Goal: Information Seeking & Learning: Learn about a topic

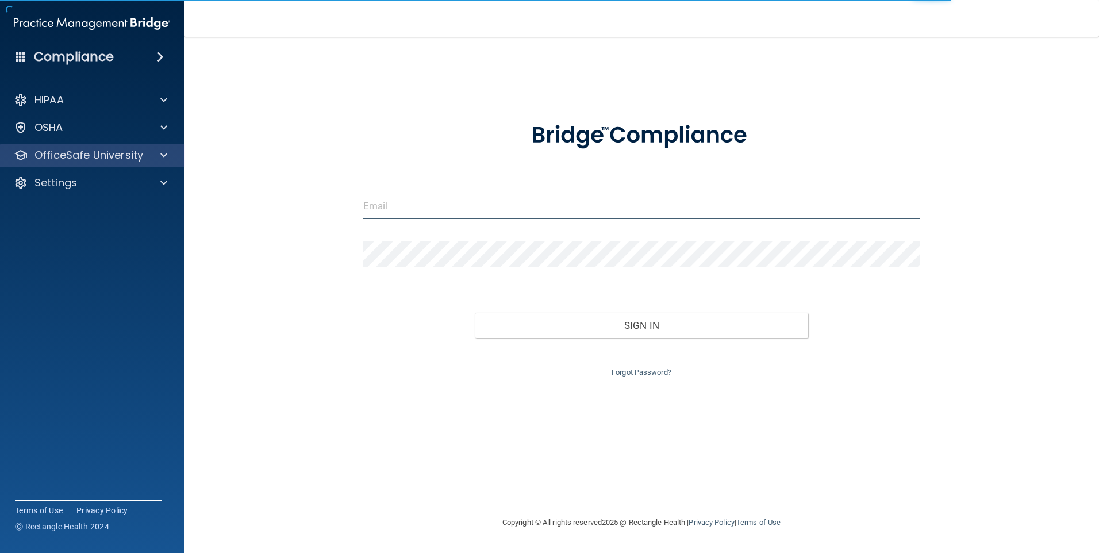
type input "[EMAIL_ADDRESS][DOMAIN_NAME]"
click at [45, 155] on p "OfficeSafe University" at bounding box center [88, 155] width 109 height 14
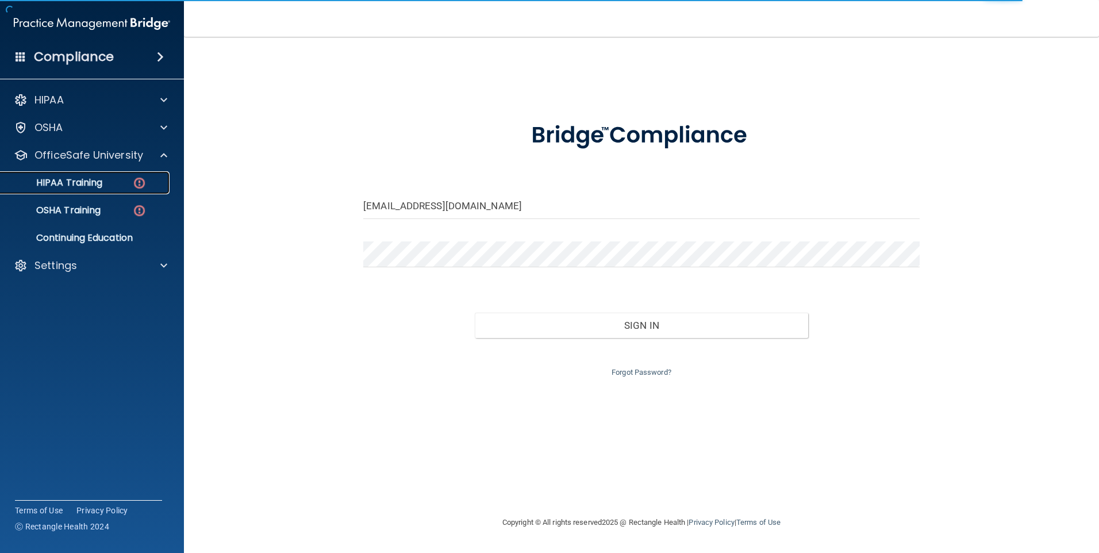
click at [117, 191] on link "HIPAA Training" at bounding box center [79, 182] width 181 height 23
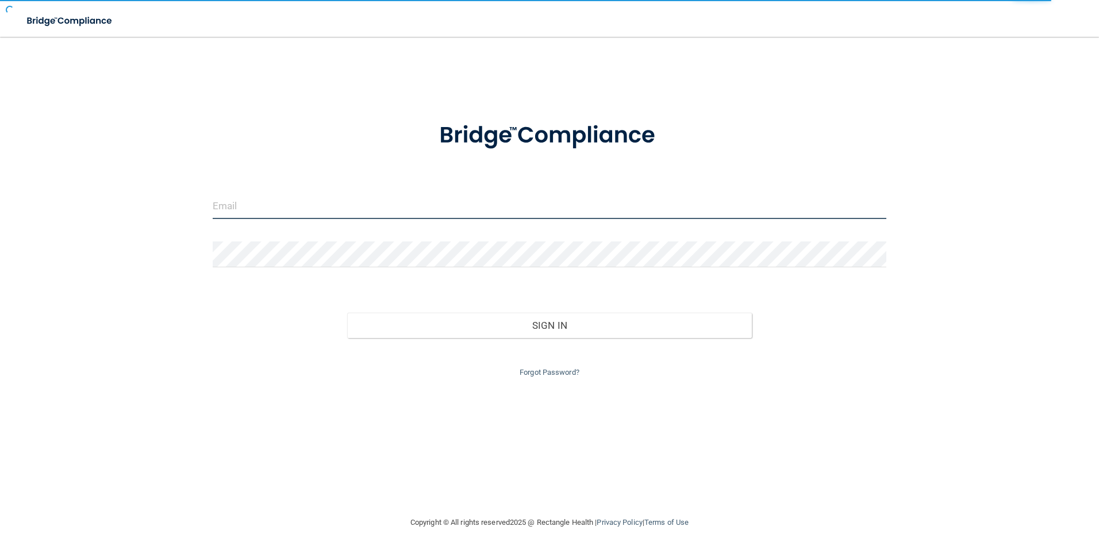
type input "[EMAIL_ADDRESS][DOMAIN_NAME]"
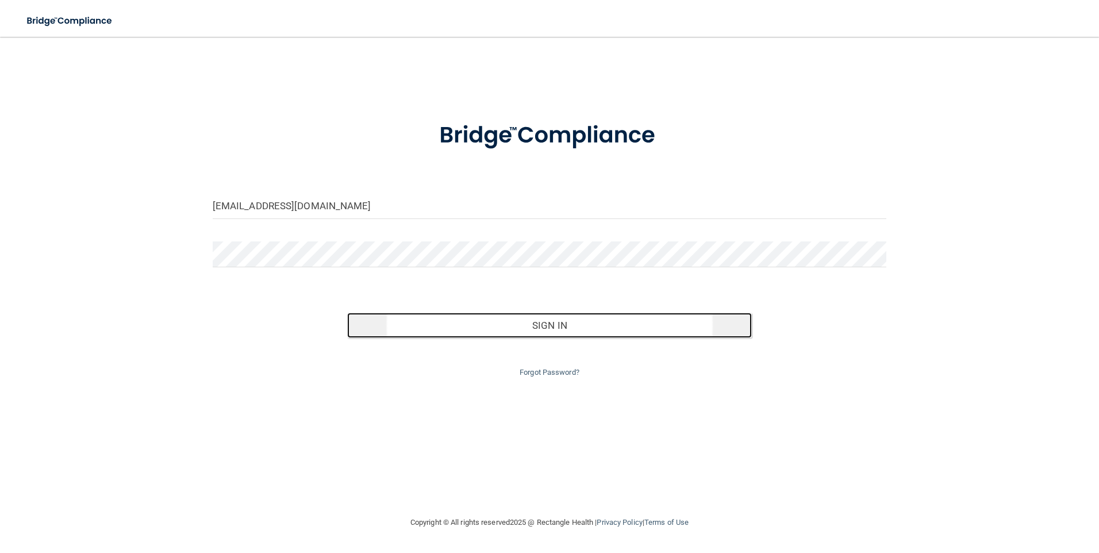
click at [578, 333] on button "Sign In" at bounding box center [549, 325] width 405 height 25
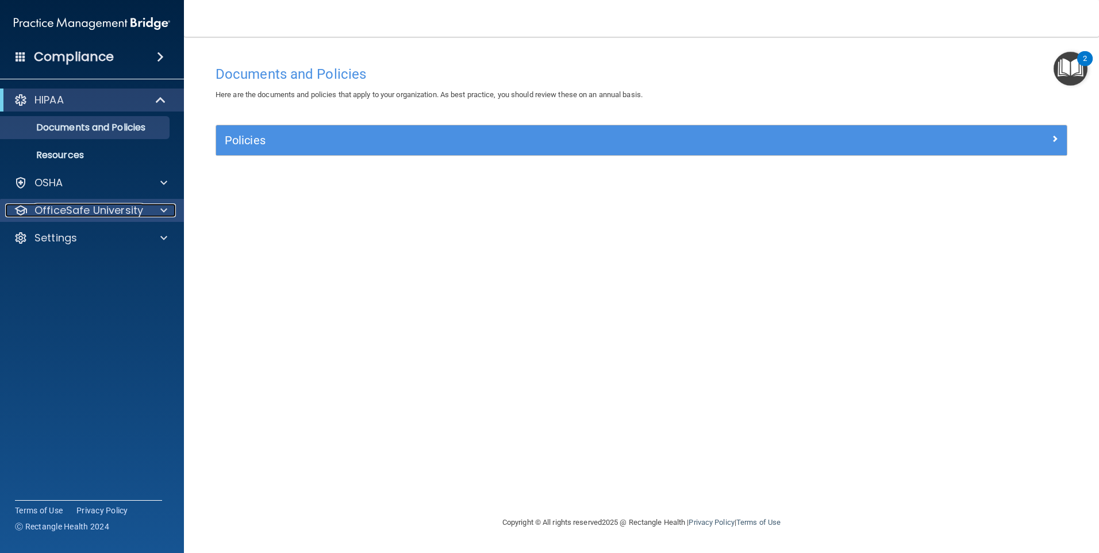
click at [140, 207] on p "OfficeSafe University" at bounding box center [88, 210] width 109 height 14
click at [152, 220] on div "OfficeSafe University" at bounding box center [92, 210] width 185 height 23
click at [154, 207] on div at bounding box center [162, 210] width 29 height 14
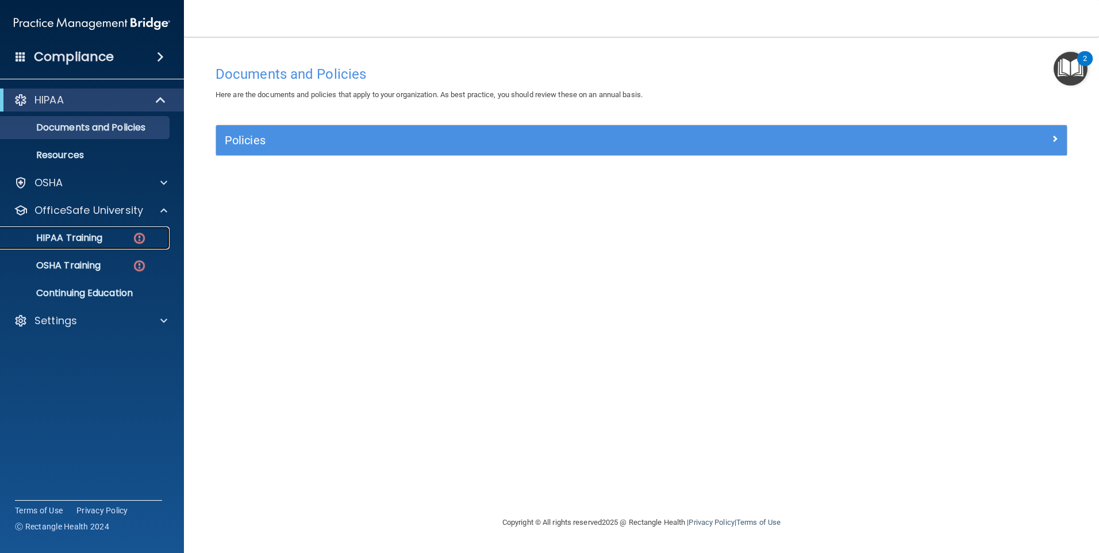
click at [133, 235] on img at bounding box center [139, 238] width 14 height 14
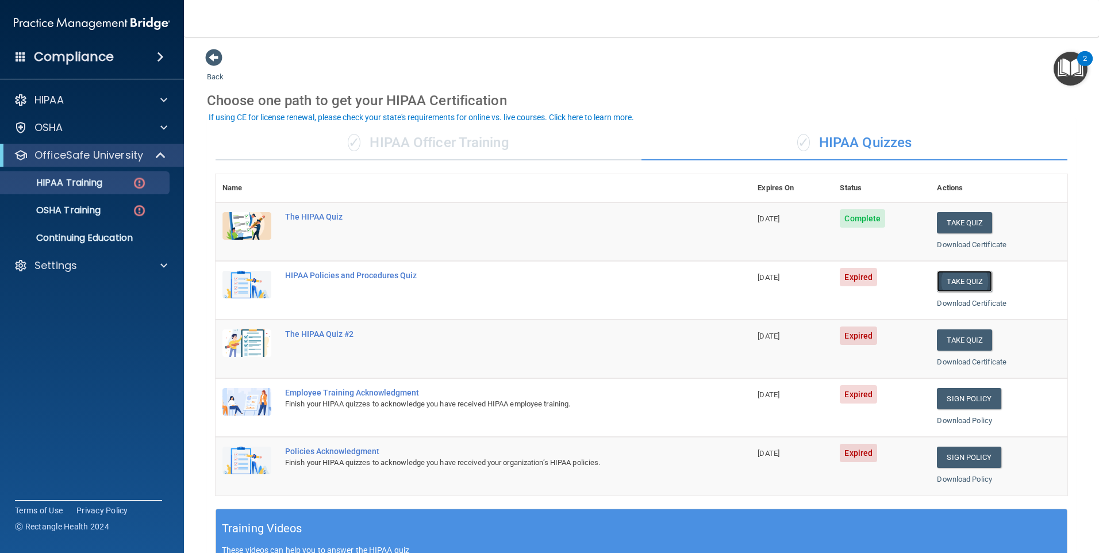
click at [945, 285] on button "Take Quiz" at bounding box center [964, 281] width 55 height 21
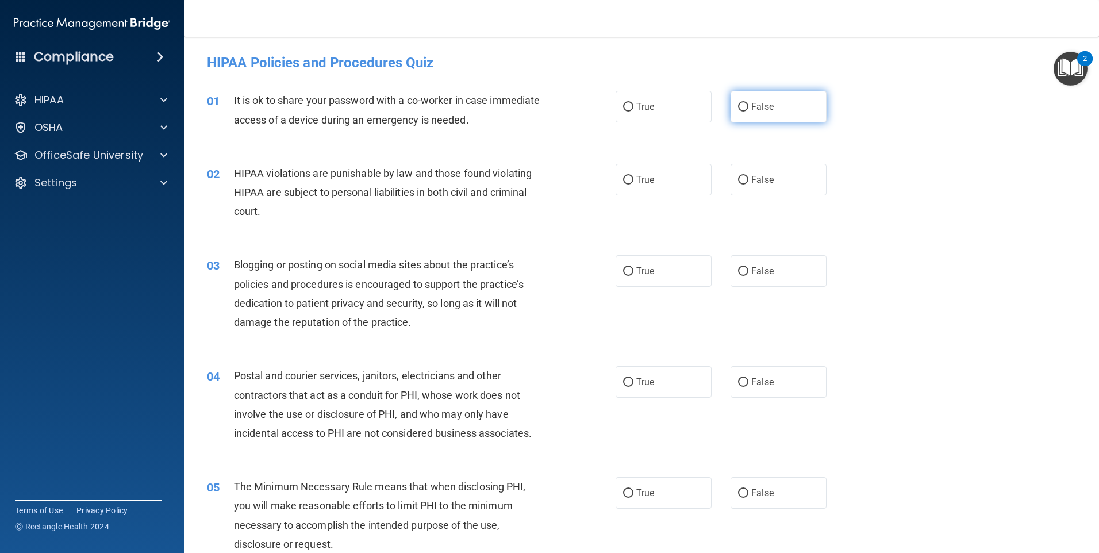
click at [797, 102] on label "False" at bounding box center [779, 107] width 96 height 32
click at [748, 103] on input "False" at bounding box center [743, 107] width 10 height 9
radio input "true"
click at [683, 180] on label "True" at bounding box center [664, 180] width 96 height 32
click at [633, 180] on input "True" at bounding box center [628, 180] width 10 height 9
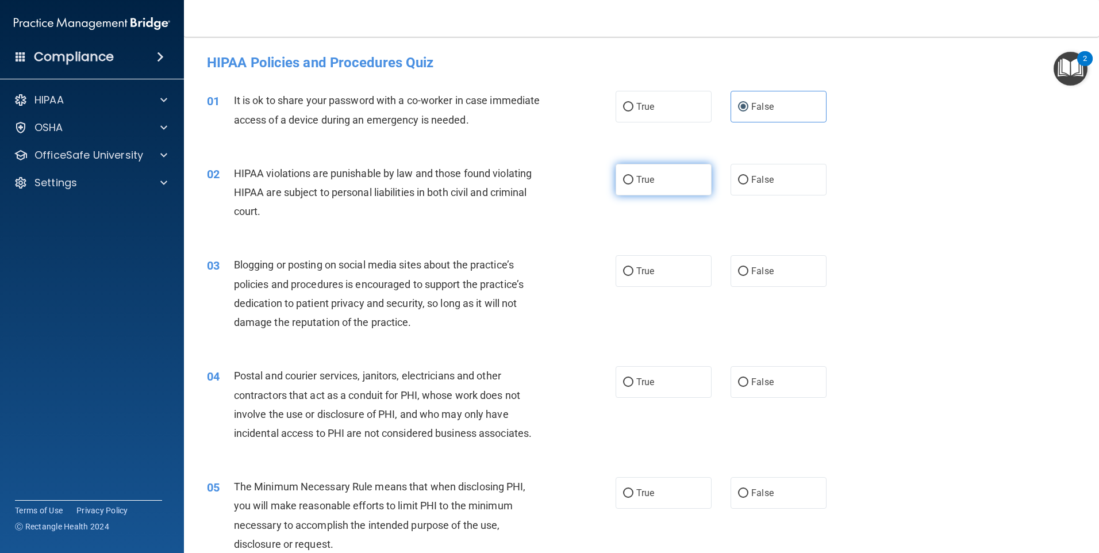
radio input "true"
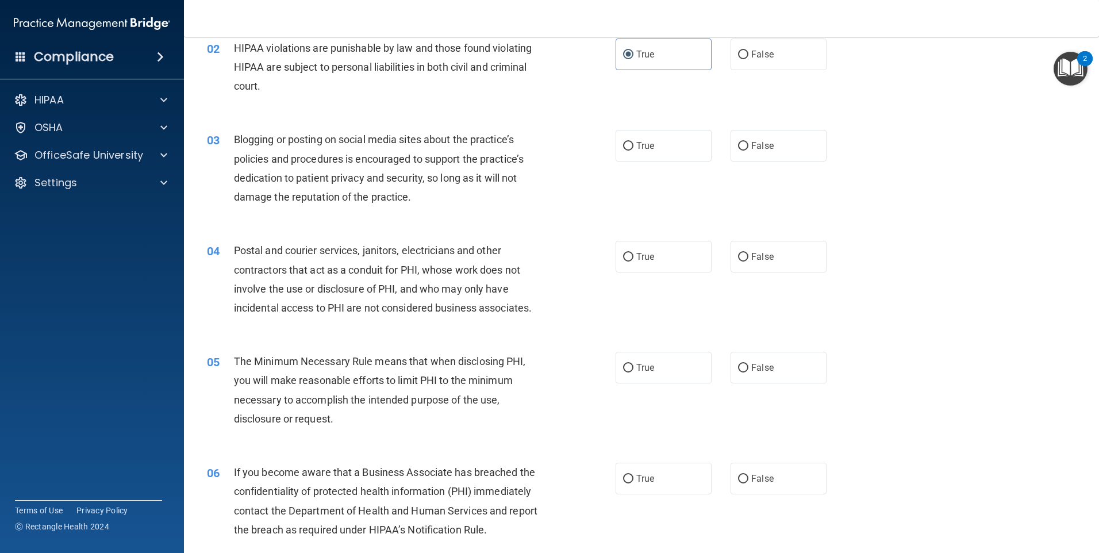
scroll to position [172, 0]
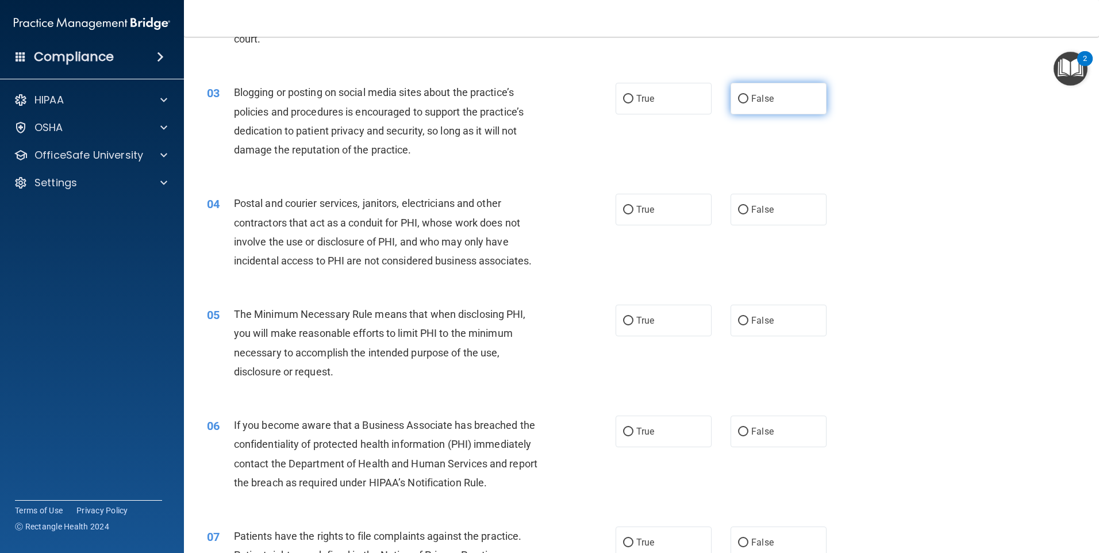
click at [751, 100] on span "False" at bounding box center [762, 98] width 22 height 11
click at [747, 100] on input "False" at bounding box center [743, 99] width 10 height 9
radio input "true"
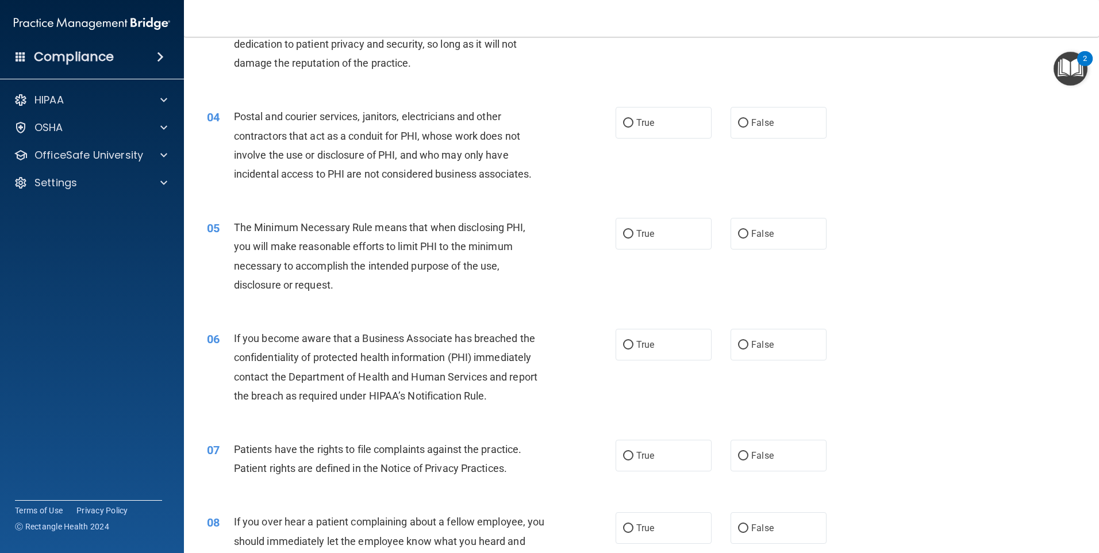
scroll to position [287, 0]
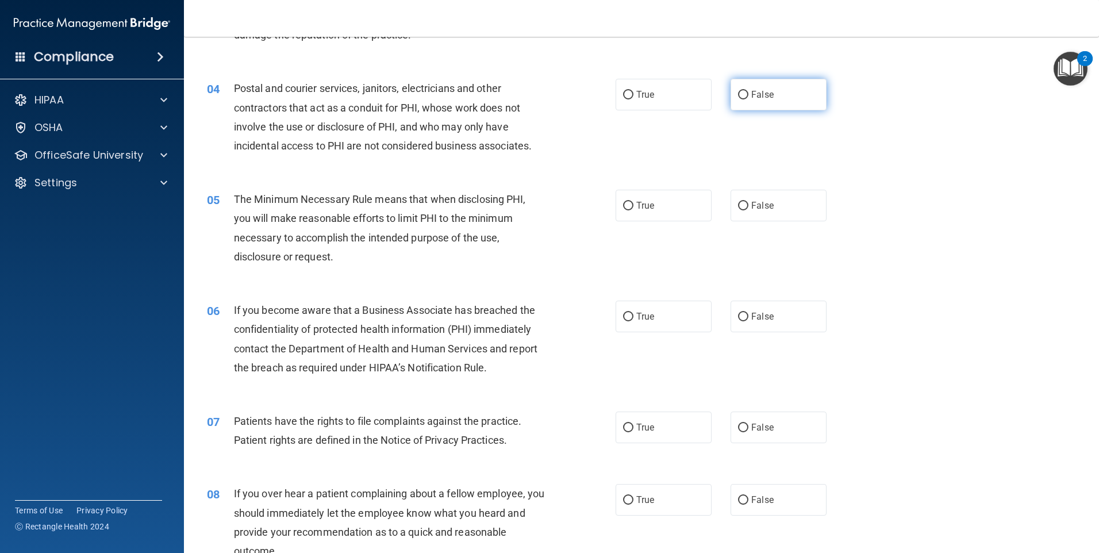
click at [752, 97] on span "False" at bounding box center [762, 94] width 22 height 11
click at [748, 97] on input "False" at bounding box center [743, 95] width 10 height 9
radio input "true"
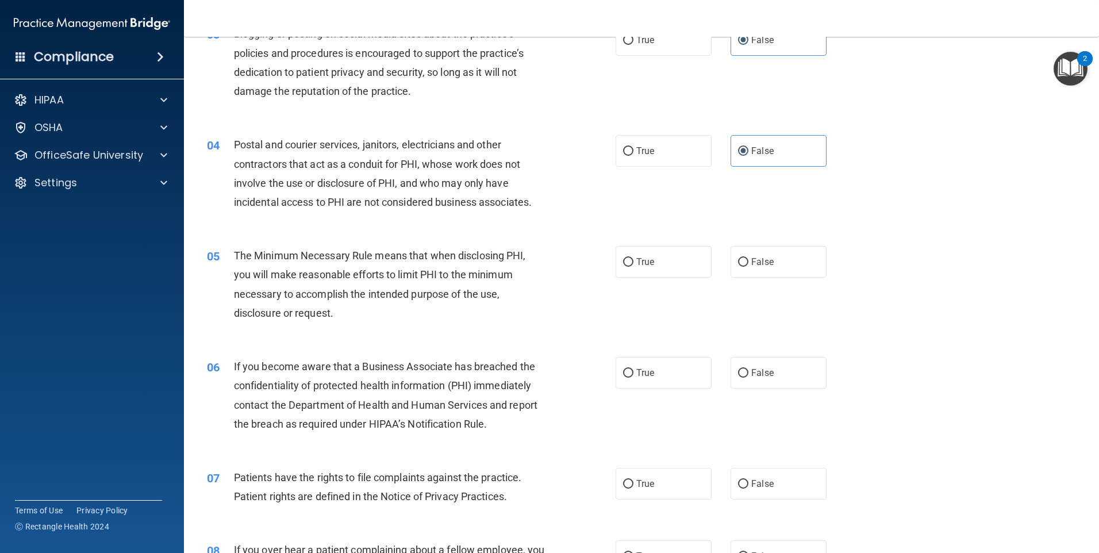
scroll to position [230, 0]
click at [668, 145] on label "True" at bounding box center [664, 152] width 96 height 32
click at [633, 148] on input "True" at bounding box center [628, 152] width 10 height 9
radio input "true"
radio input "false"
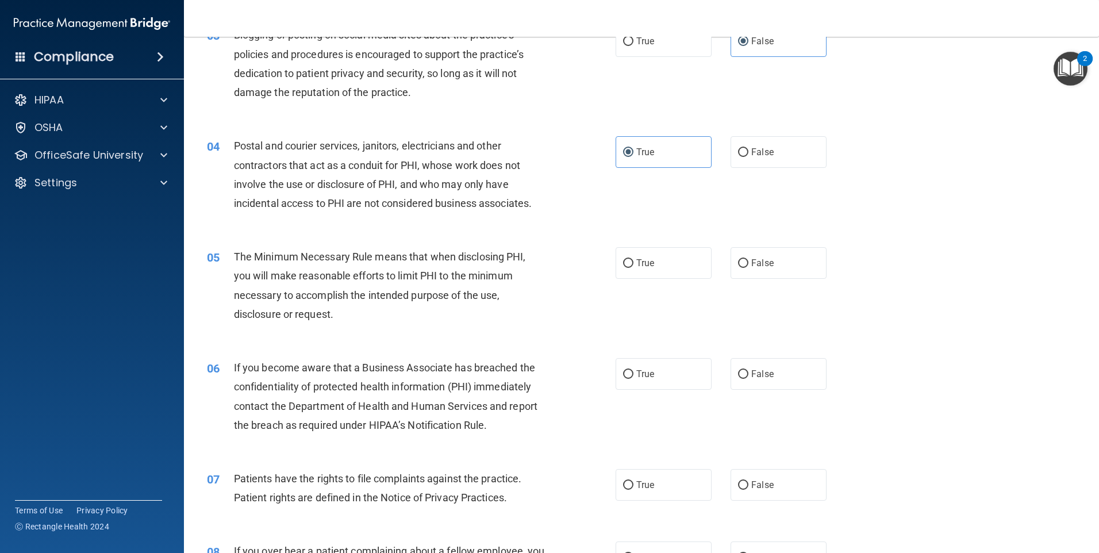
drag, startPoint x: 136, startPoint y: 541, endPoint x: 61, endPoint y: 531, distance: 75.5
drag, startPoint x: 61, startPoint y: 531, endPoint x: 188, endPoint y: 208, distance: 346.6
click at [188, 208] on main "- HIPAA Policies and Procedures Quiz This quiz doesn’t expire until 08/23/2025.…" at bounding box center [641, 295] width 915 height 516
click at [756, 256] on label "False" at bounding box center [779, 263] width 96 height 32
click at [748, 259] on input "False" at bounding box center [743, 263] width 10 height 9
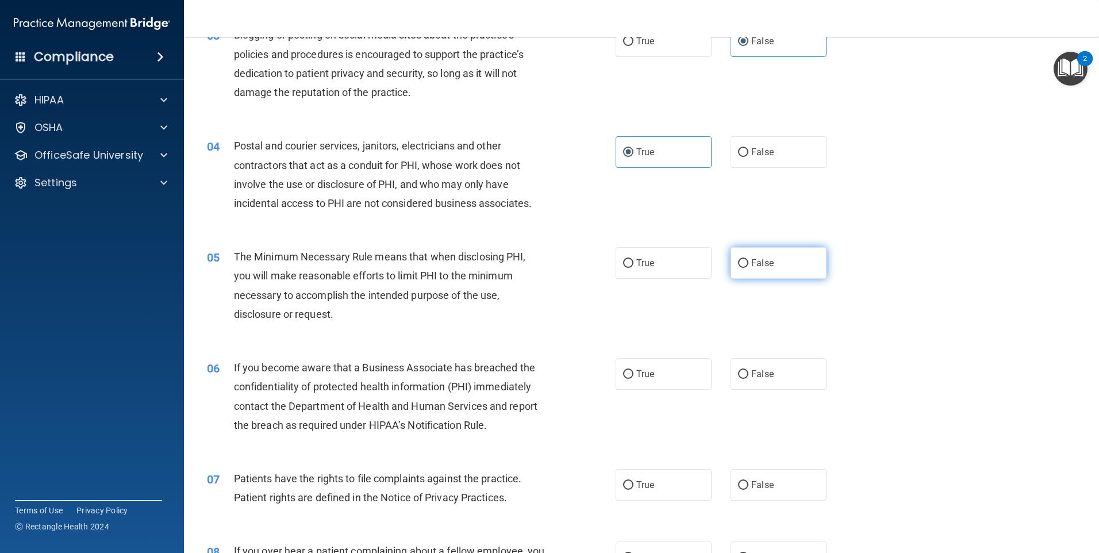
radio input "true"
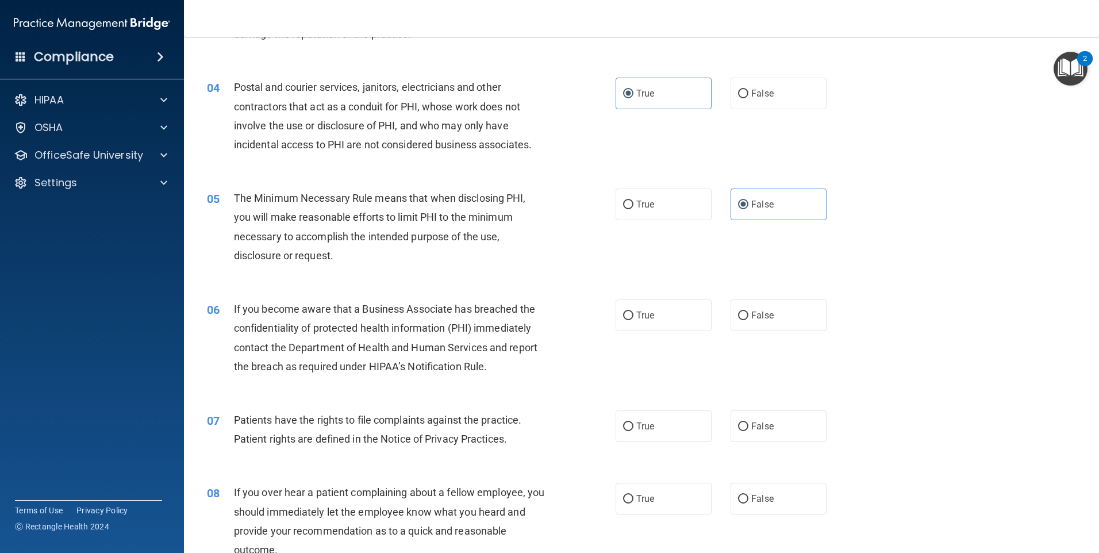
scroll to position [345, 0]
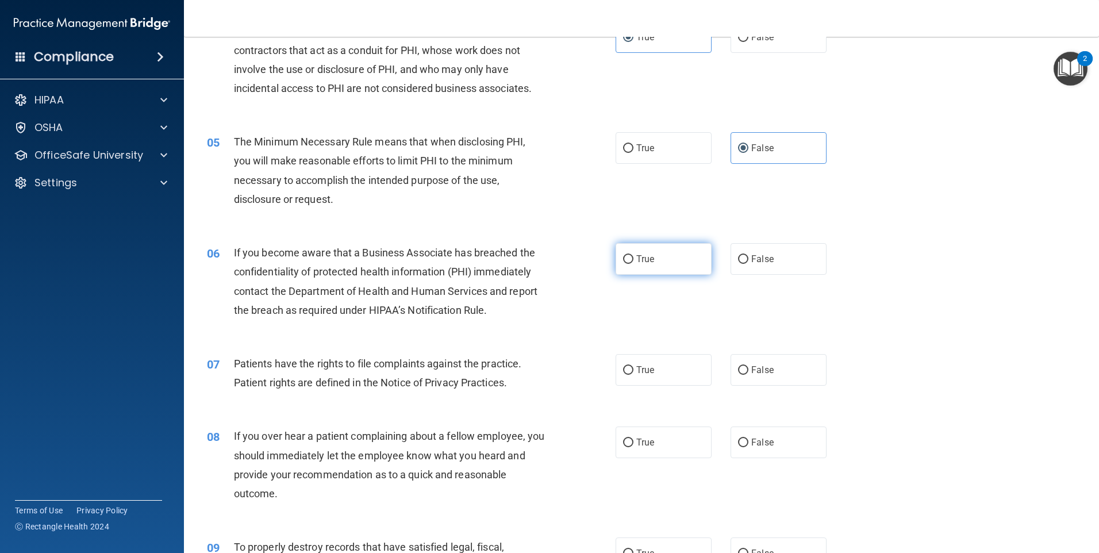
click at [654, 263] on label "True" at bounding box center [664, 259] width 96 height 32
click at [633, 263] on input "True" at bounding box center [628, 259] width 10 height 9
radio input "true"
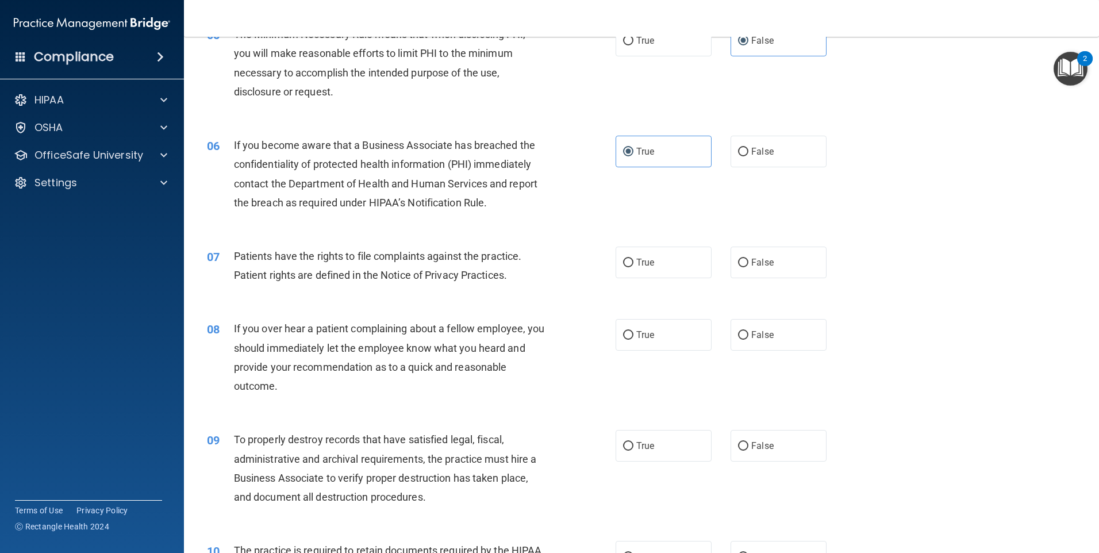
scroll to position [517, 0]
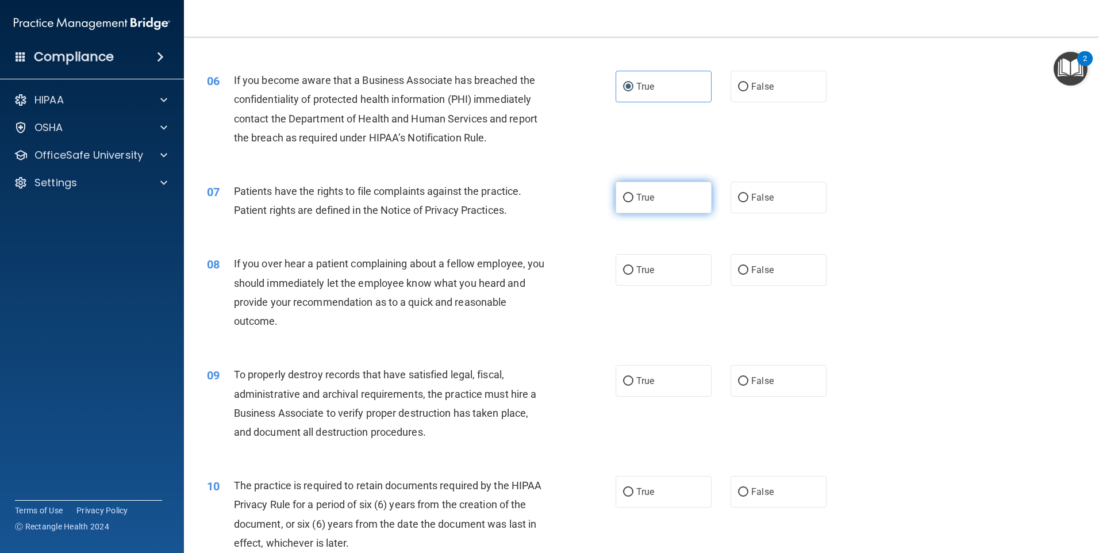
click at [675, 204] on label "True" at bounding box center [664, 198] width 96 height 32
click at [633, 202] on input "True" at bounding box center [628, 198] width 10 height 9
radio input "true"
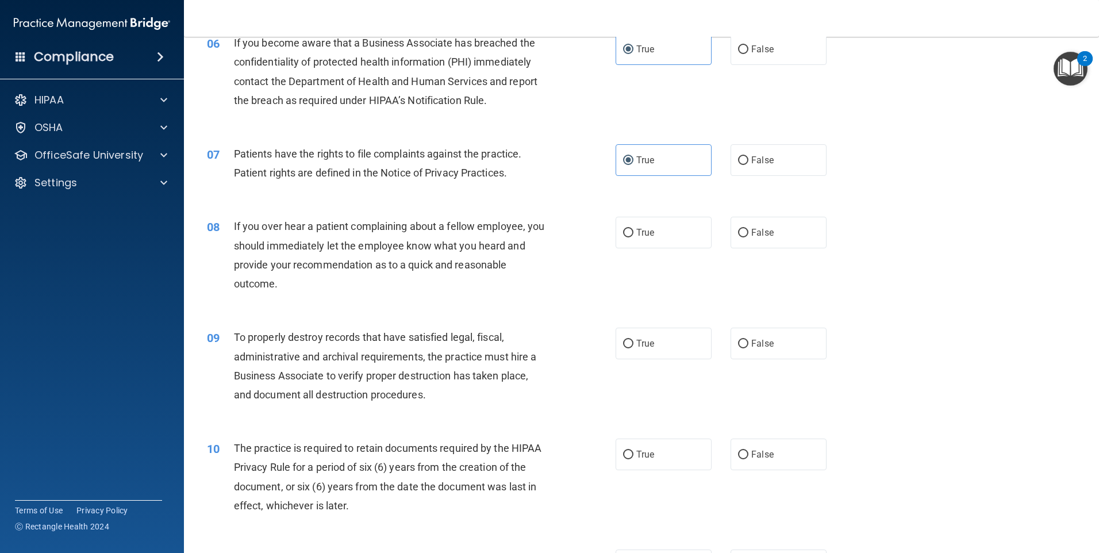
scroll to position [575, 0]
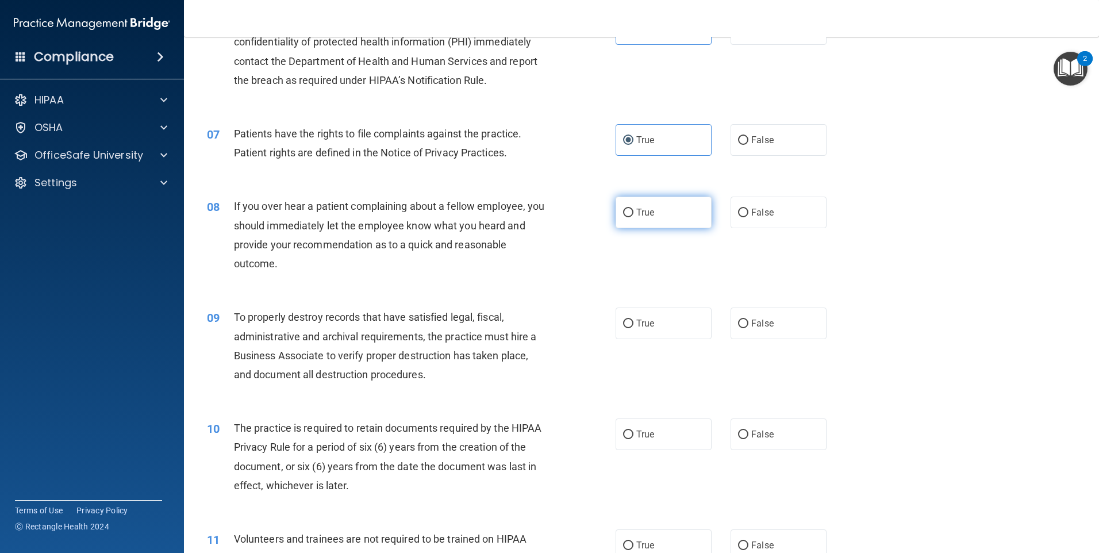
click at [652, 216] on label "True" at bounding box center [664, 213] width 96 height 32
click at [633, 216] on input "True" at bounding box center [628, 213] width 10 height 9
radio input "true"
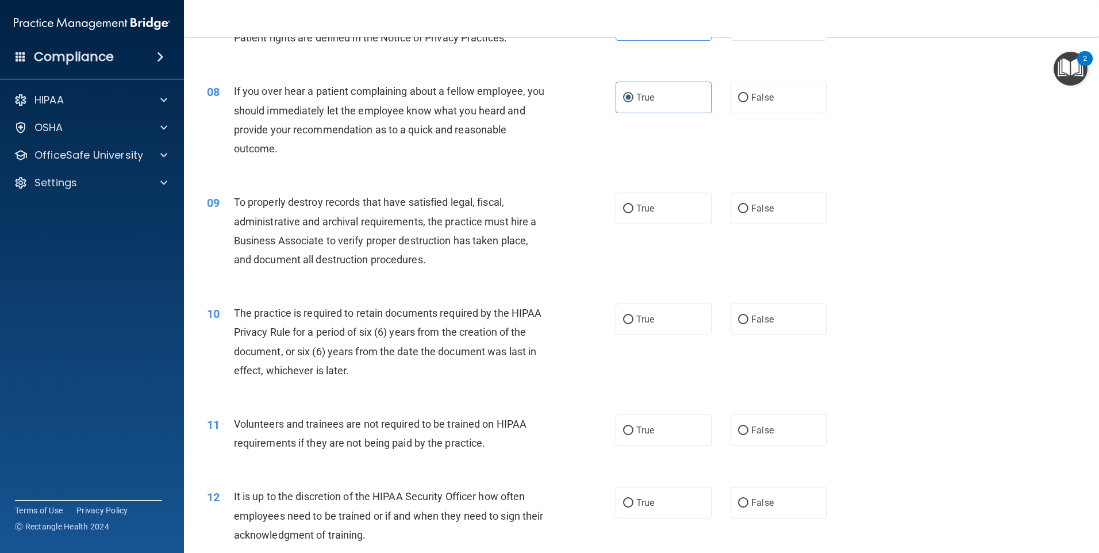
scroll to position [747, 0]
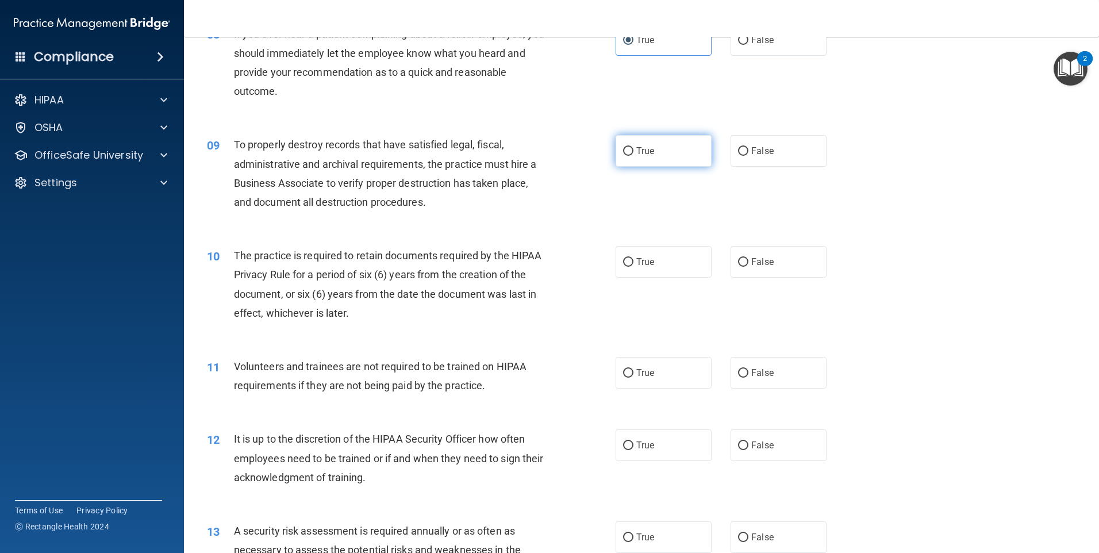
click at [669, 157] on label "True" at bounding box center [664, 151] width 96 height 32
click at [633, 156] on input "True" at bounding box center [628, 151] width 10 height 9
radio input "true"
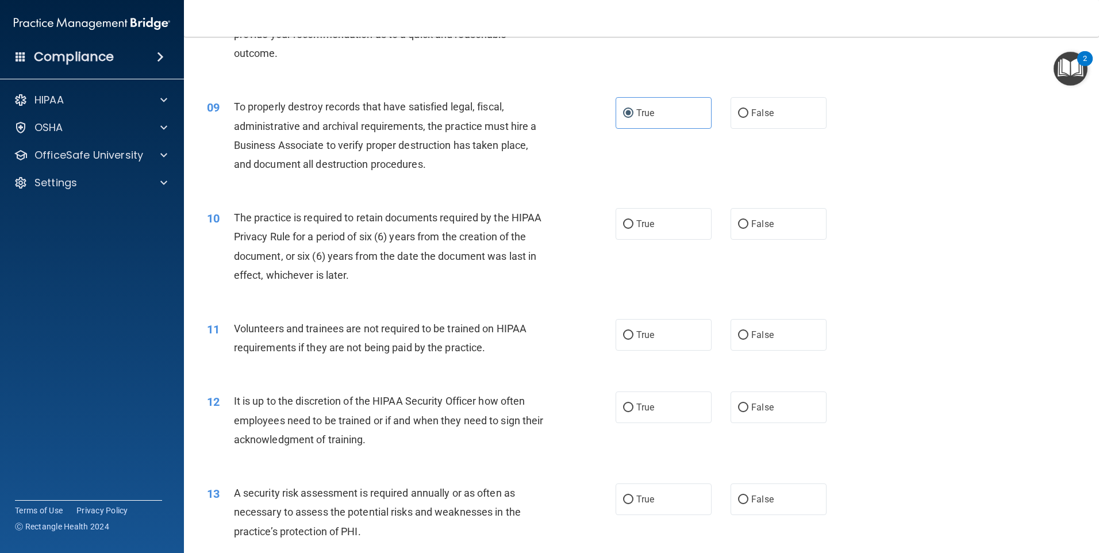
scroll to position [862, 0]
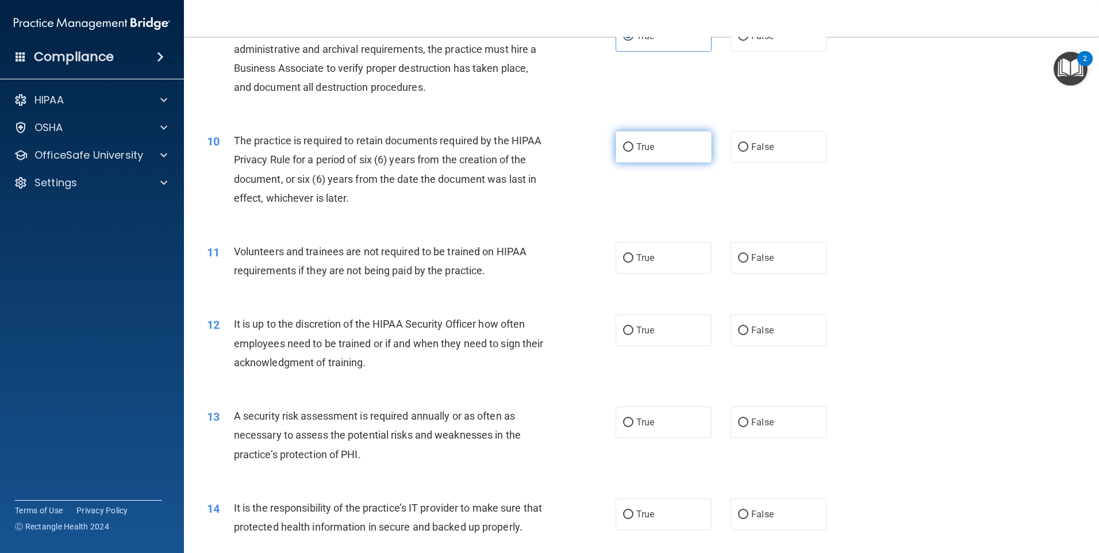
click at [648, 138] on label "True" at bounding box center [664, 147] width 96 height 32
click at [633, 143] on input "True" at bounding box center [628, 147] width 10 height 9
radio input "true"
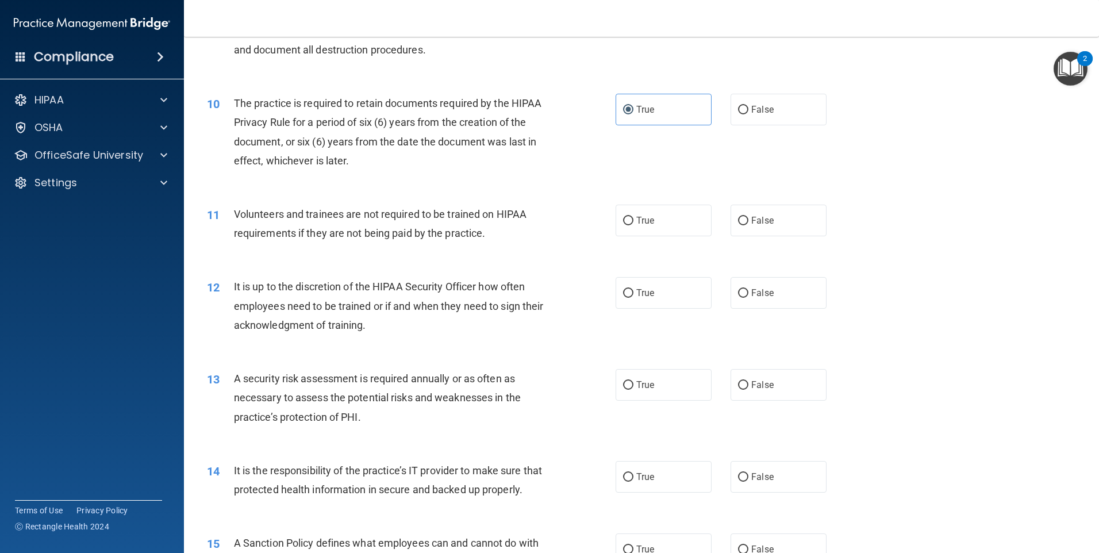
scroll to position [920, 0]
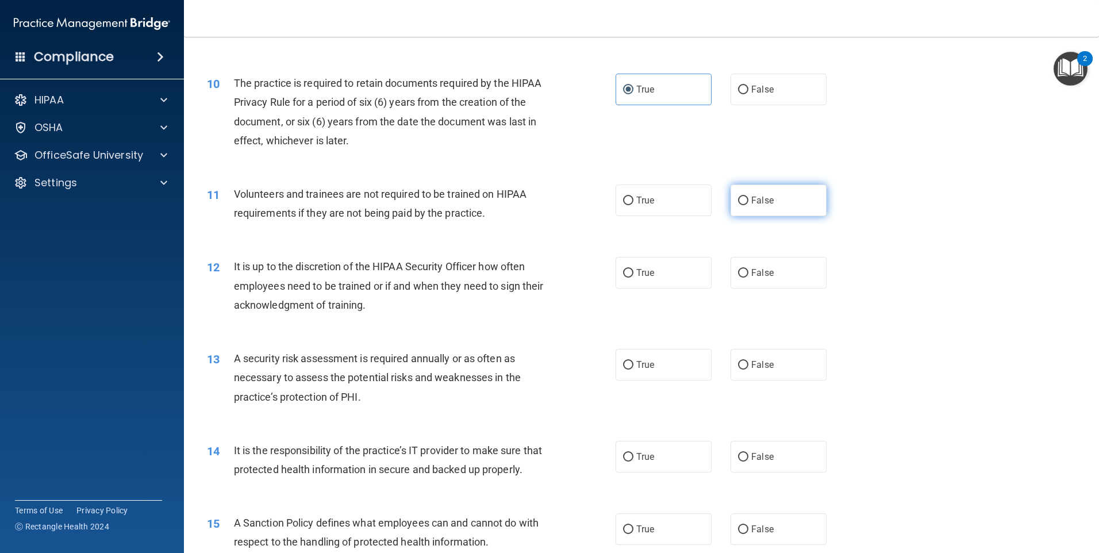
click at [739, 205] on input "False" at bounding box center [743, 201] width 10 height 9
radio input "true"
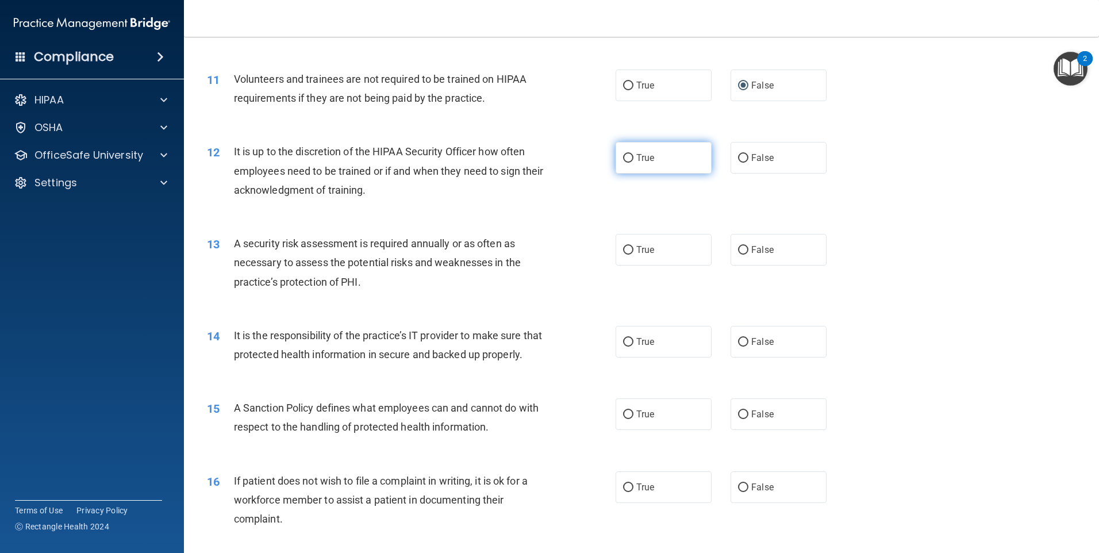
click at [620, 167] on label "True" at bounding box center [664, 158] width 96 height 32
click at [623, 163] on input "True" at bounding box center [628, 158] width 10 height 9
radio input "true"
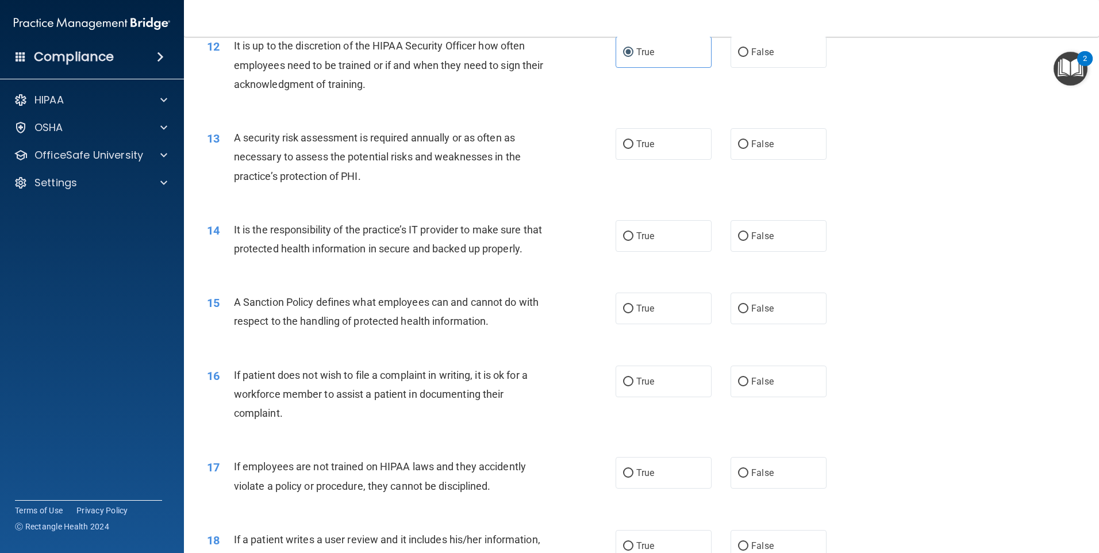
scroll to position [1150, 0]
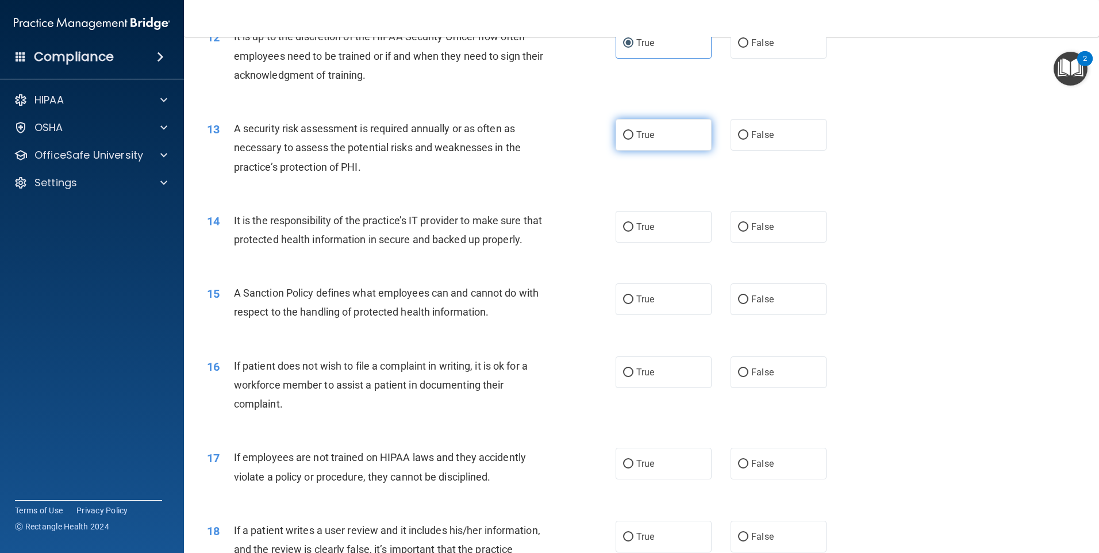
click at [674, 137] on label "True" at bounding box center [664, 135] width 96 height 32
click at [633, 137] on input "True" at bounding box center [628, 135] width 10 height 9
radio input "true"
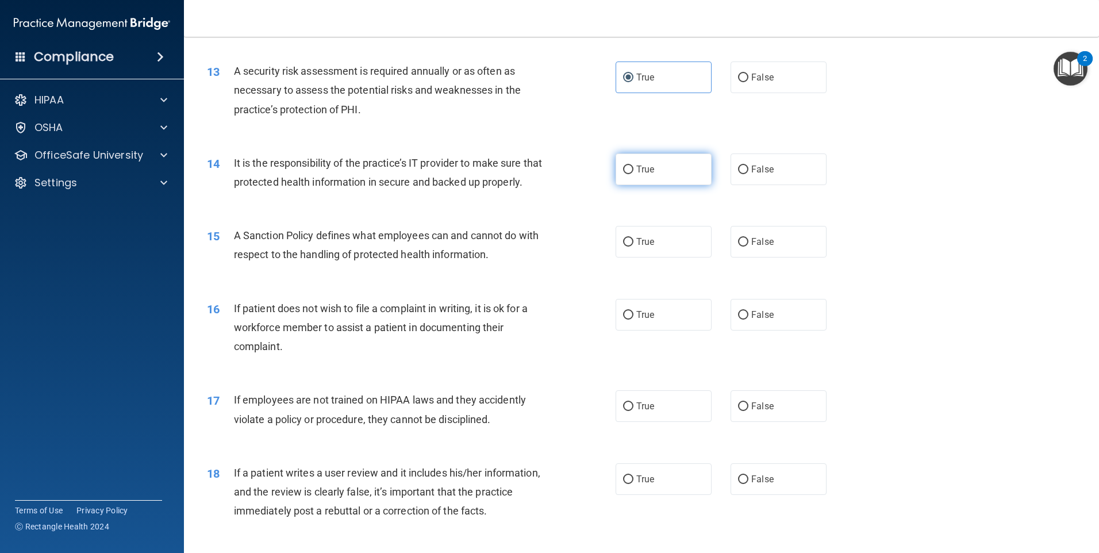
click at [630, 182] on label "True" at bounding box center [664, 169] width 96 height 32
click at [630, 174] on input "True" at bounding box center [628, 170] width 10 height 9
radio input "true"
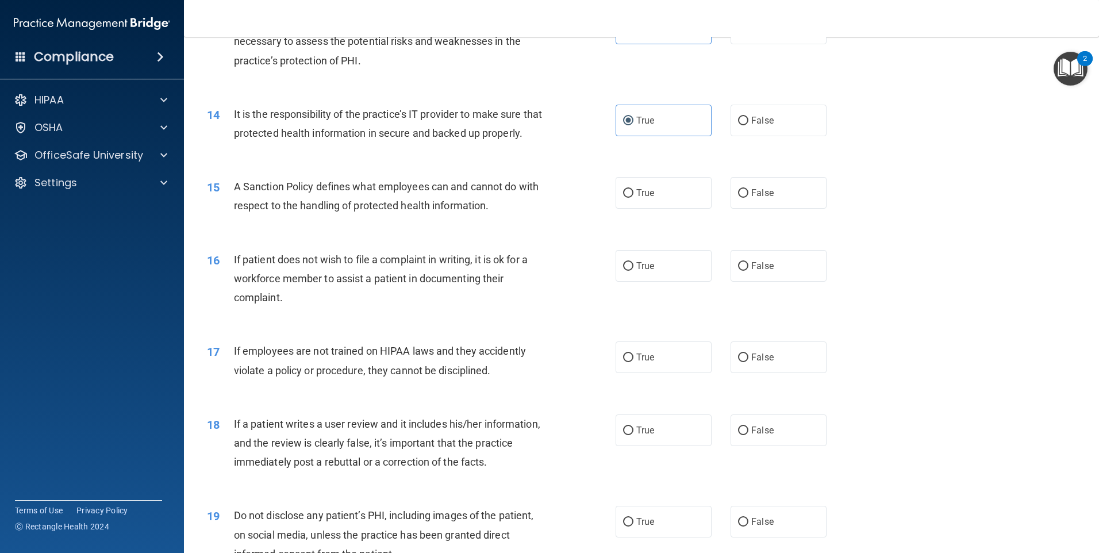
scroll to position [1322, 0]
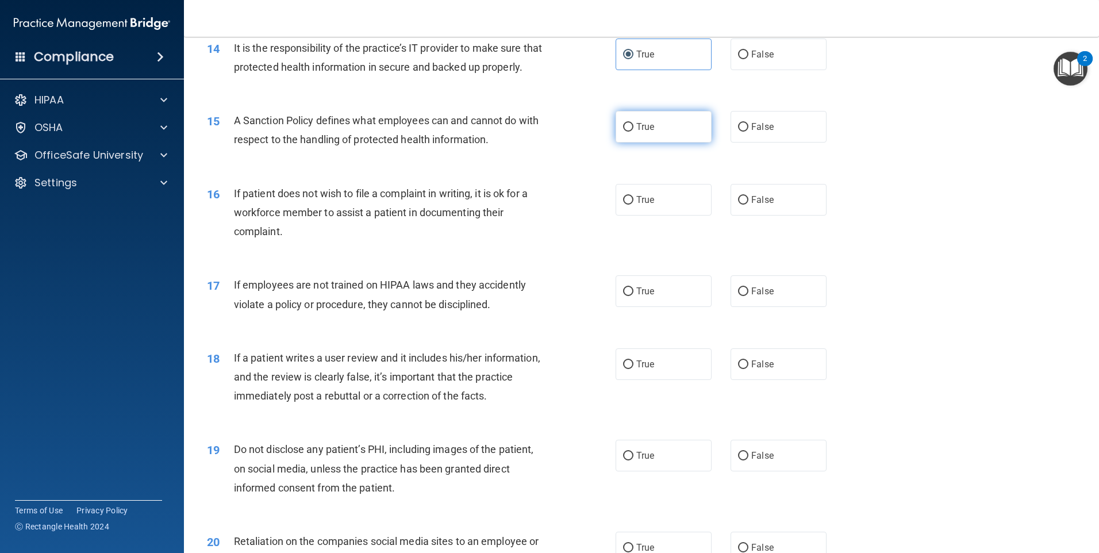
click at [639, 132] on span "True" at bounding box center [645, 126] width 18 height 11
click at [633, 132] on input "True" at bounding box center [628, 127] width 10 height 9
radio input "true"
click at [739, 216] on label "False" at bounding box center [779, 200] width 96 height 32
click at [739, 205] on input "False" at bounding box center [743, 200] width 10 height 9
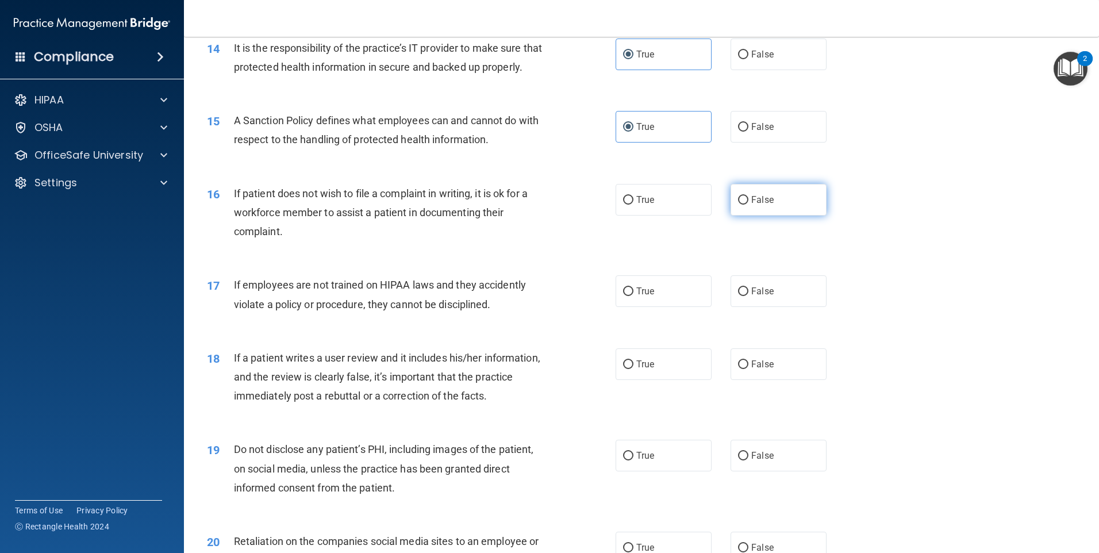
radio input "true"
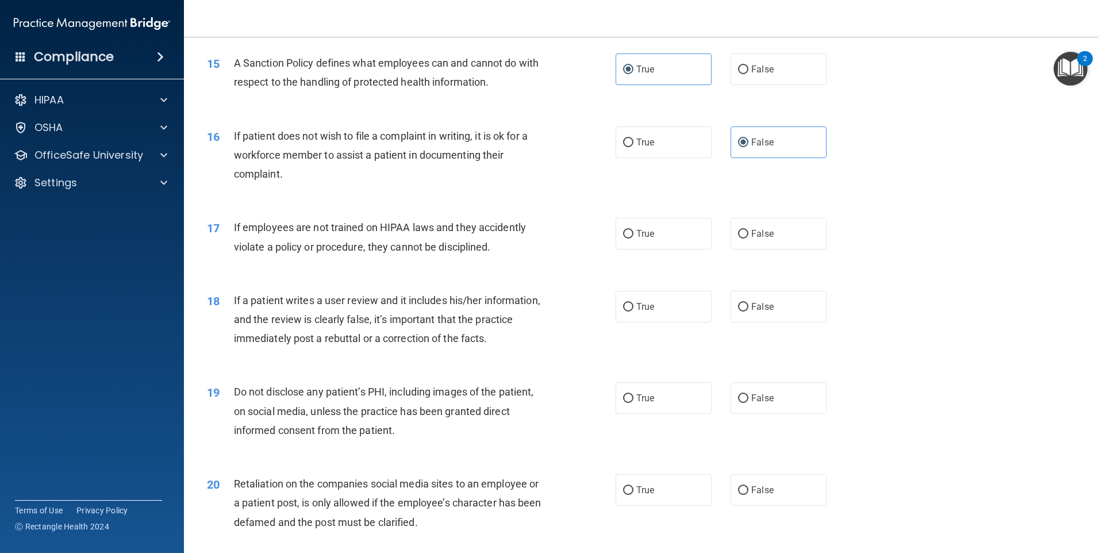
click at [691, 204] on div "16 If patient does not wish to file a complaint in writing, it is ok for a work…" at bounding box center [641, 158] width 886 height 92
click at [760, 244] on label "False" at bounding box center [779, 234] width 96 height 32
click at [748, 239] on input "False" at bounding box center [743, 234] width 10 height 9
radio input "true"
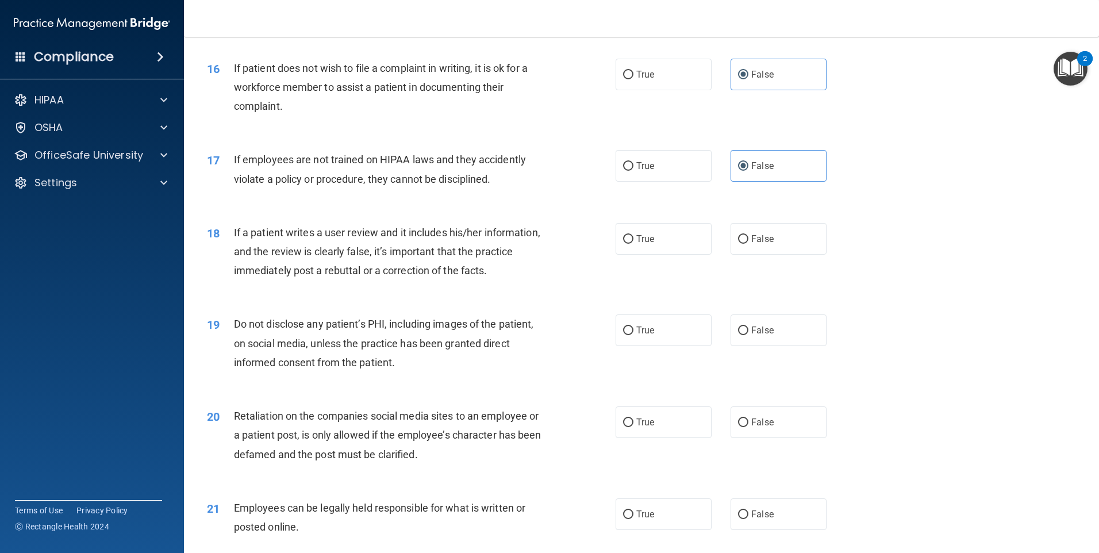
scroll to position [1552, 0]
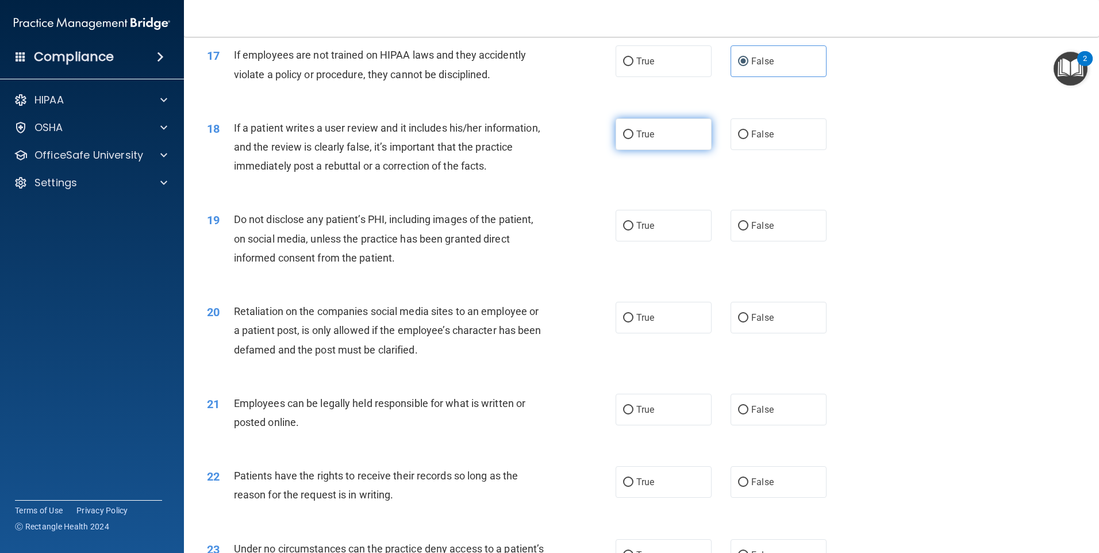
click at [628, 139] on input "True" at bounding box center [628, 134] width 10 height 9
radio input "true"
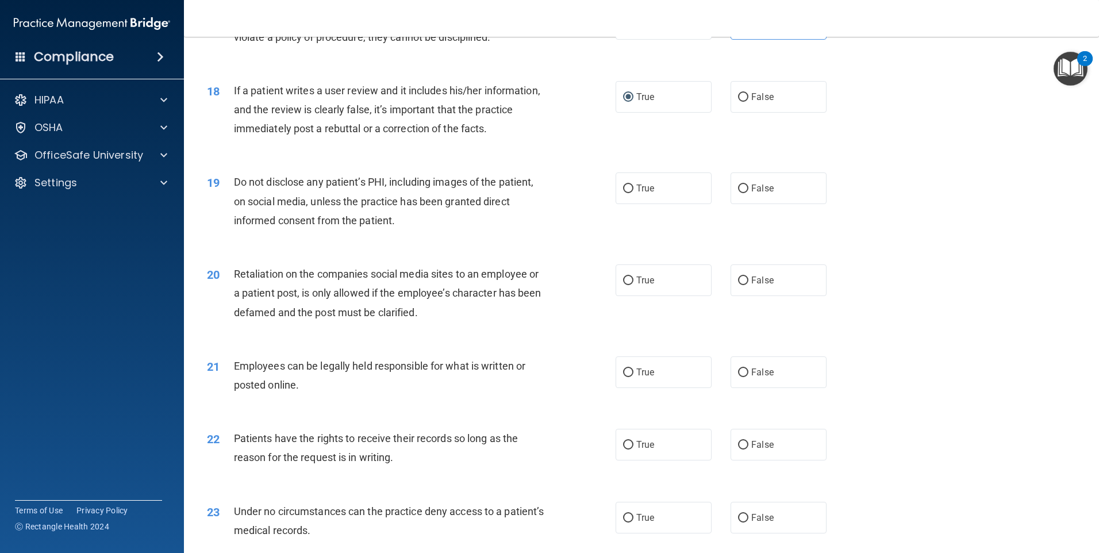
scroll to position [1609, 0]
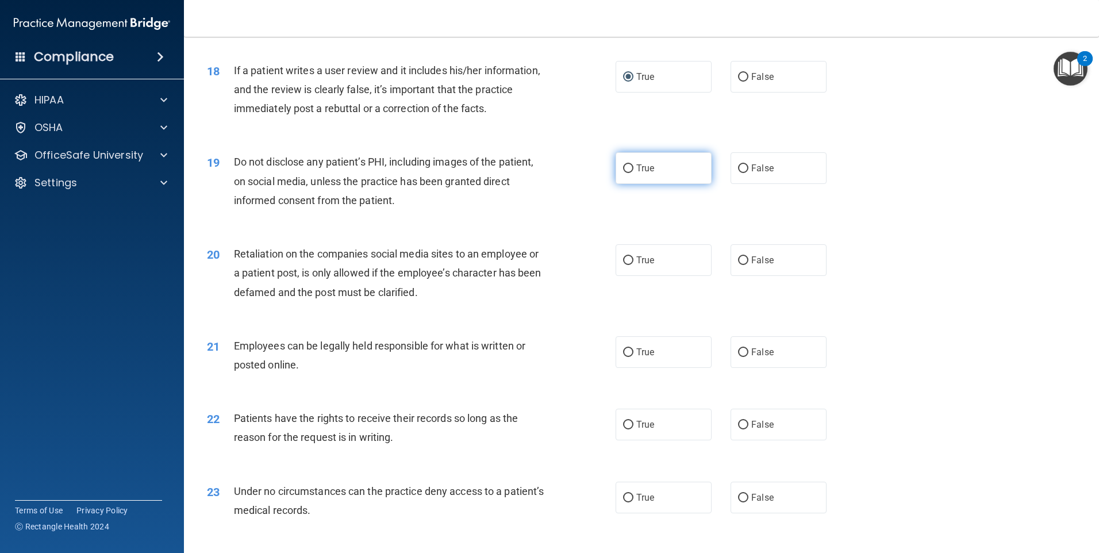
click at [695, 179] on label "True" at bounding box center [664, 168] width 96 height 32
click at [633, 173] on input "True" at bounding box center [628, 168] width 10 height 9
radio input "true"
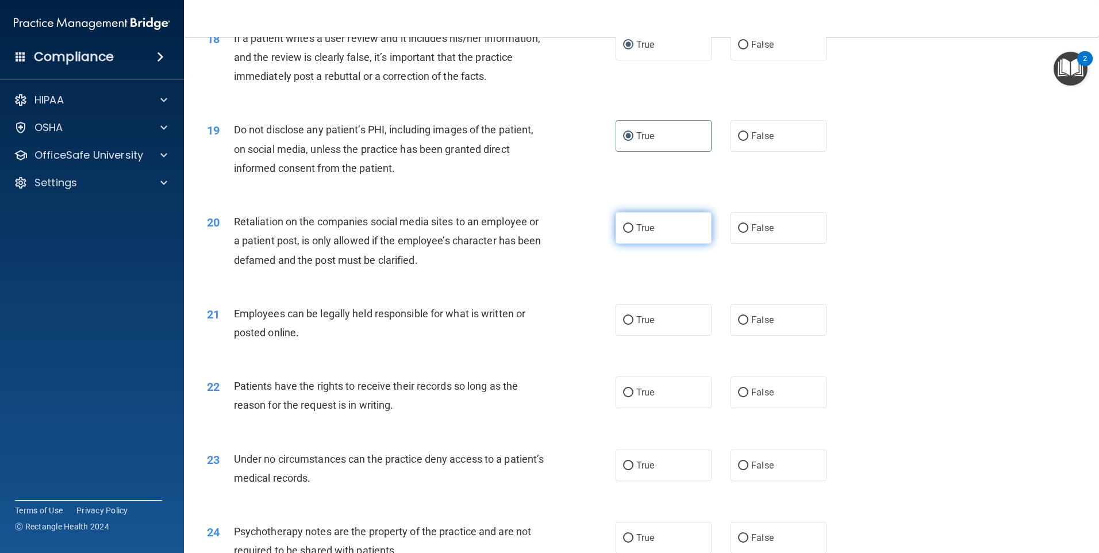
scroll to position [1667, 0]
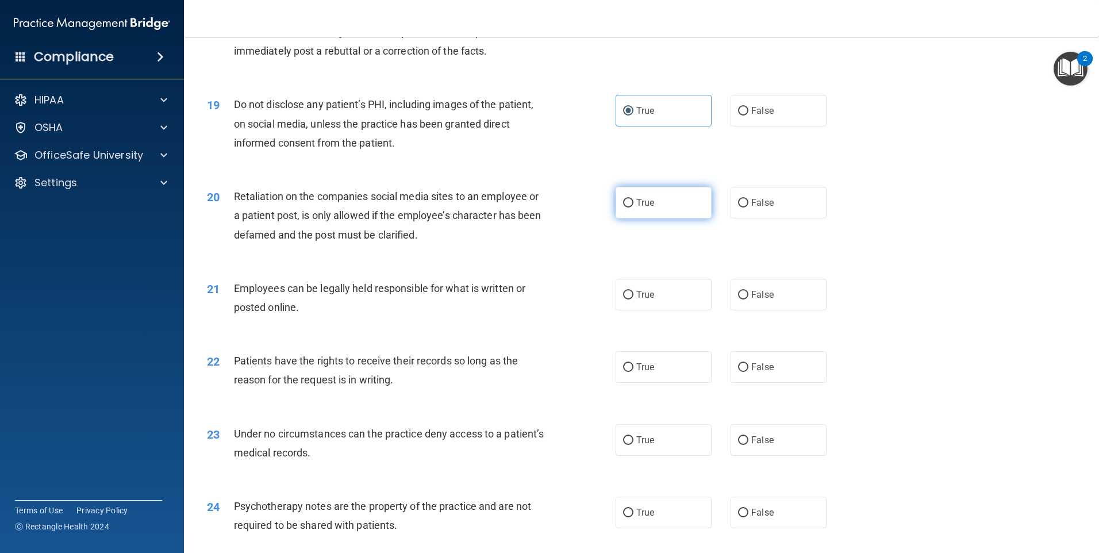
click at [698, 218] on label "True" at bounding box center [664, 203] width 96 height 32
click at [633, 207] on input "True" at bounding box center [628, 203] width 10 height 9
radio input "true"
click at [815, 218] on label "False" at bounding box center [779, 203] width 96 height 32
click at [748, 207] on input "False" at bounding box center [743, 203] width 10 height 9
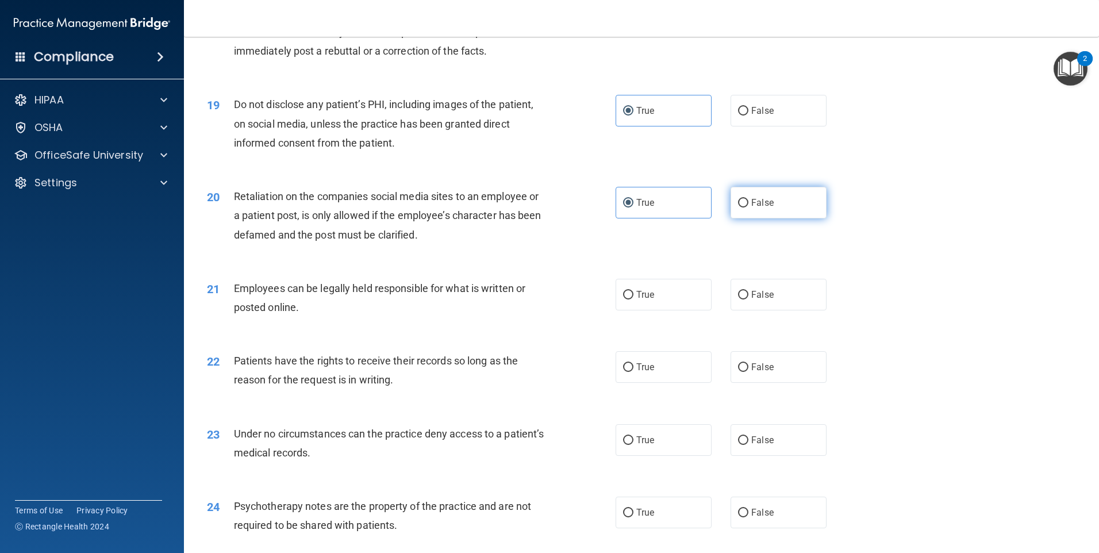
radio input "true"
click at [631, 218] on label "True" at bounding box center [664, 203] width 96 height 32
click at [631, 207] on input "True" at bounding box center [628, 203] width 10 height 9
radio input "true"
radio input "false"
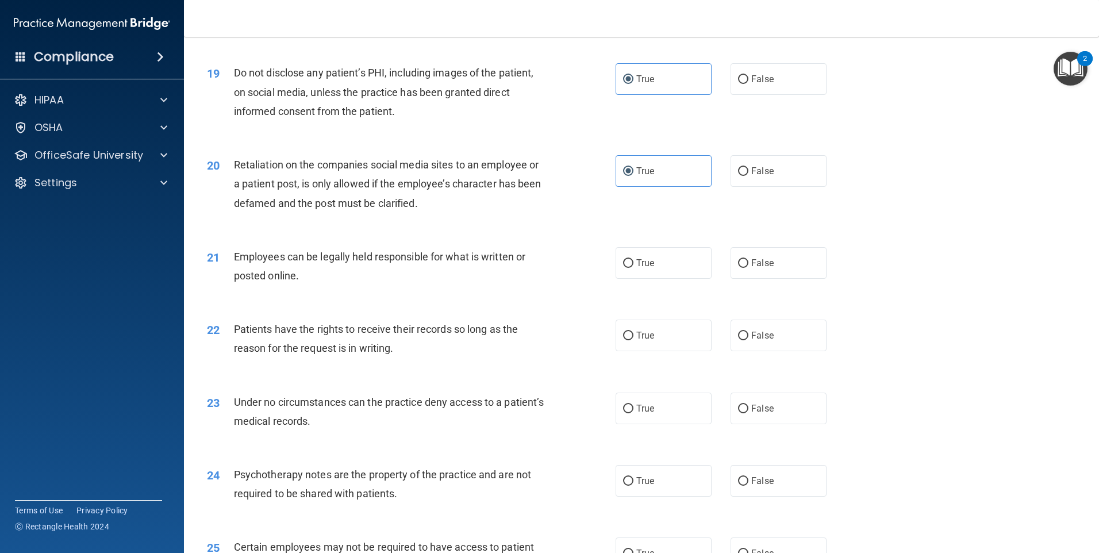
scroll to position [1782, 0]
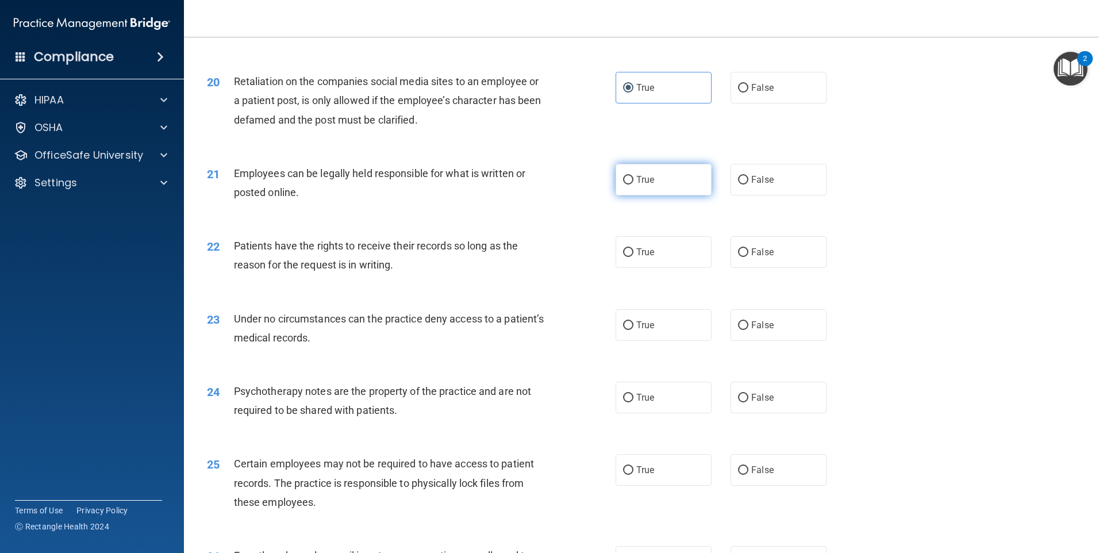
click at [693, 195] on label "True" at bounding box center [664, 180] width 96 height 32
click at [633, 185] on input "True" at bounding box center [628, 180] width 10 height 9
radio input "true"
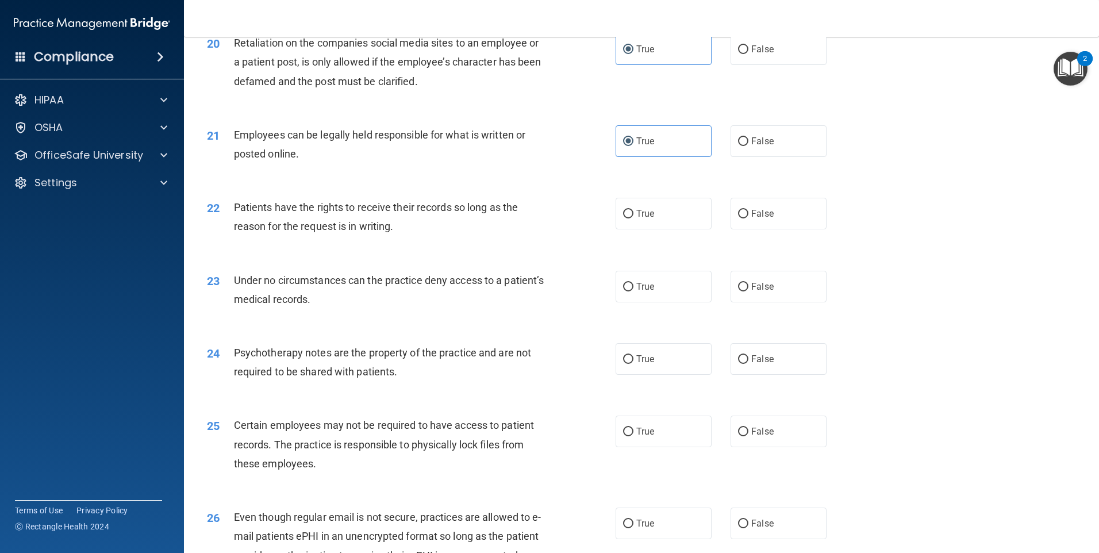
scroll to position [1839, 0]
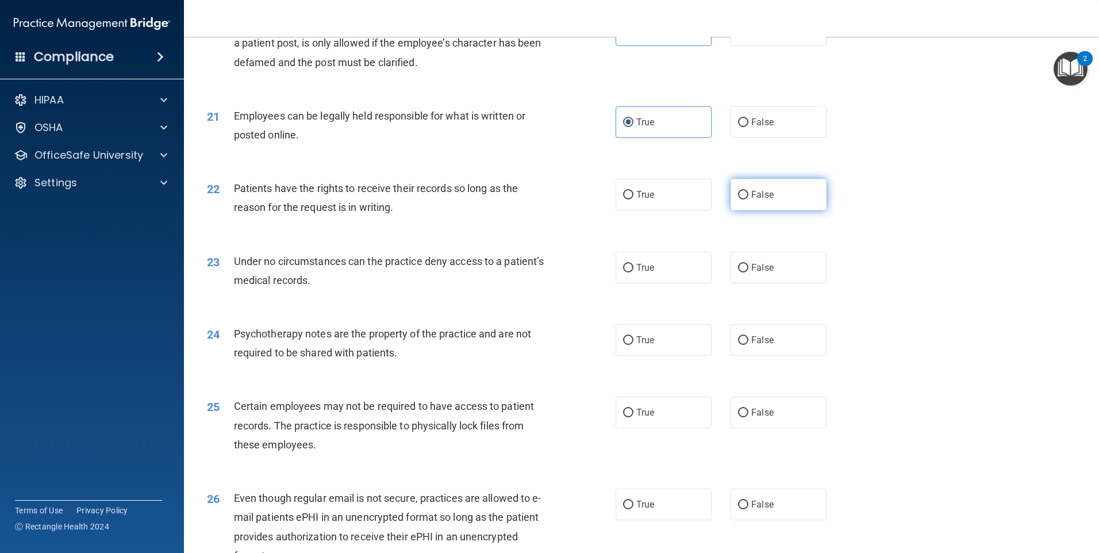
click at [784, 210] on label "False" at bounding box center [779, 195] width 96 height 32
click at [748, 199] on input "False" at bounding box center [743, 195] width 10 height 9
radio input "true"
click at [736, 280] on label "False" at bounding box center [779, 268] width 96 height 32
click at [738, 272] on input "False" at bounding box center [743, 268] width 10 height 9
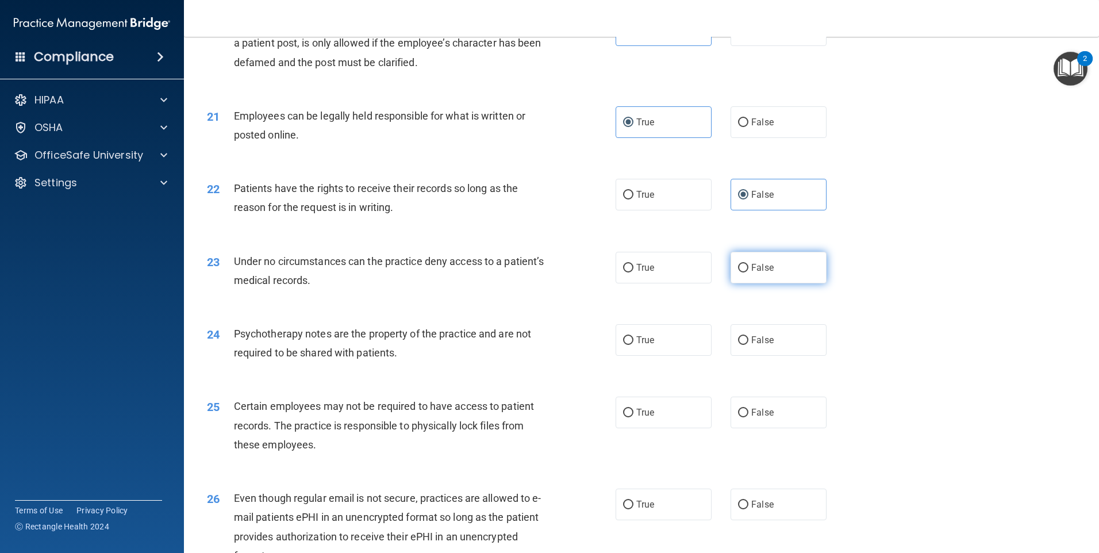
radio input "true"
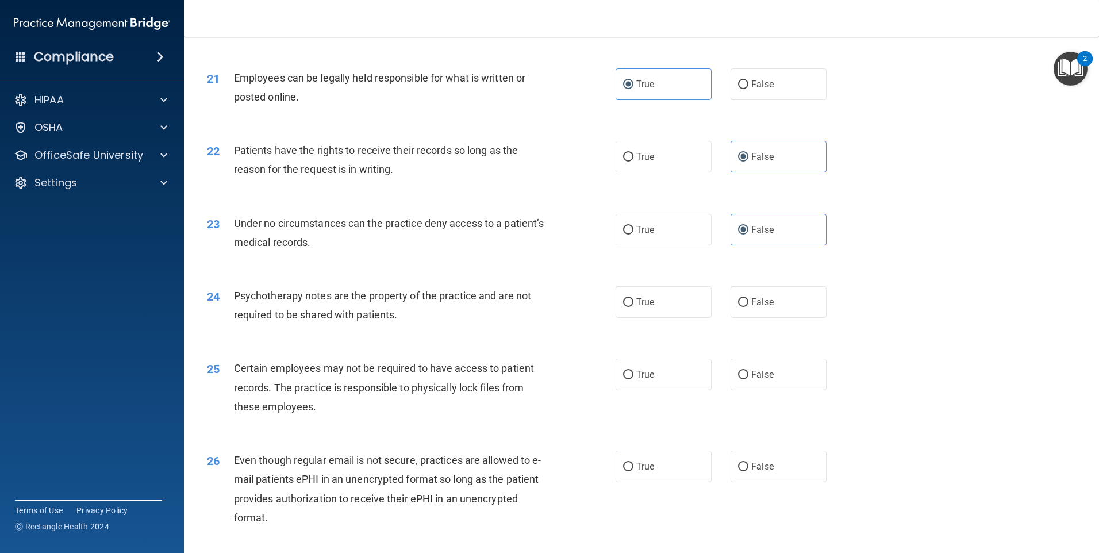
scroll to position [1897, 0]
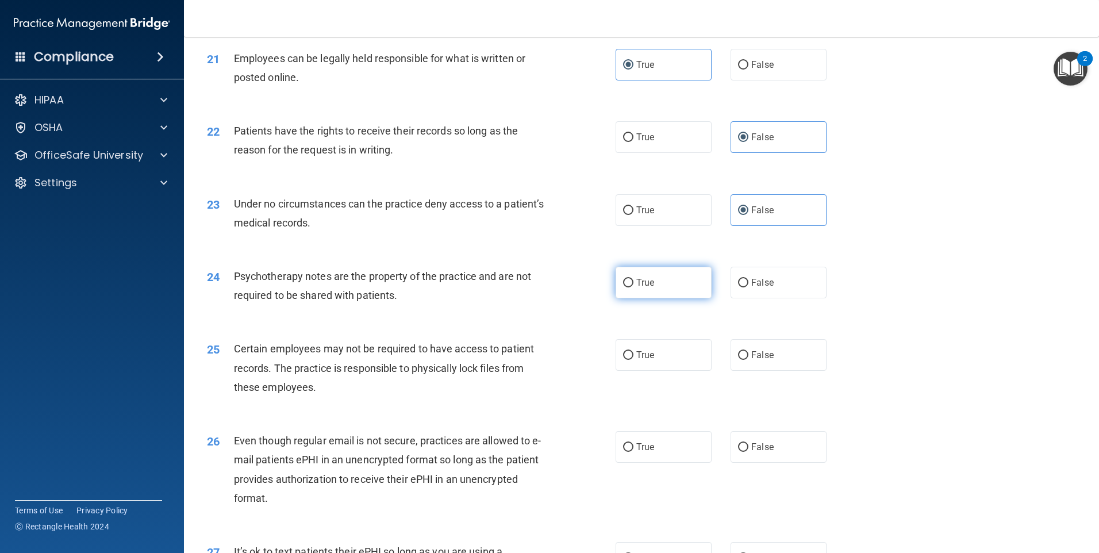
click at [677, 298] on label "True" at bounding box center [664, 283] width 96 height 32
click at [633, 287] on input "True" at bounding box center [628, 283] width 10 height 9
radio input "true"
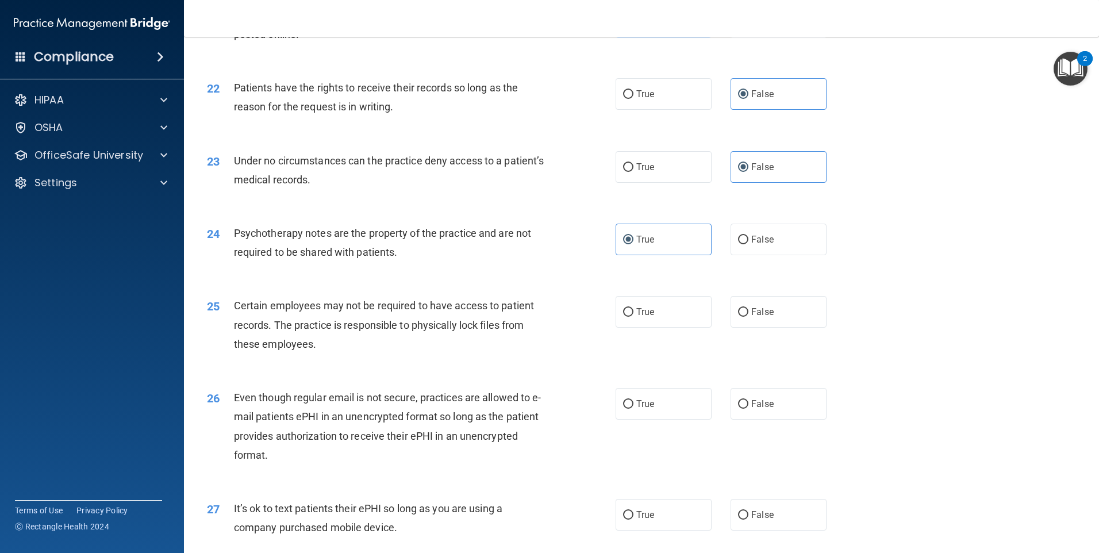
scroll to position [2069, 0]
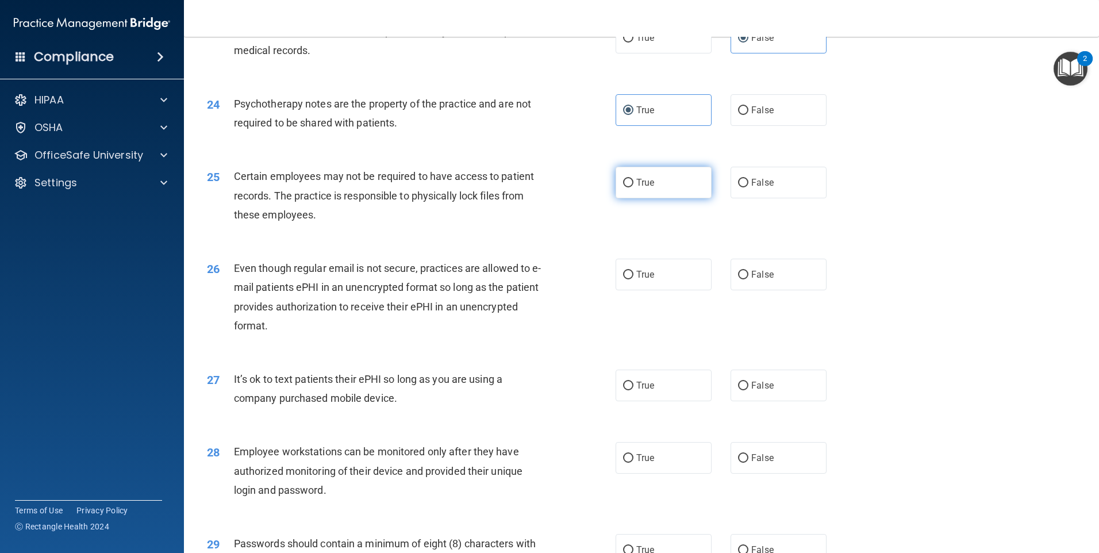
click at [631, 192] on label "True" at bounding box center [664, 183] width 96 height 32
click at [631, 187] on input "True" at bounding box center [628, 183] width 10 height 9
radio input "true"
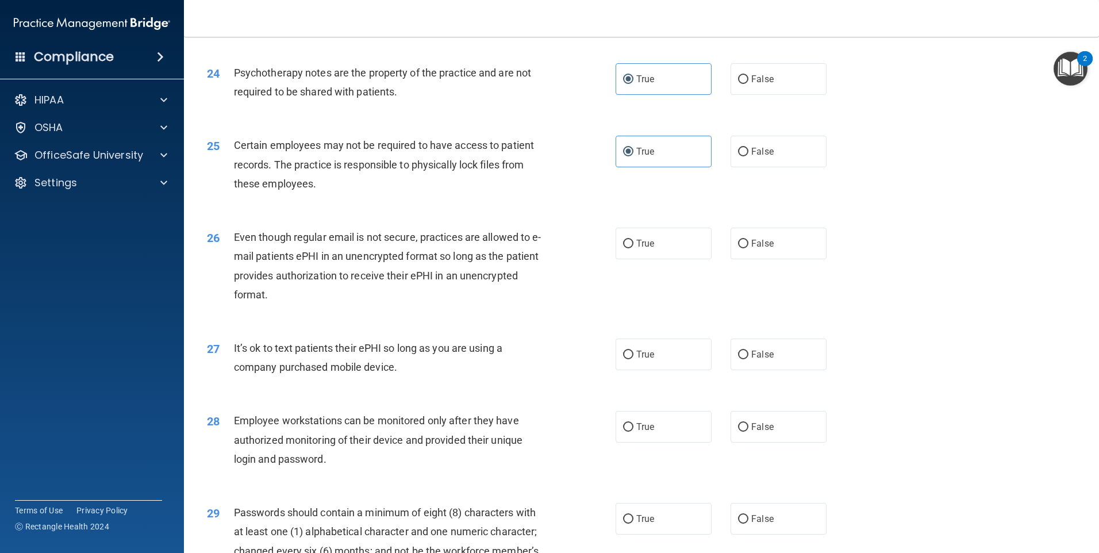
scroll to position [2127, 0]
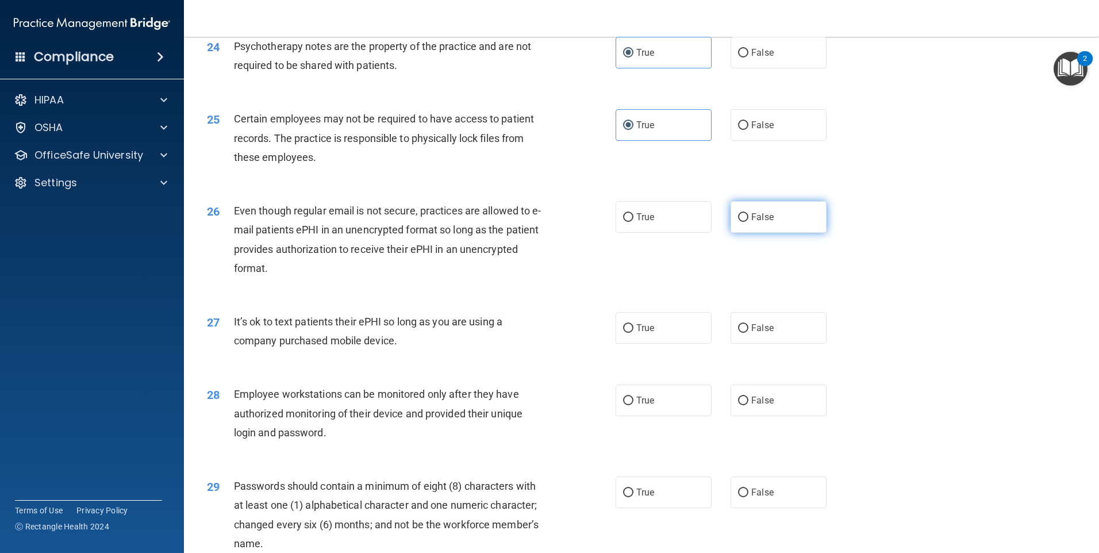
click at [756, 233] on label "False" at bounding box center [779, 217] width 96 height 32
click at [748, 222] on input "False" at bounding box center [743, 217] width 10 height 9
radio input "true"
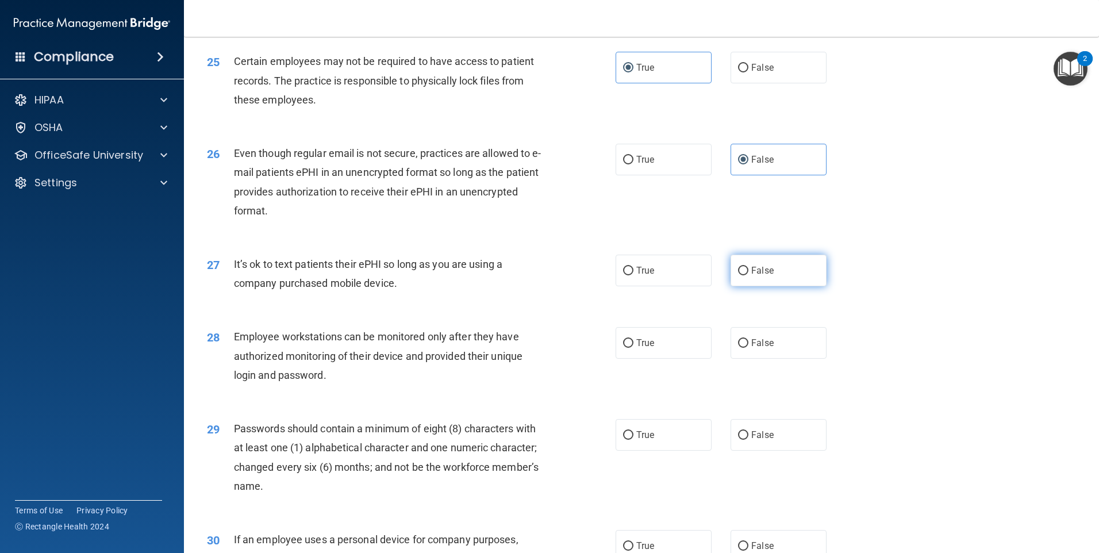
click at [816, 286] on label "False" at bounding box center [779, 271] width 96 height 32
click at [748, 275] on input "False" at bounding box center [743, 271] width 10 height 9
radio input "true"
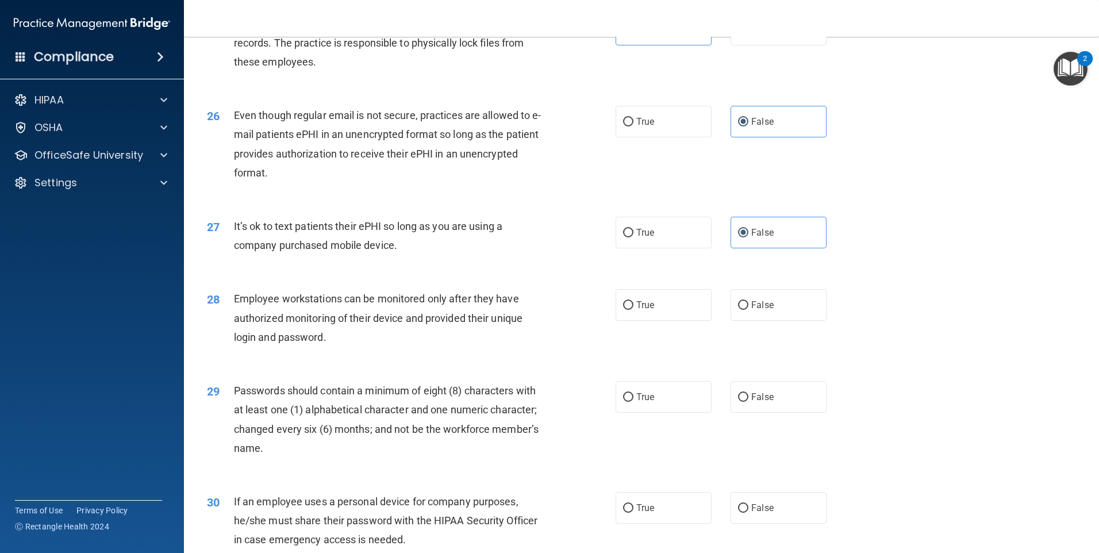
scroll to position [2242, 0]
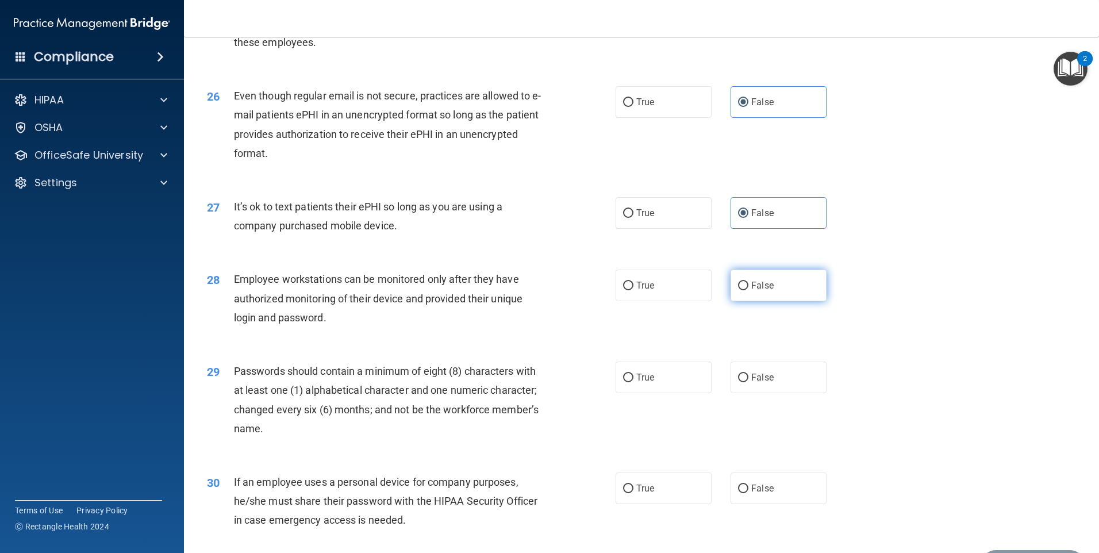
click at [759, 291] on span "False" at bounding box center [762, 285] width 22 height 11
click at [748, 290] on input "False" at bounding box center [743, 286] width 10 height 9
radio input "true"
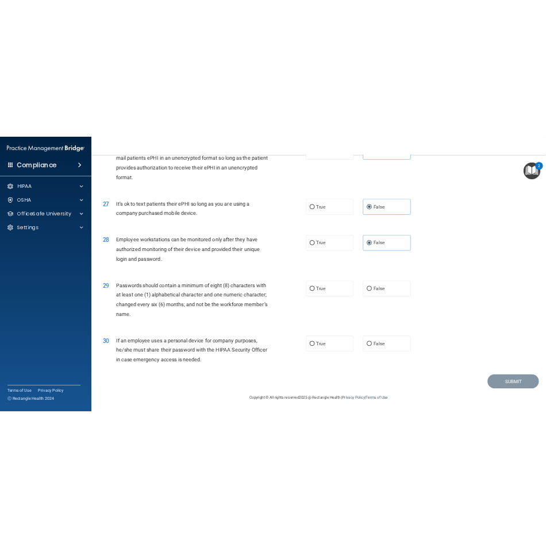
scroll to position [2332, 0]
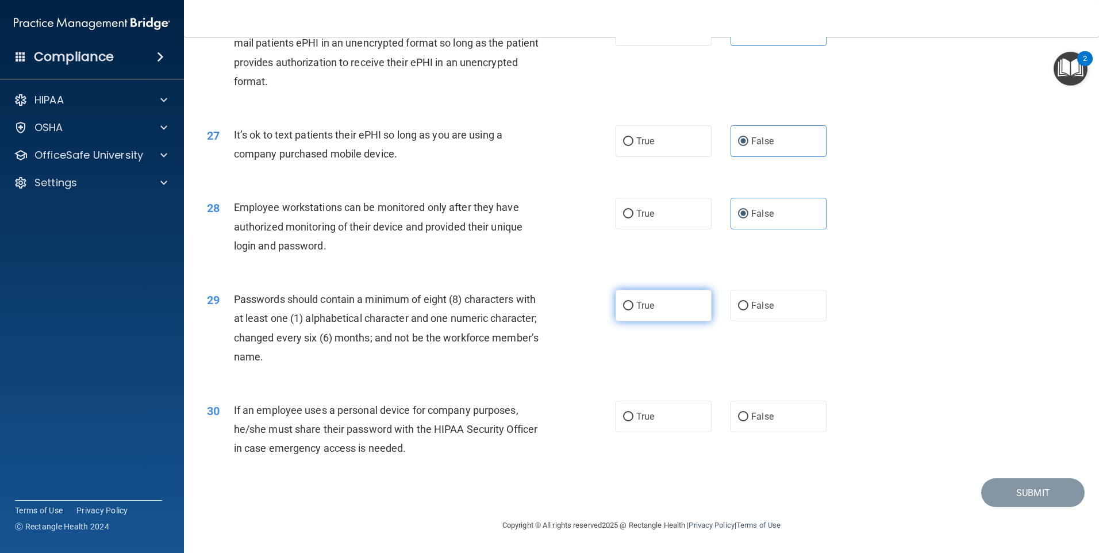
click at [639, 301] on span "True" at bounding box center [645, 305] width 18 height 11
click at [633, 302] on input "True" at bounding box center [628, 306] width 10 height 9
radio input "true"
click at [636, 415] on span "True" at bounding box center [645, 416] width 18 height 11
click at [633, 415] on input "True" at bounding box center [628, 417] width 10 height 9
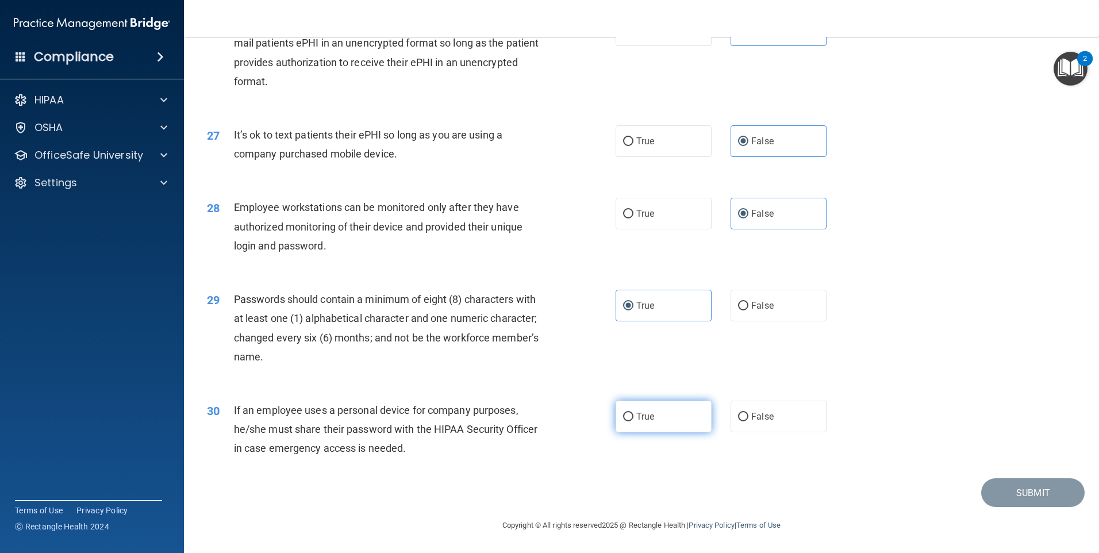
radio input "true"
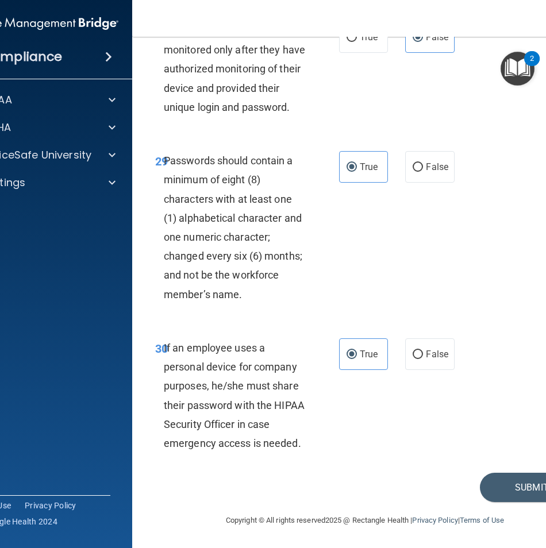
scroll to position [4151, 0]
click at [545, 487] on button "Submit" at bounding box center [531, 487] width 103 height 29
click at [540, 482] on button "Submit" at bounding box center [531, 487] width 103 height 29
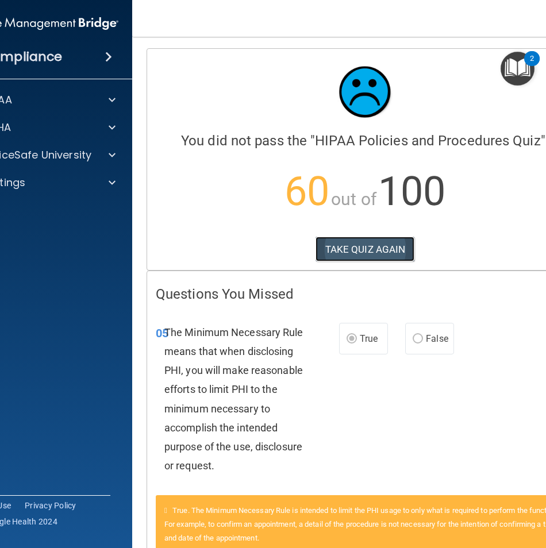
click at [363, 247] on button "TAKE QUIZ AGAIN" at bounding box center [365, 249] width 99 height 25
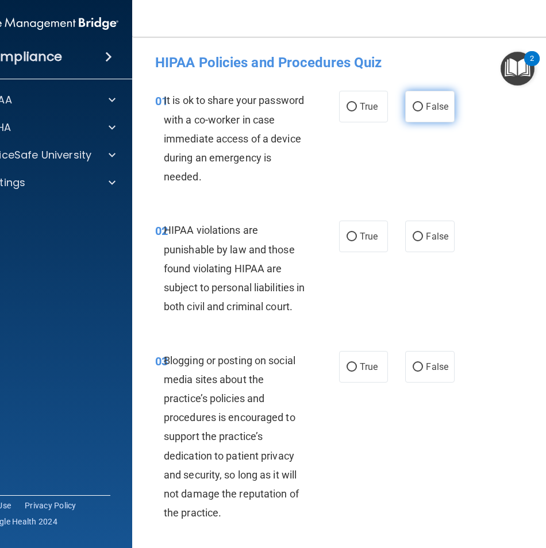
click at [438, 116] on label "False" at bounding box center [429, 107] width 49 height 32
click at [423, 112] on input "False" at bounding box center [418, 107] width 10 height 9
radio input "true"
click at [380, 245] on label "True" at bounding box center [363, 237] width 49 height 32
click at [357, 241] on input "True" at bounding box center [352, 237] width 10 height 9
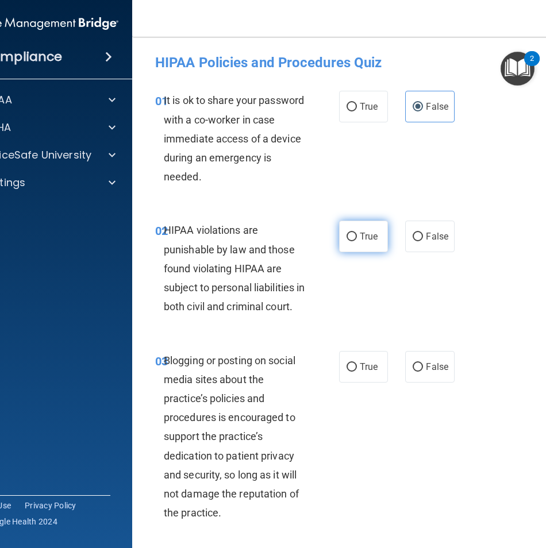
radio input "true"
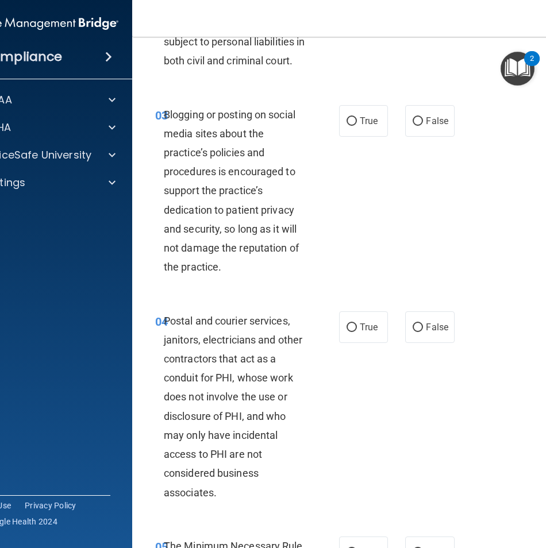
scroll to position [287, 0]
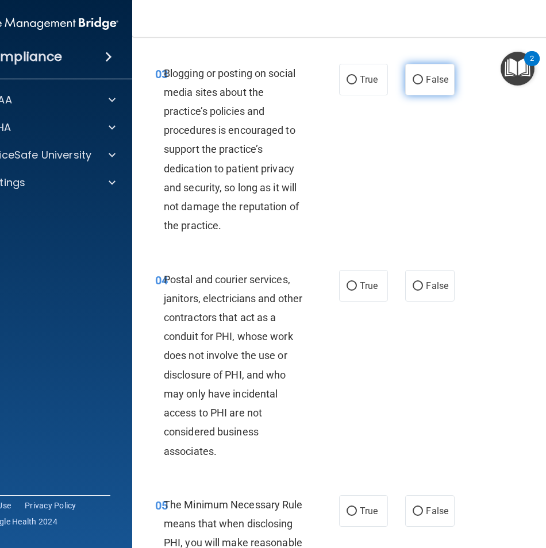
click at [438, 95] on label "False" at bounding box center [429, 80] width 49 height 32
click at [423, 84] on input "False" at bounding box center [418, 80] width 10 height 9
radio input "true"
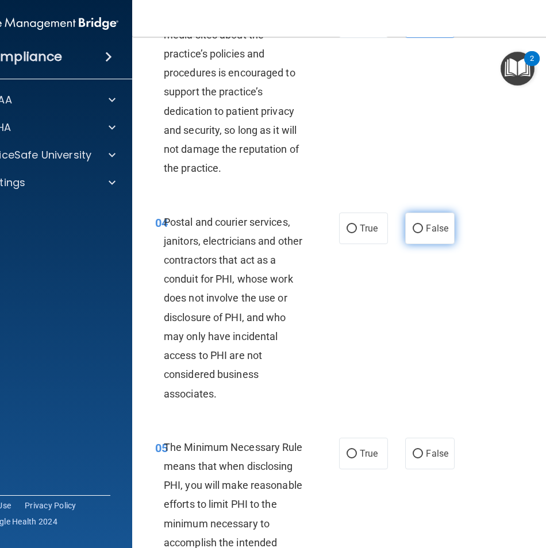
click at [406, 244] on label "False" at bounding box center [429, 229] width 49 height 32
click at [413, 233] on input "False" at bounding box center [418, 229] width 10 height 9
radio input "true"
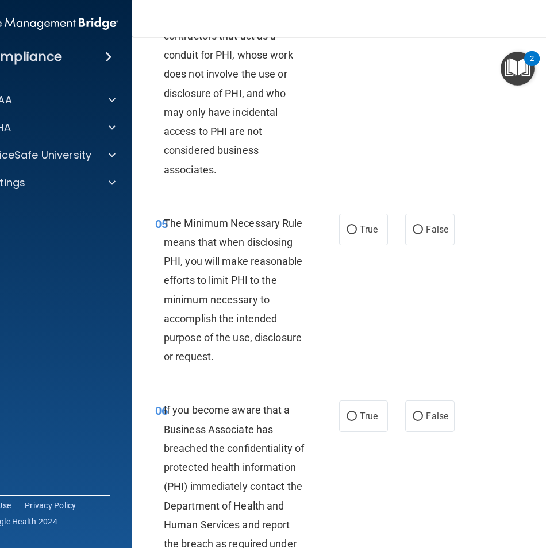
scroll to position [575, 0]
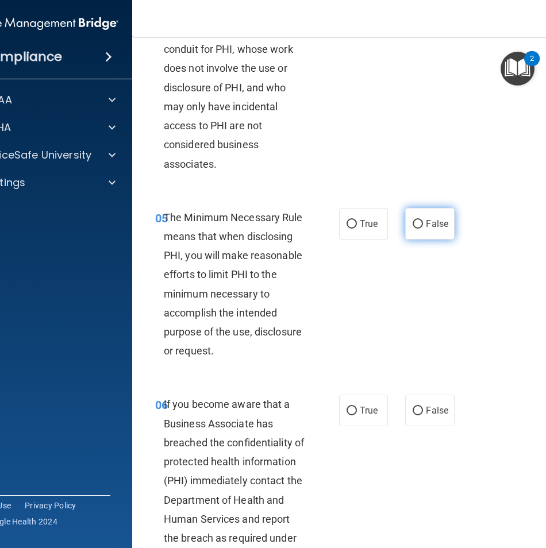
click at [426, 229] on span "False" at bounding box center [437, 223] width 22 height 11
click at [423, 229] on input "False" at bounding box center [418, 224] width 10 height 9
radio input "true"
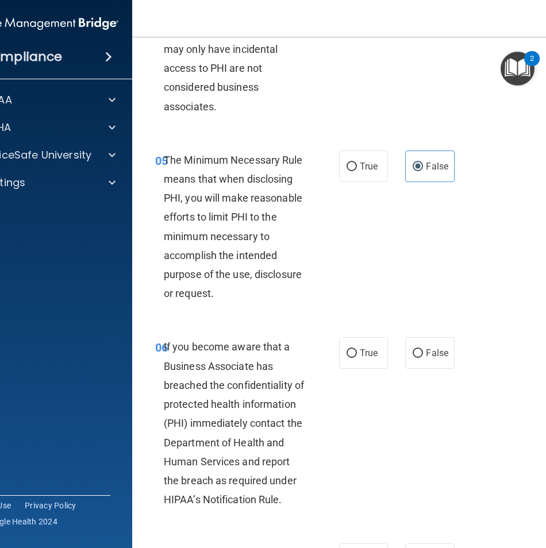
scroll to position [690, 0]
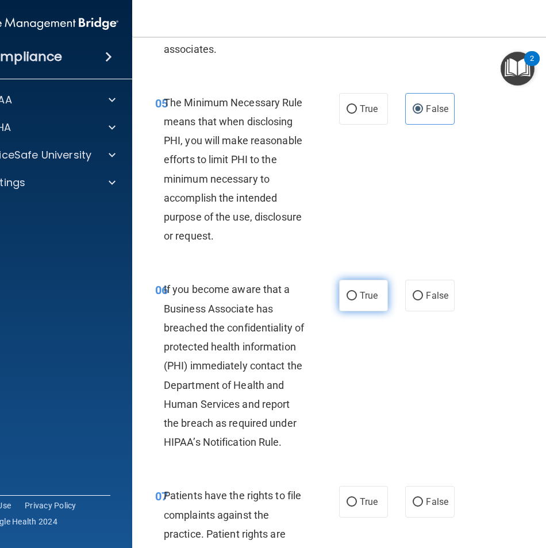
click at [376, 312] on label "True" at bounding box center [363, 296] width 49 height 32
click at [357, 301] on input "True" at bounding box center [352, 296] width 10 height 9
radio input "true"
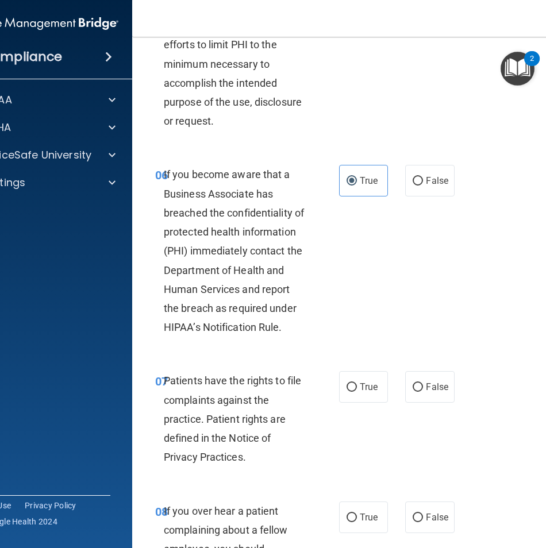
scroll to position [862, 0]
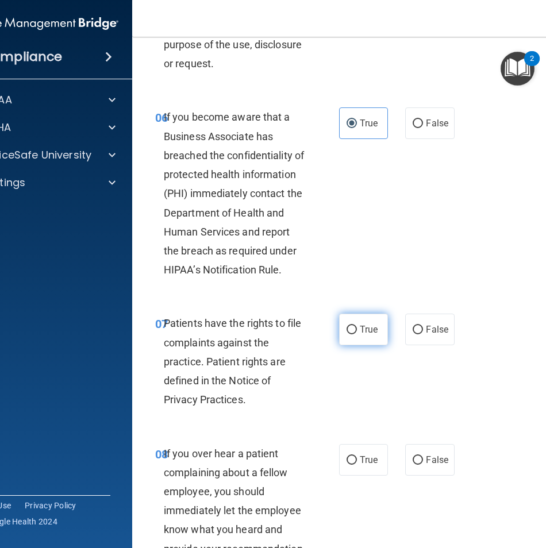
click at [351, 335] on input "True" at bounding box center [352, 330] width 10 height 9
radio input "true"
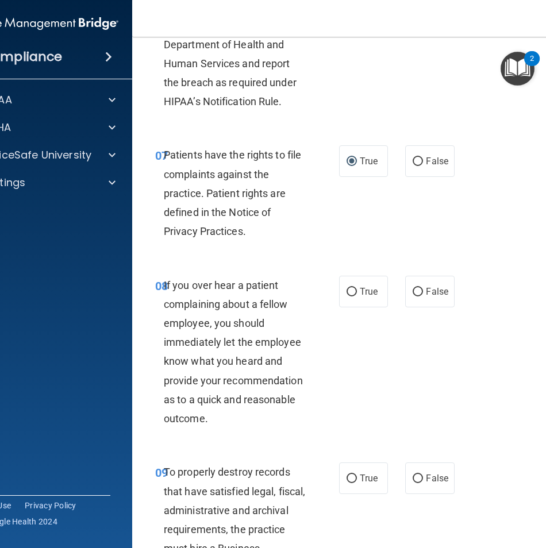
scroll to position [1092, 0]
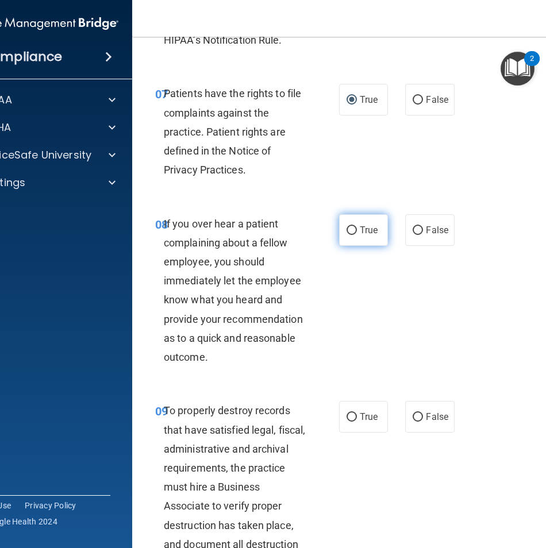
click at [362, 236] on span "True" at bounding box center [369, 230] width 18 height 11
click at [357, 235] on input "True" at bounding box center [352, 230] width 10 height 9
radio input "true"
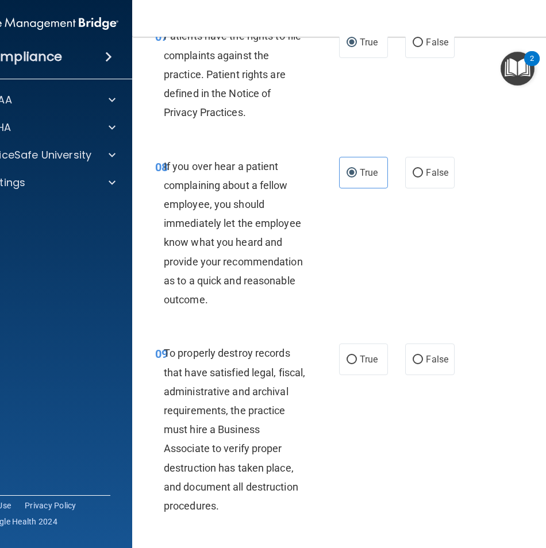
scroll to position [1207, 0]
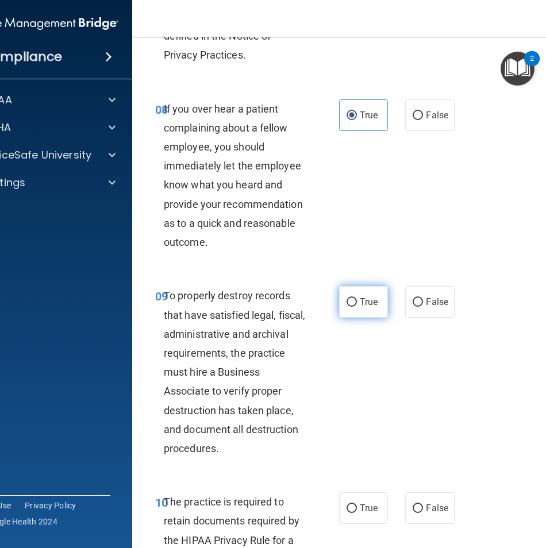
click at [379, 318] on label "True" at bounding box center [363, 302] width 49 height 32
click at [357, 307] on input "True" at bounding box center [352, 302] width 10 height 9
radio input "true"
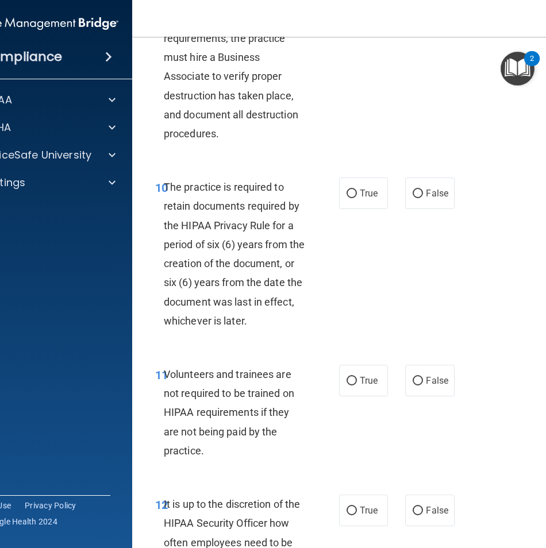
scroll to position [1552, 0]
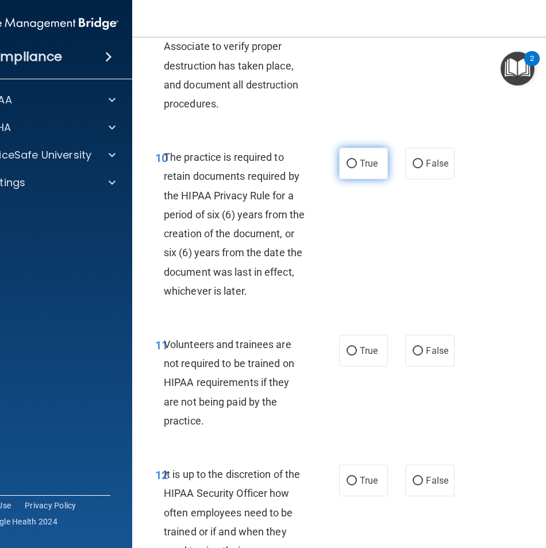
click at [347, 168] on input "True" at bounding box center [352, 164] width 10 height 9
radio input "true"
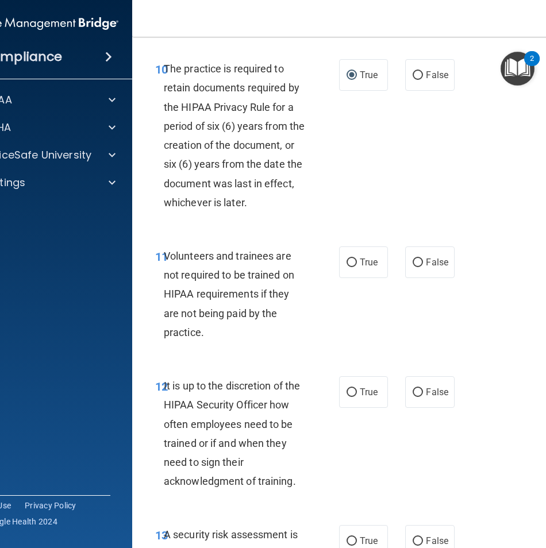
scroll to position [1667, 0]
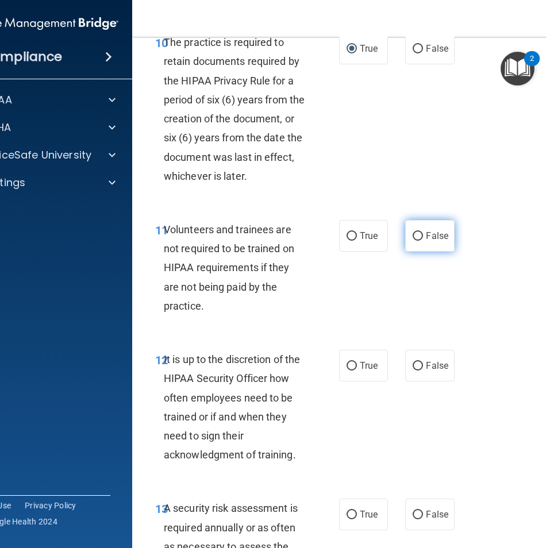
click at [435, 249] on label "False" at bounding box center [429, 236] width 49 height 32
click at [423, 241] on input "False" at bounding box center [418, 236] width 10 height 9
radio input "true"
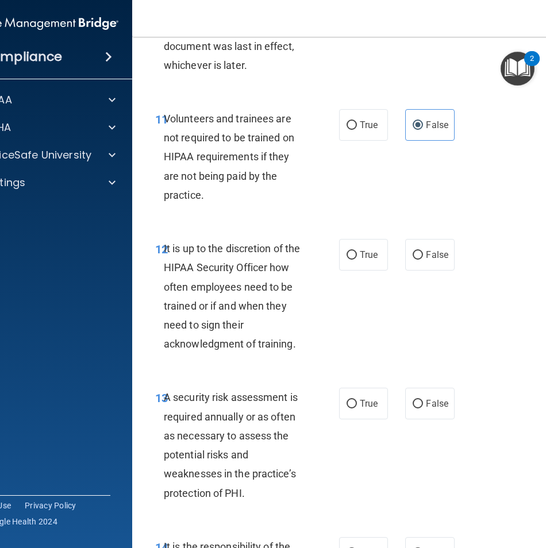
scroll to position [1782, 0]
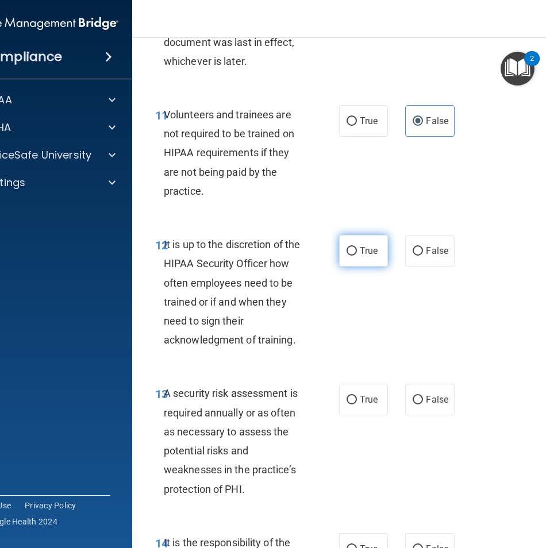
click at [352, 260] on label "True" at bounding box center [363, 251] width 49 height 32
click at [352, 256] on input "True" at bounding box center [352, 251] width 10 height 9
radio input "true"
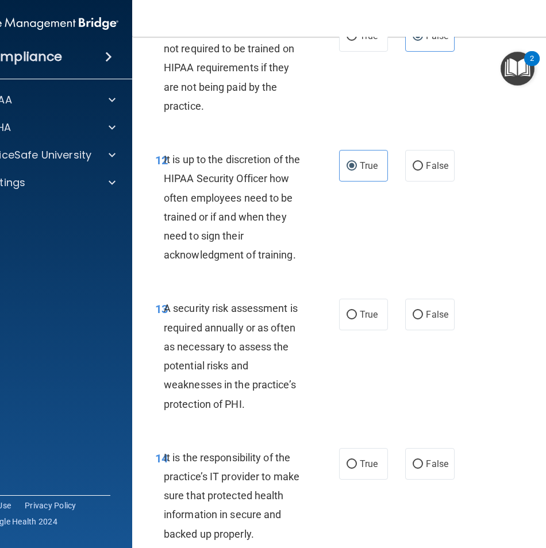
scroll to position [1897, 0]
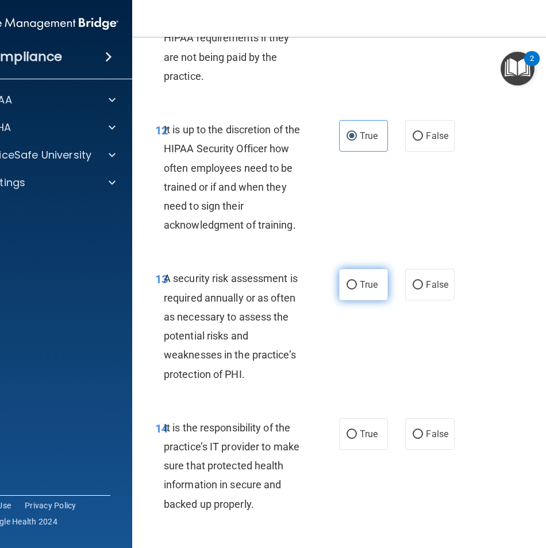
click at [347, 290] on input "True" at bounding box center [352, 285] width 10 height 9
radio input "true"
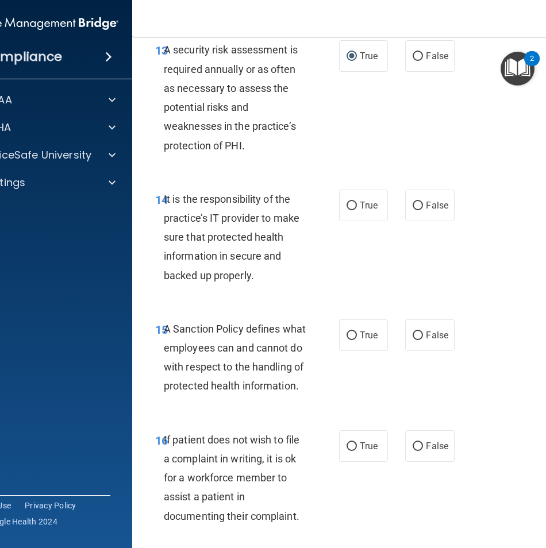
scroll to position [2127, 0]
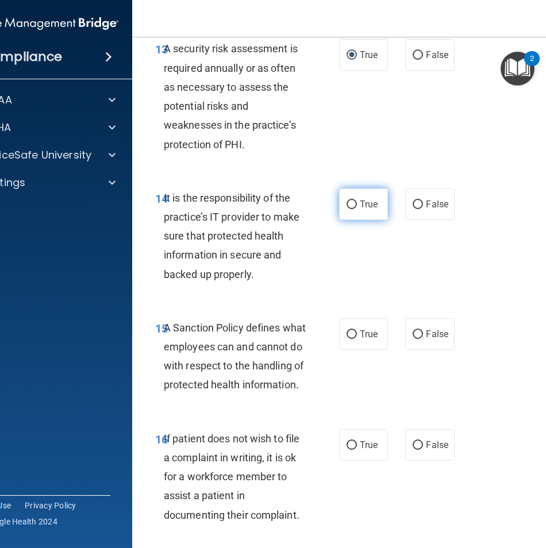
click at [339, 220] on label "True" at bounding box center [363, 205] width 49 height 32
click at [347, 209] on input "True" at bounding box center [352, 205] width 10 height 9
radio input "true"
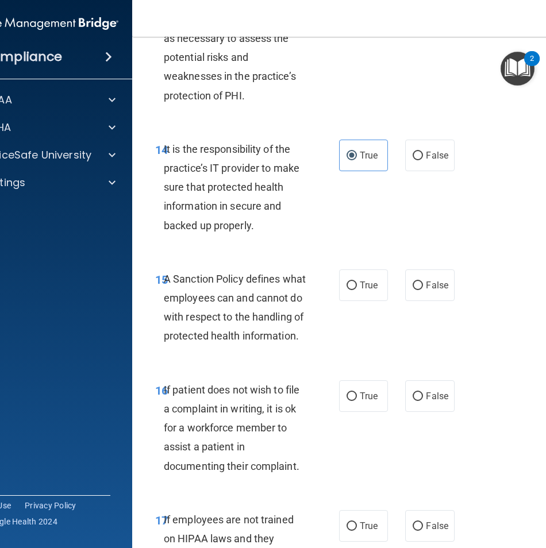
scroll to position [2242, 0]
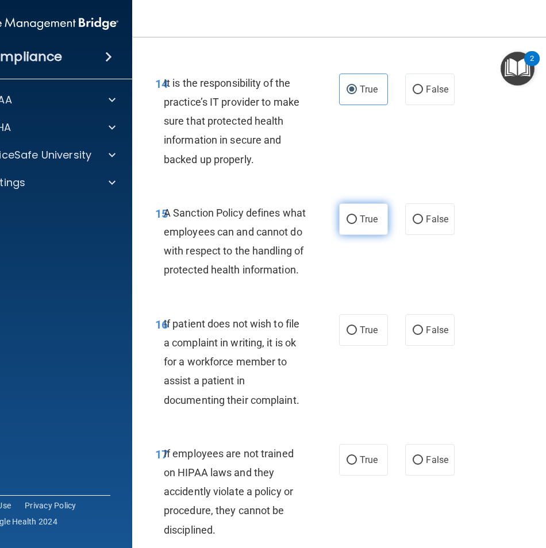
click at [345, 228] on label "True" at bounding box center [363, 219] width 49 height 32
click at [347, 224] on input "True" at bounding box center [352, 220] width 10 height 9
radio input "true"
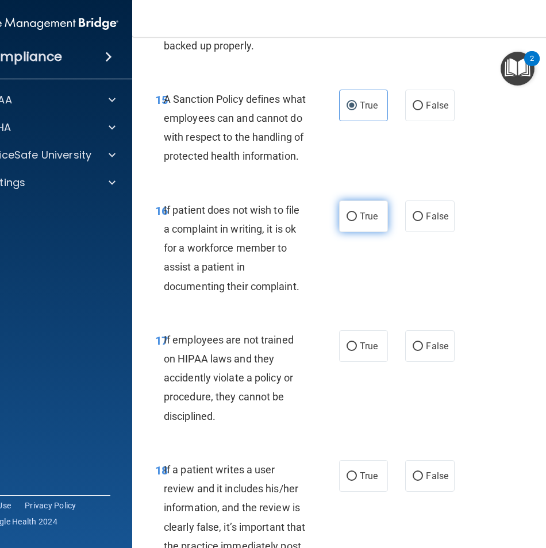
scroll to position [2357, 0]
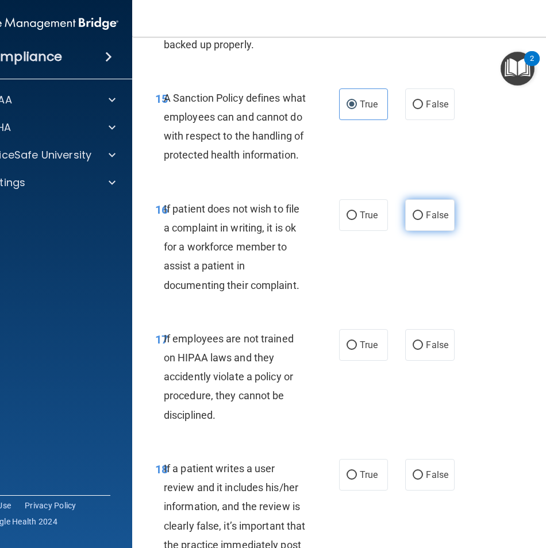
click at [442, 221] on span "False" at bounding box center [437, 215] width 22 height 11
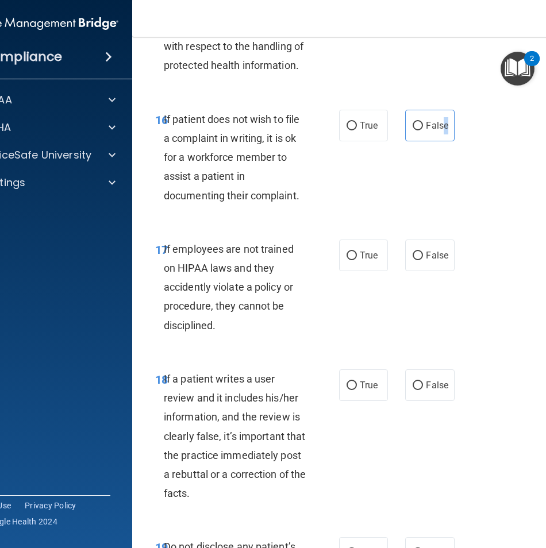
scroll to position [2529, 0]
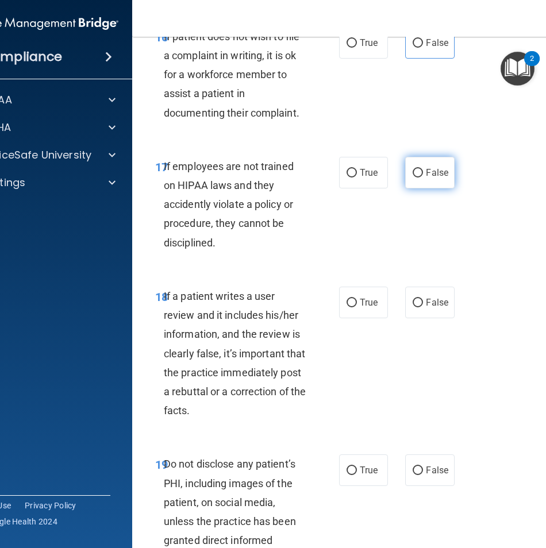
click at [428, 189] on label "False" at bounding box center [429, 173] width 49 height 32
click at [423, 178] on input "False" at bounding box center [418, 173] width 10 height 9
radio input "true"
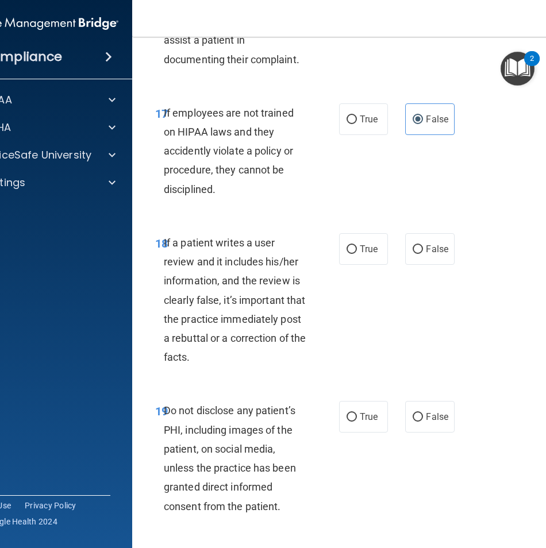
scroll to position [2644, 0]
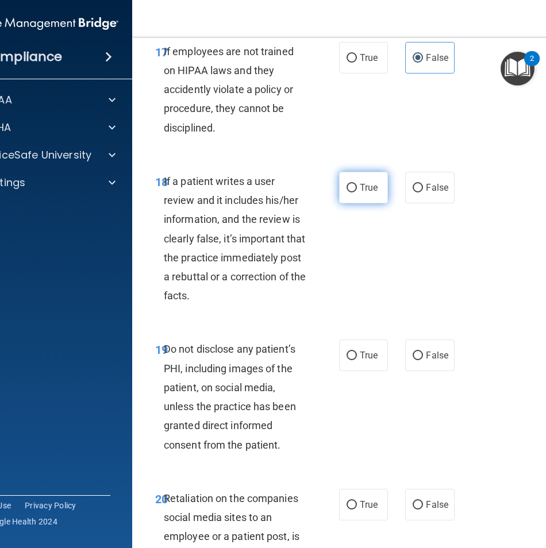
click at [347, 193] on input "True" at bounding box center [352, 188] width 10 height 9
radio input "true"
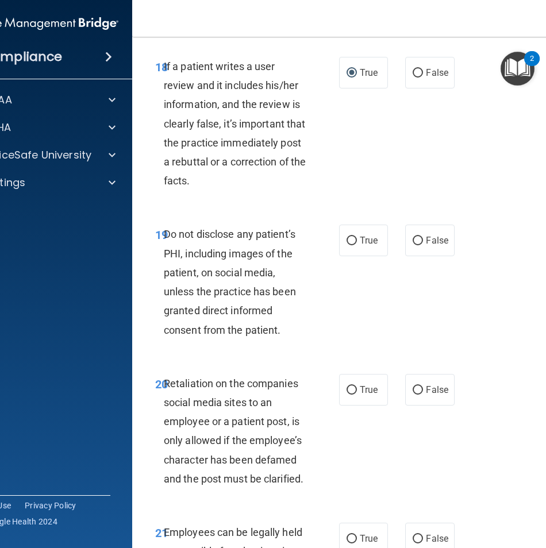
scroll to position [2816, 0]
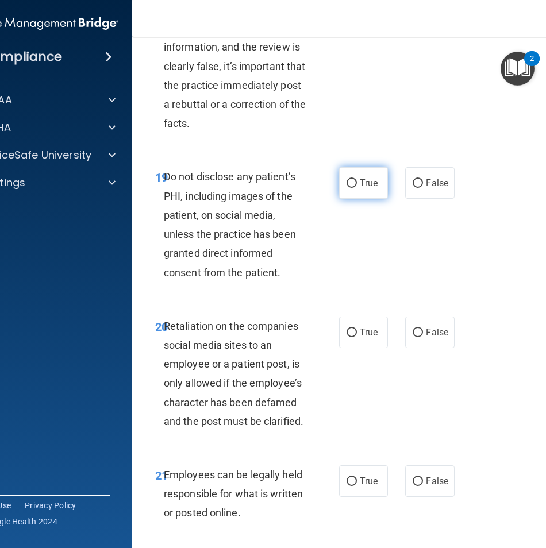
click at [347, 188] on input "True" at bounding box center [352, 183] width 10 height 9
radio input "true"
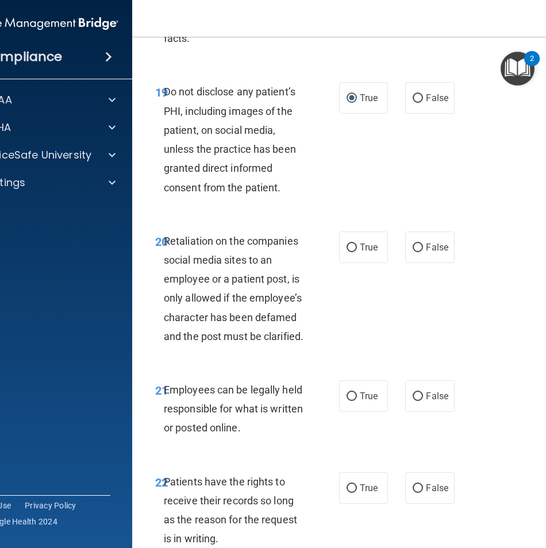
scroll to position [2931, 0]
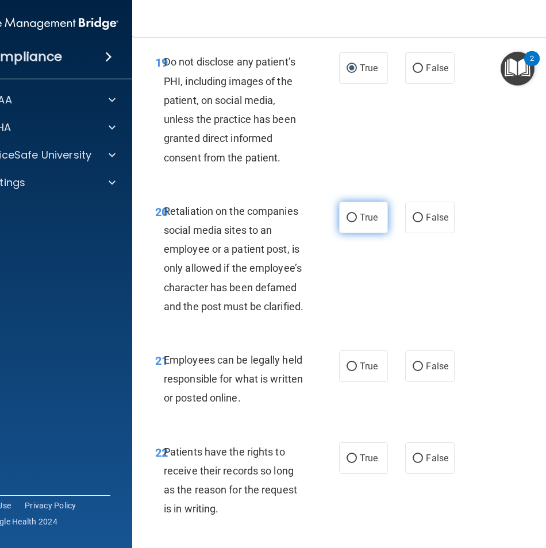
click at [360, 223] on span "True" at bounding box center [369, 217] width 18 height 11
click at [357, 222] on input "True" at bounding box center [352, 218] width 10 height 9
radio input "true"
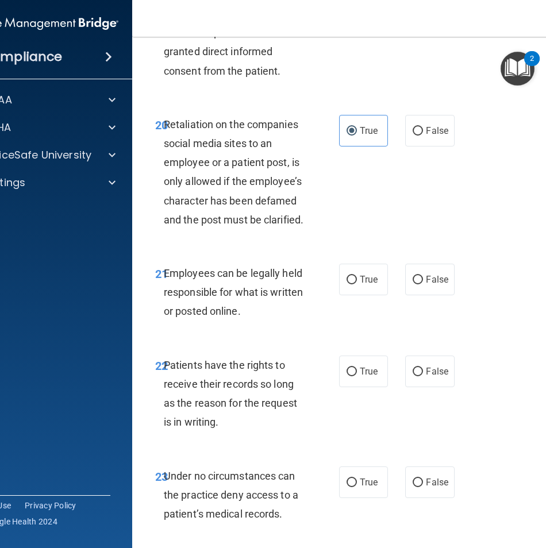
scroll to position [3046, 0]
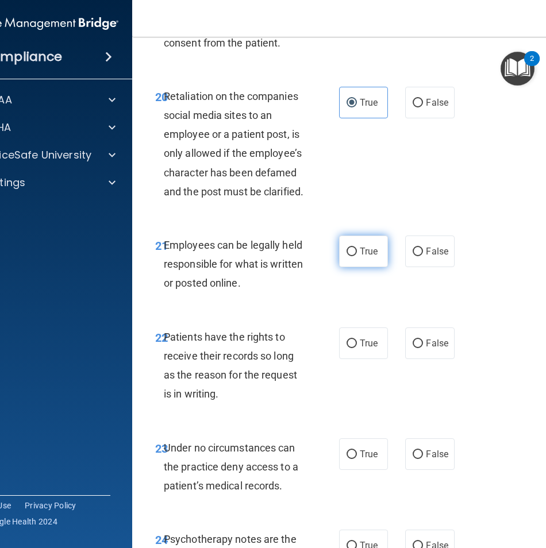
click at [364, 257] on span "True" at bounding box center [369, 251] width 18 height 11
click at [357, 256] on input "True" at bounding box center [352, 252] width 10 height 9
radio input "true"
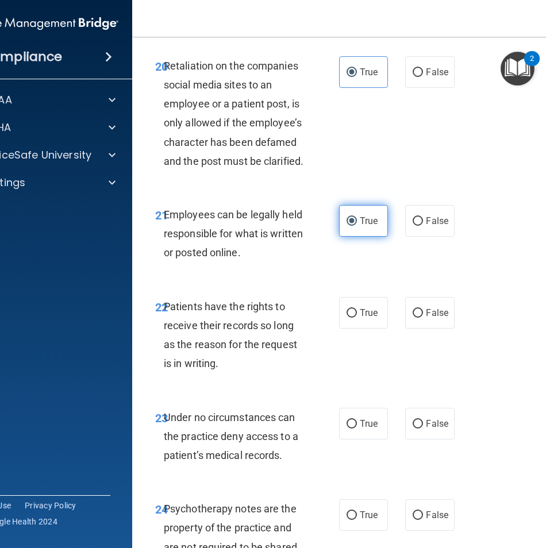
scroll to position [3104, 0]
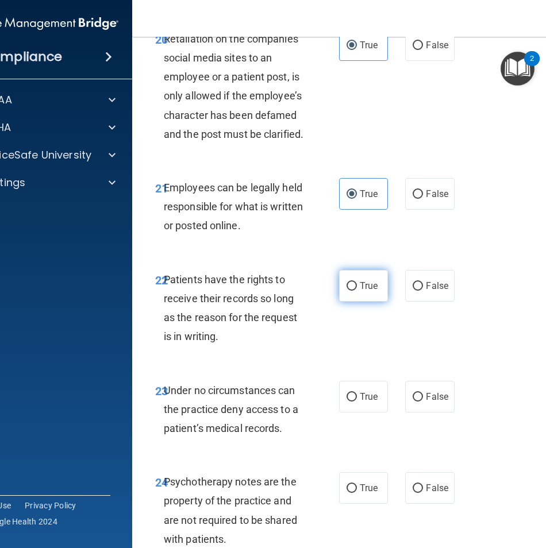
click at [347, 291] on input "True" at bounding box center [352, 286] width 10 height 9
radio input "true"
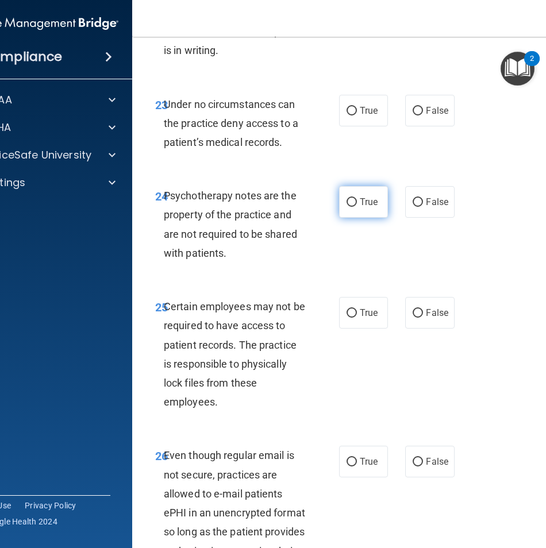
scroll to position [3391, 0]
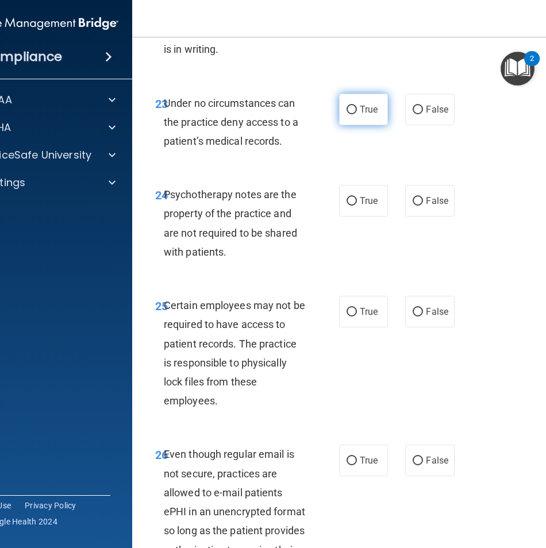
click at [360, 115] on span "True" at bounding box center [369, 109] width 18 height 11
click at [357, 114] on input "True" at bounding box center [352, 110] width 10 height 9
radio input "true"
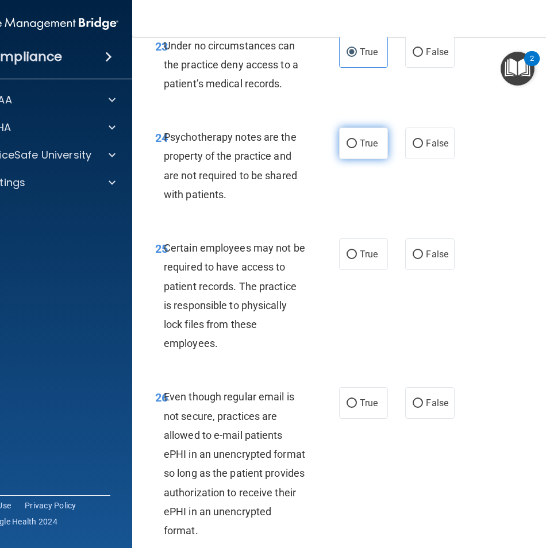
click at [358, 159] on label "True" at bounding box center [363, 144] width 49 height 32
click at [357, 148] on input "True" at bounding box center [352, 144] width 10 height 9
radio input "true"
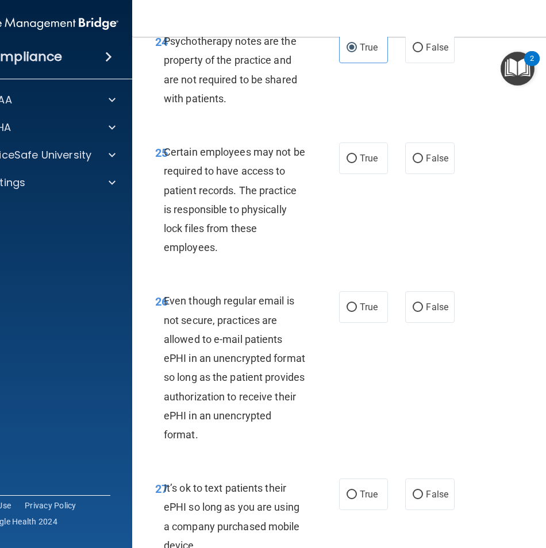
scroll to position [3564, 0]
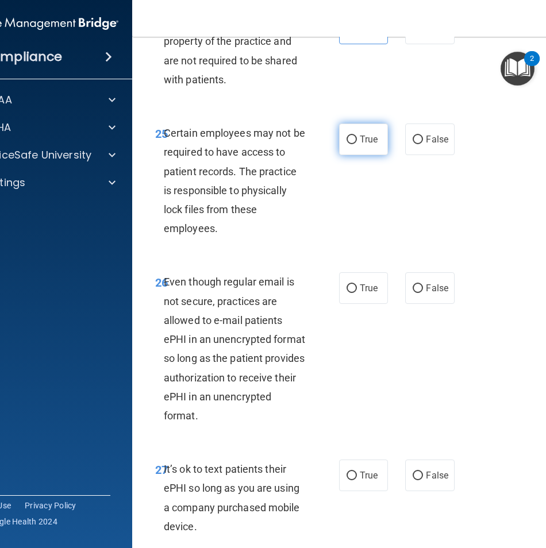
click at [364, 145] on span "True" at bounding box center [369, 139] width 18 height 11
click at [357, 144] on input "True" at bounding box center [352, 140] width 10 height 9
radio input "true"
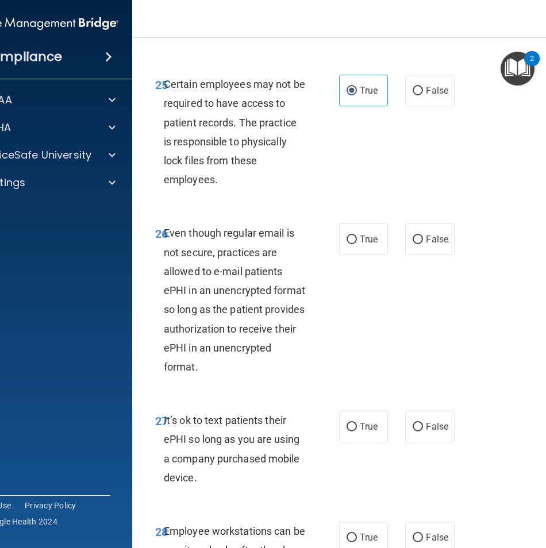
scroll to position [3679, 0]
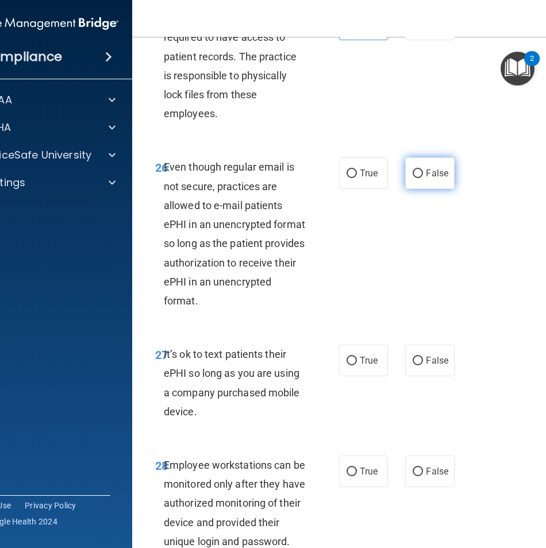
click at [409, 189] on label "False" at bounding box center [429, 173] width 49 height 32
click at [413, 178] on input "False" at bounding box center [418, 174] width 10 height 9
radio input "true"
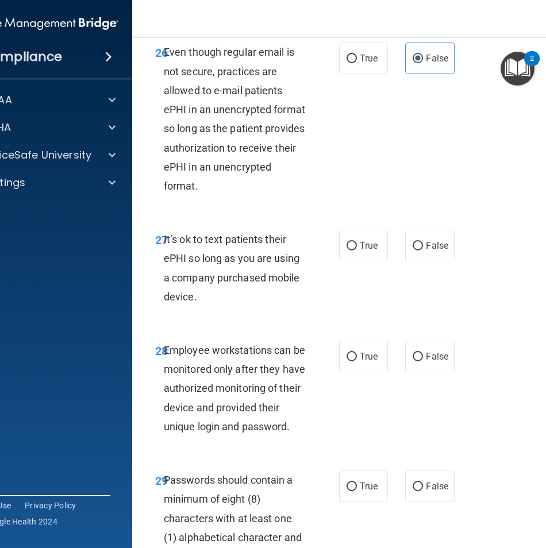
scroll to position [3851, 0]
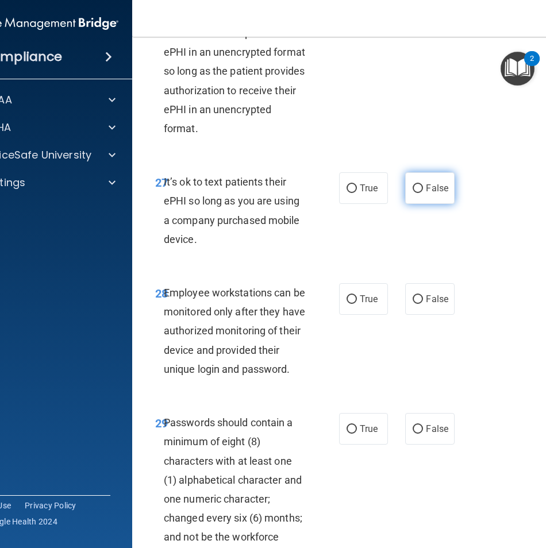
click at [418, 204] on label "False" at bounding box center [429, 188] width 49 height 32
click at [418, 193] on input "False" at bounding box center [418, 189] width 10 height 9
radio input "true"
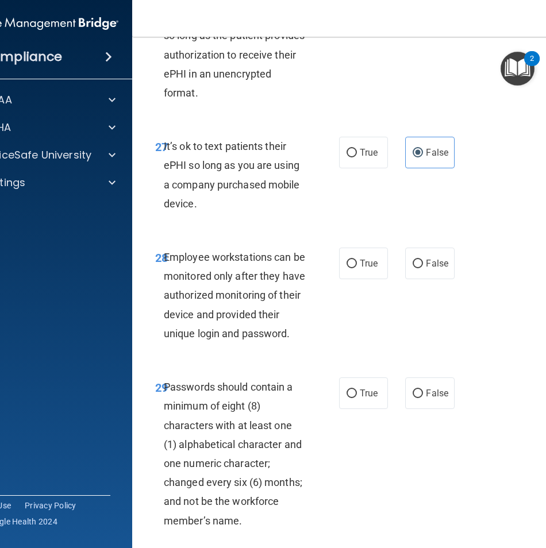
scroll to position [3966, 0]
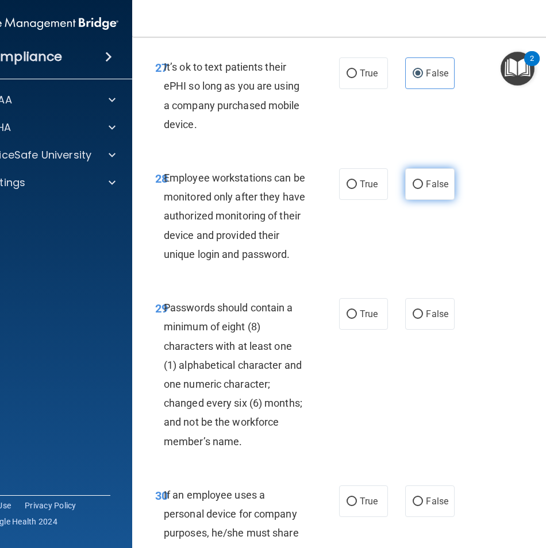
click at [426, 190] on span "False" at bounding box center [437, 184] width 22 height 11
click at [423, 189] on input "False" at bounding box center [418, 184] width 10 height 9
radio input "true"
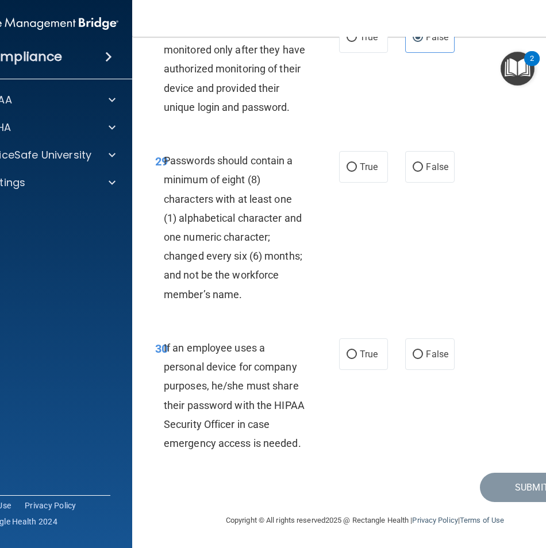
scroll to position [4151, 0]
click at [383, 176] on label "True" at bounding box center [363, 167] width 49 height 32
click at [357, 172] on input "True" at bounding box center [352, 167] width 10 height 9
radio input "true"
click at [372, 355] on span "True" at bounding box center [369, 354] width 18 height 11
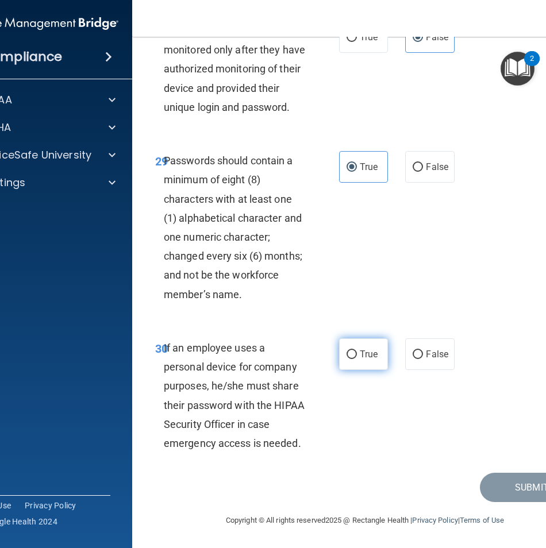
click at [357, 355] on input "True" at bounding box center [352, 355] width 10 height 9
radio input "true"
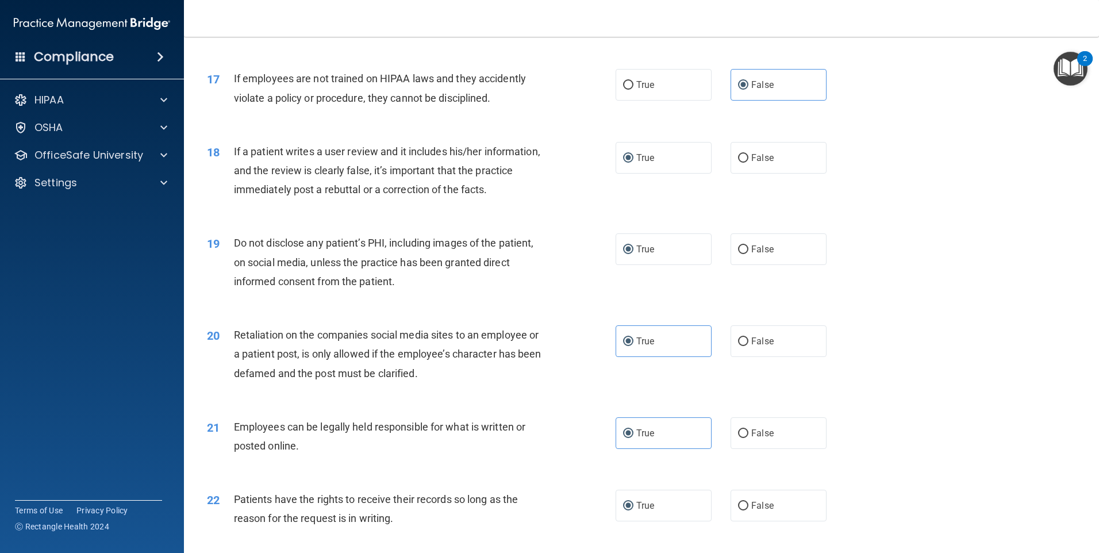
scroll to position [1528, 0]
click at [641, 266] on label "True" at bounding box center [664, 250] width 96 height 32
click at [633, 255] on input "True" at bounding box center [628, 250] width 10 height 9
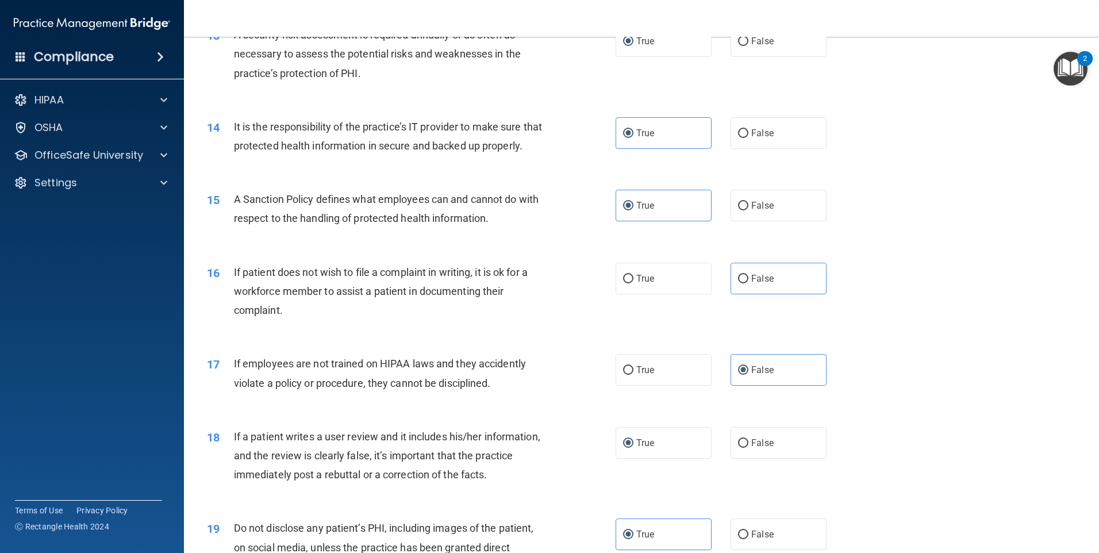
scroll to position [1240, 0]
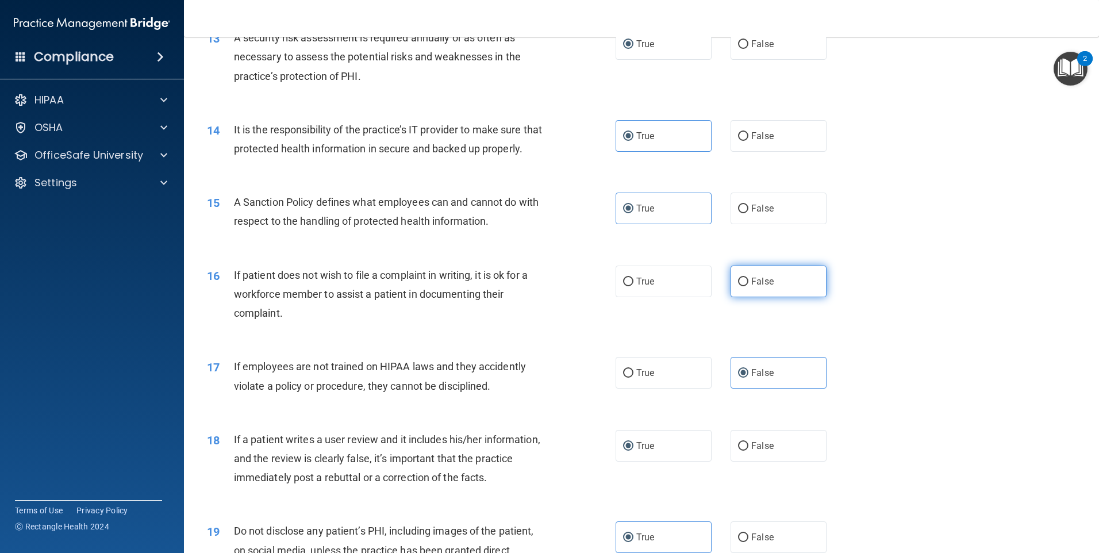
click at [783, 297] on label "False" at bounding box center [779, 282] width 96 height 32
click at [748, 286] on input "False" at bounding box center [743, 282] width 10 height 9
radio input "true"
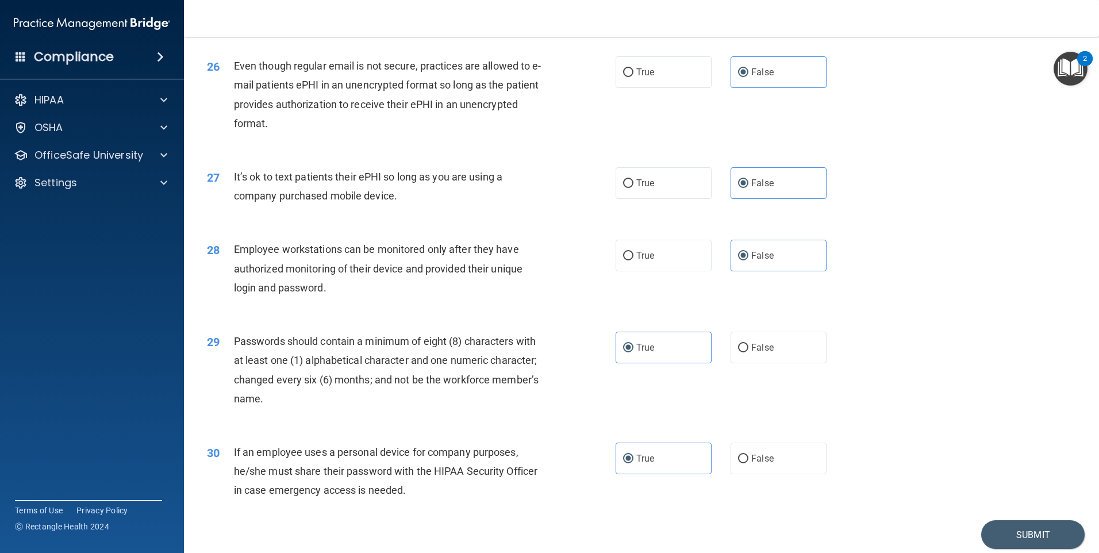
scroll to position [2332, 0]
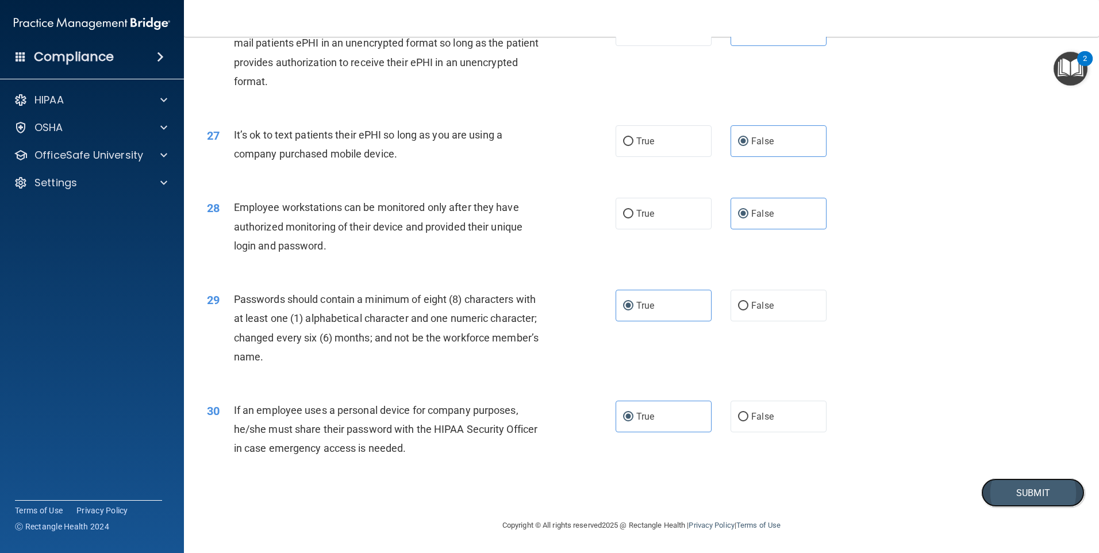
click at [1003, 486] on button "Submit" at bounding box center [1032, 492] width 103 height 29
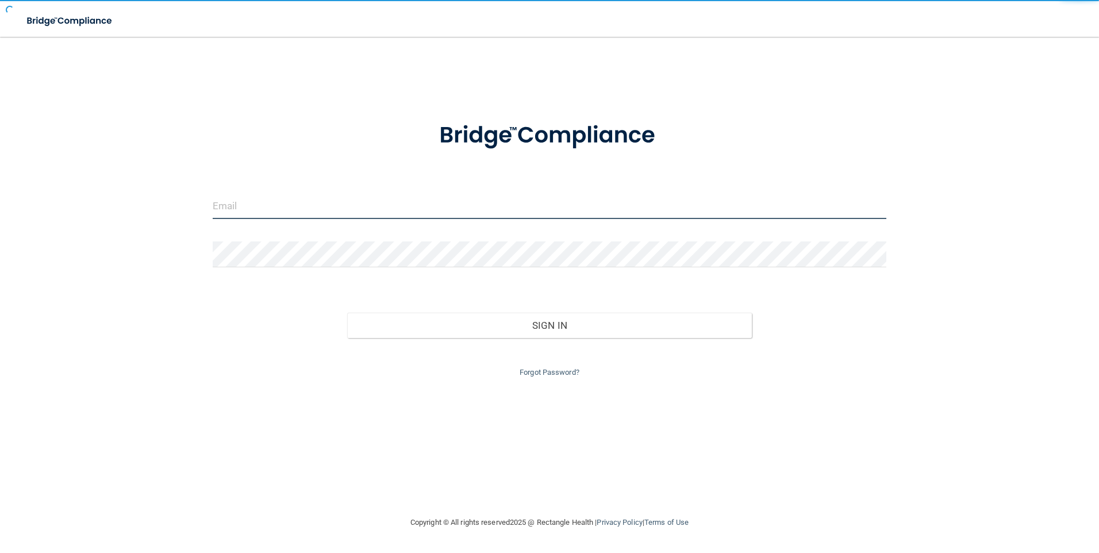
type input "[EMAIL_ADDRESS][DOMAIN_NAME]"
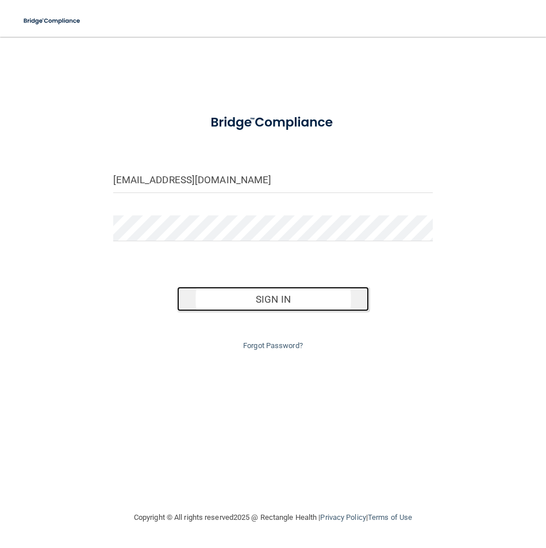
click at [241, 294] on button "Sign In" at bounding box center [273, 299] width 192 height 25
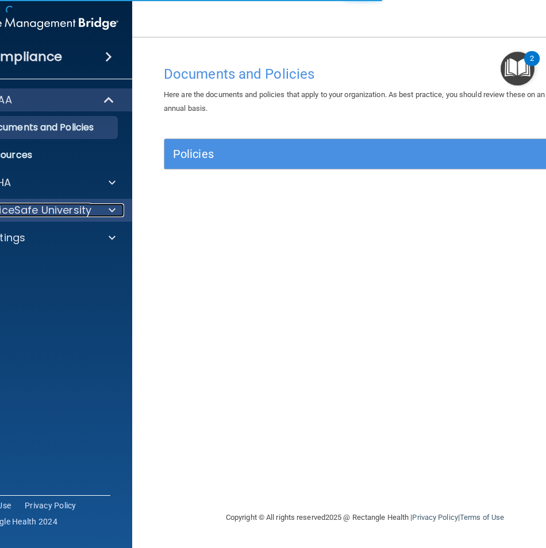
click at [82, 206] on p "OfficeSafe University" at bounding box center [37, 210] width 109 height 14
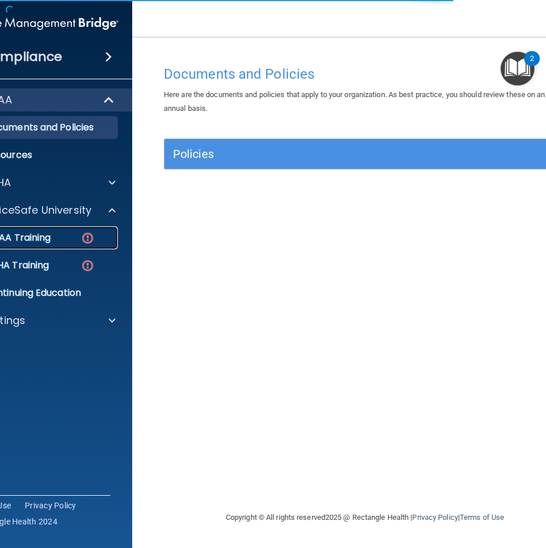
click at [84, 231] on img at bounding box center [87, 238] width 14 height 14
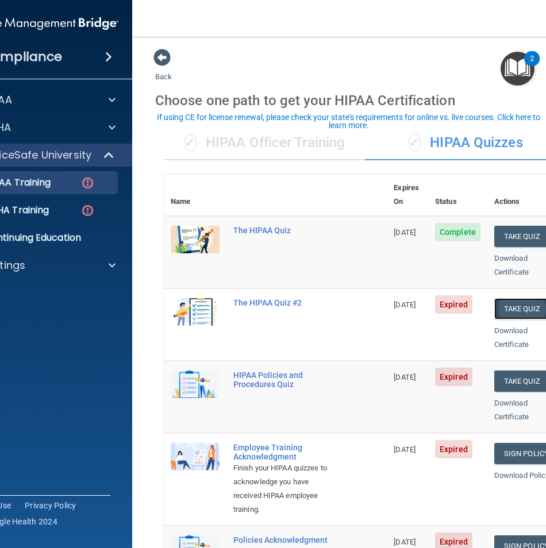
click at [529, 298] on button "Take Quiz" at bounding box center [521, 308] width 55 height 21
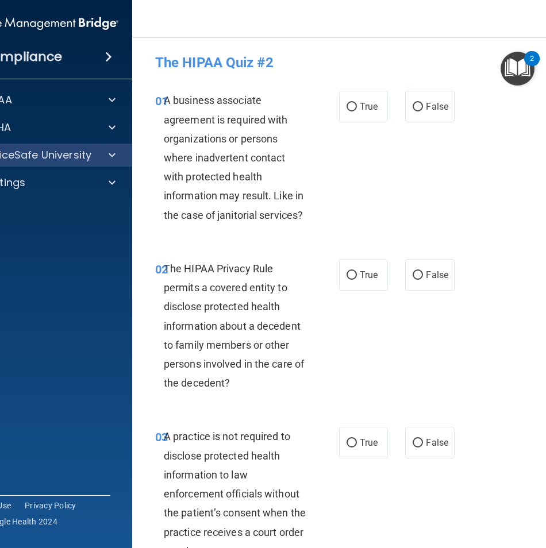
click at [84, 147] on div "OfficeSafe University" at bounding box center [40, 155] width 185 height 23
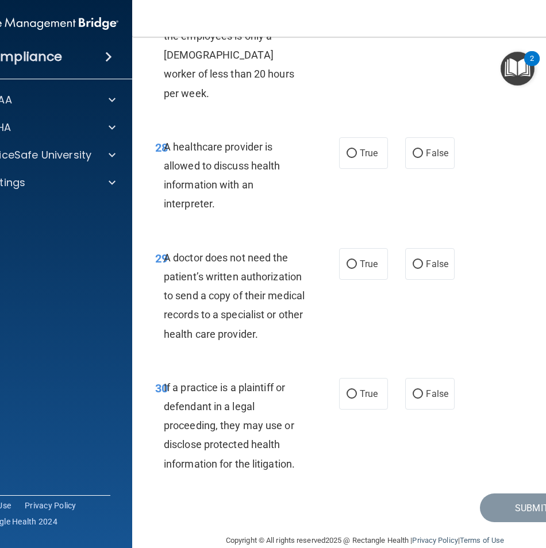
scroll to position [3712, 0]
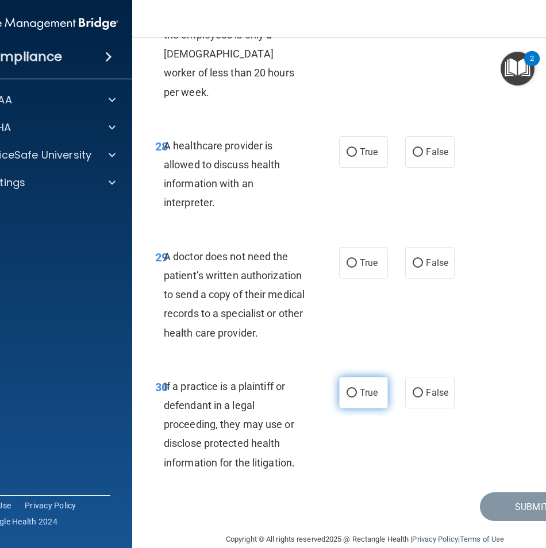
click at [347, 389] on input "True" at bounding box center [352, 393] width 10 height 9
radio input "true"
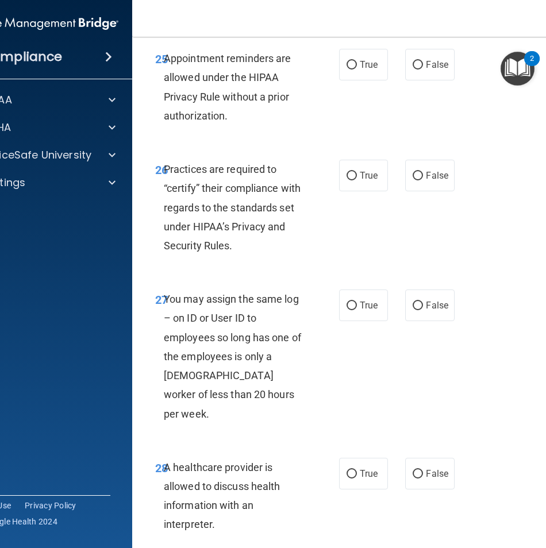
scroll to position [3310, 0]
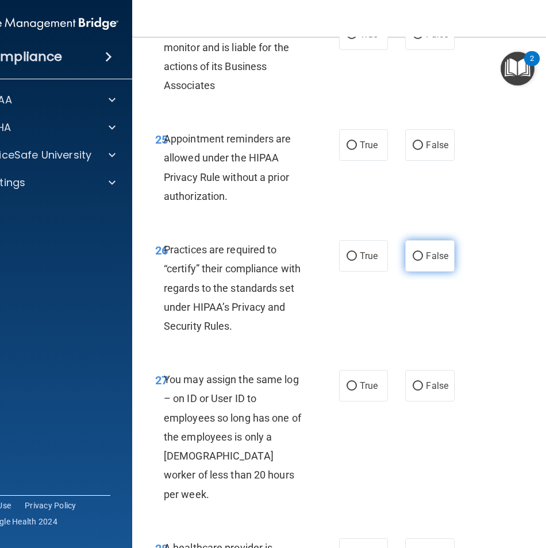
click at [417, 256] on input "False" at bounding box center [418, 256] width 10 height 9
radio input "true"
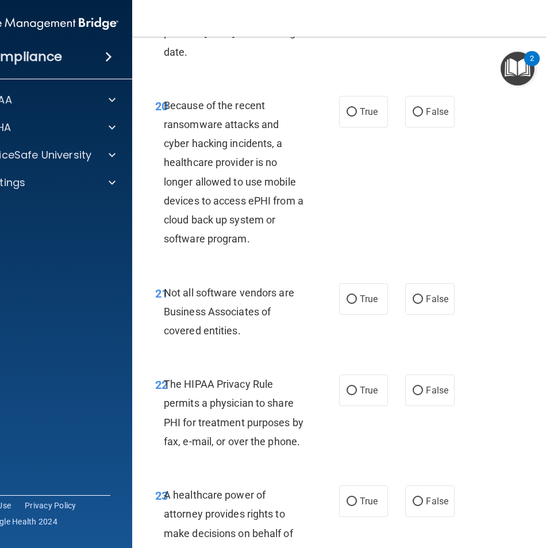
scroll to position [2677, 0]
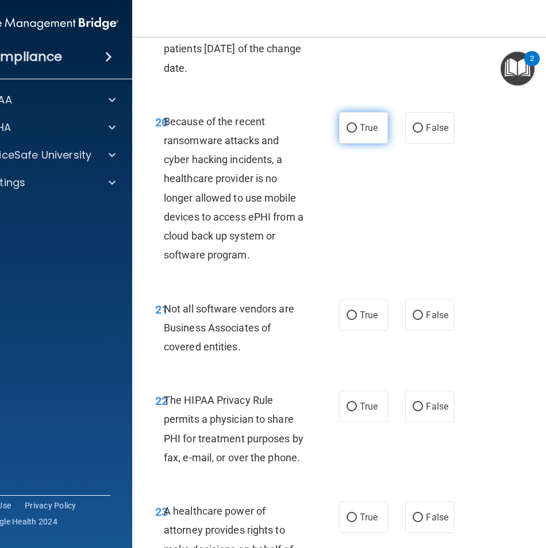
click at [361, 128] on span "True" at bounding box center [369, 127] width 18 height 11
click at [357, 128] on input "True" at bounding box center [352, 128] width 10 height 9
radio input "true"
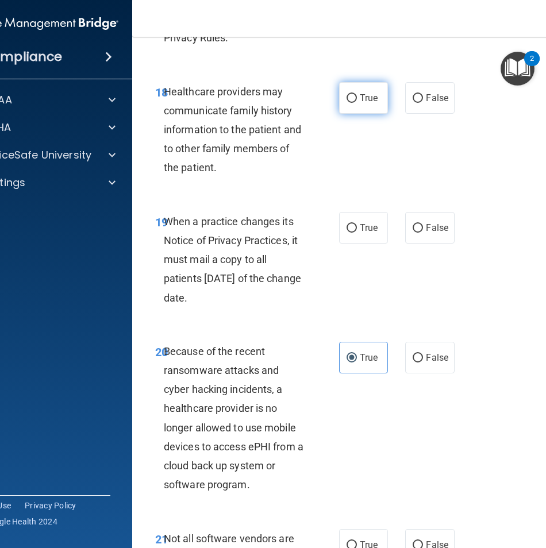
click at [372, 106] on label "True" at bounding box center [363, 98] width 49 height 32
click at [357, 103] on input "True" at bounding box center [352, 98] width 10 height 9
radio input "true"
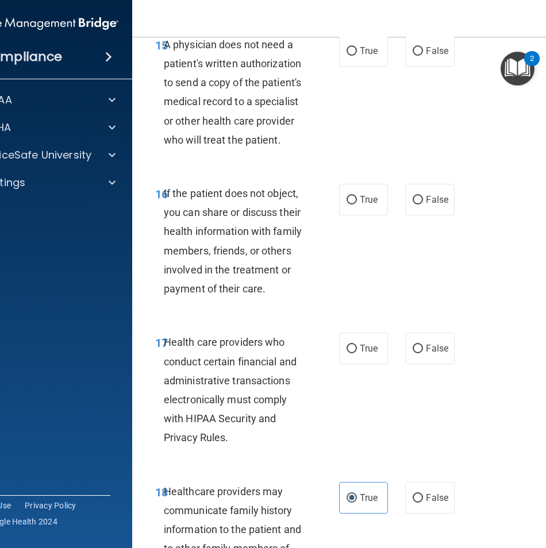
scroll to position [2045, 0]
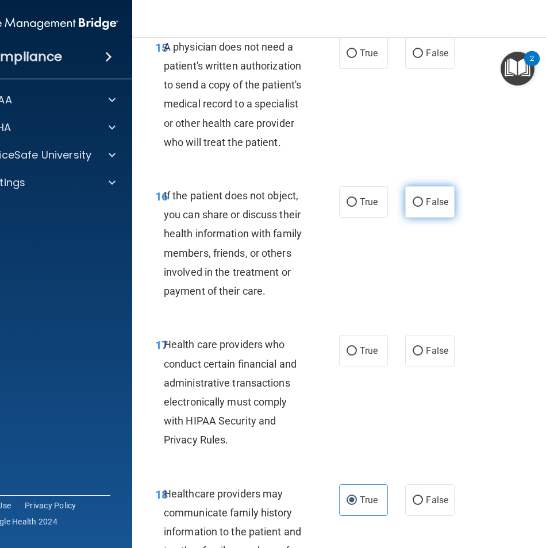
click at [418, 203] on input "False" at bounding box center [418, 202] width 10 height 9
radio input "true"
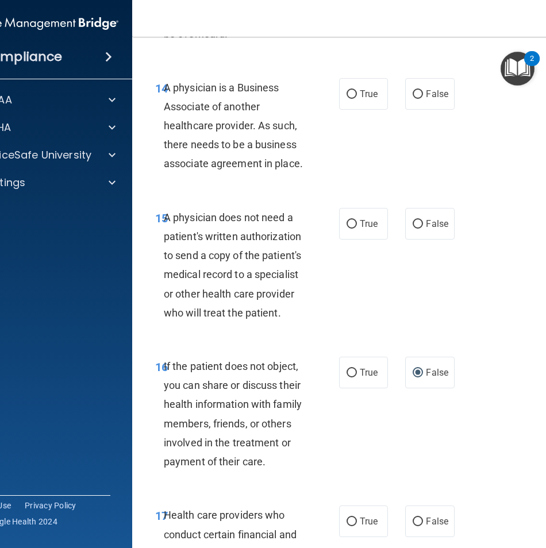
scroll to position [1873, 0]
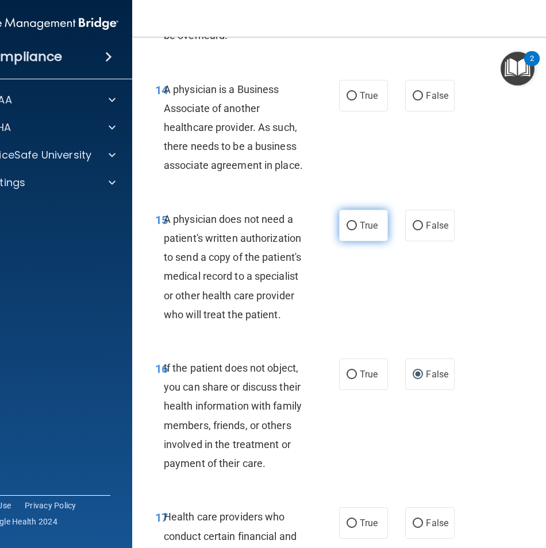
click at [351, 214] on label "True" at bounding box center [363, 226] width 49 height 32
click at [351, 222] on input "True" at bounding box center [352, 226] width 10 height 9
radio input "true"
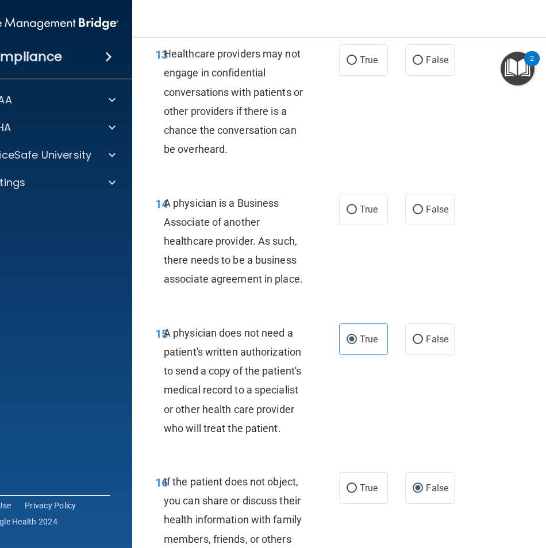
scroll to position [1758, 0]
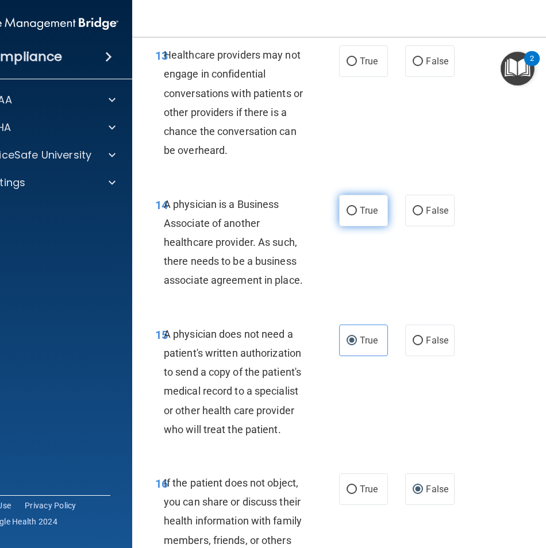
click at [360, 208] on span "True" at bounding box center [369, 210] width 18 height 11
click at [357, 208] on input "True" at bounding box center [352, 211] width 10 height 9
radio input "true"
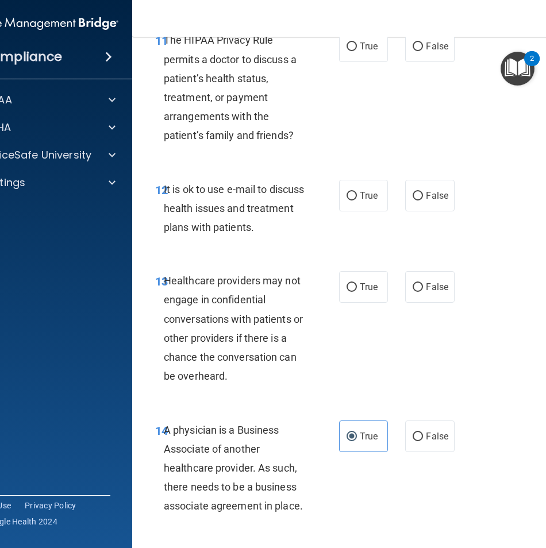
scroll to position [1470, 0]
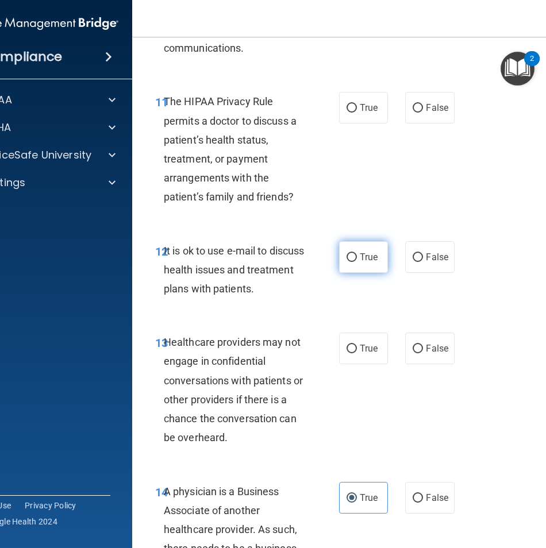
click at [347, 250] on label "True" at bounding box center [363, 257] width 49 height 32
click at [347, 253] on input "True" at bounding box center [352, 257] width 10 height 9
radio input "true"
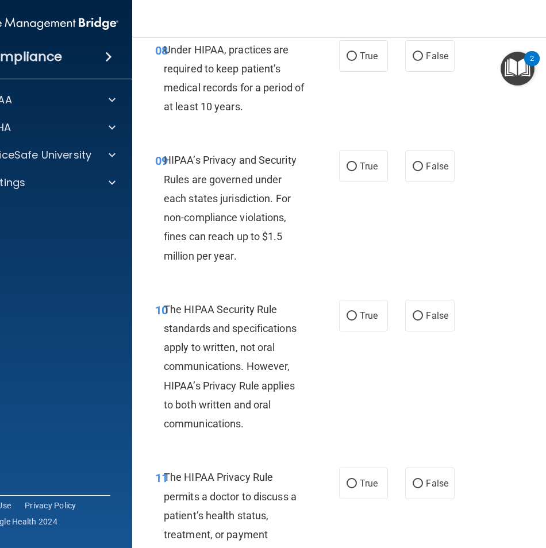
scroll to position [1068, 0]
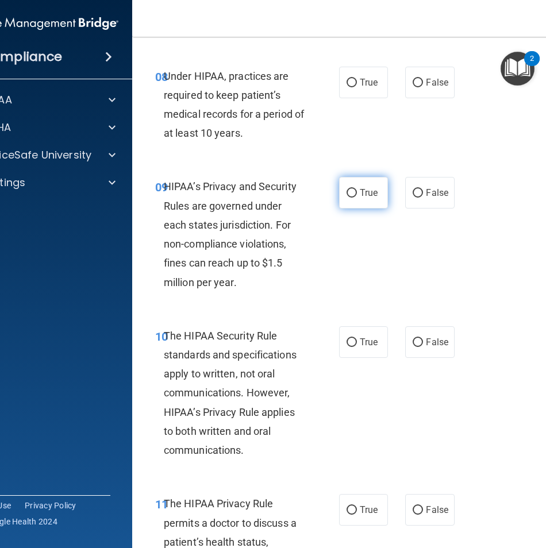
click at [373, 206] on label "True" at bounding box center [363, 193] width 49 height 32
click at [357, 198] on input "True" at bounding box center [352, 193] width 10 height 9
radio input "true"
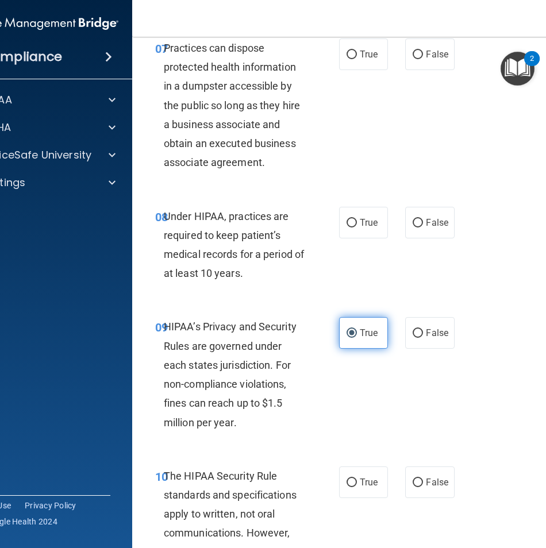
scroll to position [896, 0]
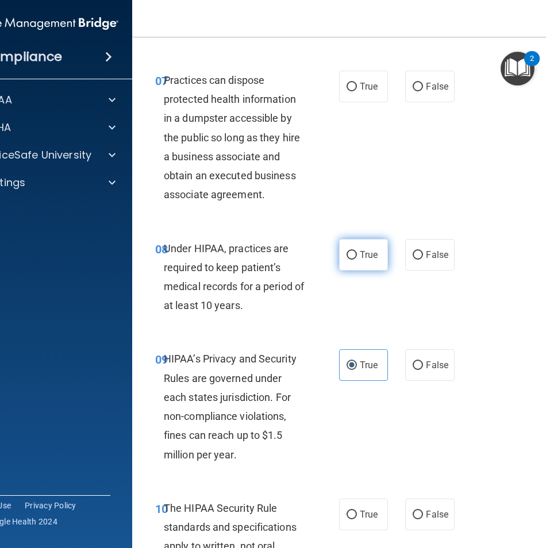
click at [368, 256] on span "True" at bounding box center [369, 254] width 18 height 11
click at [357, 256] on input "True" at bounding box center [352, 255] width 10 height 9
radio input "true"
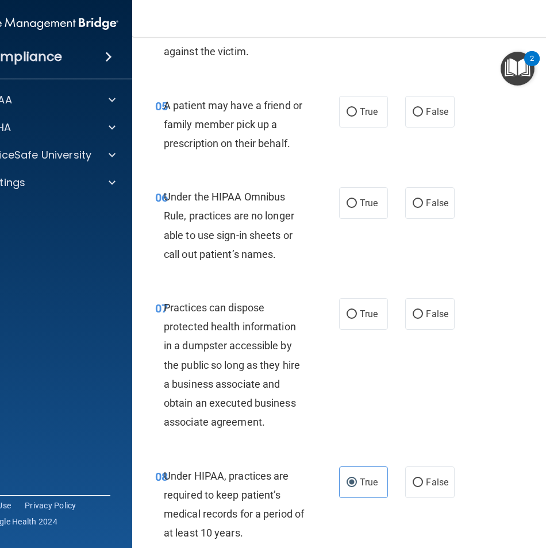
scroll to position [666, 0]
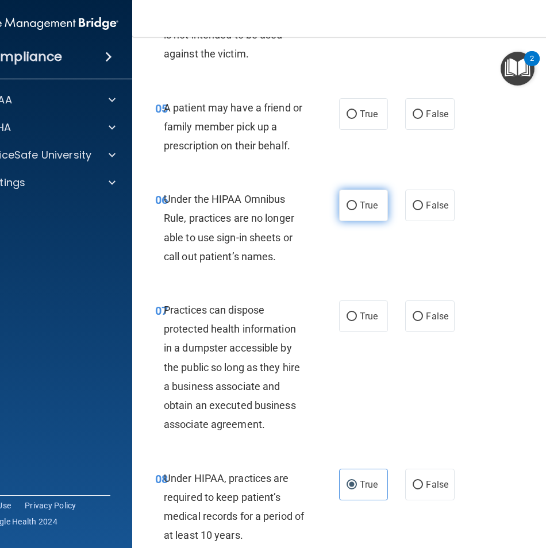
click at [373, 215] on label "True" at bounding box center [363, 206] width 49 height 32
click at [357, 210] on input "True" at bounding box center [352, 206] width 10 height 9
radio input "true"
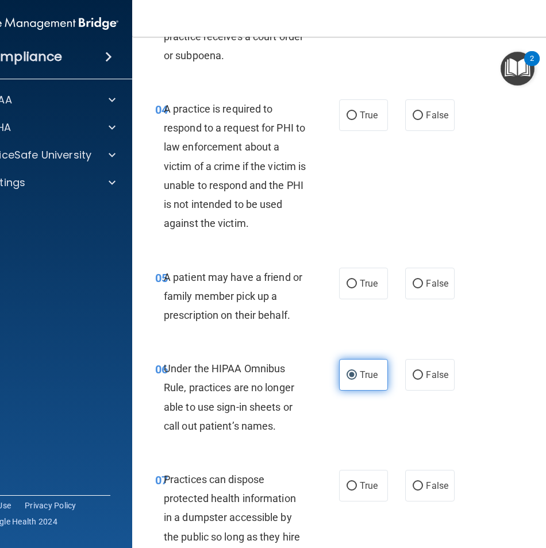
scroll to position [493, 0]
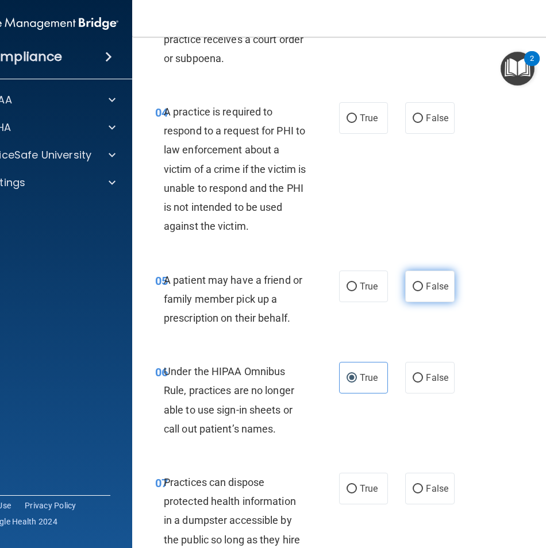
click at [421, 287] on label "False" at bounding box center [429, 287] width 49 height 32
click at [421, 287] on input "False" at bounding box center [418, 287] width 10 height 9
radio input "true"
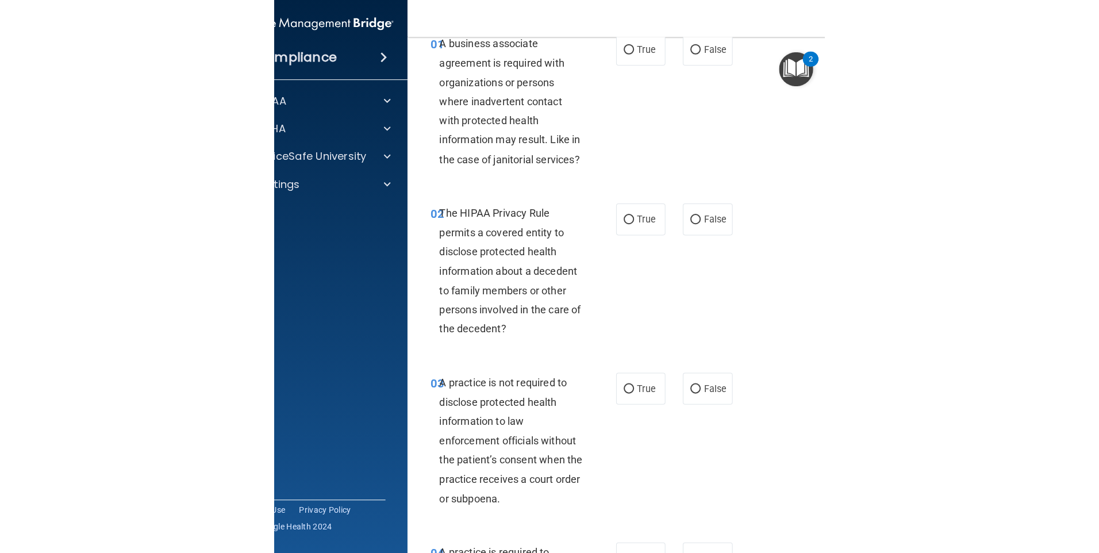
scroll to position [230, 0]
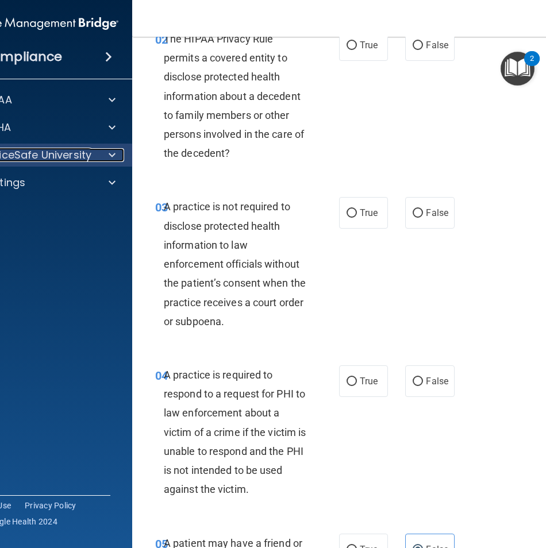
click at [96, 155] on div at bounding box center [110, 155] width 29 height 14
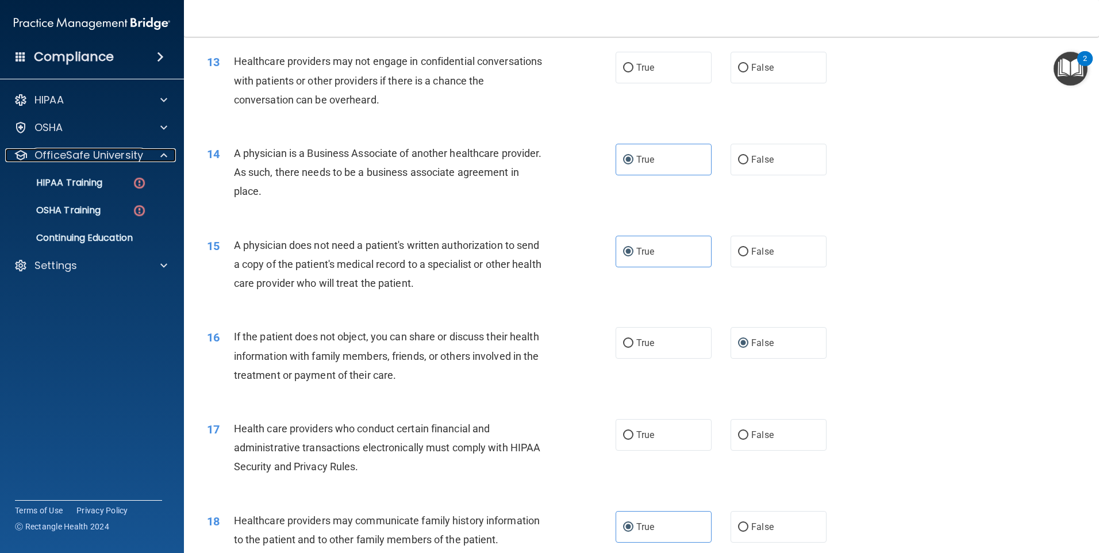
scroll to position [1207, 0]
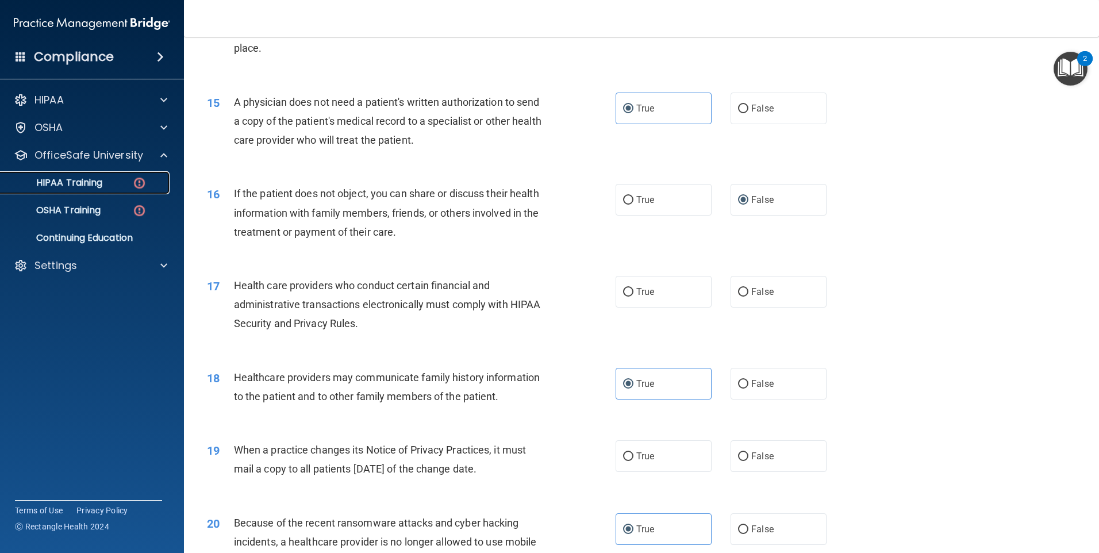
click at [114, 184] on div "HIPAA Training" at bounding box center [85, 182] width 157 height 11
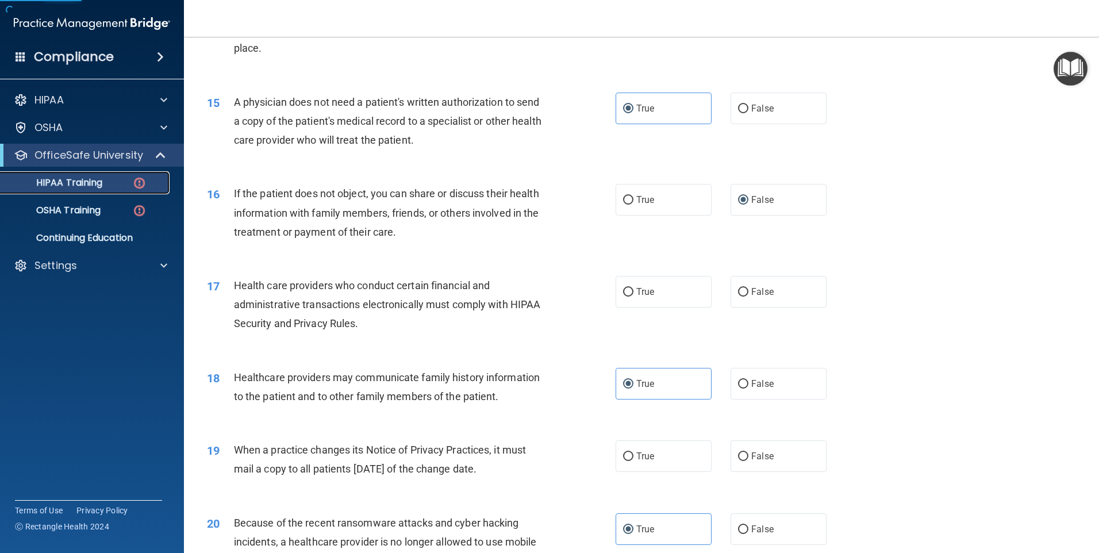
click at [117, 183] on div "HIPAA Training" at bounding box center [85, 182] width 157 height 11
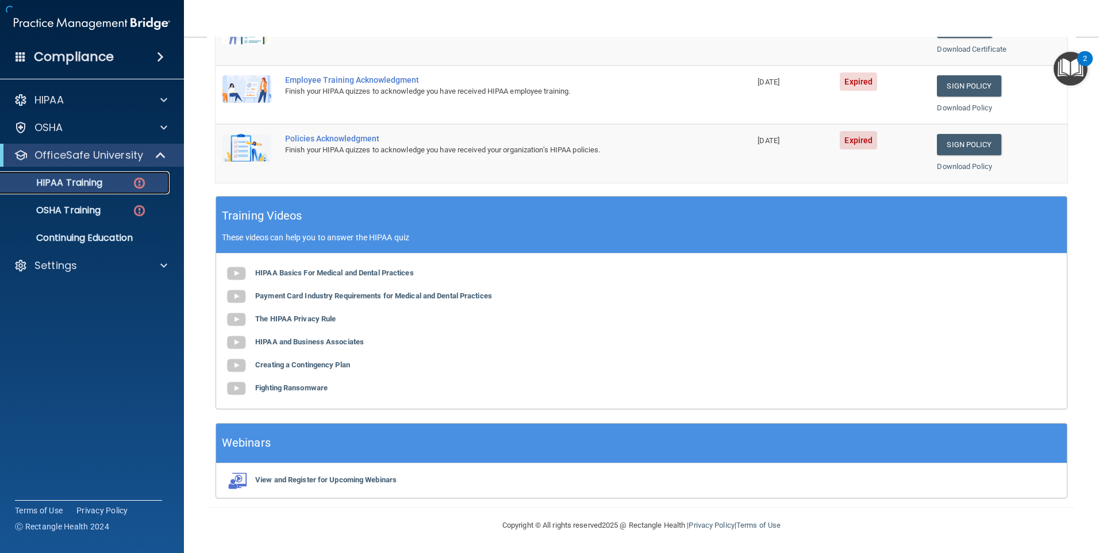
scroll to position [313, 0]
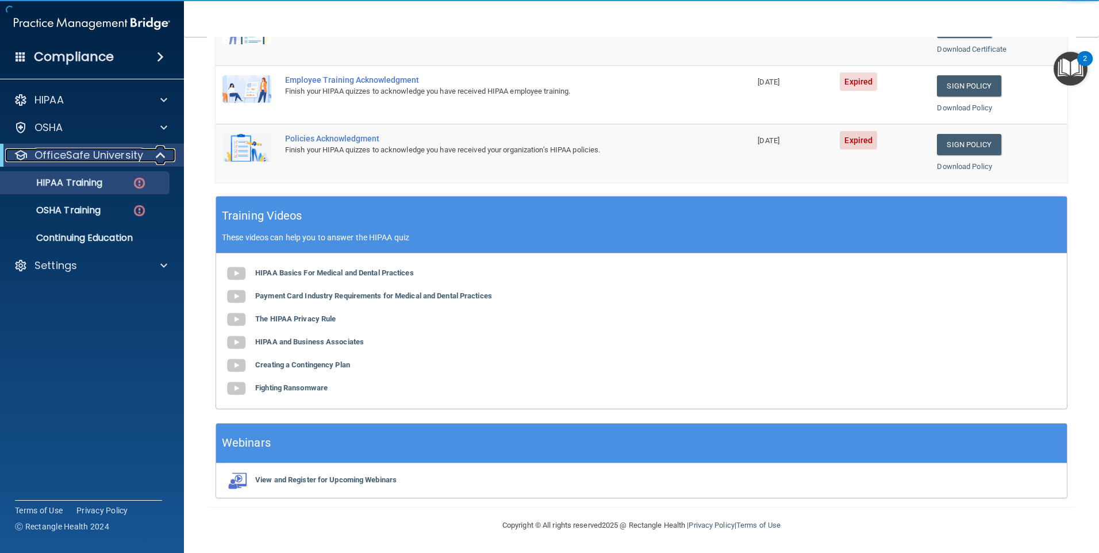
click at [96, 159] on p "OfficeSafe University" at bounding box center [88, 155] width 109 height 14
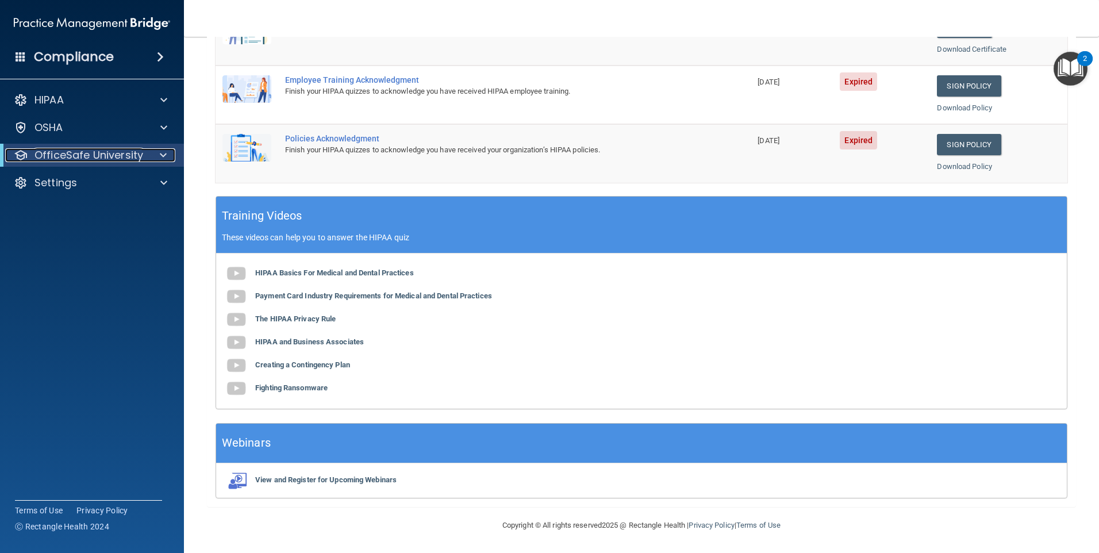
click at [96, 159] on p "OfficeSafe University" at bounding box center [88, 155] width 109 height 14
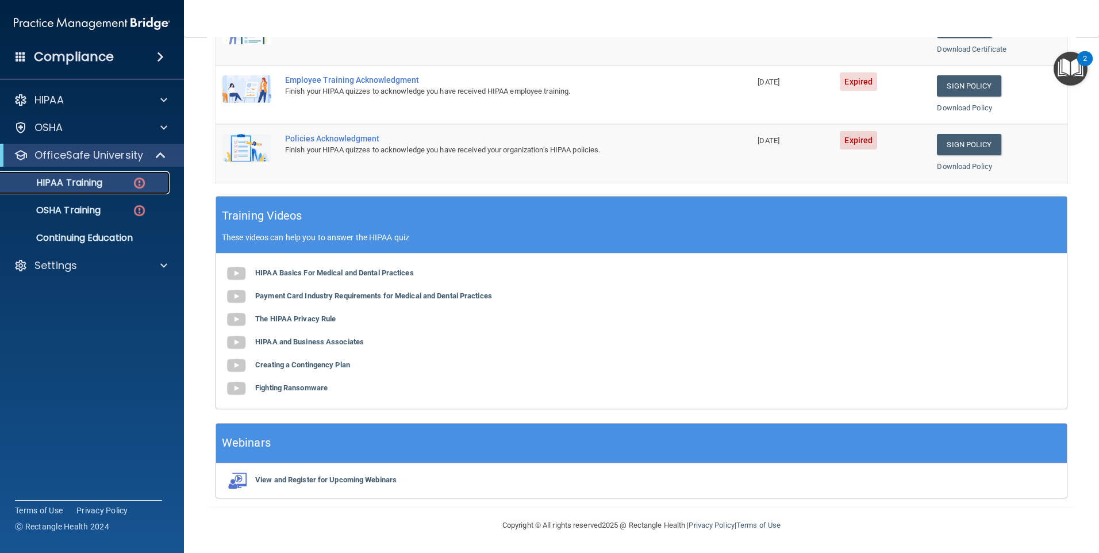
click at [90, 180] on p "HIPAA Training" at bounding box center [54, 182] width 95 height 11
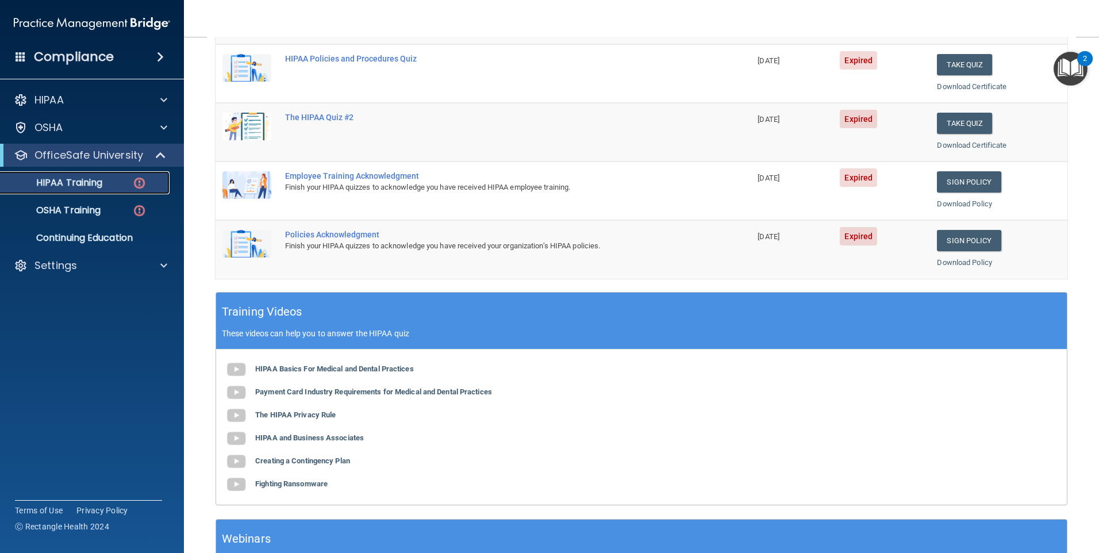
scroll to position [0, 0]
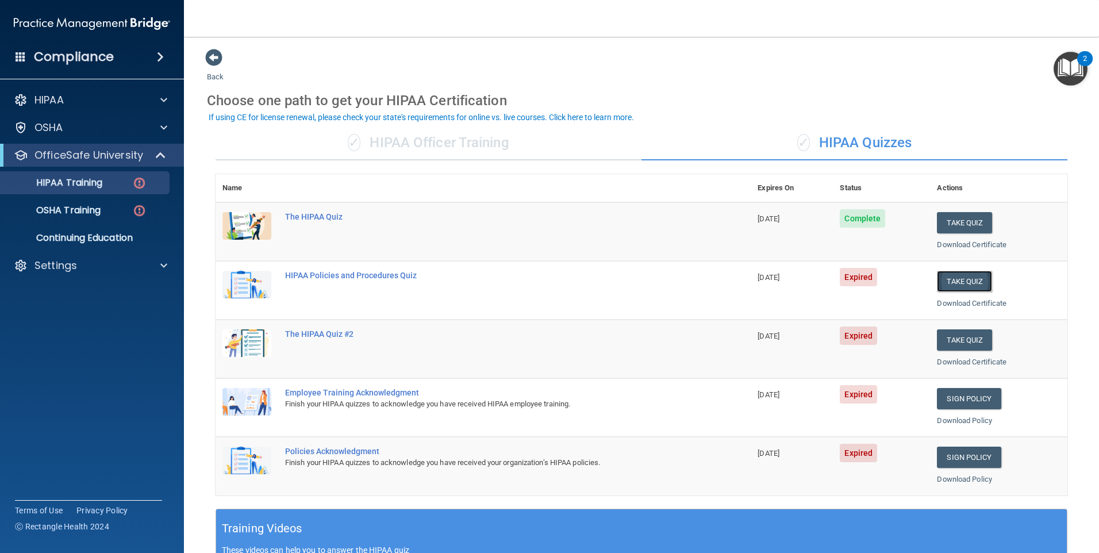
click at [971, 278] on button "Take Quiz" at bounding box center [964, 281] width 55 height 21
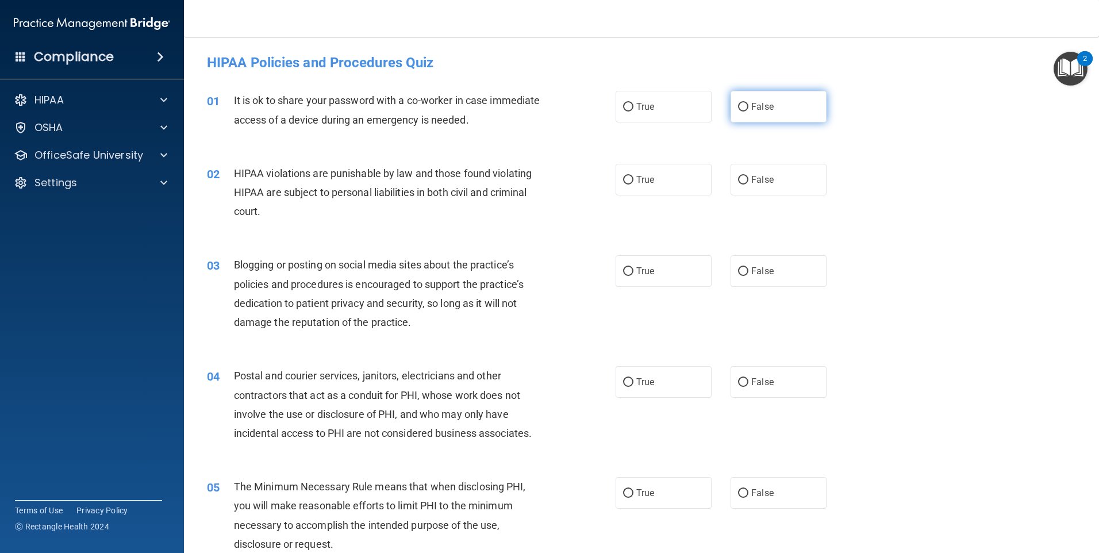
click at [739, 106] on input "False" at bounding box center [743, 107] width 10 height 9
radio input "true"
click at [655, 191] on label "True" at bounding box center [664, 180] width 96 height 32
click at [633, 185] on input "True" at bounding box center [628, 180] width 10 height 9
radio input "true"
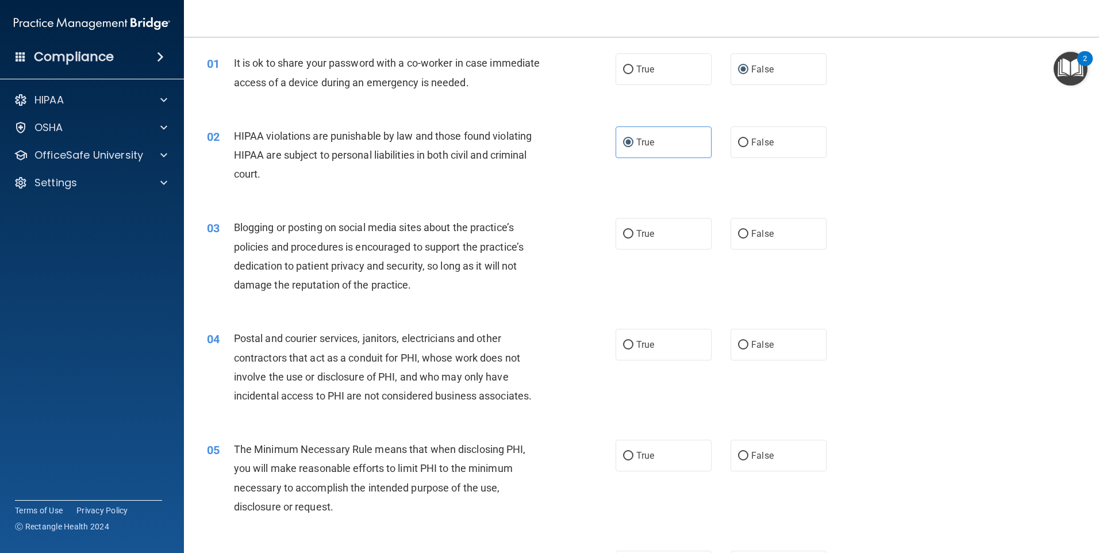
scroll to position [57, 0]
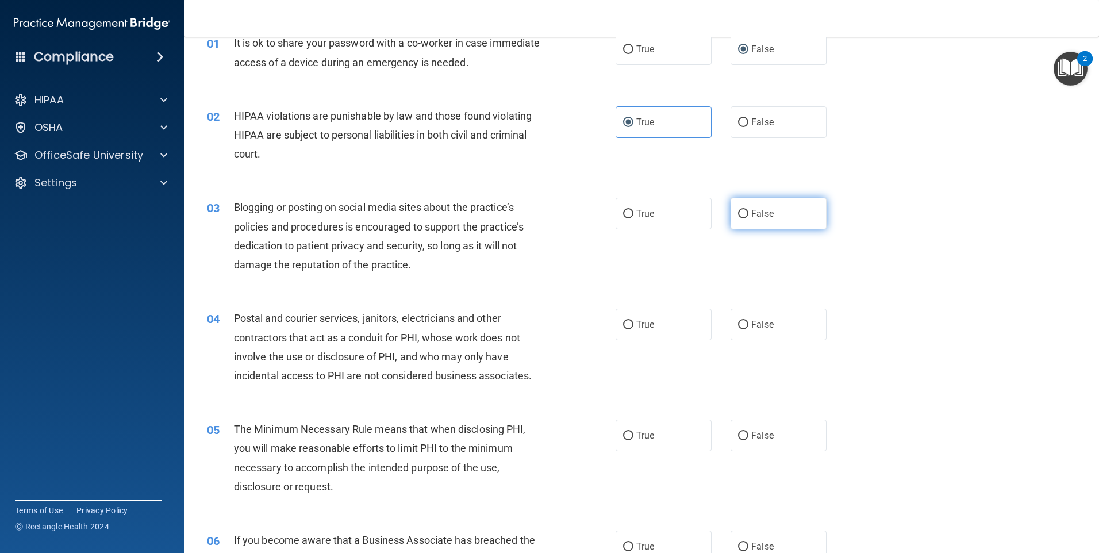
click at [781, 212] on label "False" at bounding box center [779, 214] width 96 height 32
click at [748, 212] on input "False" at bounding box center [743, 214] width 10 height 9
radio input "true"
click at [781, 212] on label "False" at bounding box center [779, 214] width 96 height 32
click at [748, 212] on input "False" at bounding box center [743, 214] width 10 height 9
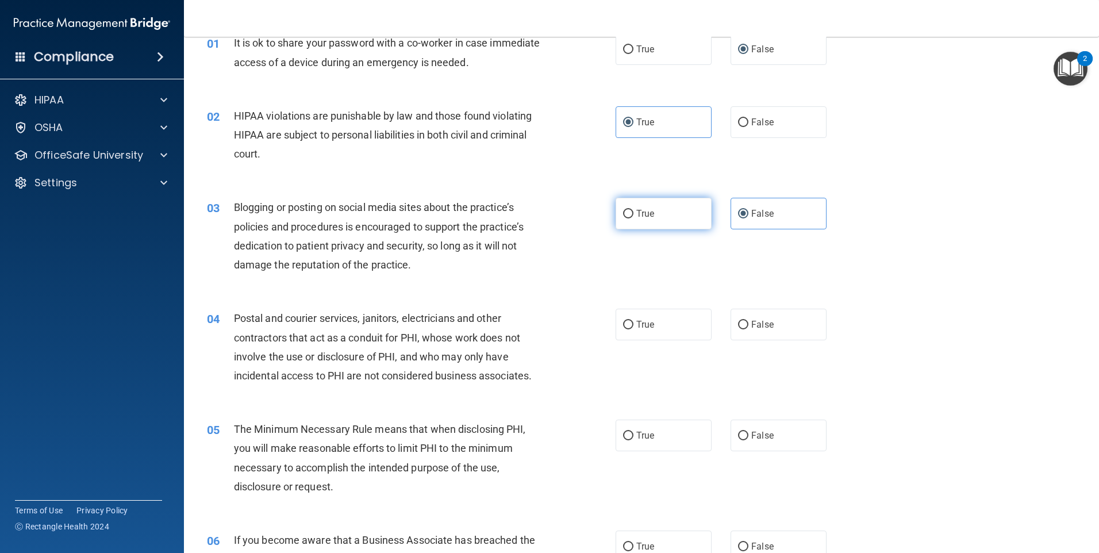
click at [650, 216] on span "True" at bounding box center [645, 213] width 18 height 11
click at [633, 216] on input "True" at bounding box center [628, 214] width 10 height 9
radio input "true"
click at [770, 217] on label "False" at bounding box center [779, 214] width 96 height 32
click at [748, 217] on input "False" at bounding box center [743, 214] width 10 height 9
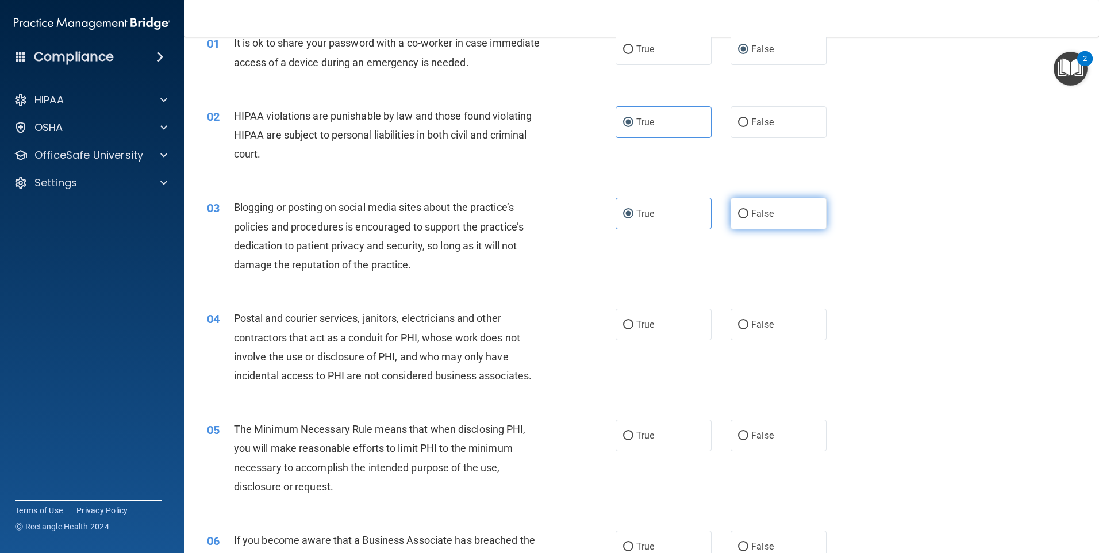
radio input "true"
radio input "false"
click at [655, 336] on label "True" at bounding box center [664, 325] width 96 height 32
click at [633, 329] on input "True" at bounding box center [628, 325] width 10 height 9
radio input "true"
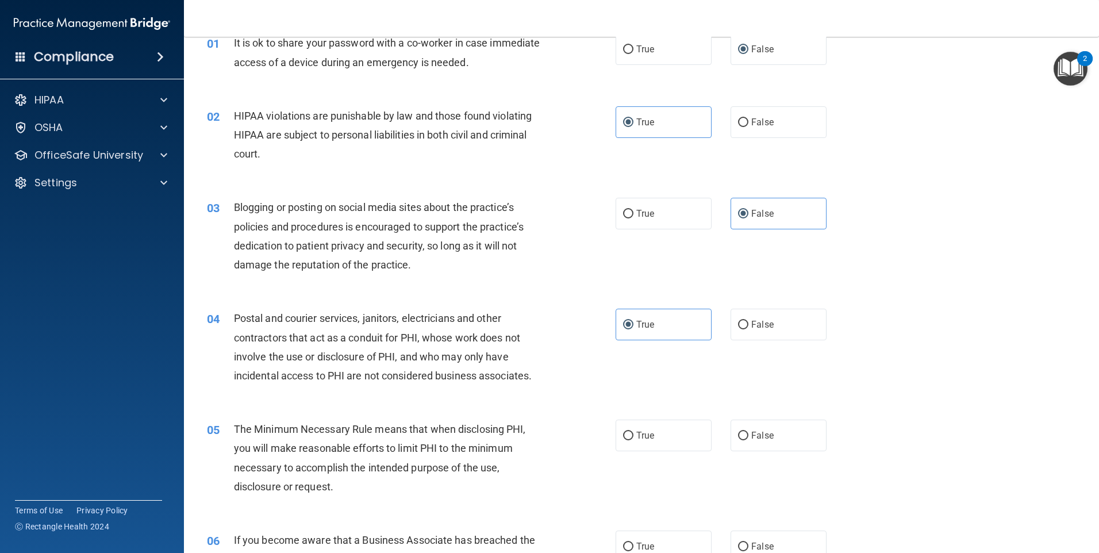
click at [835, 319] on div "True False" at bounding box center [731, 325] width 230 height 32
click at [812, 327] on label "False" at bounding box center [779, 325] width 96 height 32
click at [748, 327] on input "False" at bounding box center [743, 325] width 10 height 9
radio input "true"
radio input "false"
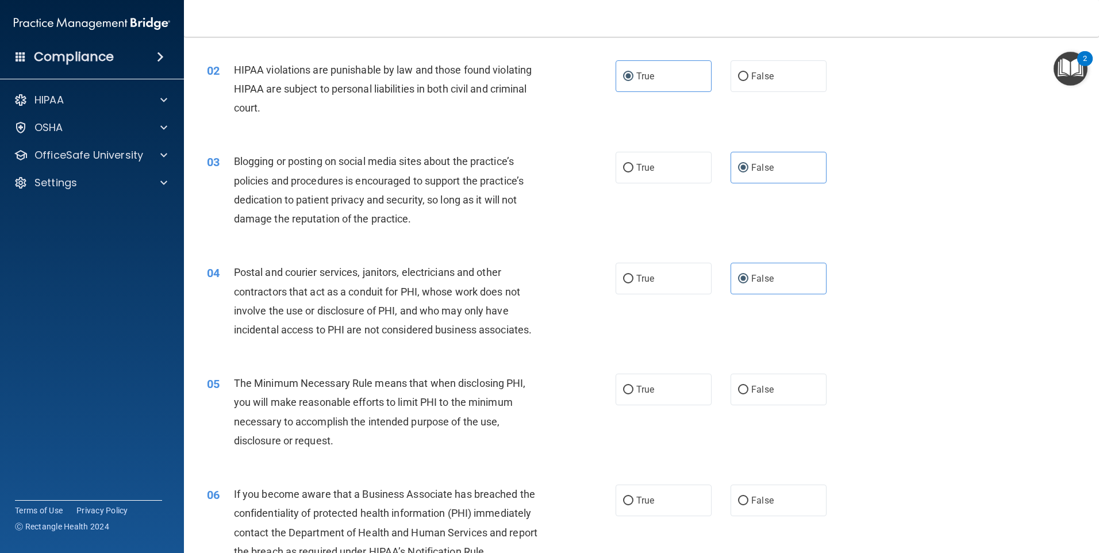
scroll to position [172, 0]
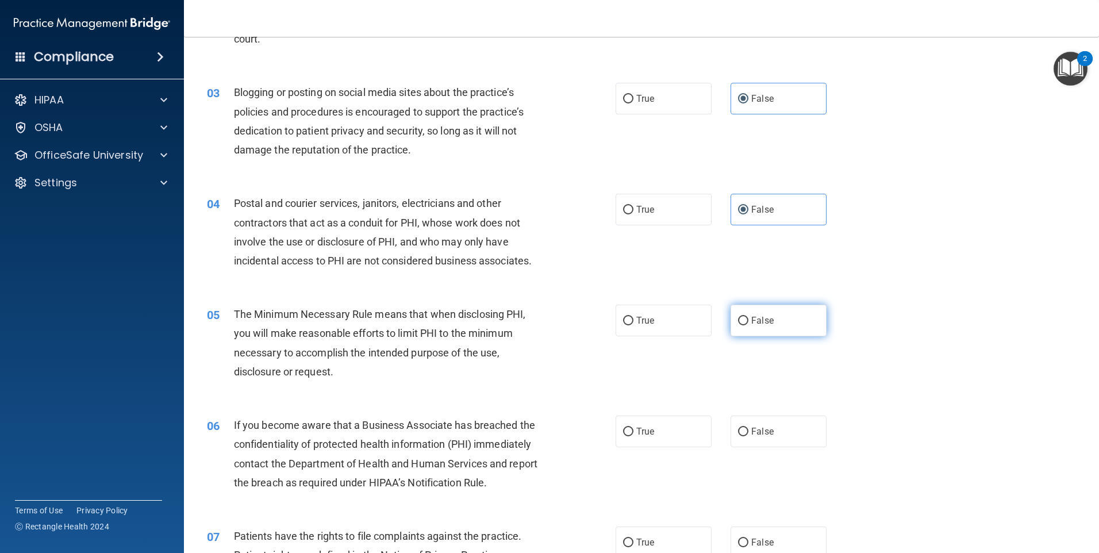
click at [818, 325] on label "False" at bounding box center [779, 321] width 96 height 32
click at [748, 325] on input "False" at bounding box center [743, 321] width 10 height 9
radio input "true"
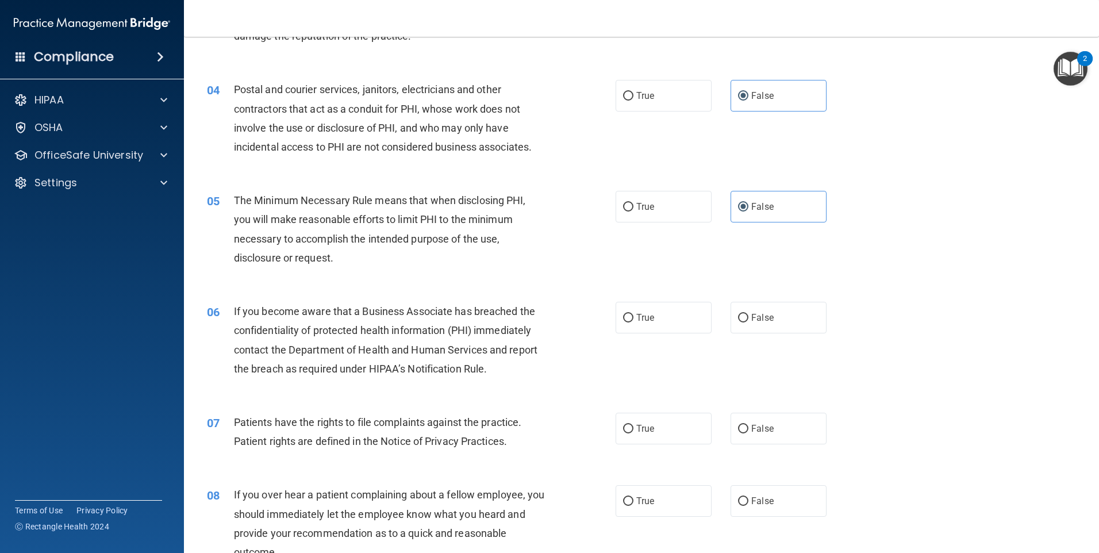
scroll to position [287, 0]
click at [632, 313] on label "True" at bounding box center [664, 317] width 96 height 32
click at [632, 313] on input "True" at bounding box center [628, 317] width 10 height 9
radio input "true"
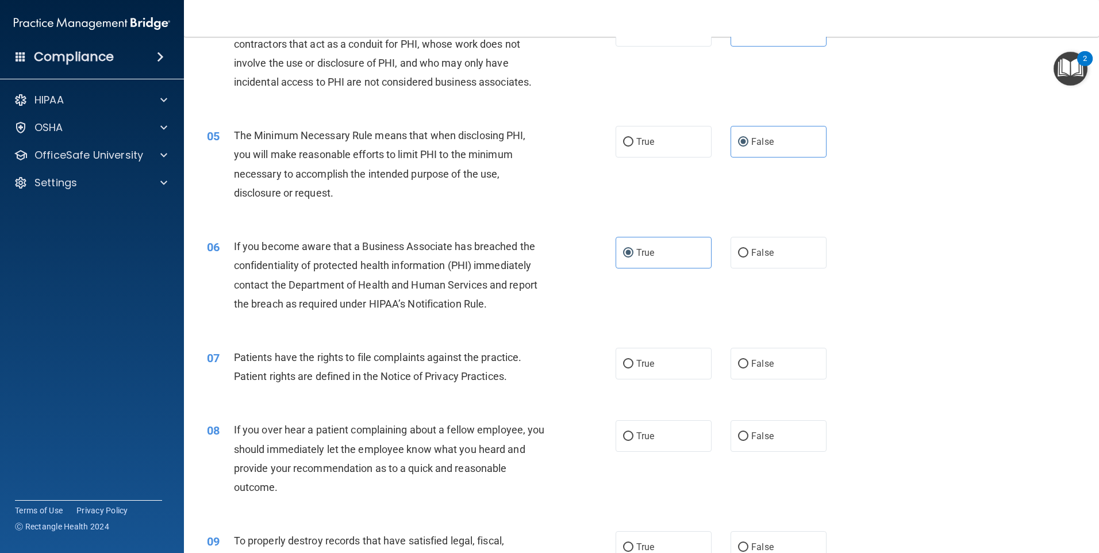
scroll to position [402, 0]
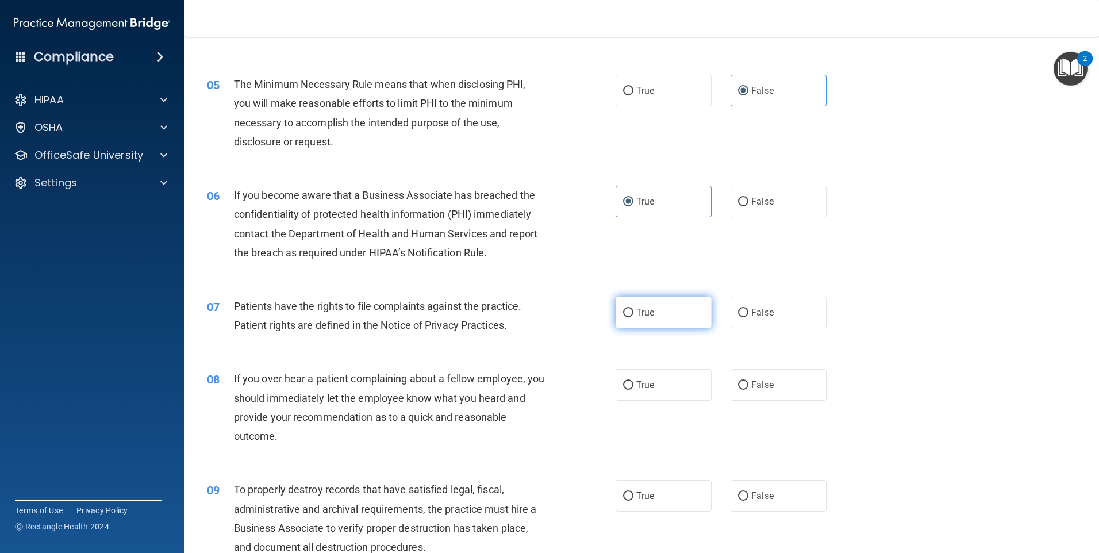
click at [651, 324] on label "True" at bounding box center [664, 313] width 96 height 32
click at [633, 317] on input "True" at bounding box center [628, 313] width 10 height 9
radio input "true"
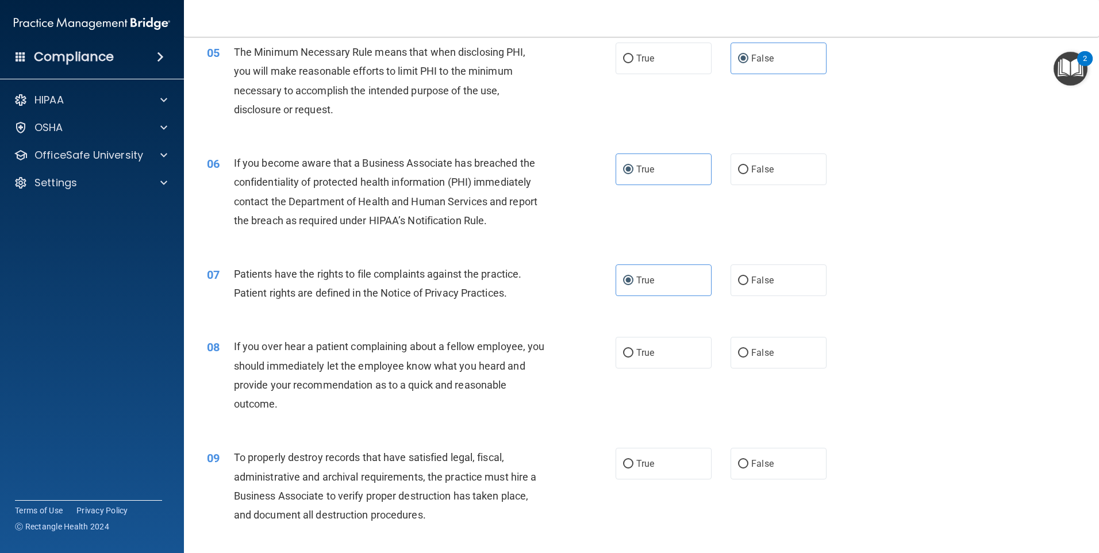
scroll to position [460, 0]
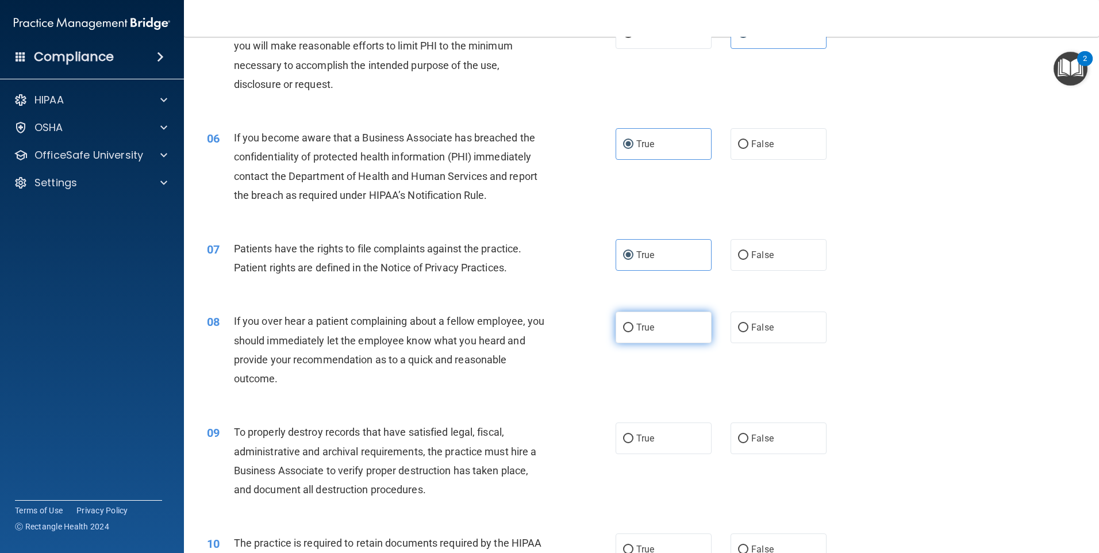
click at [659, 329] on label "True" at bounding box center [664, 328] width 96 height 32
click at [633, 329] on input "True" at bounding box center [628, 328] width 10 height 9
radio input "true"
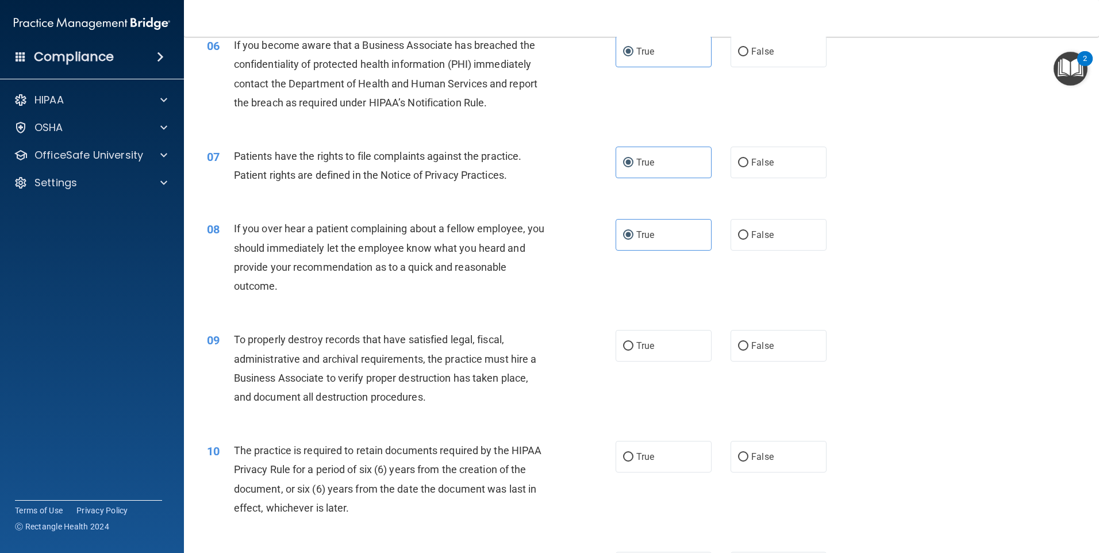
scroll to position [575, 0]
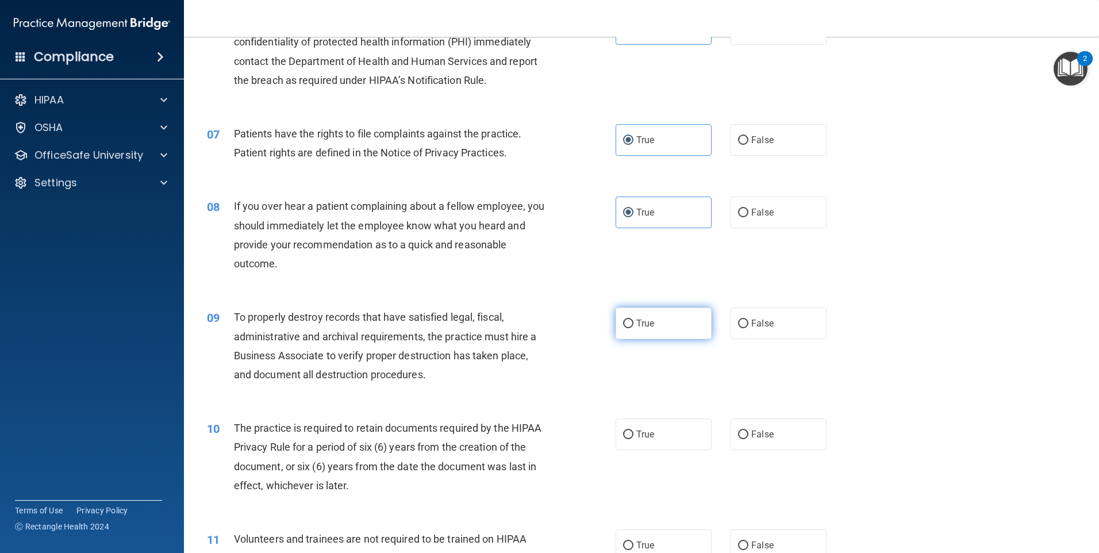
click at [616, 329] on label "True" at bounding box center [664, 324] width 96 height 32
click at [623, 328] on input "True" at bounding box center [628, 324] width 10 height 9
radio input "true"
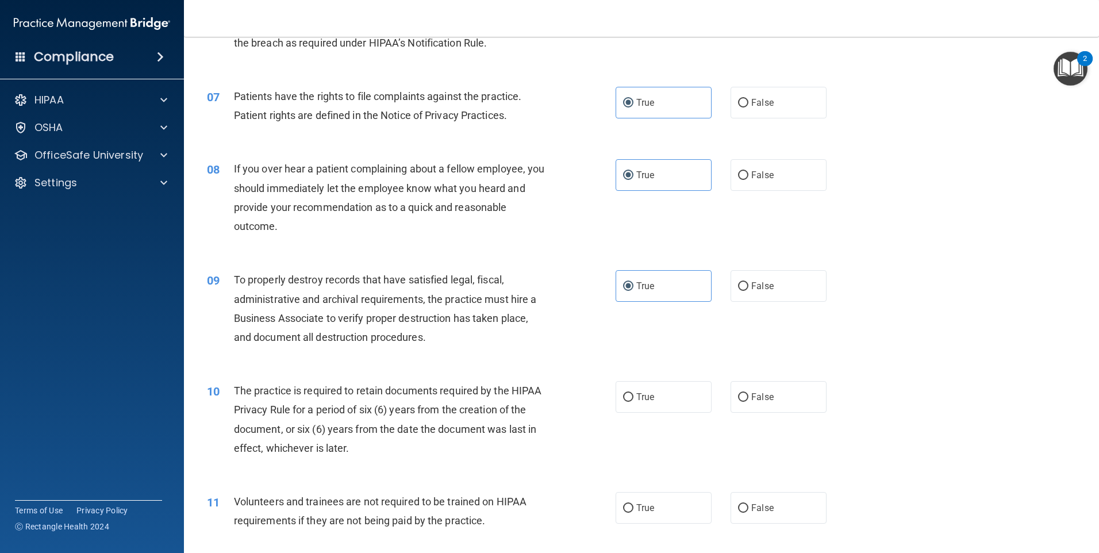
scroll to position [632, 0]
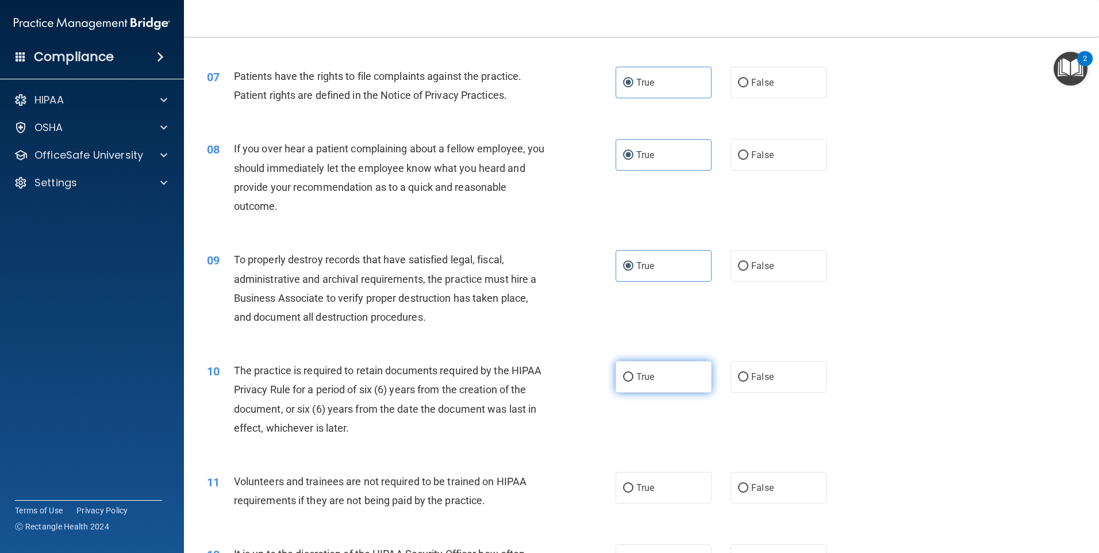
click at [637, 375] on span "True" at bounding box center [645, 376] width 18 height 11
click at [633, 375] on input "True" at bounding box center [628, 377] width 10 height 9
radio input "true"
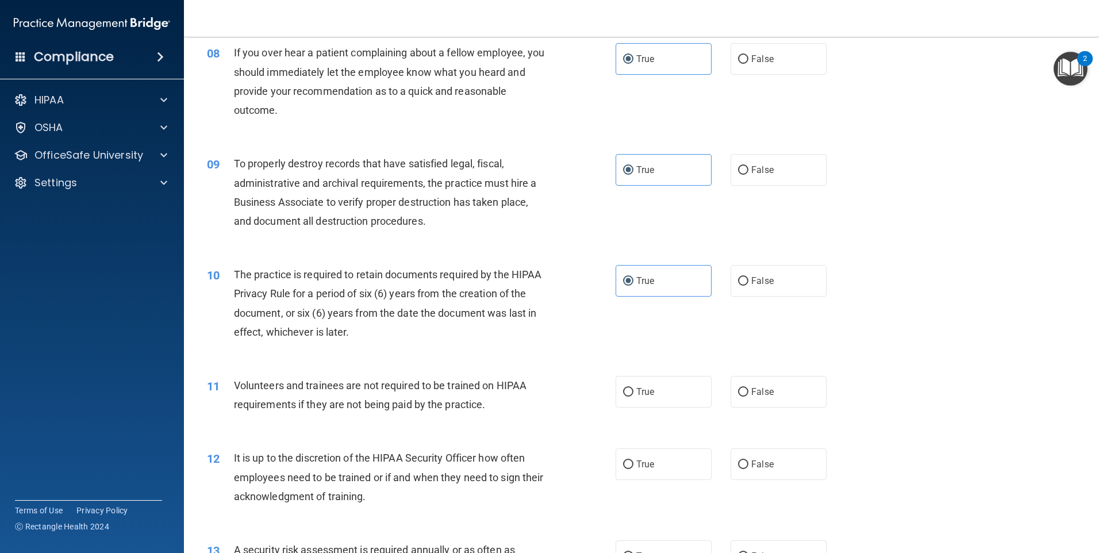
scroll to position [747, 0]
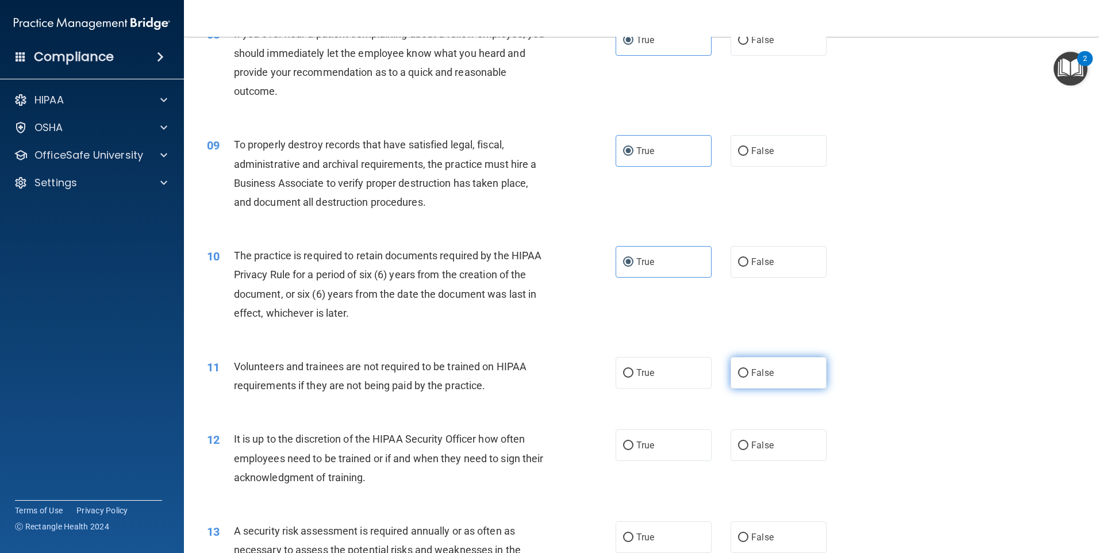
click at [804, 376] on label "False" at bounding box center [779, 373] width 96 height 32
click at [748, 376] on input "False" at bounding box center [743, 373] width 10 height 9
radio input "true"
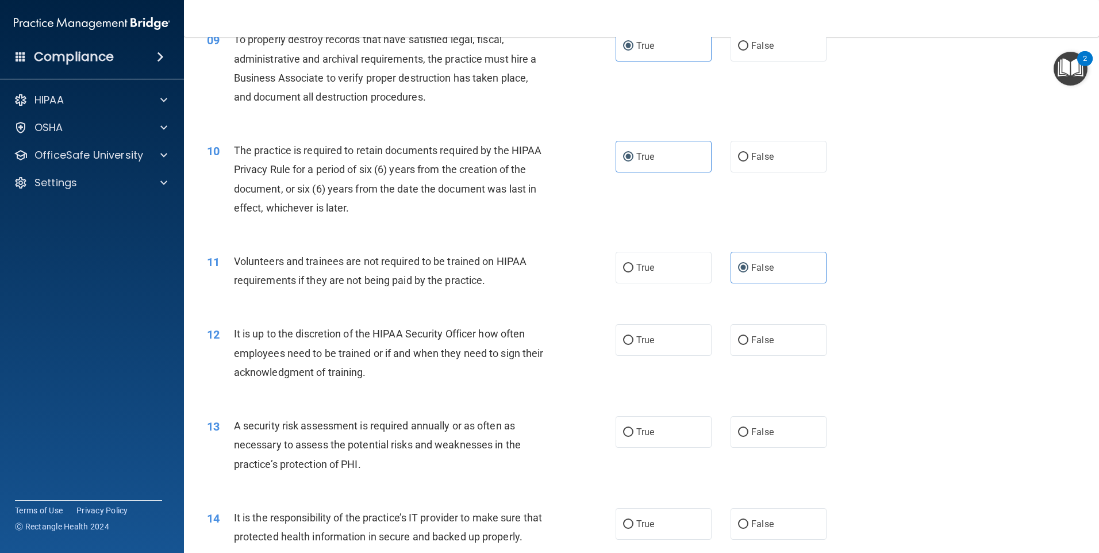
scroll to position [862, 0]
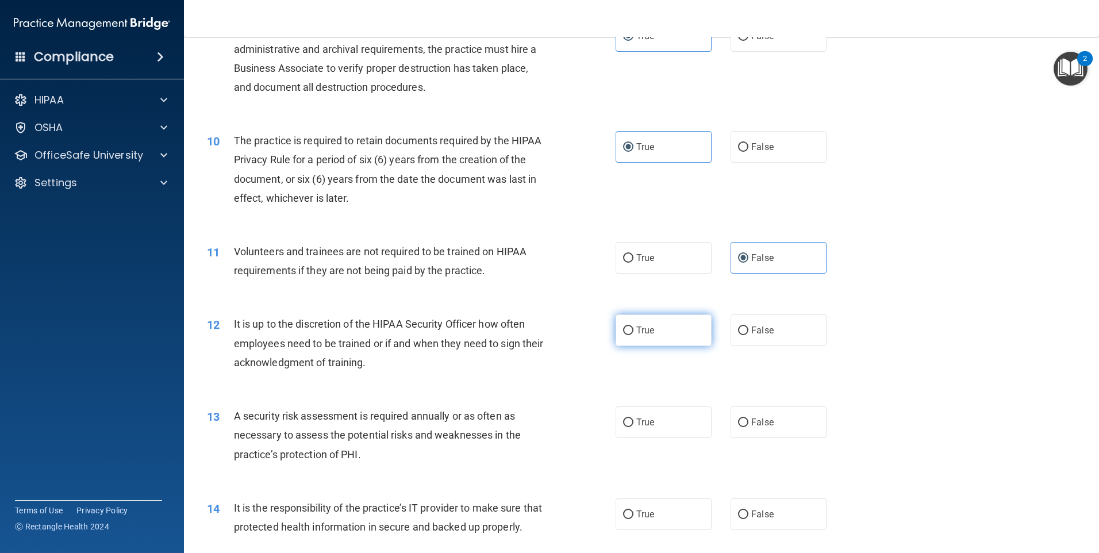
click at [660, 332] on label "True" at bounding box center [664, 330] width 96 height 32
click at [633, 332] on input "True" at bounding box center [628, 330] width 10 height 9
radio input "true"
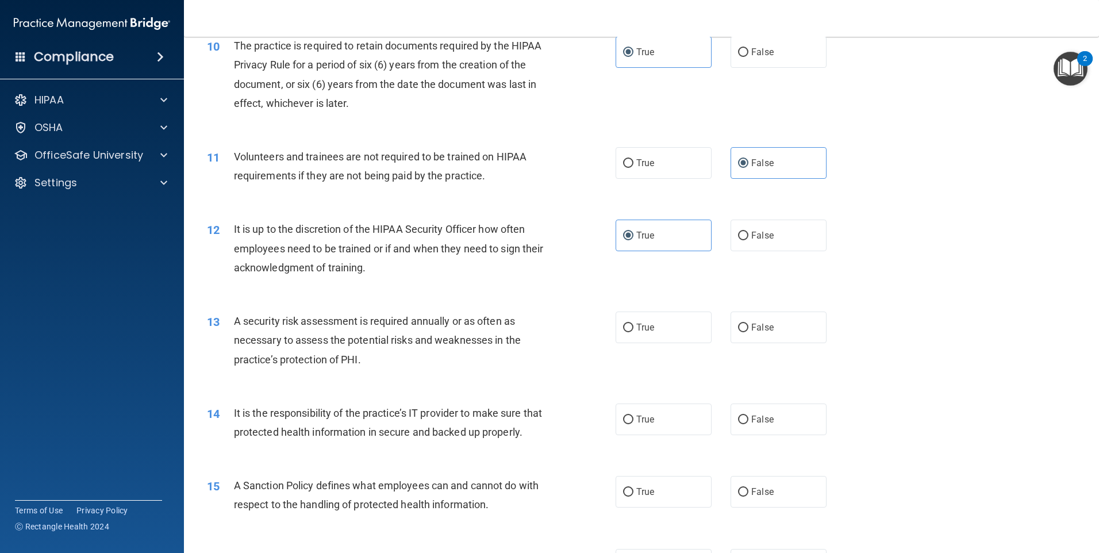
scroll to position [977, 0]
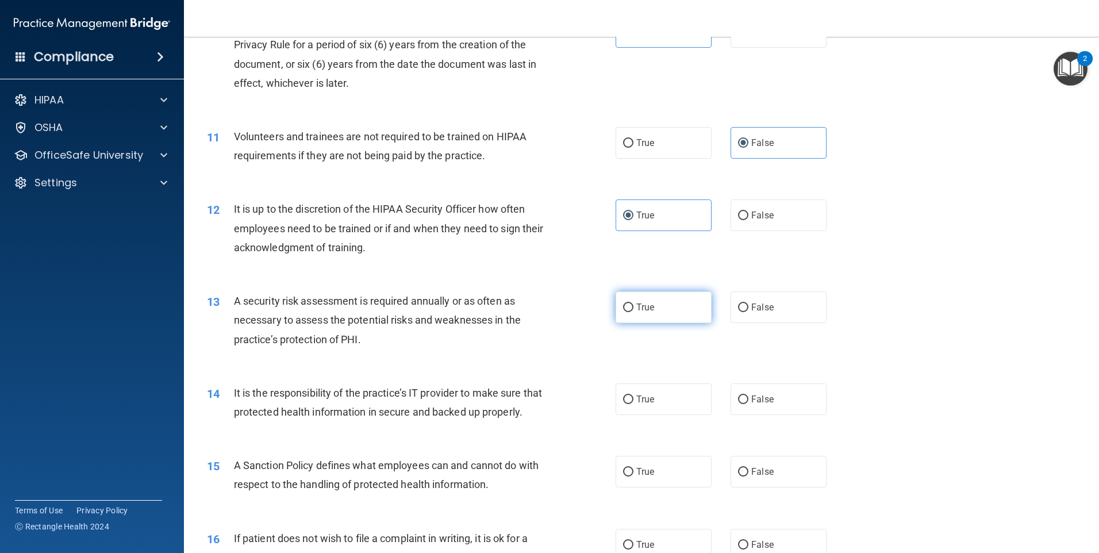
click at [628, 314] on label "True" at bounding box center [664, 307] width 96 height 32
click at [628, 312] on input "True" at bounding box center [628, 307] width 10 height 9
radio input "true"
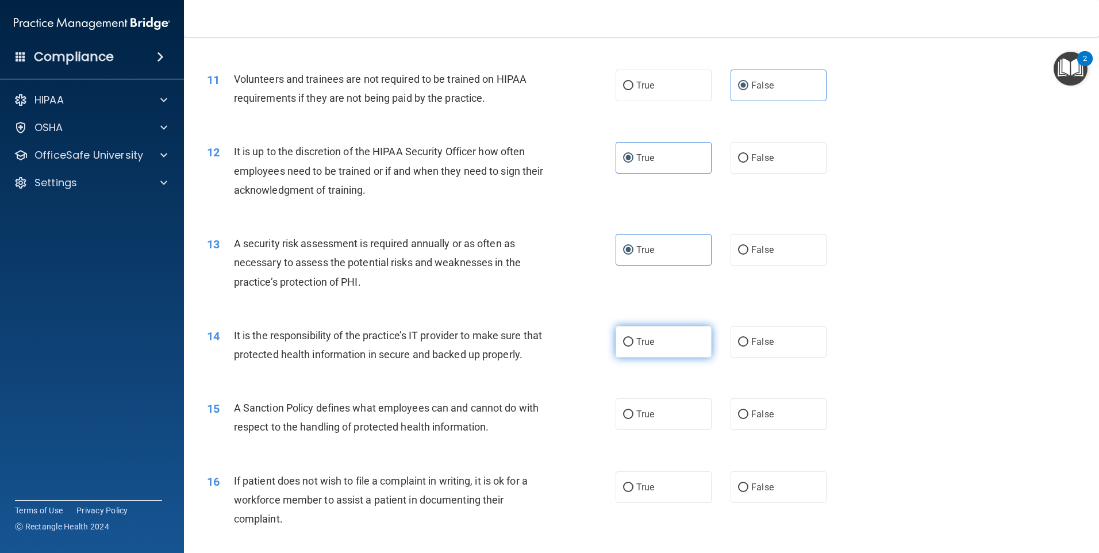
click at [655, 339] on label "True" at bounding box center [664, 342] width 96 height 32
click at [633, 339] on input "True" at bounding box center [628, 342] width 10 height 9
radio input "true"
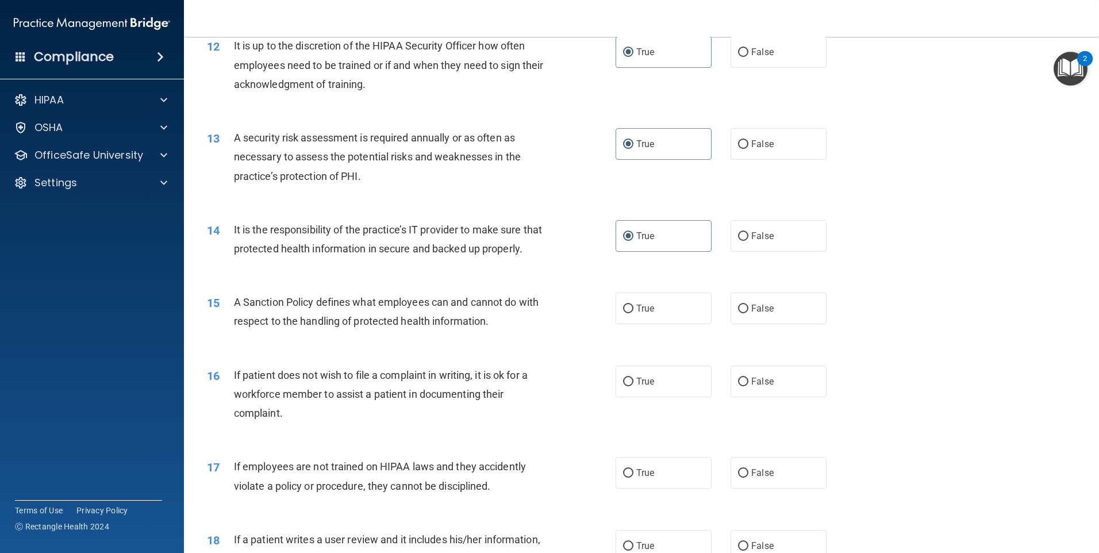
scroll to position [1150, 0]
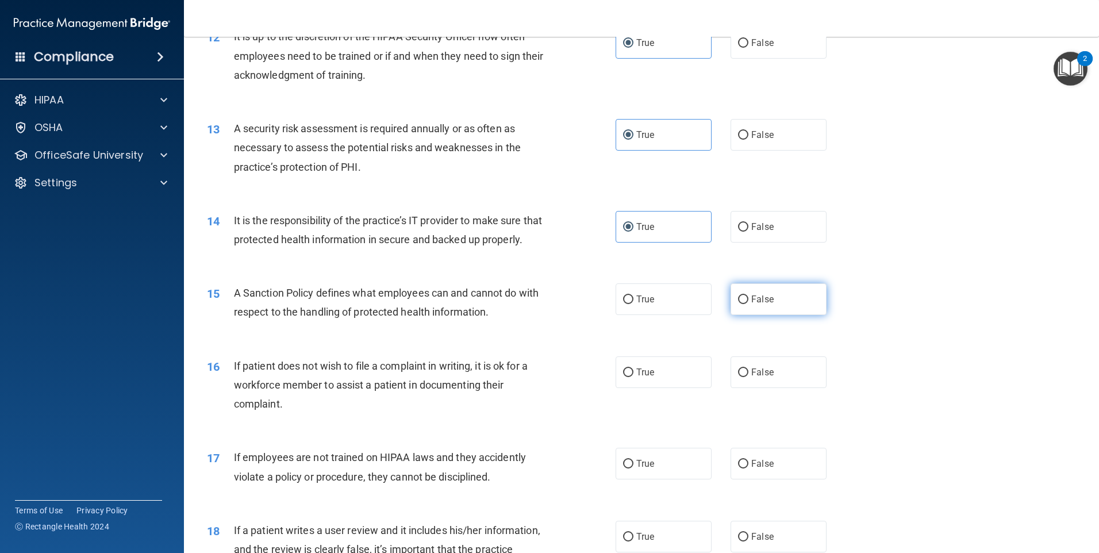
click at [769, 304] on label "False" at bounding box center [779, 299] width 96 height 32
click at [748, 304] on input "False" at bounding box center [743, 299] width 10 height 9
radio input "true"
click at [683, 315] on label "True" at bounding box center [664, 299] width 96 height 32
click at [633, 304] on input "True" at bounding box center [628, 299] width 10 height 9
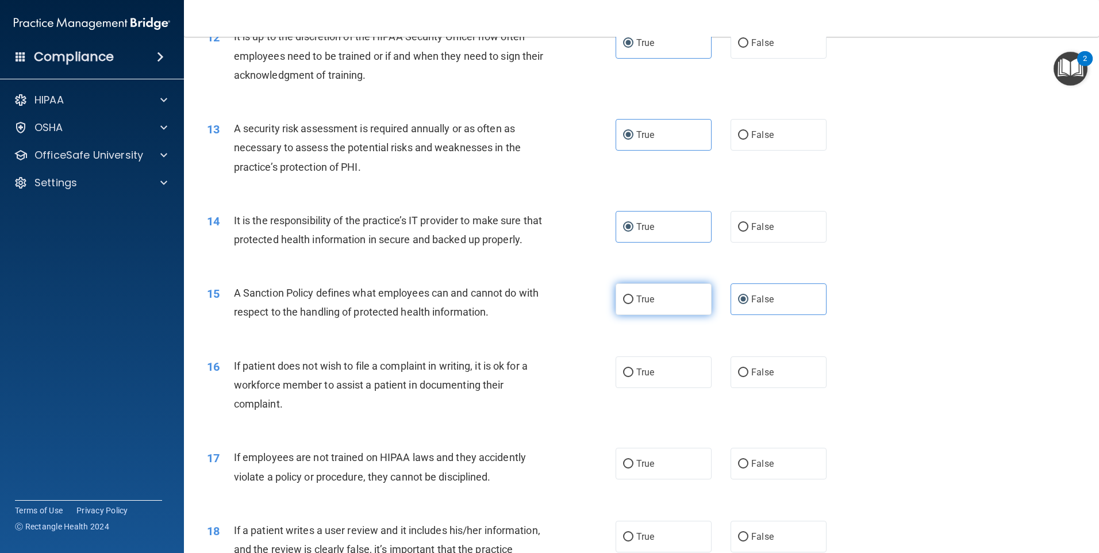
radio input "true"
radio input "false"
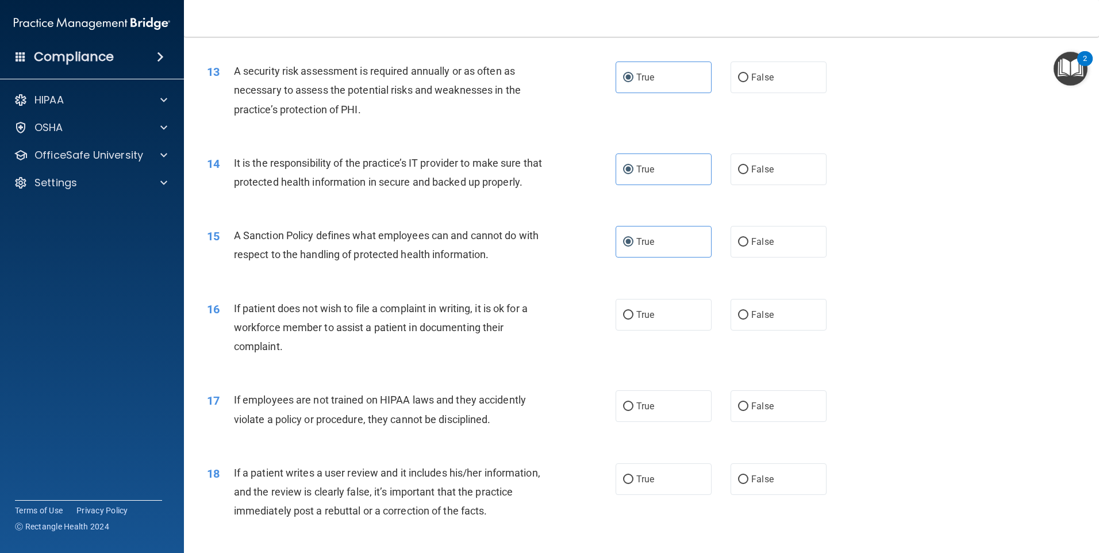
scroll to position [1265, 0]
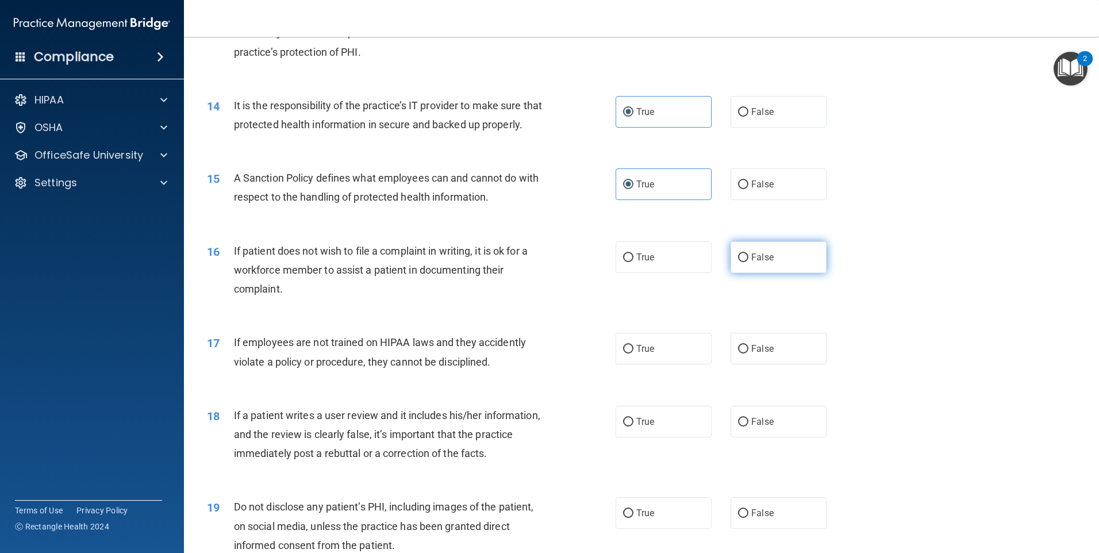
click at [777, 272] on label "False" at bounding box center [779, 257] width 96 height 32
click at [748, 262] on input "False" at bounding box center [743, 257] width 10 height 9
radio input "true"
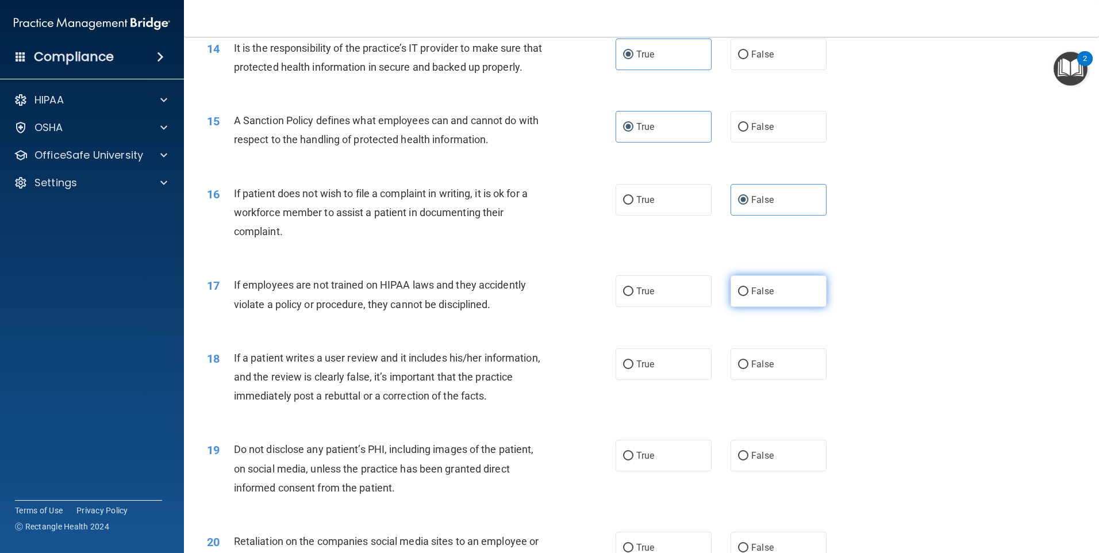
click at [796, 307] on label "False" at bounding box center [779, 291] width 96 height 32
click at [748, 296] on input "False" at bounding box center [743, 291] width 10 height 9
radio input "true"
click at [691, 380] on label "True" at bounding box center [664, 364] width 96 height 32
click at [633, 369] on input "True" at bounding box center [628, 364] width 10 height 9
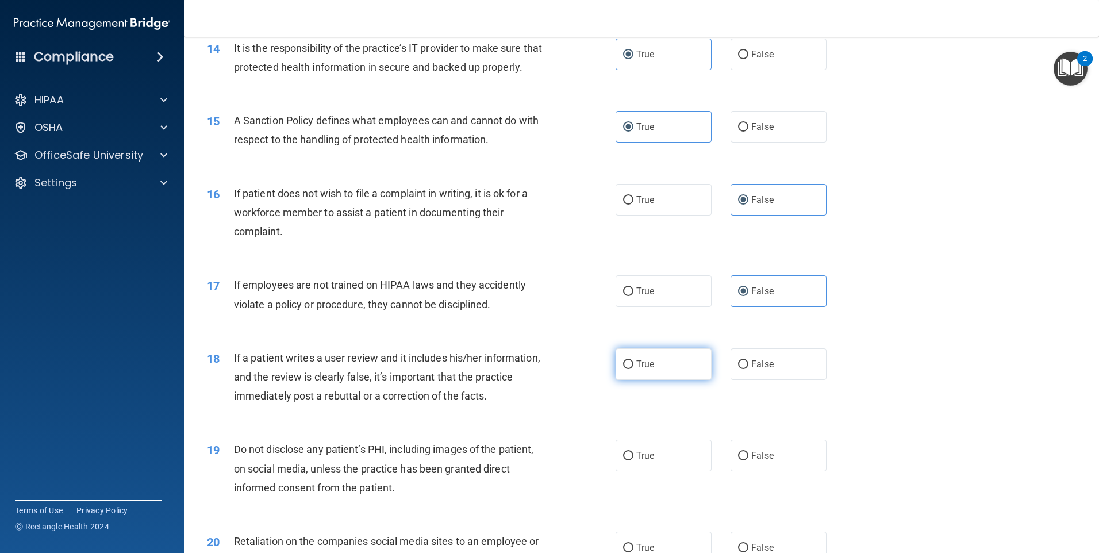
radio input "true"
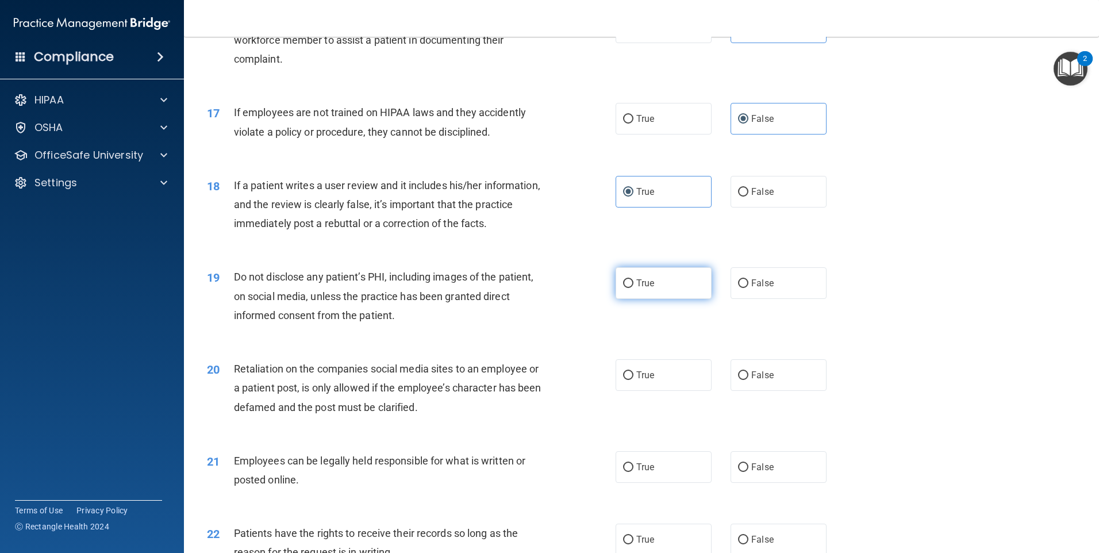
click at [684, 299] on label "True" at bounding box center [664, 283] width 96 height 32
click at [633, 288] on input "True" at bounding box center [628, 283] width 10 height 9
radio input "true"
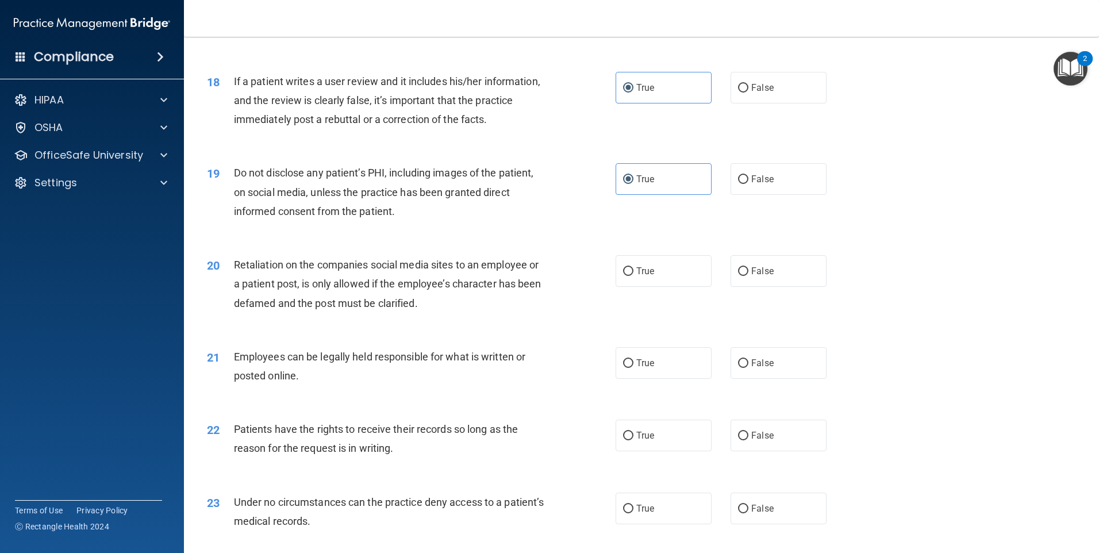
scroll to position [1609, 0]
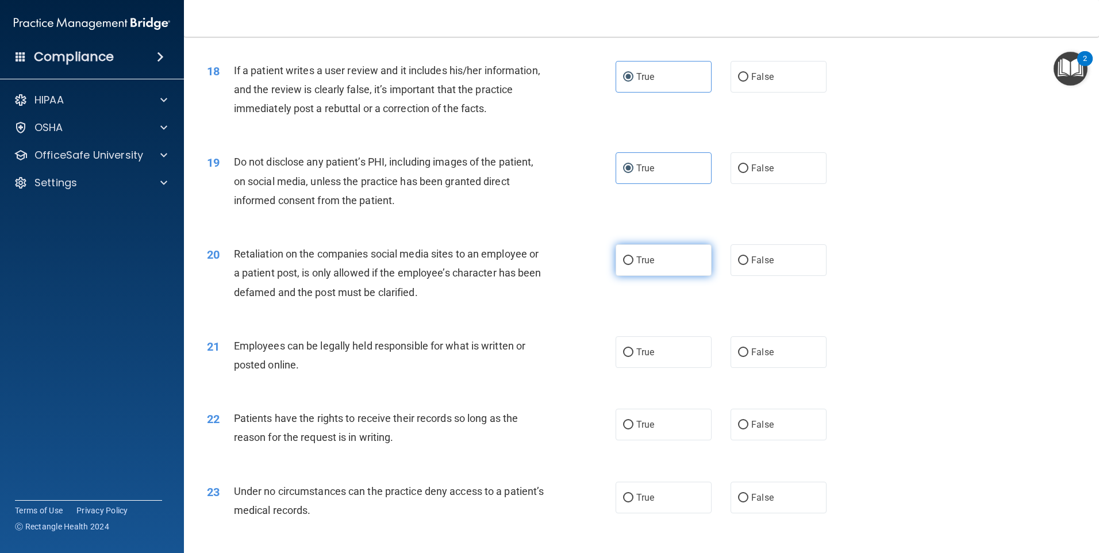
click at [645, 276] on label "True" at bounding box center [664, 260] width 96 height 32
click at [633, 265] on input "True" at bounding box center [628, 260] width 10 height 9
radio input "true"
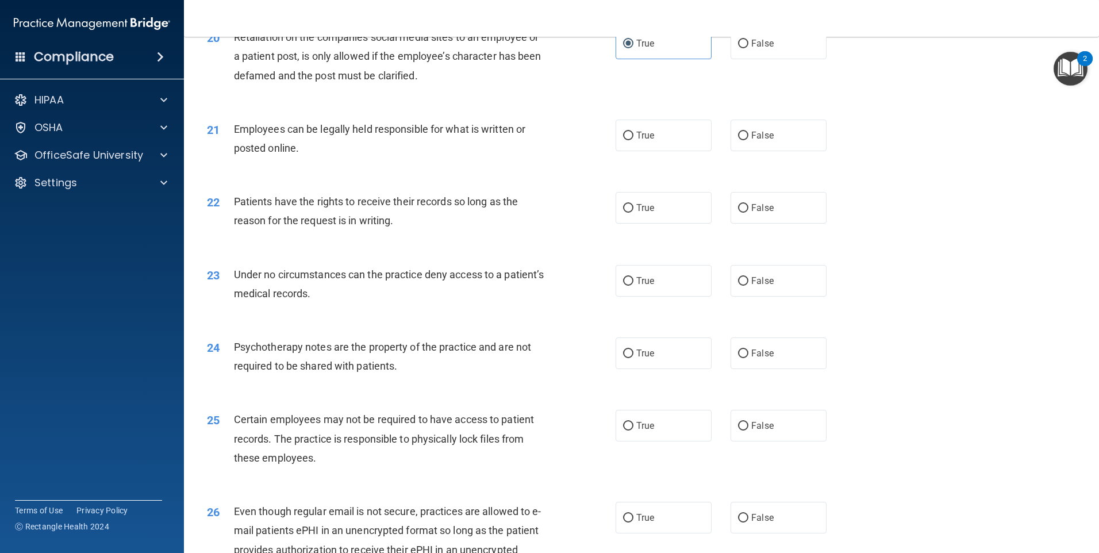
scroll to position [1839, 0]
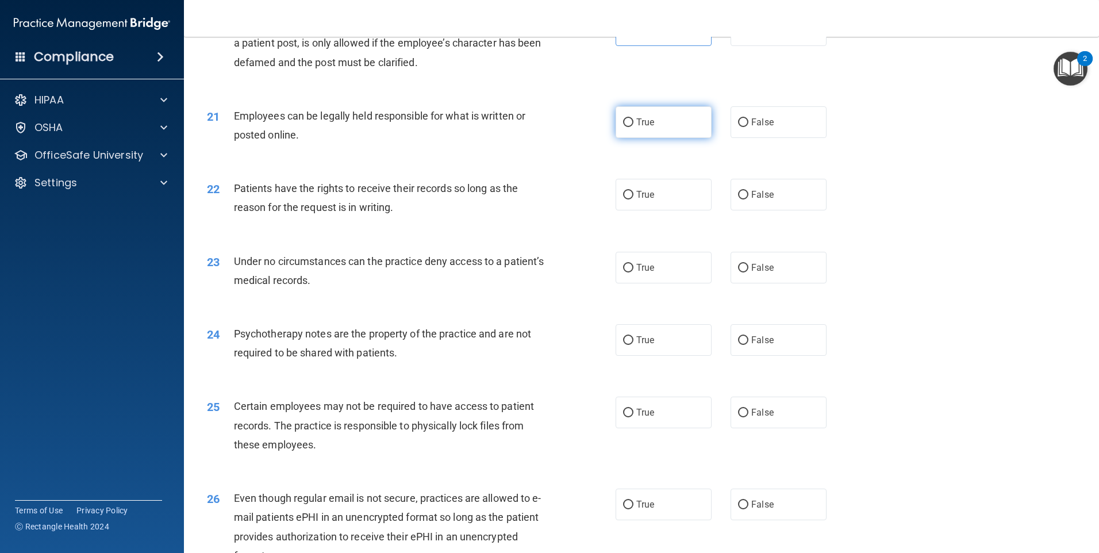
click at [653, 138] on label "True" at bounding box center [664, 122] width 96 height 32
click at [633, 127] on input "True" at bounding box center [628, 122] width 10 height 9
radio input "true"
click at [651, 210] on label "True" at bounding box center [664, 195] width 96 height 32
click at [633, 199] on input "True" at bounding box center [628, 195] width 10 height 9
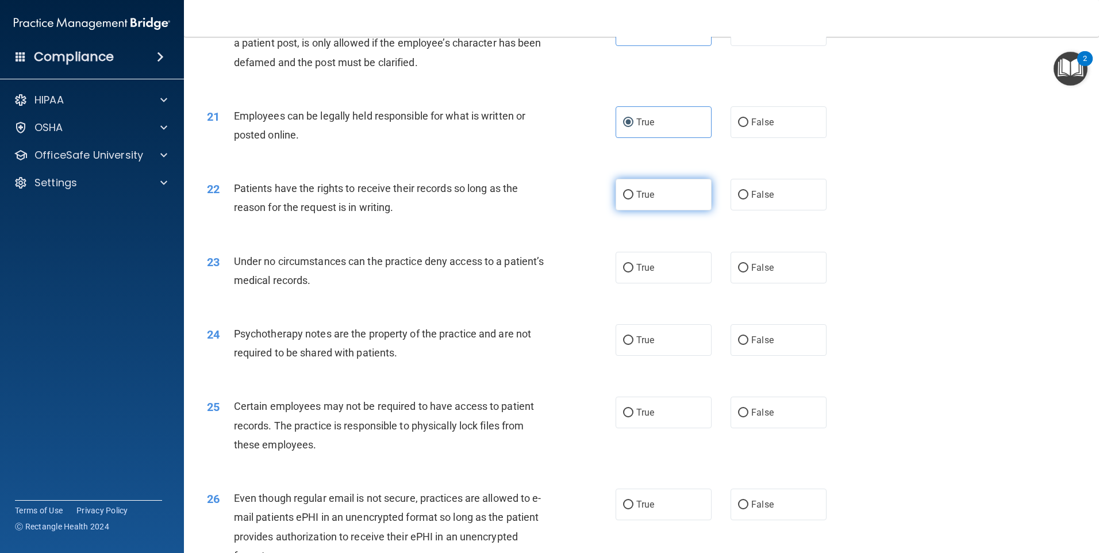
radio input "true"
drag, startPoint x: 658, startPoint y: 283, endPoint x: 646, endPoint y: 283, distance: 11.5
click at [646, 283] on label "True" at bounding box center [664, 268] width 96 height 32
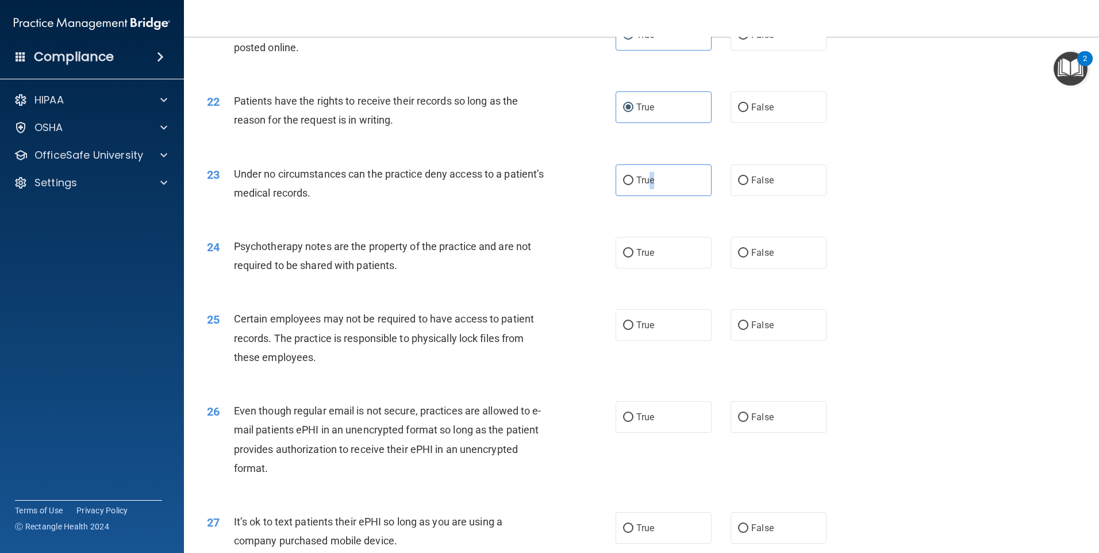
scroll to position [1954, 0]
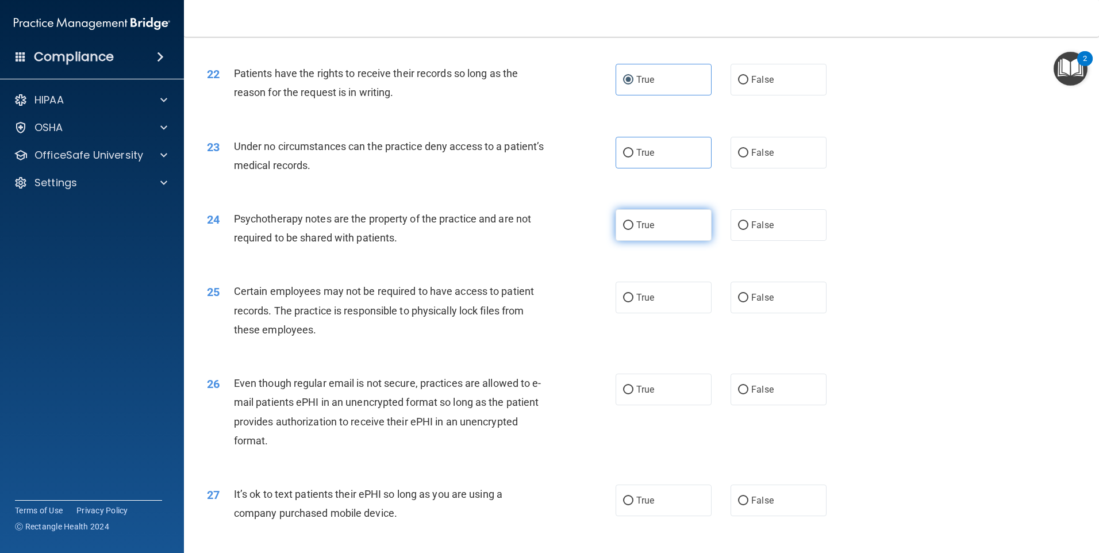
click at [635, 237] on label "True" at bounding box center [664, 225] width 96 height 32
click at [633, 230] on input "True" at bounding box center [628, 225] width 10 height 9
radio input "true"
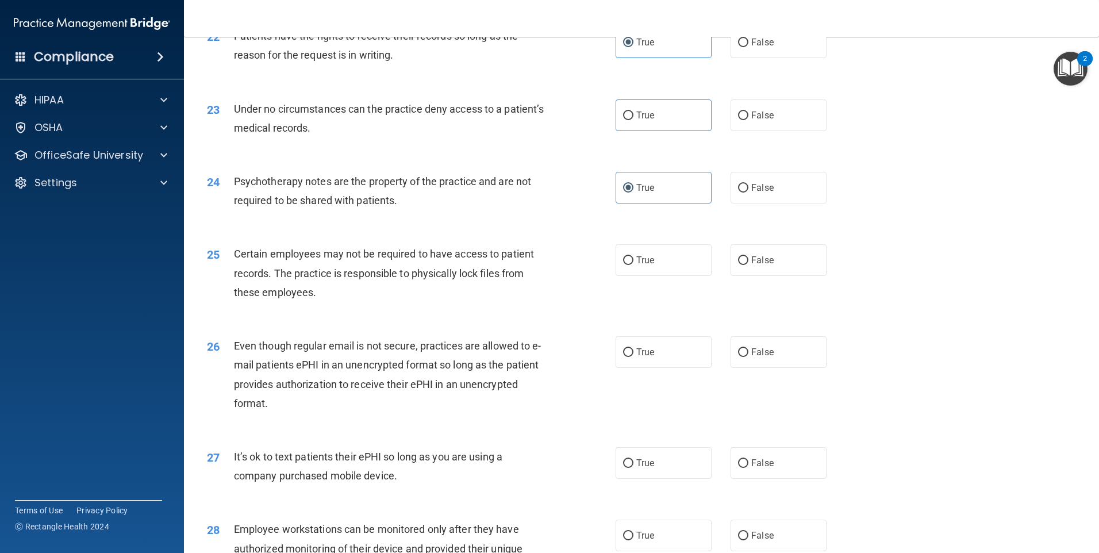
scroll to position [2012, 0]
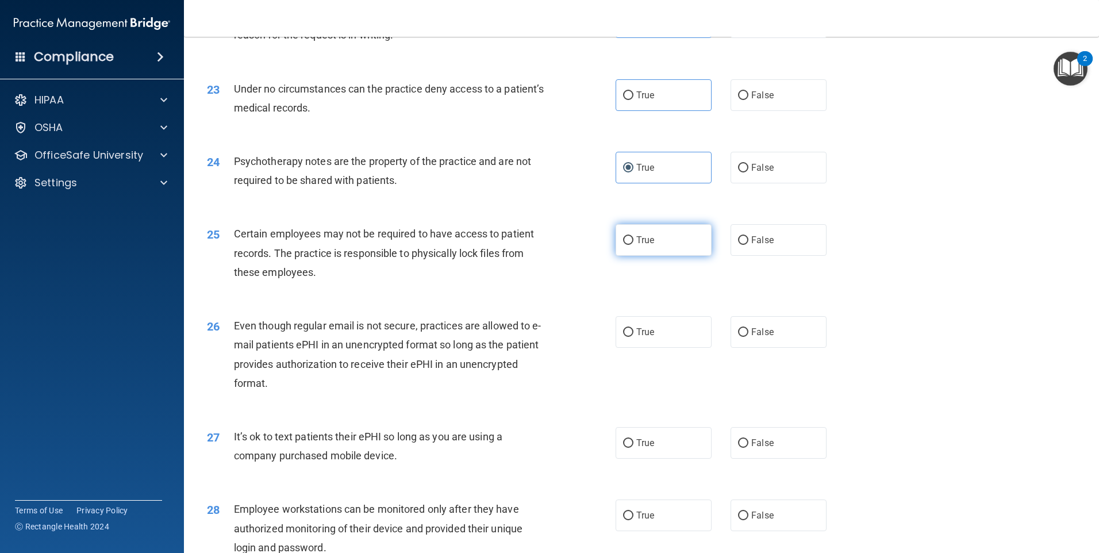
click at [655, 256] on label "True" at bounding box center [664, 240] width 96 height 32
click at [633, 245] on input "True" at bounding box center [628, 240] width 10 height 9
radio input "true"
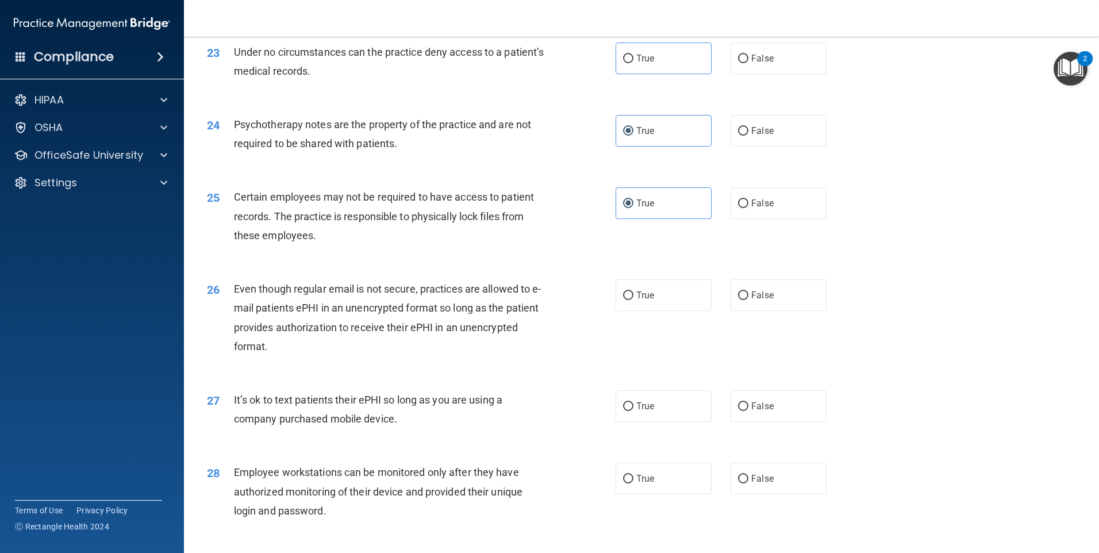
scroll to position [2069, 0]
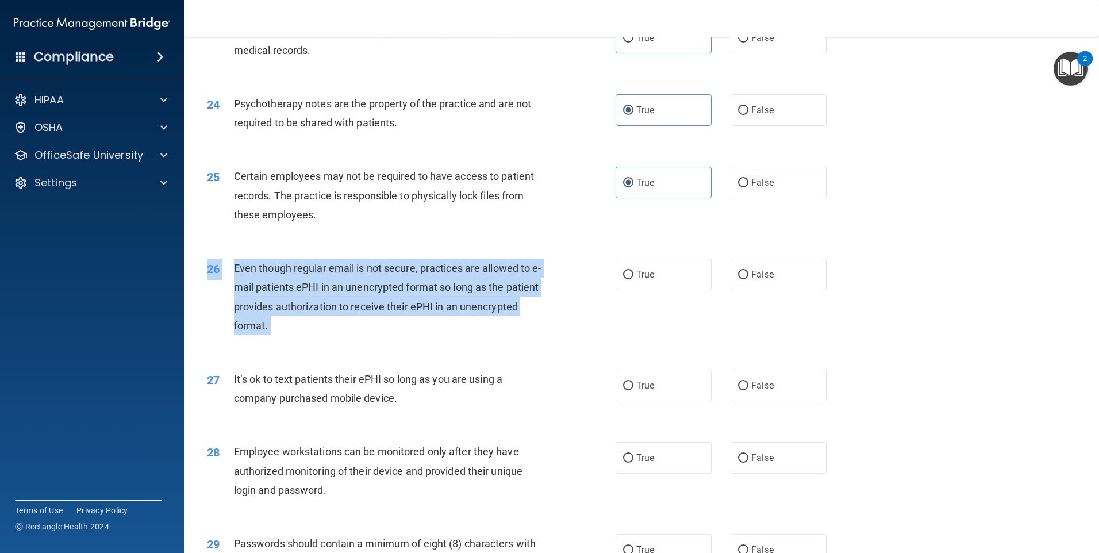
drag, startPoint x: 633, startPoint y: 290, endPoint x: 848, endPoint y: 310, distance: 216.5
click at [848, 310] on div "26 Even though regular email is not secure, practices are allowed to e-mail pat…" at bounding box center [641, 299] width 886 height 111
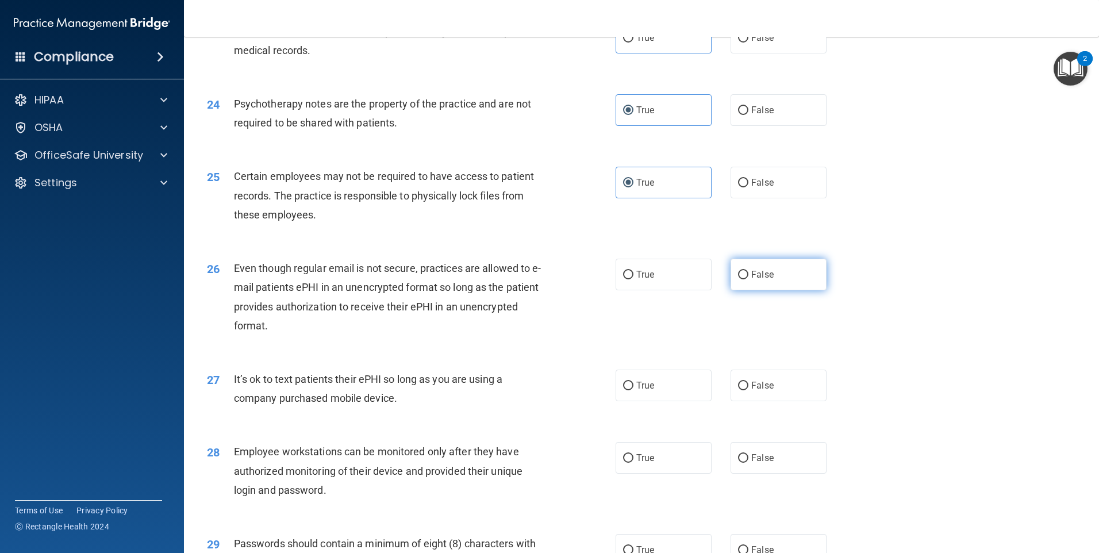
drag, startPoint x: 848, startPoint y: 310, endPoint x: 795, endPoint y: 294, distance: 55.8
click at [795, 290] on label "False" at bounding box center [779, 275] width 96 height 32
click at [748, 279] on input "False" at bounding box center [743, 275] width 10 height 9
radio input "true"
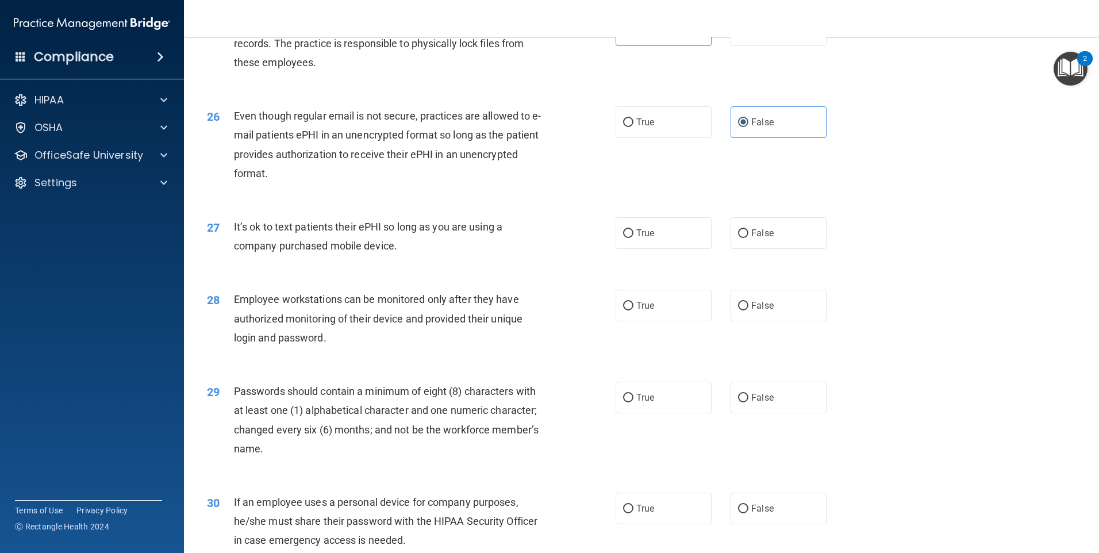
scroll to position [2242, 0]
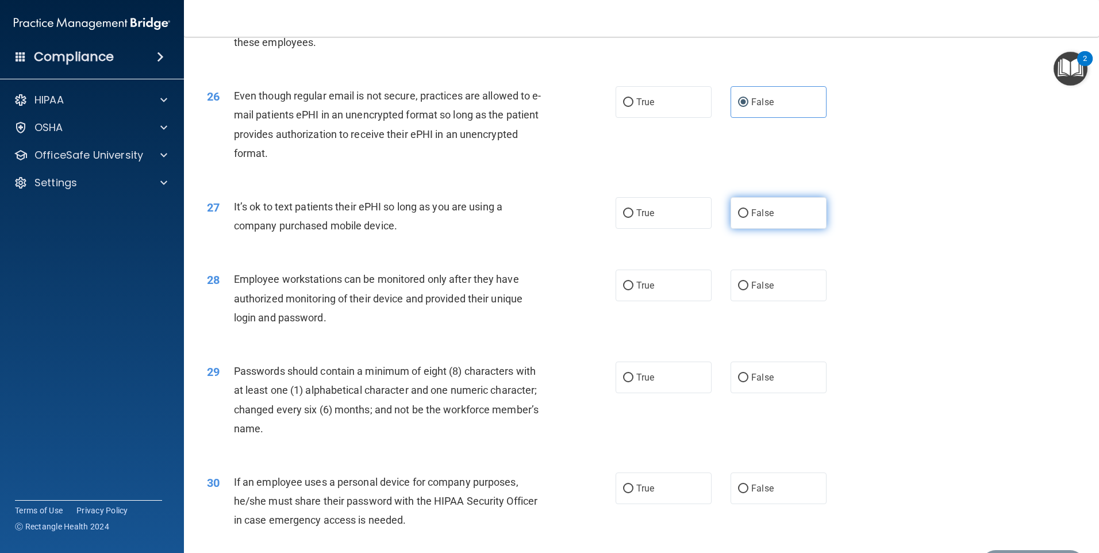
click at [763, 229] on label "False" at bounding box center [779, 213] width 96 height 32
click at [748, 218] on input "False" at bounding box center [743, 213] width 10 height 9
radio input "true"
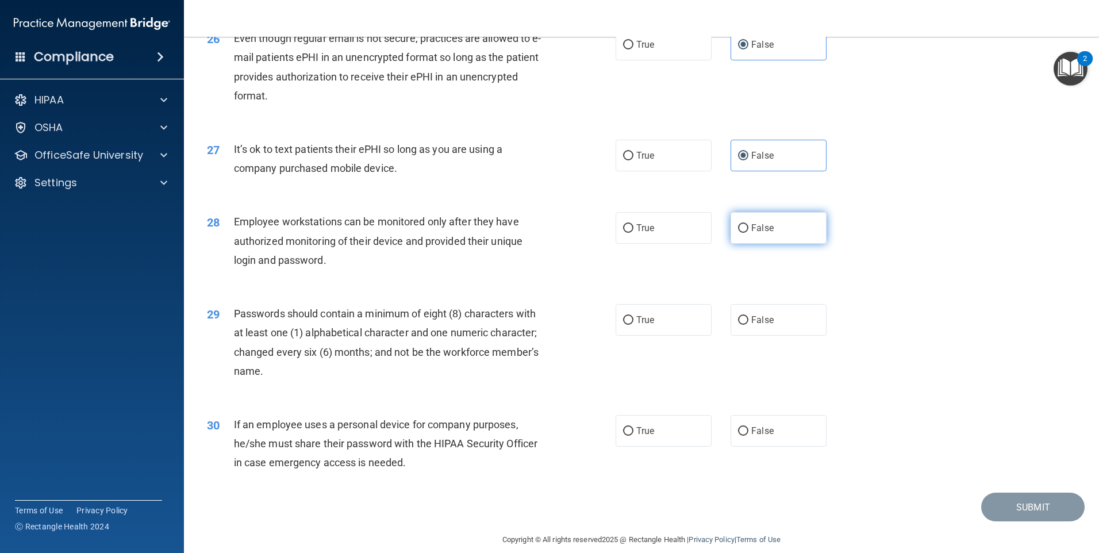
click at [751, 233] on span "False" at bounding box center [762, 227] width 22 height 11
click at [748, 233] on input "False" at bounding box center [743, 228] width 10 height 9
radio input "true"
click at [616, 336] on label "True" at bounding box center [664, 320] width 96 height 32
click at [623, 325] on input "True" at bounding box center [628, 320] width 10 height 9
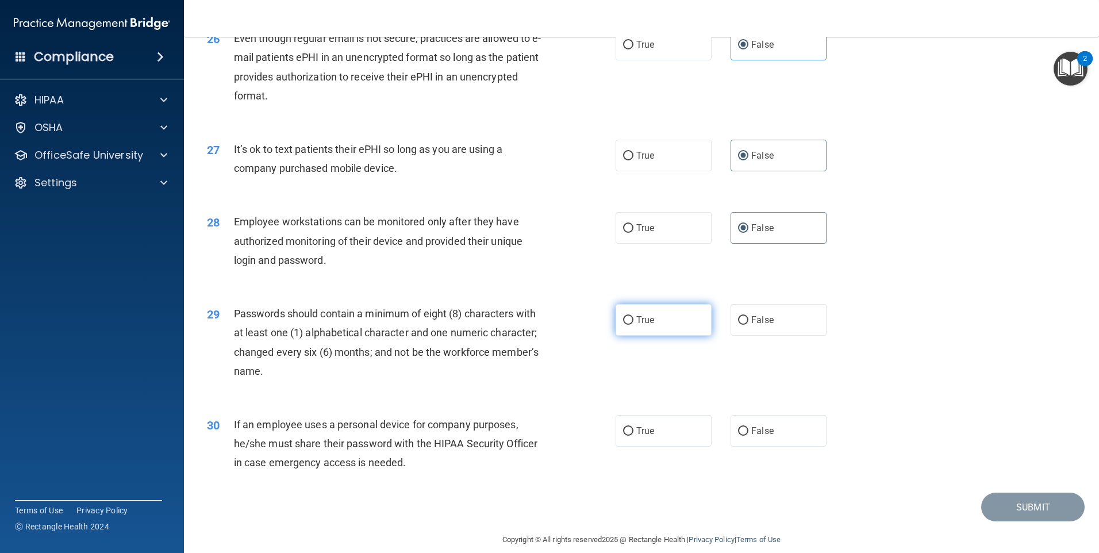
radio input "true"
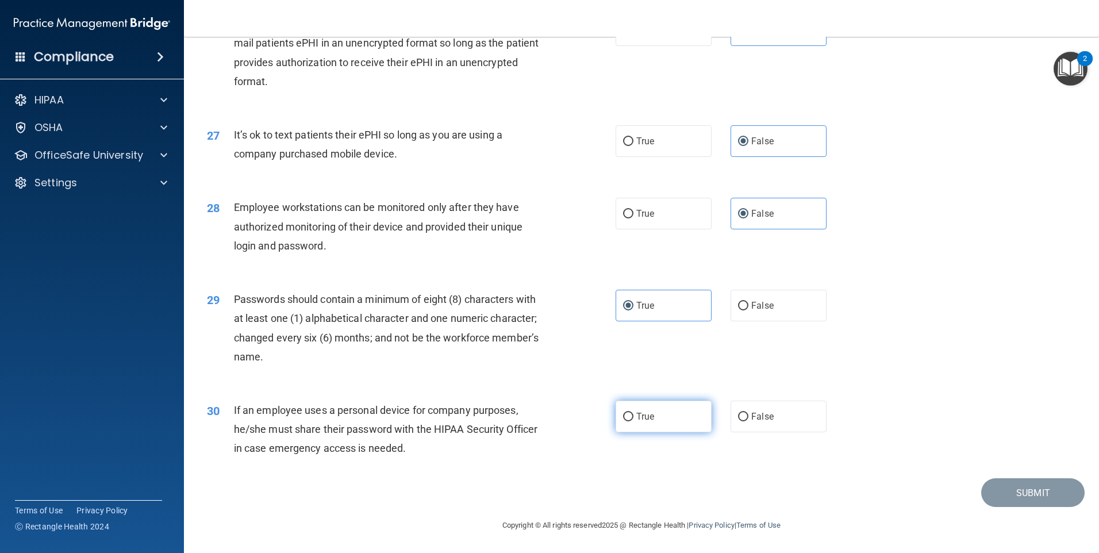
click at [674, 420] on label "True" at bounding box center [664, 417] width 96 height 32
click at [633, 420] on input "True" at bounding box center [628, 417] width 10 height 9
radio input "true"
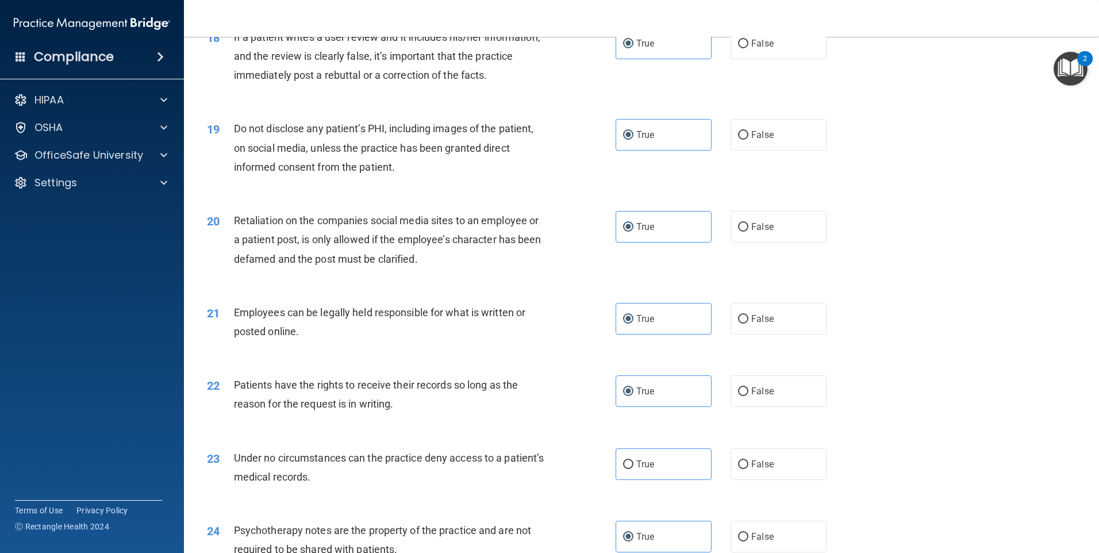
scroll to position [1930, 0]
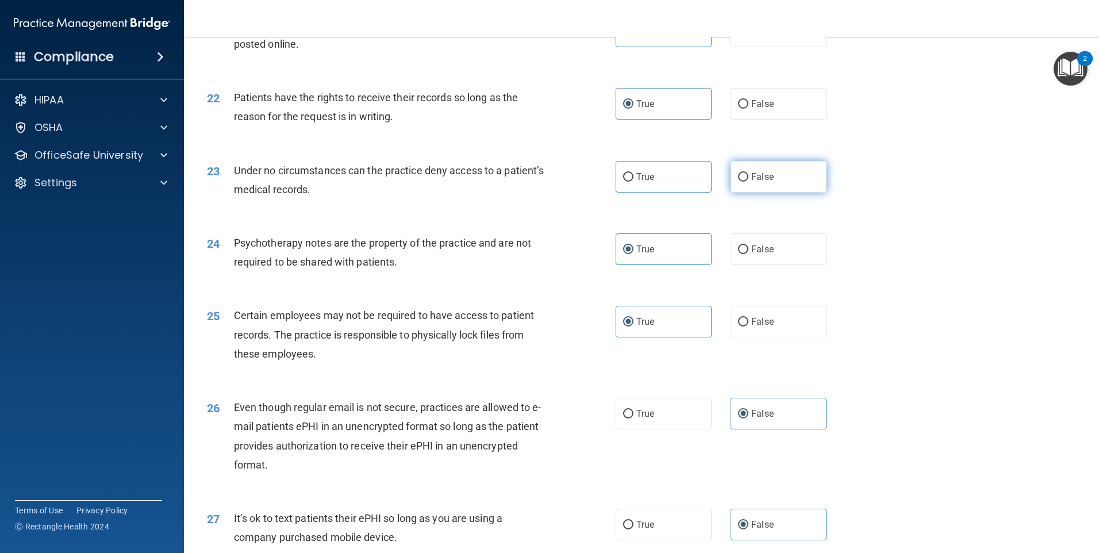
click at [794, 193] on label "False" at bounding box center [779, 177] width 96 height 32
click at [748, 182] on input "False" at bounding box center [743, 177] width 10 height 9
radio input "true"
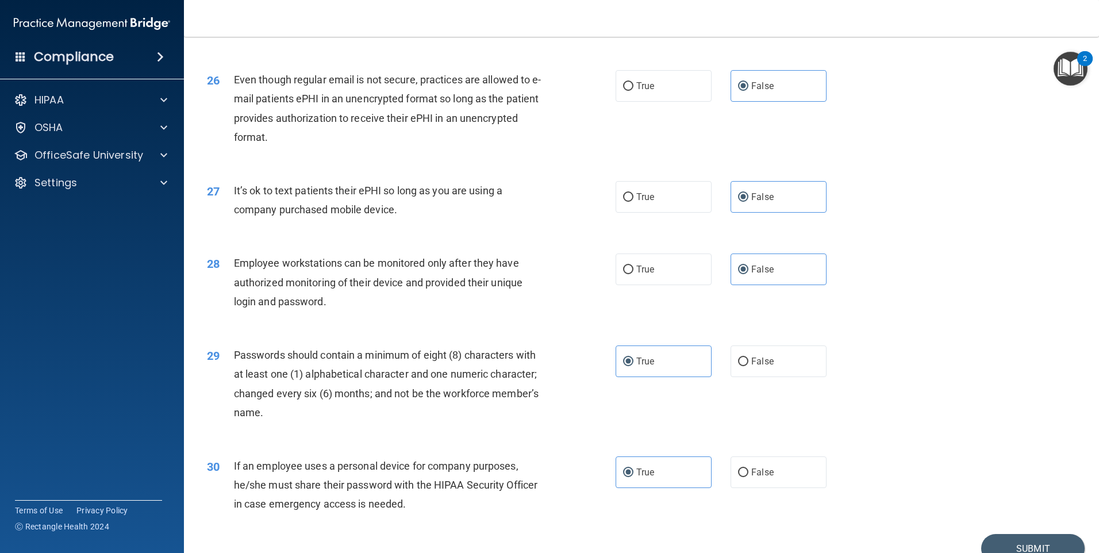
scroll to position [2332, 0]
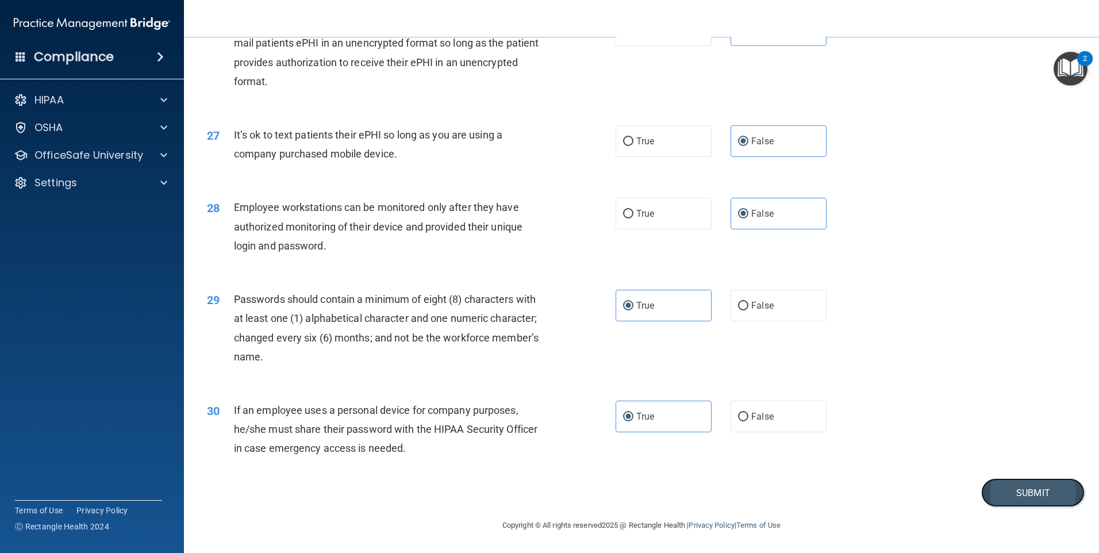
click at [1000, 494] on button "Submit" at bounding box center [1032, 492] width 103 height 29
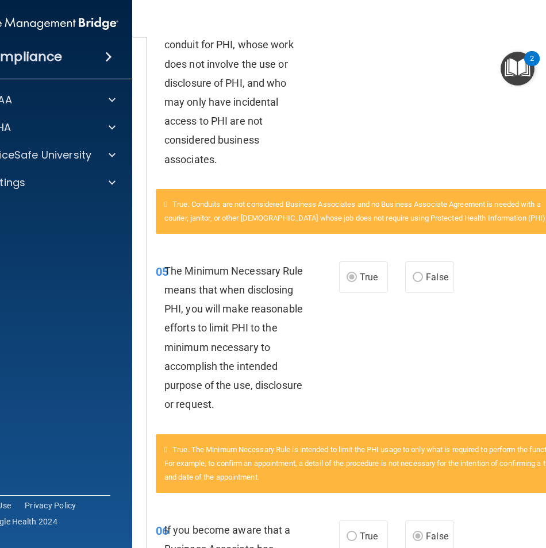
scroll to position [690, 0]
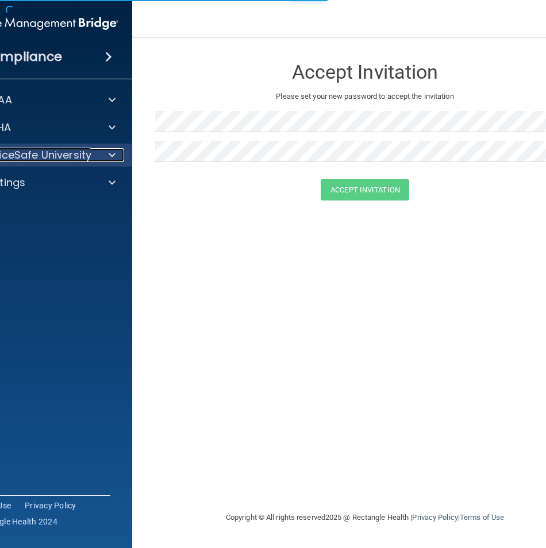
click at [48, 162] on p "OfficeSafe University" at bounding box center [37, 155] width 109 height 14
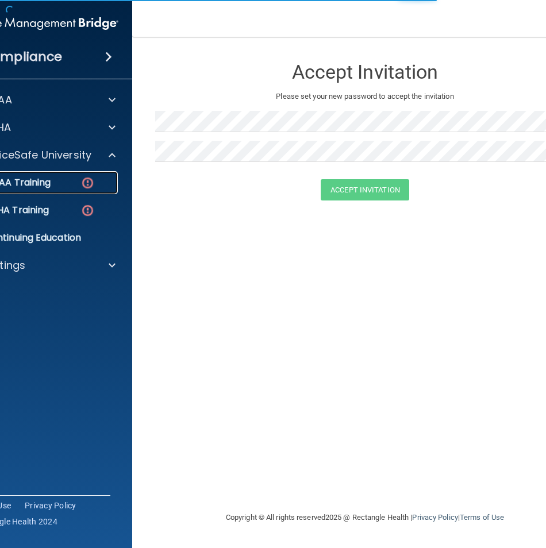
click at [107, 193] on link "HIPAA Training" at bounding box center [27, 182] width 181 height 23
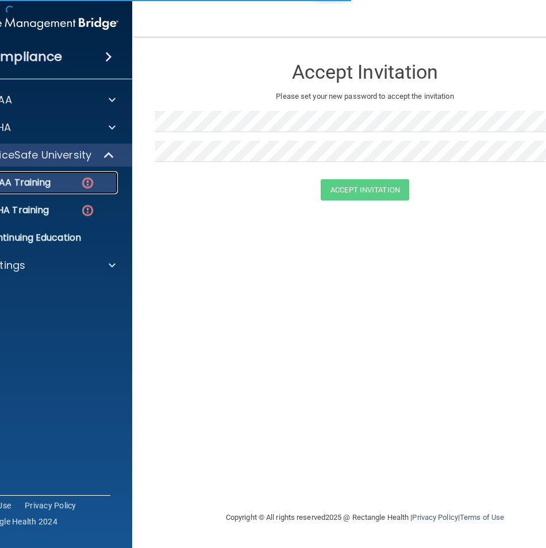
click at [107, 193] on link "HIPAA Training" at bounding box center [27, 182] width 181 height 23
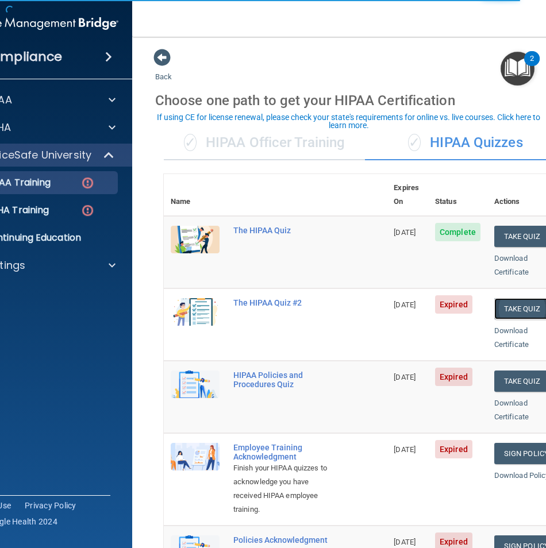
click at [497, 298] on button "Take Quiz" at bounding box center [521, 308] width 55 height 21
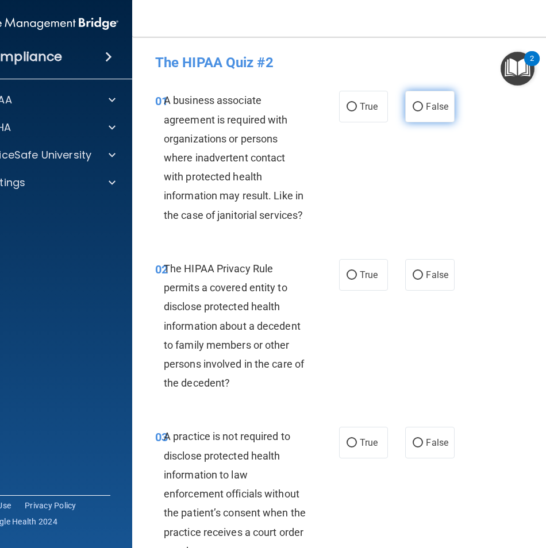
click at [437, 112] on span "False" at bounding box center [437, 106] width 22 height 11
click at [423, 112] on input "False" at bounding box center [418, 107] width 10 height 9
radio input "true"
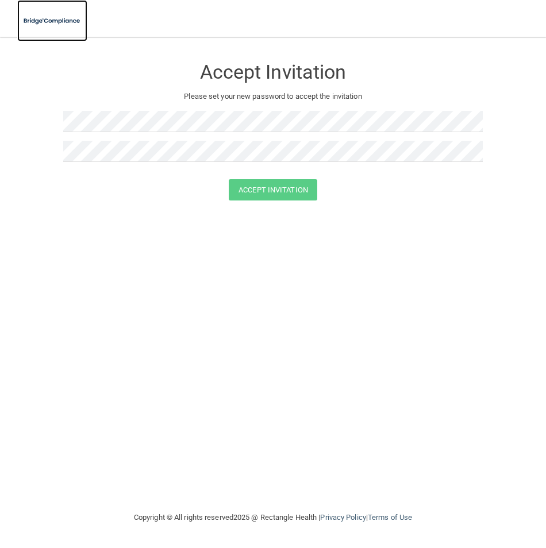
click at [60, 27] on img at bounding box center [52, 21] width 70 height 24
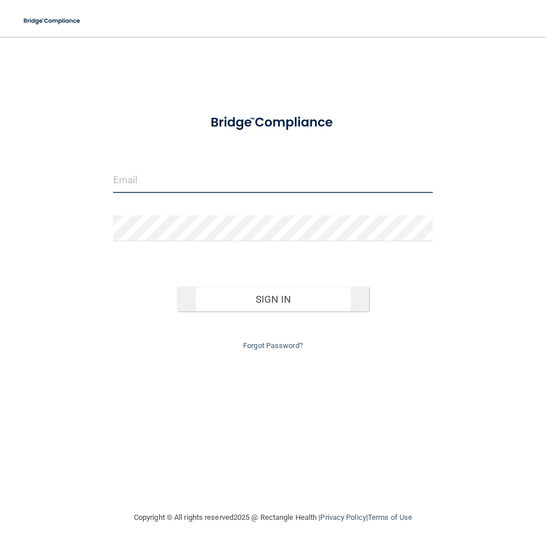
type input "[EMAIL_ADDRESS][DOMAIN_NAME]"
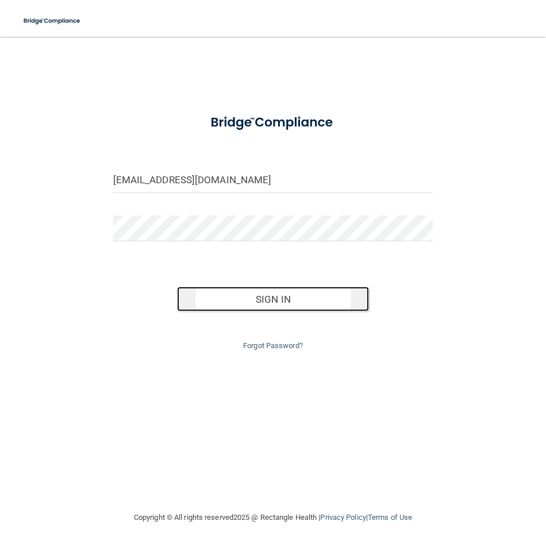
click at [343, 306] on button "Sign In" at bounding box center [273, 299] width 192 height 25
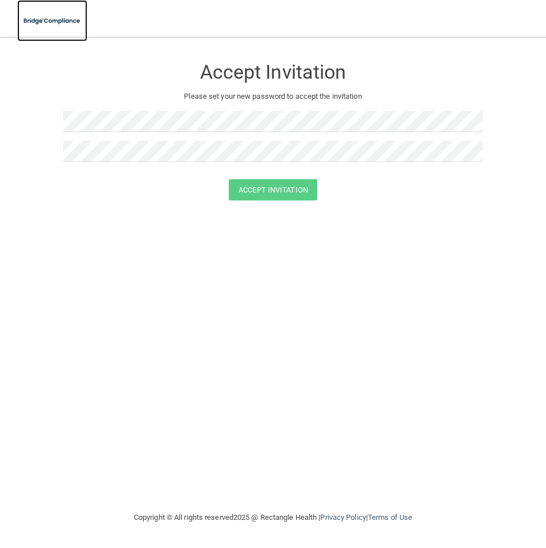
click at [62, 17] on img at bounding box center [52, 21] width 70 height 24
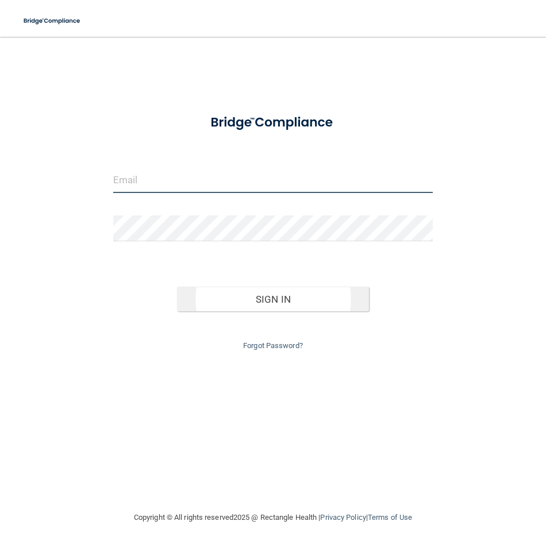
type input "[EMAIL_ADDRESS][DOMAIN_NAME]"
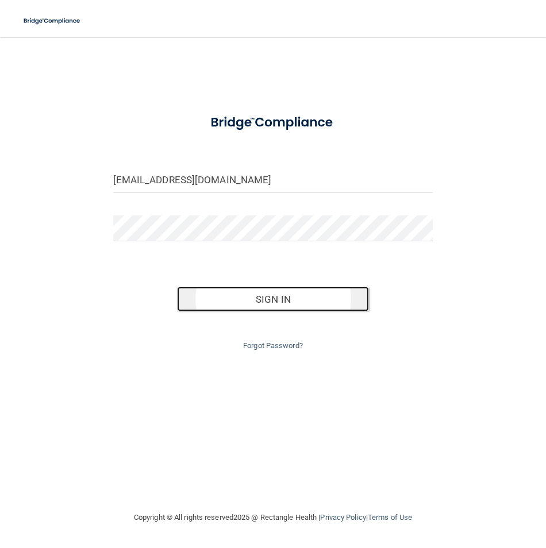
click at [225, 304] on button "Sign In" at bounding box center [273, 299] width 192 height 25
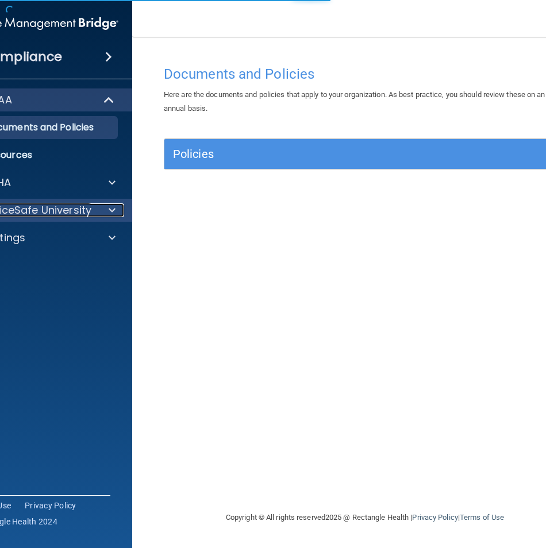
click at [74, 209] on p "OfficeSafe University" at bounding box center [37, 210] width 109 height 14
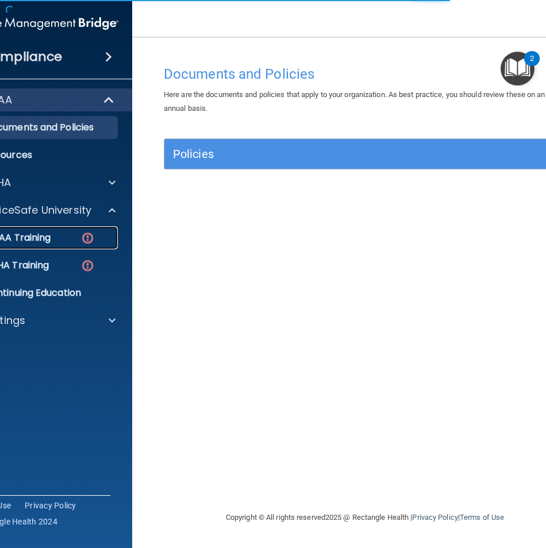
click at [75, 232] on link "HIPAA Training" at bounding box center [27, 237] width 181 height 23
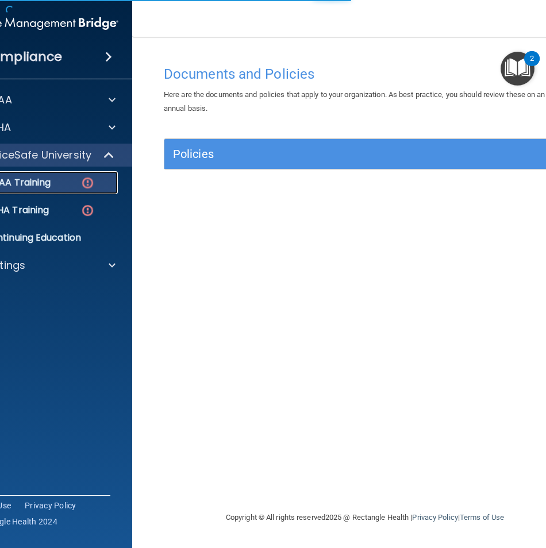
click at [74, 233] on ul "HIPAA Training OSHA Training Continuing Education" at bounding box center [41, 208] width 208 height 83
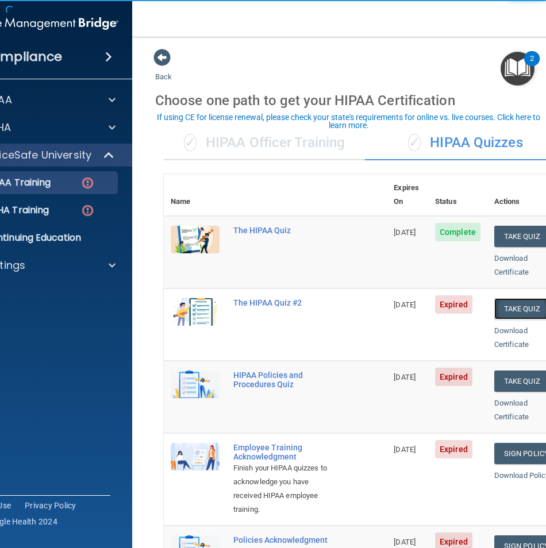
click at [528, 298] on button "Take Quiz" at bounding box center [521, 308] width 55 height 21
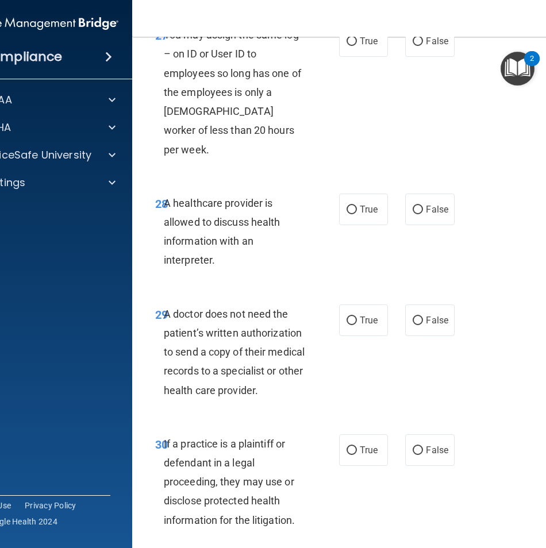
scroll to position [3712, 0]
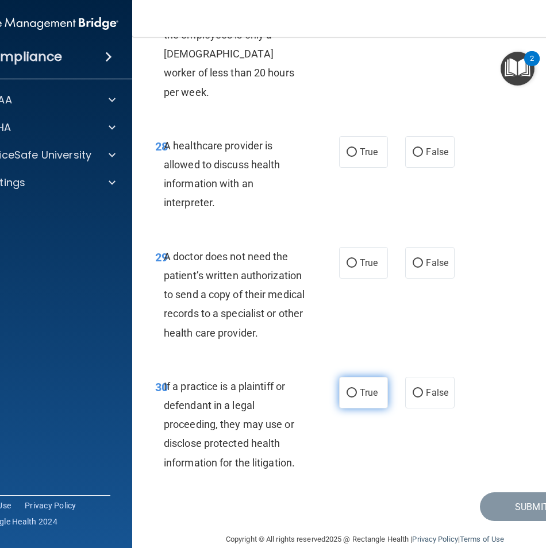
click at [373, 387] on span "True" at bounding box center [369, 392] width 18 height 11
click at [357, 389] on input "True" at bounding box center [352, 393] width 10 height 9
radio input "true"
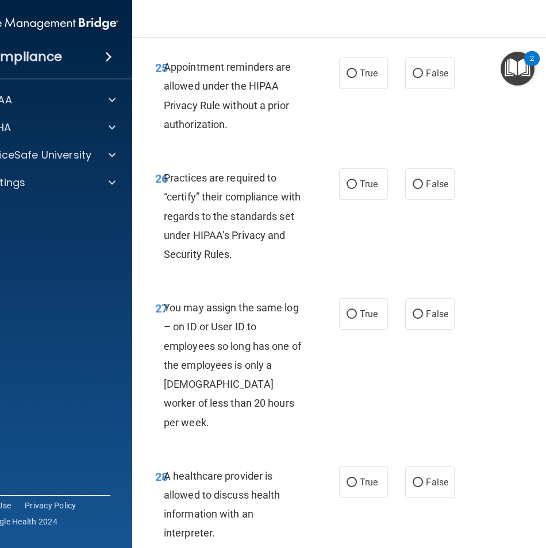
scroll to position [3252, 0]
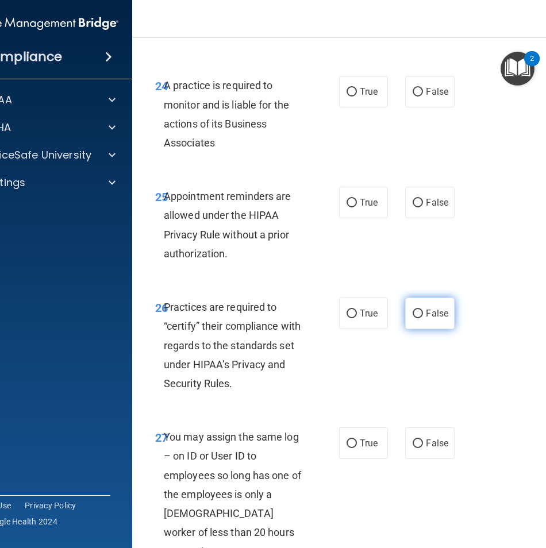
click at [417, 308] on label "False" at bounding box center [429, 314] width 49 height 32
click at [417, 310] on input "False" at bounding box center [418, 314] width 10 height 9
radio input "true"
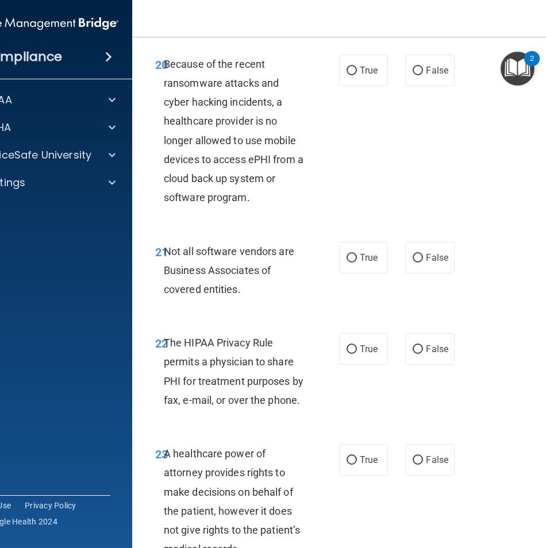
scroll to position [2620, 0]
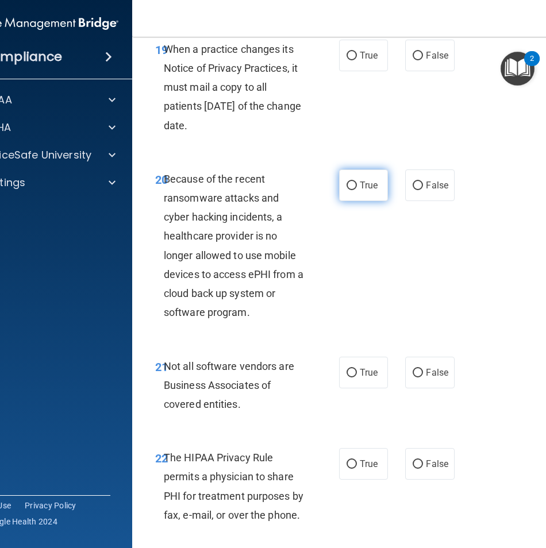
drag, startPoint x: 351, startPoint y: 183, endPoint x: 260, endPoint y: 199, distance: 92.8
click at [352, 183] on input "True" at bounding box center [352, 186] width 10 height 9
radio input "true"
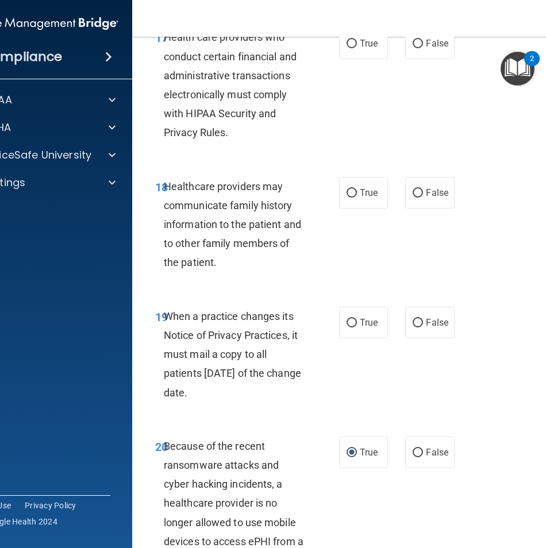
scroll to position [2332, 0]
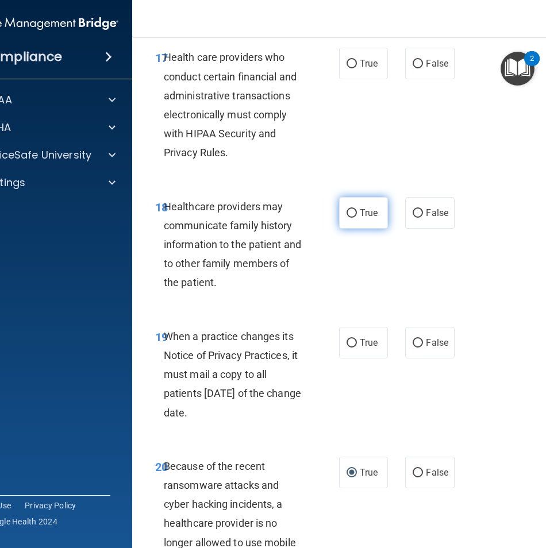
click at [339, 215] on label "True" at bounding box center [363, 213] width 49 height 32
click at [347, 215] on input "True" at bounding box center [352, 213] width 10 height 9
radio input "true"
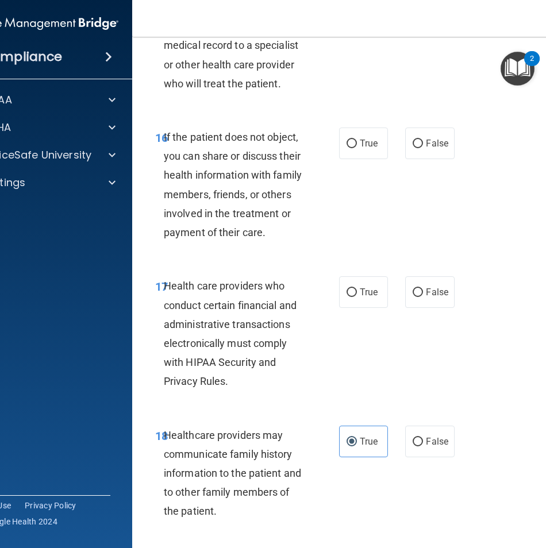
scroll to position [2103, 0]
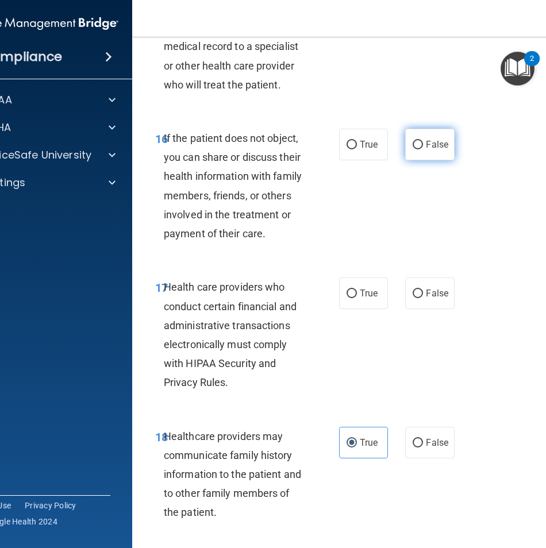
click at [447, 133] on label "False" at bounding box center [429, 145] width 49 height 32
click at [423, 141] on input "False" at bounding box center [418, 145] width 10 height 9
radio input "true"
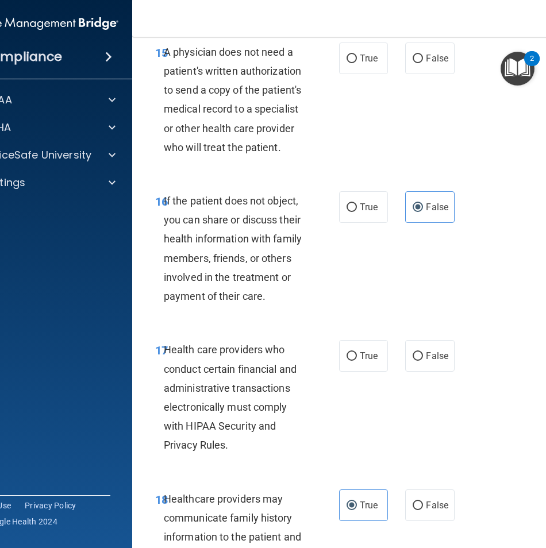
scroll to position [1930, 0]
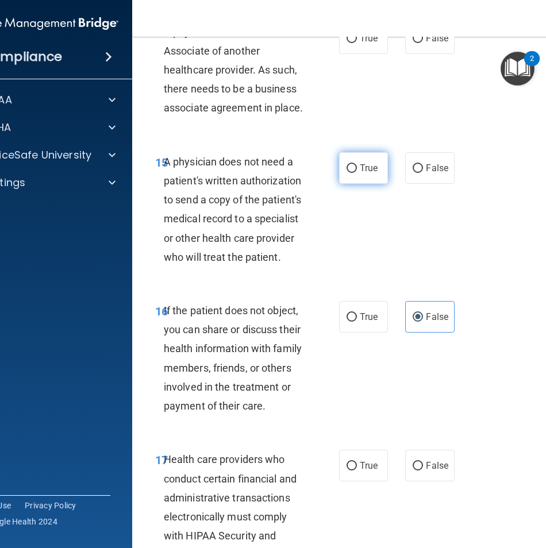
click at [379, 171] on label "True" at bounding box center [363, 168] width 49 height 32
click at [357, 171] on input "True" at bounding box center [352, 168] width 10 height 9
radio input "true"
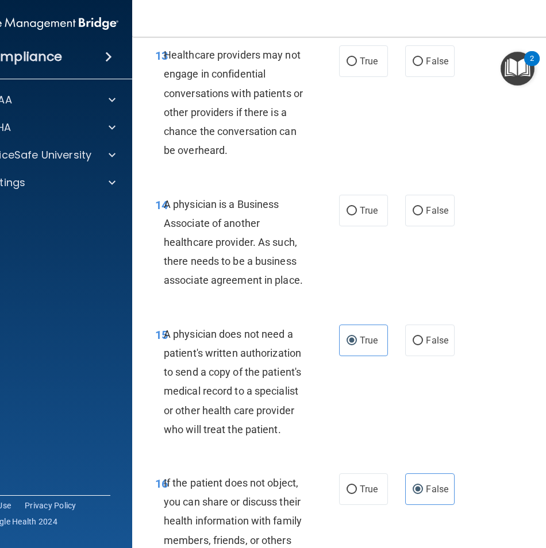
scroll to position [1700, 0]
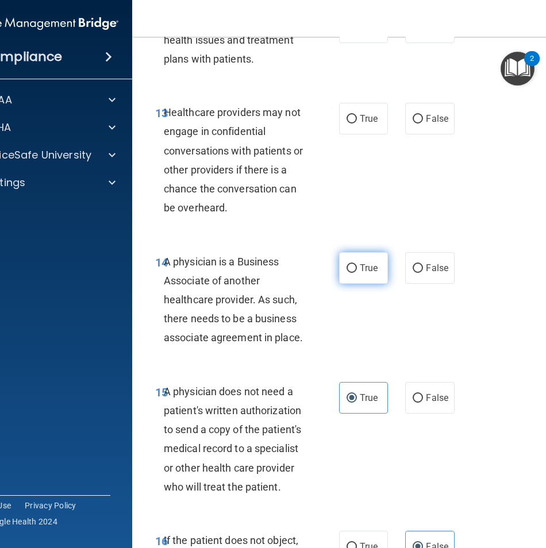
click at [362, 263] on span "True" at bounding box center [369, 268] width 18 height 11
click at [357, 264] on input "True" at bounding box center [352, 268] width 10 height 9
radio input "true"
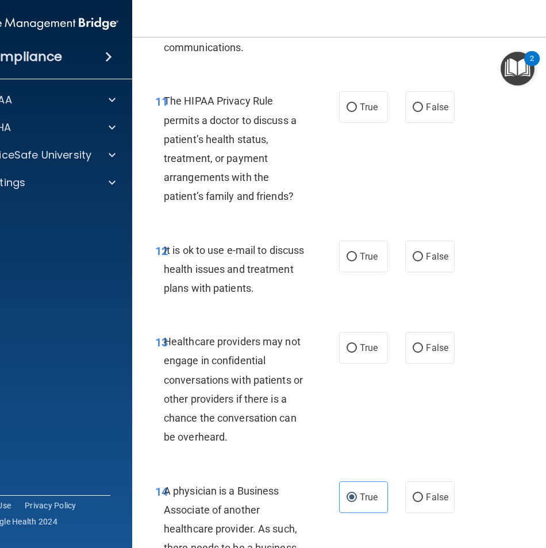
scroll to position [1470, 0]
click at [366, 254] on span "True" at bounding box center [369, 257] width 18 height 11
click at [357, 254] on input "True" at bounding box center [352, 257] width 10 height 9
radio input "true"
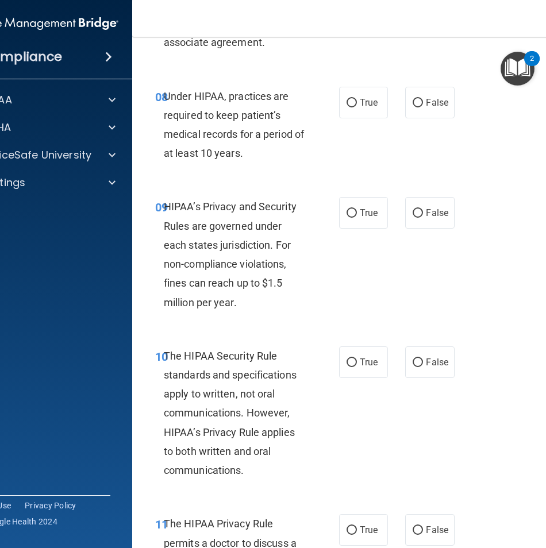
scroll to position [1010, 0]
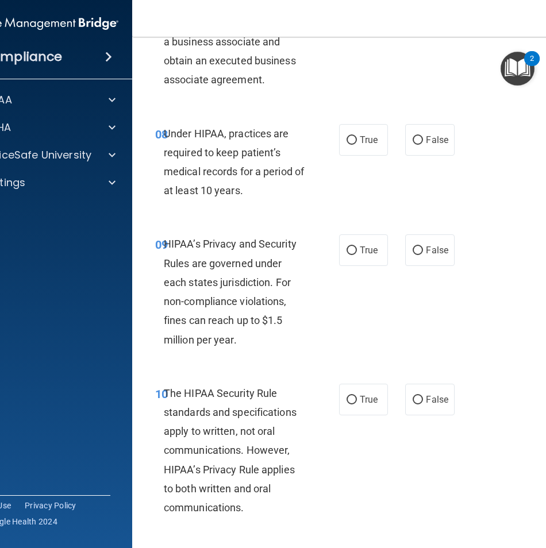
click at [385, 252] on div "True False" at bounding box center [398, 251] width 118 height 32
click at [375, 252] on label "True" at bounding box center [363, 251] width 49 height 32
click at [357, 252] on input "True" at bounding box center [352, 251] width 10 height 9
radio input "true"
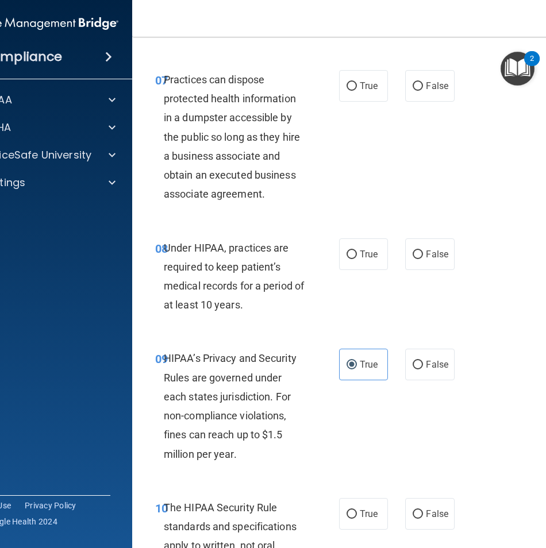
scroll to position [896, 0]
click at [357, 263] on label "True" at bounding box center [363, 255] width 49 height 32
click at [357, 260] on input "True" at bounding box center [352, 255] width 10 height 9
radio input "true"
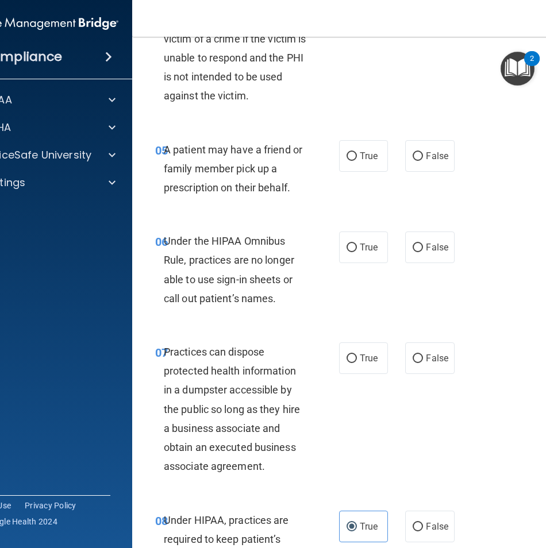
scroll to position [608, 0]
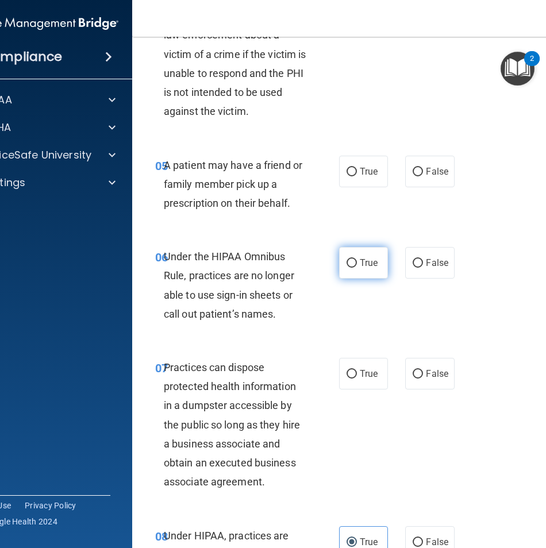
click at [353, 271] on label "True" at bounding box center [363, 263] width 49 height 32
click at [353, 268] on input "True" at bounding box center [352, 263] width 10 height 9
radio input "true"
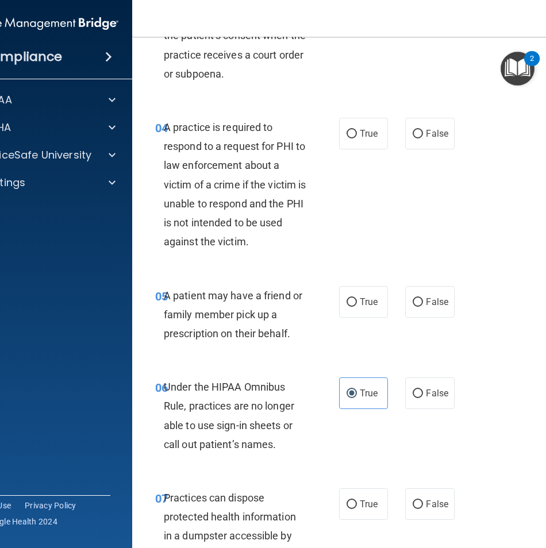
scroll to position [493, 0]
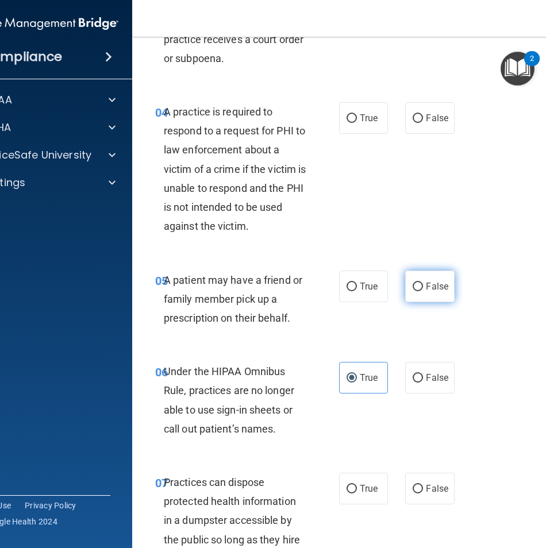
click at [426, 285] on span "False" at bounding box center [437, 286] width 22 height 11
click at [422, 285] on input "False" at bounding box center [418, 287] width 10 height 9
radio input "true"
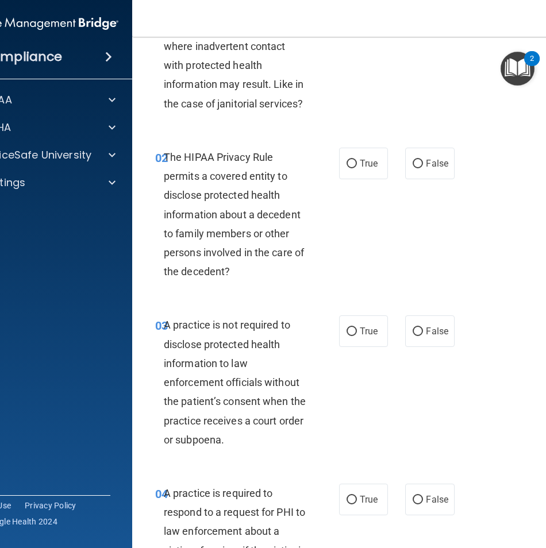
scroll to position [0, 0]
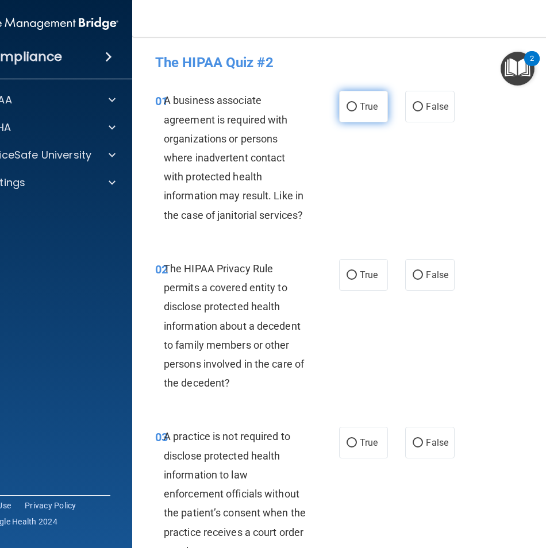
click at [380, 113] on label "True" at bounding box center [363, 107] width 49 height 32
click at [357, 112] on input "True" at bounding box center [352, 107] width 10 height 9
radio input "true"
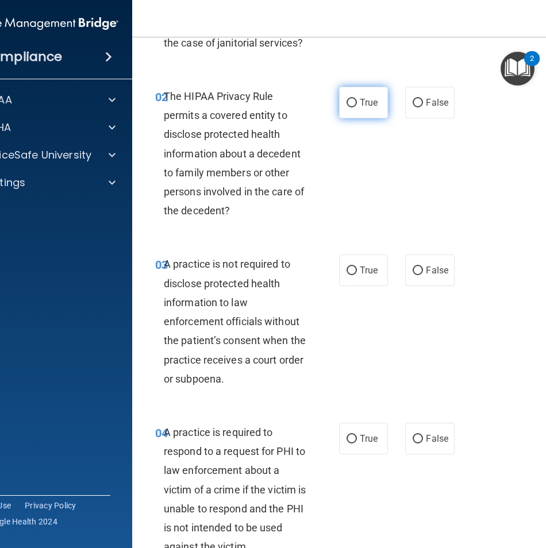
click at [364, 94] on label "True" at bounding box center [363, 103] width 49 height 32
click at [357, 99] on input "True" at bounding box center [352, 103] width 10 height 9
radio input "true"
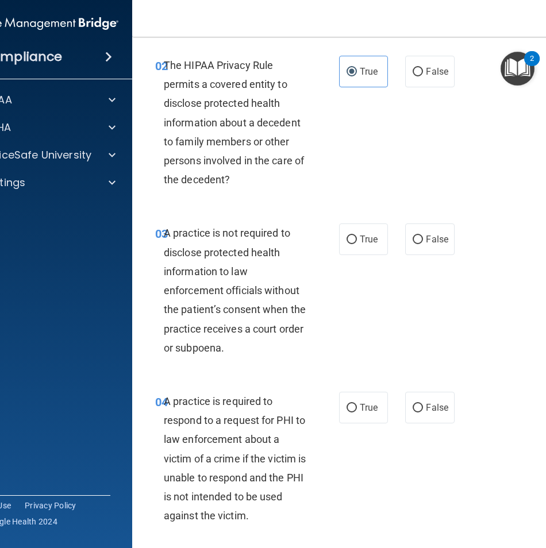
scroll to position [230, 0]
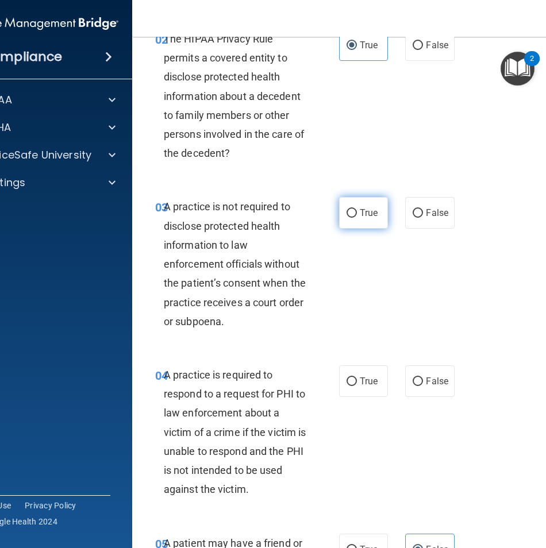
click at [353, 210] on label "True" at bounding box center [363, 213] width 49 height 32
click at [353, 210] on input "True" at bounding box center [352, 213] width 10 height 9
radio input "true"
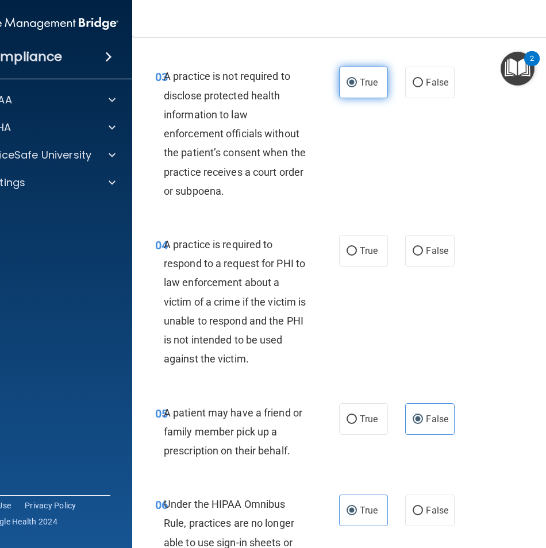
scroll to position [402, 0]
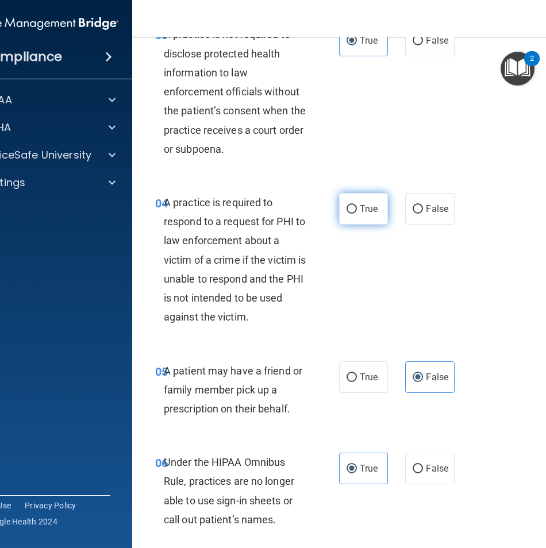
click at [371, 213] on span "True" at bounding box center [369, 208] width 18 height 11
click at [357, 213] on input "True" at bounding box center [352, 209] width 10 height 9
radio input "true"
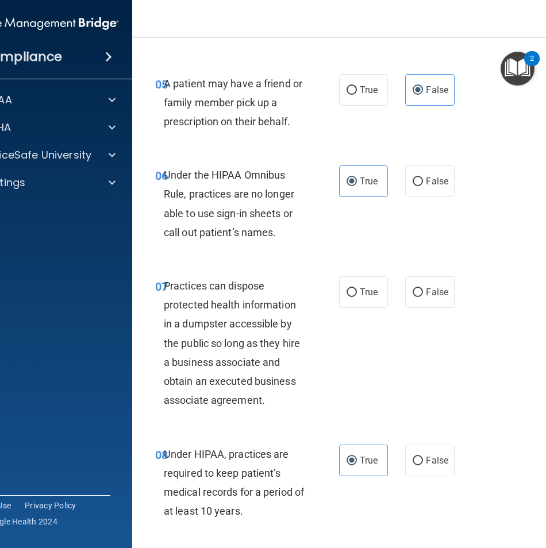
scroll to position [747, 0]
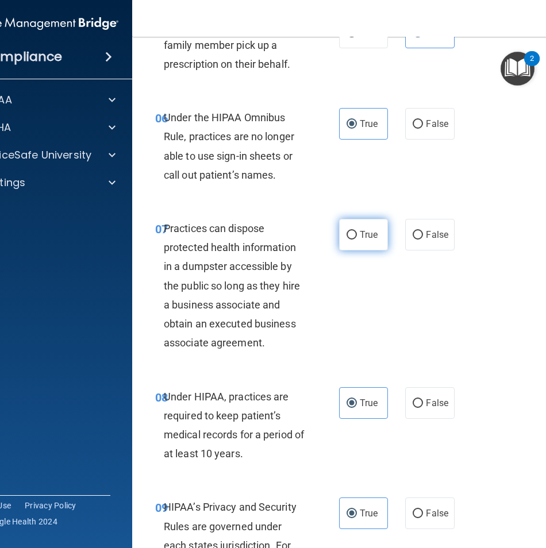
click at [365, 232] on span "True" at bounding box center [369, 234] width 18 height 11
click at [357, 232] on input "True" at bounding box center [352, 235] width 10 height 9
radio input "true"
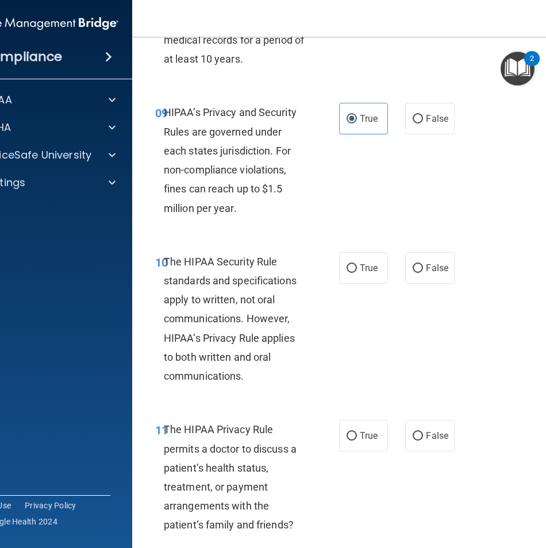
scroll to position [1150, 0]
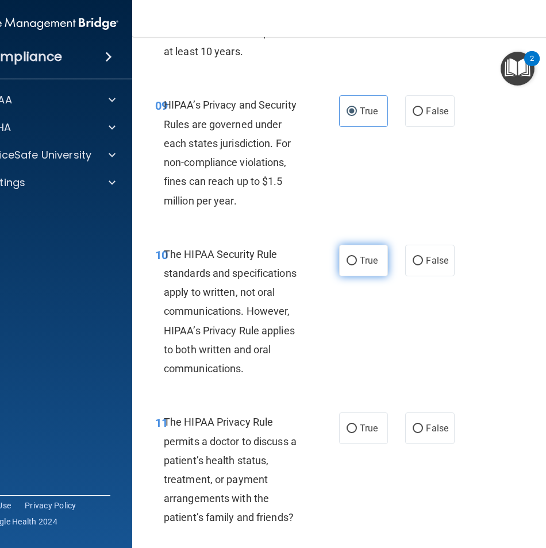
click at [381, 264] on label "True" at bounding box center [363, 261] width 49 height 32
click at [357, 264] on input "True" at bounding box center [352, 261] width 10 height 9
radio input "true"
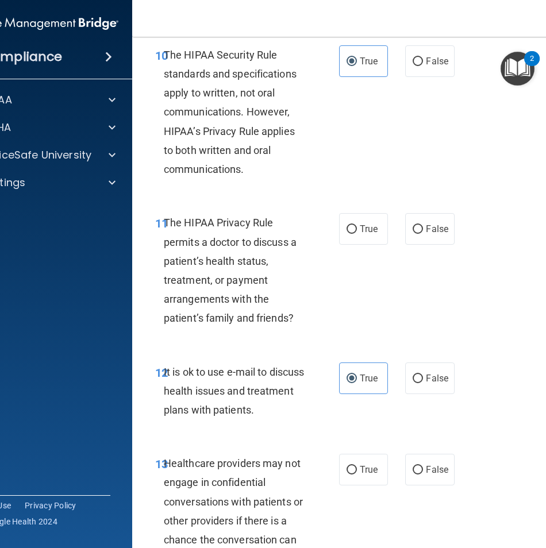
scroll to position [1322, 0]
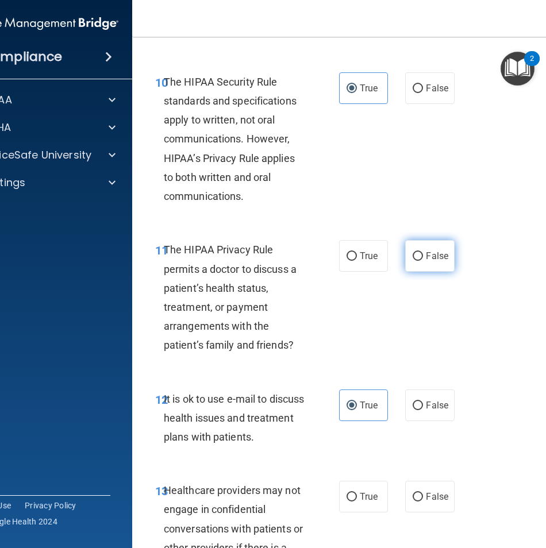
click at [449, 267] on label "False" at bounding box center [429, 256] width 49 height 32
click at [423, 261] on input "False" at bounding box center [418, 256] width 10 height 9
radio input "true"
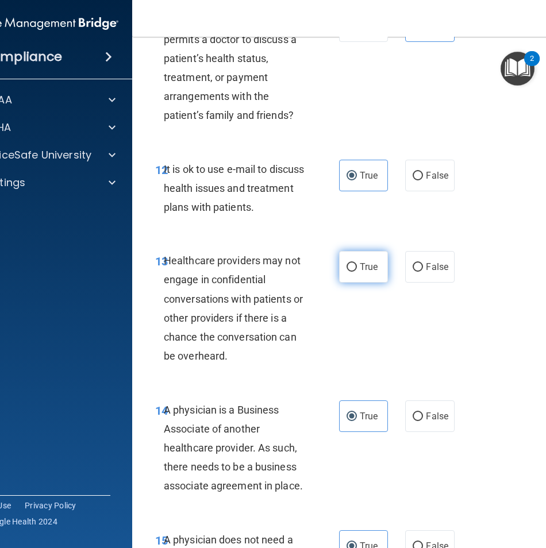
click at [374, 264] on label "True" at bounding box center [363, 267] width 49 height 32
click at [357, 264] on input "True" at bounding box center [352, 267] width 10 height 9
radio input "true"
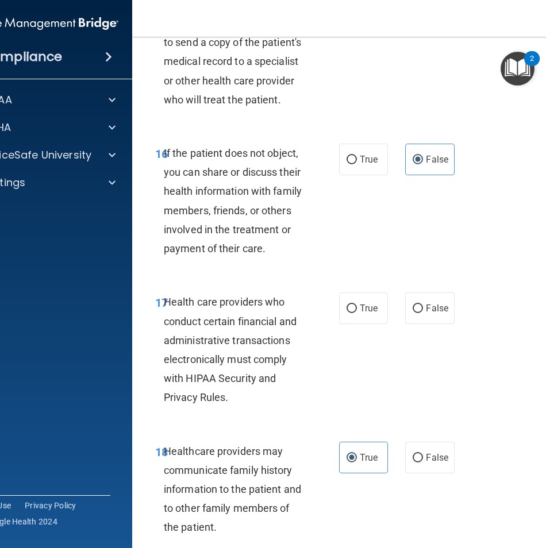
scroll to position [2127, 0]
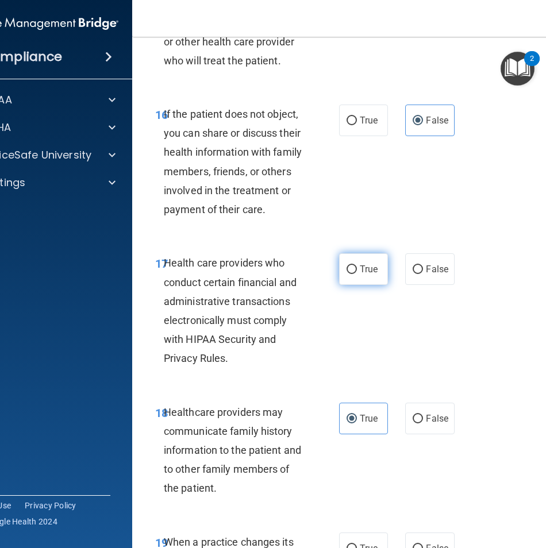
click at [375, 279] on label "True" at bounding box center [363, 269] width 49 height 32
click at [357, 274] on input "True" at bounding box center [352, 270] width 10 height 9
radio input "true"
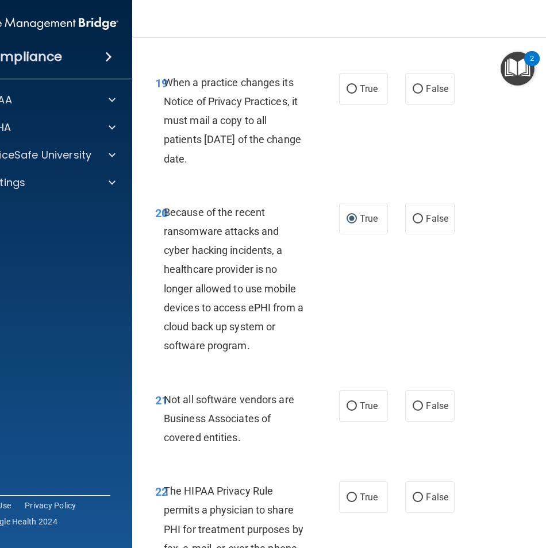
scroll to position [2529, 0]
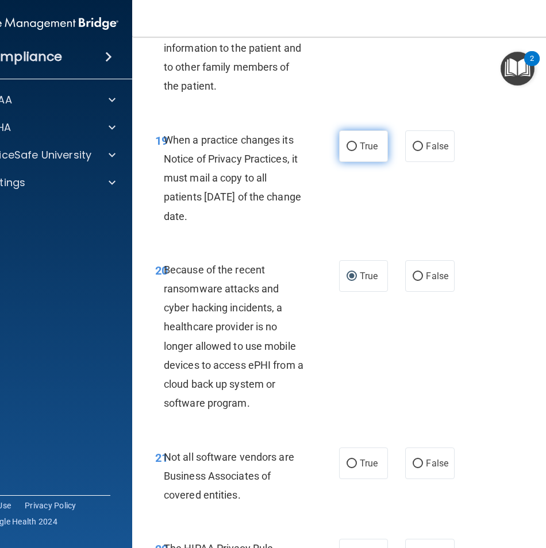
click at [378, 149] on label "True" at bounding box center [363, 146] width 49 height 32
click at [357, 149] on input "True" at bounding box center [352, 147] width 10 height 9
radio input "true"
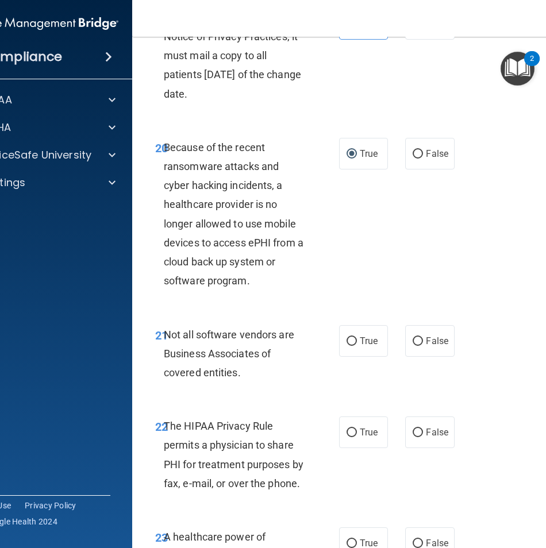
scroll to position [2677, 0]
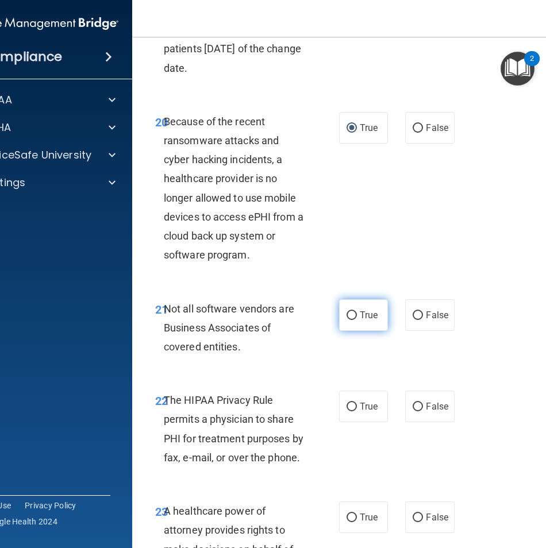
click at [357, 326] on label "True" at bounding box center [363, 315] width 49 height 32
click at [357, 320] on input "True" at bounding box center [352, 316] width 10 height 9
radio input "true"
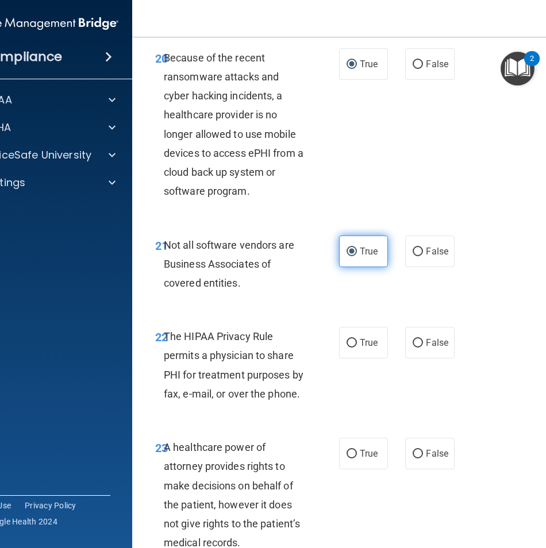
scroll to position [2907, 0]
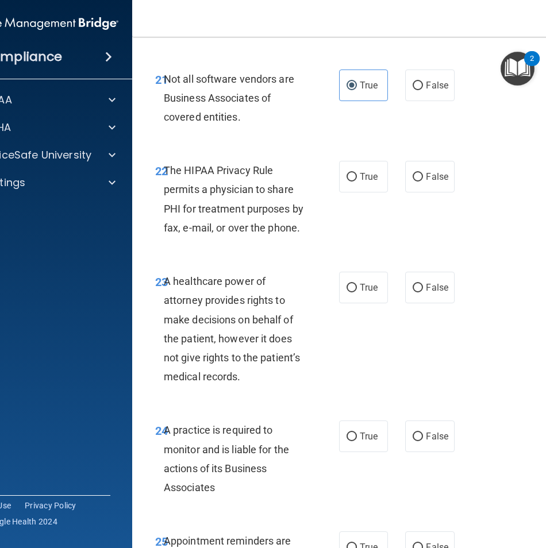
click at [390, 182] on div "True False" at bounding box center [398, 177] width 118 height 32
click at [382, 183] on label "True" at bounding box center [363, 177] width 49 height 32
click at [357, 182] on input "True" at bounding box center [352, 177] width 10 height 9
radio input "true"
click at [347, 290] on input "True" at bounding box center [352, 288] width 10 height 9
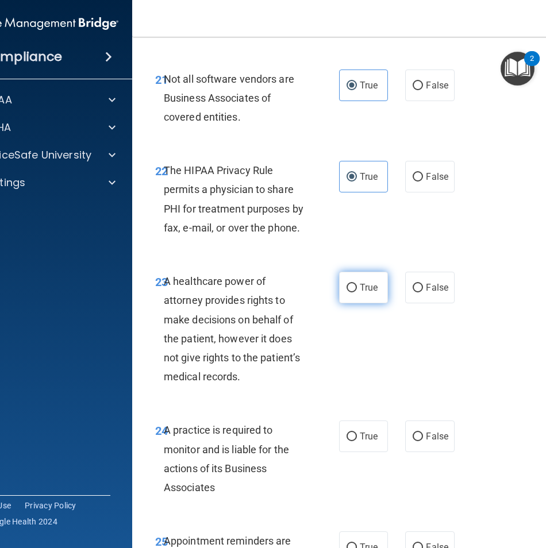
radio input "true"
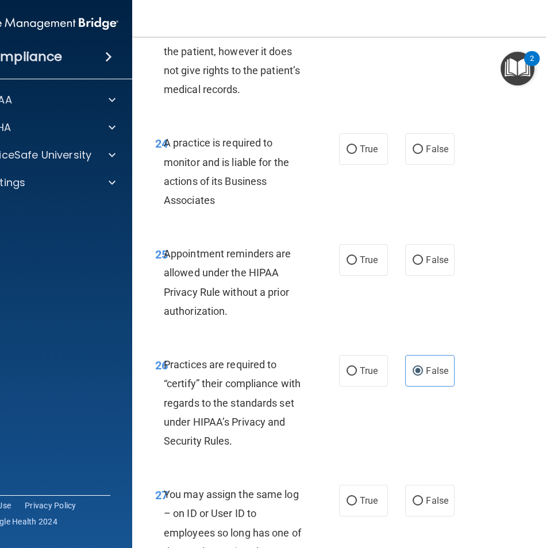
click at [385, 141] on div "True False" at bounding box center [398, 149] width 118 height 32
click at [381, 148] on label "True" at bounding box center [363, 149] width 49 height 32
click at [357, 148] on input "True" at bounding box center [352, 149] width 10 height 9
radio input "true"
click at [341, 260] on label "True" at bounding box center [363, 260] width 49 height 32
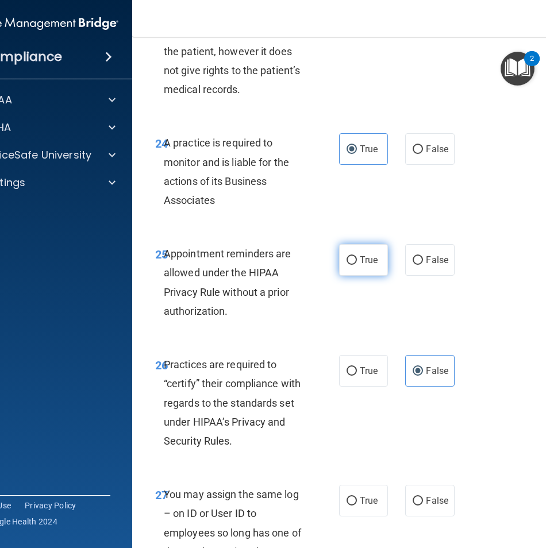
click at [347, 260] on input "True" at bounding box center [352, 260] width 10 height 9
radio input "true"
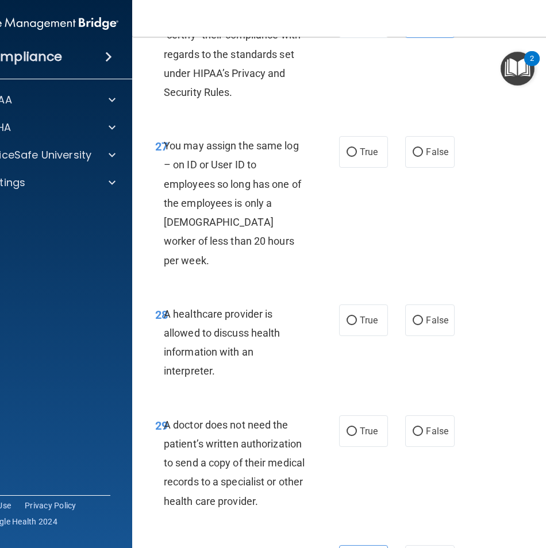
scroll to position [3597, 0]
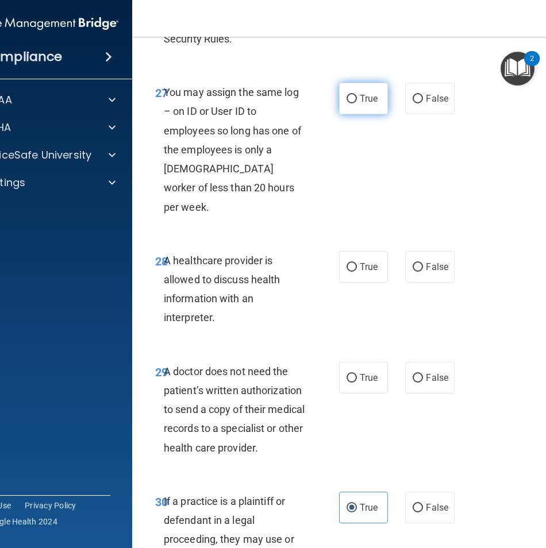
click at [373, 106] on label "True" at bounding box center [363, 99] width 49 height 32
click at [357, 103] on input "True" at bounding box center [352, 99] width 10 height 9
radio input "true"
click at [420, 253] on label "False" at bounding box center [429, 267] width 49 height 32
click at [420, 263] on input "False" at bounding box center [418, 267] width 10 height 9
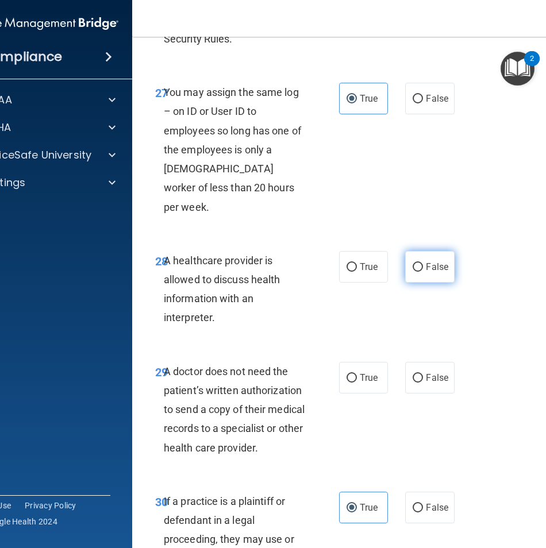
radio input "true"
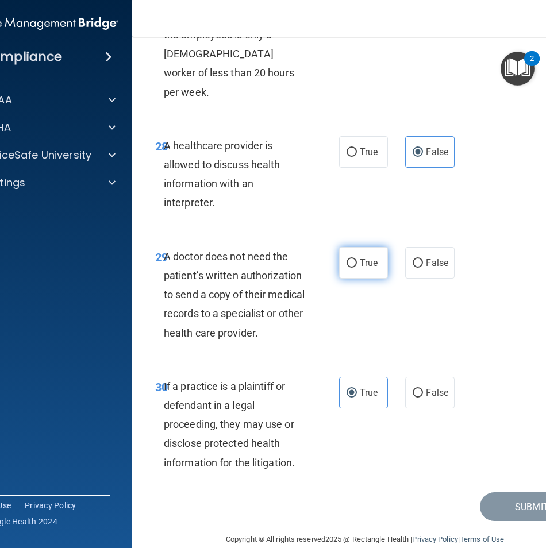
click at [374, 247] on label "True" at bounding box center [363, 263] width 49 height 32
click at [357, 259] on input "True" at bounding box center [352, 263] width 10 height 9
radio input "true"
click at [533, 493] on button "Submit" at bounding box center [531, 507] width 103 height 29
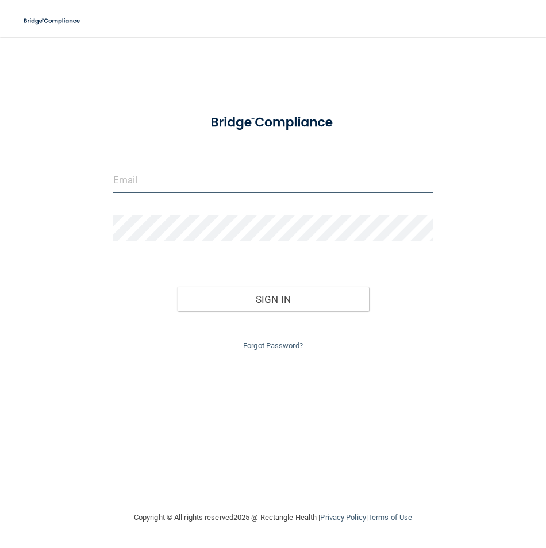
type input "[EMAIL_ADDRESS][DOMAIN_NAME]"
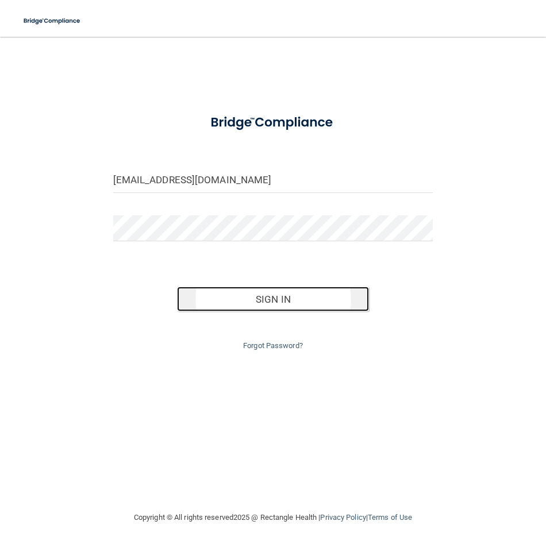
click at [337, 302] on button "Sign In" at bounding box center [273, 299] width 192 height 25
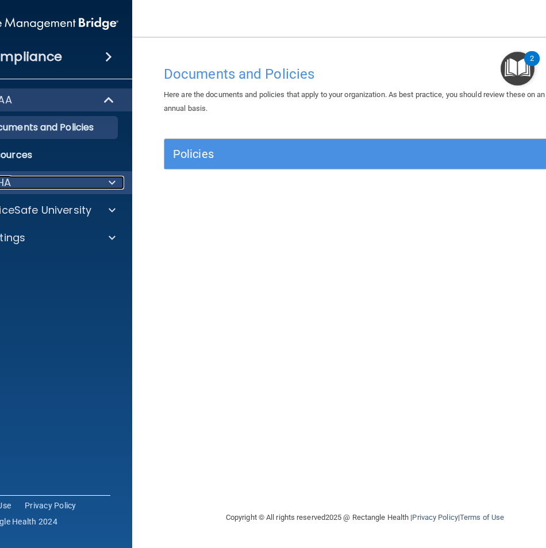
click at [68, 186] on div "OSHA" at bounding box center [24, 183] width 143 height 14
click at [94, 186] on div "OSHA" at bounding box center [24, 183] width 143 height 14
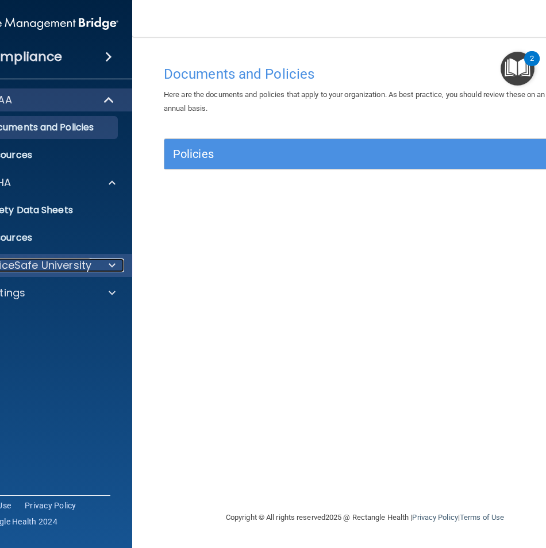
click at [99, 260] on div at bounding box center [110, 266] width 29 height 14
click at [104, 274] on div "OfficeSafe University" at bounding box center [40, 265] width 185 height 23
click at [110, 274] on div "OfficeSafe University" at bounding box center [40, 265] width 185 height 23
click at [106, 268] on div at bounding box center [110, 266] width 29 height 14
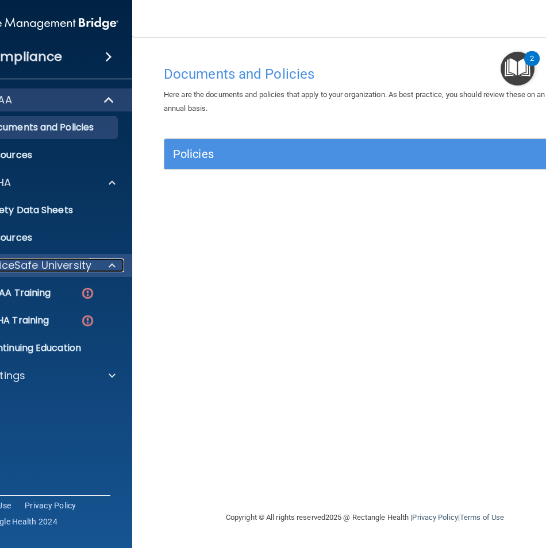
click at [110, 264] on span at bounding box center [112, 266] width 7 height 14
click at [95, 268] on div "OfficeSafe University" at bounding box center [24, 266] width 143 height 14
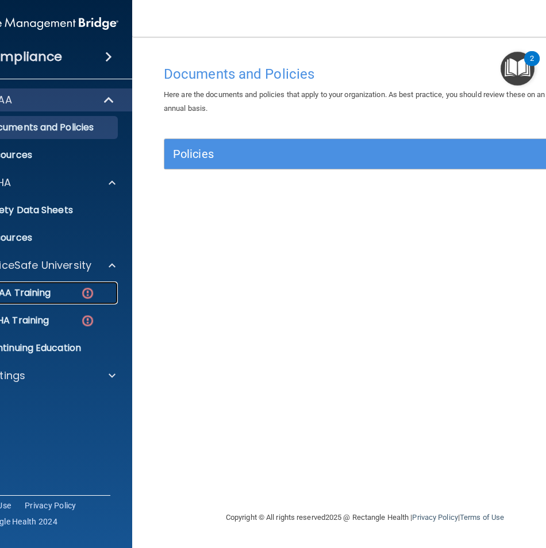
click at [75, 286] on link "HIPAA Training" at bounding box center [27, 293] width 181 height 23
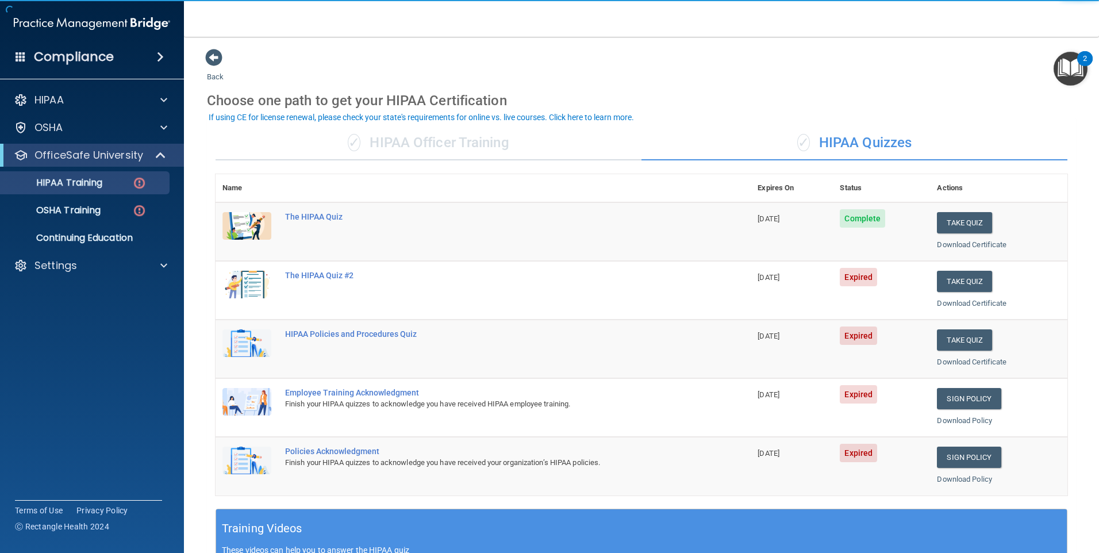
click at [545, 269] on td "Take Quiz Download Certificate" at bounding box center [998, 290] width 137 height 59
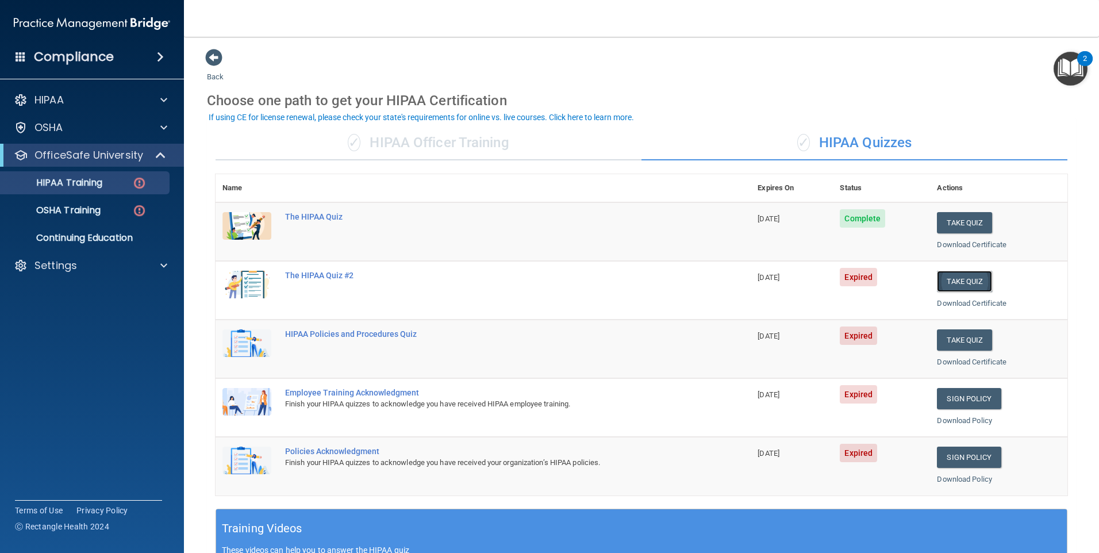
click at [545, 281] on button "Take Quiz" at bounding box center [964, 281] width 55 height 21
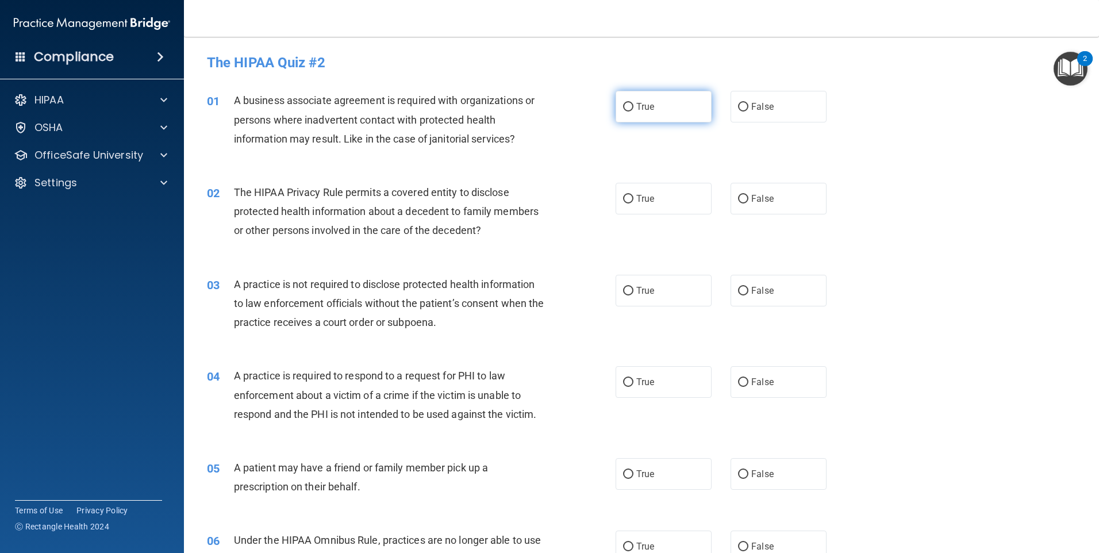
click at [545, 109] on label "True" at bounding box center [664, 107] width 96 height 32
click at [545, 109] on input "True" at bounding box center [628, 107] width 10 height 9
radio input "true"
click at [545, 213] on label "False" at bounding box center [779, 199] width 96 height 32
click at [545, 203] on input "False" at bounding box center [743, 199] width 10 height 9
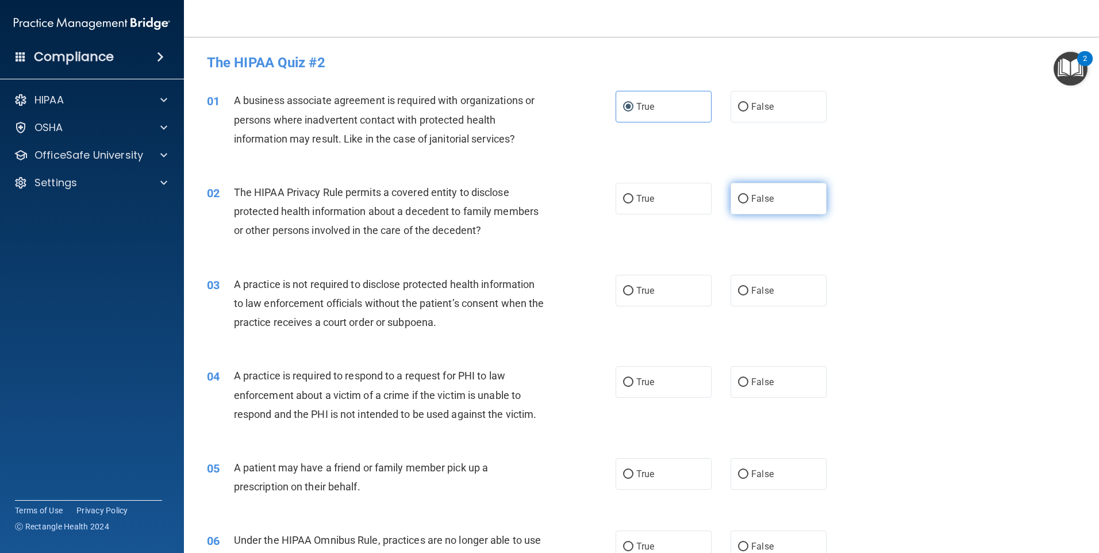
radio input "true"
click at [545, 310] on div "03 A practice is not required to disclose protected health information to law e…" at bounding box center [641, 306] width 886 height 92
click at [545, 297] on label "False" at bounding box center [779, 291] width 96 height 32
click at [545, 295] on input "False" at bounding box center [743, 291] width 10 height 9
radio input "true"
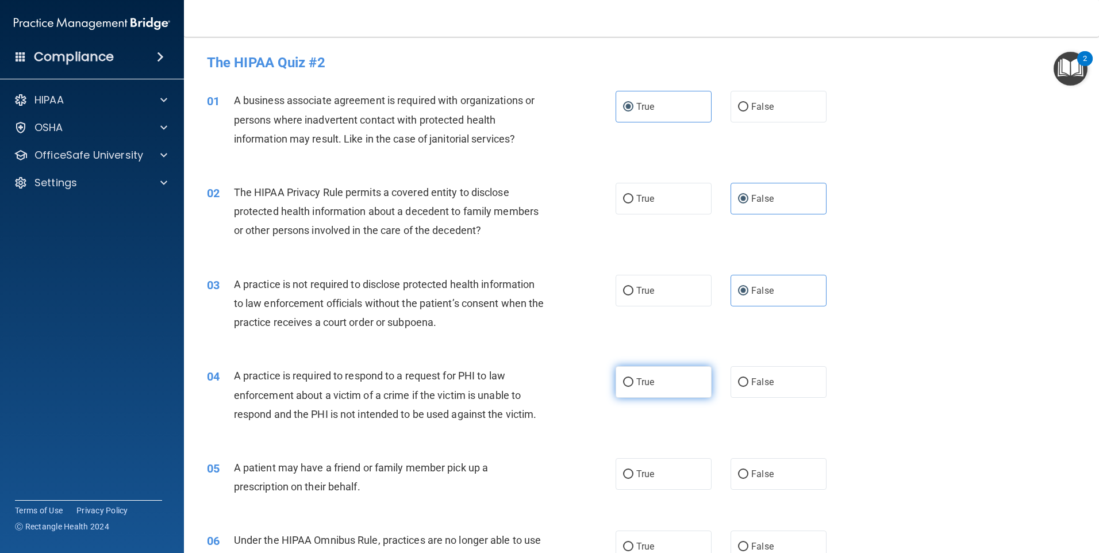
click at [545, 393] on label "True" at bounding box center [664, 382] width 96 height 32
click at [545, 387] on input "True" at bounding box center [628, 382] width 10 height 9
radio input "true"
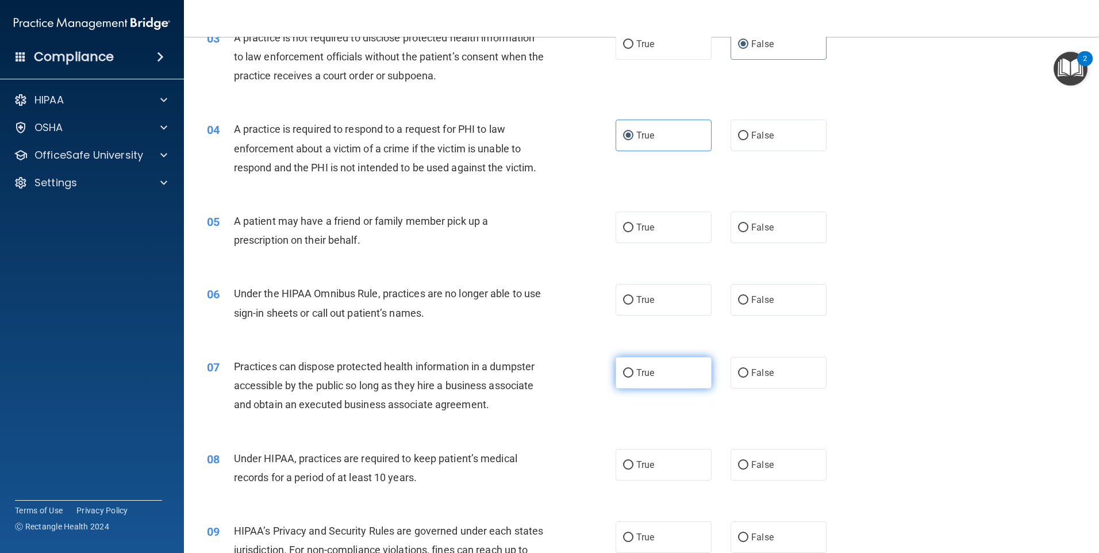
scroll to position [287, 0]
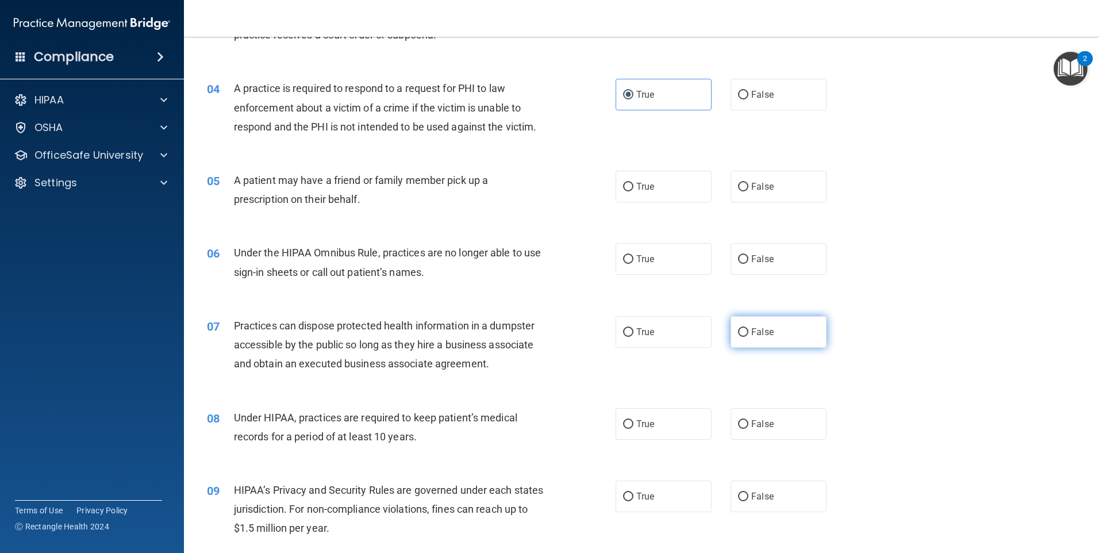
click at [545, 331] on label "False" at bounding box center [779, 332] width 96 height 32
click at [545, 331] on input "False" at bounding box center [743, 332] width 10 height 9
radio input "true"
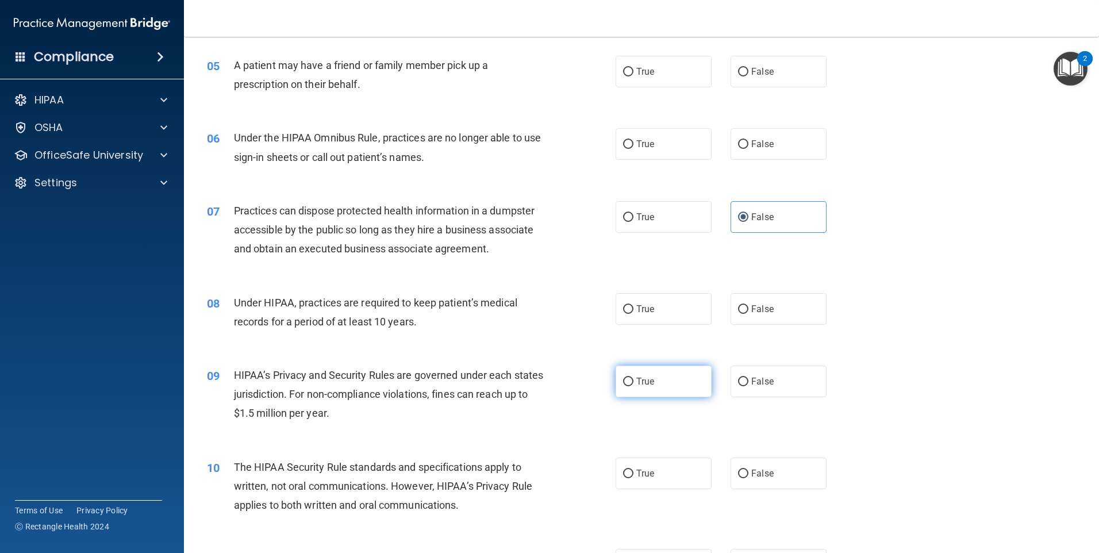
click at [545, 367] on label "True" at bounding box center [664, 382] width 96 height 32
click at [545, 378] on input "True" at bounding box center [628, 382] width 10 height 9
radio input "true"
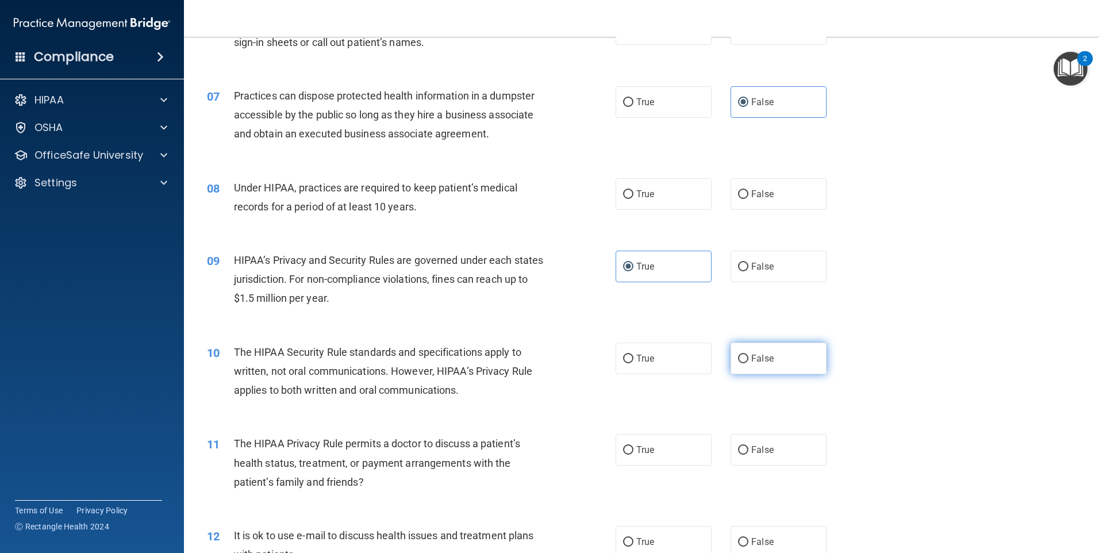
click at [545, 371] on label "False" at bounding box center [779, 359] width 96 height 32
click at [545, 363] on input "False" at bounding box center [743, 359] width 10 height 9
radio input "true"
click at [545, 440] on label "False" at bounding box center [779, 450] width 96 height 32
click at [545, 446] on input "False" at bounding box center [743, 450] width 10 height 9
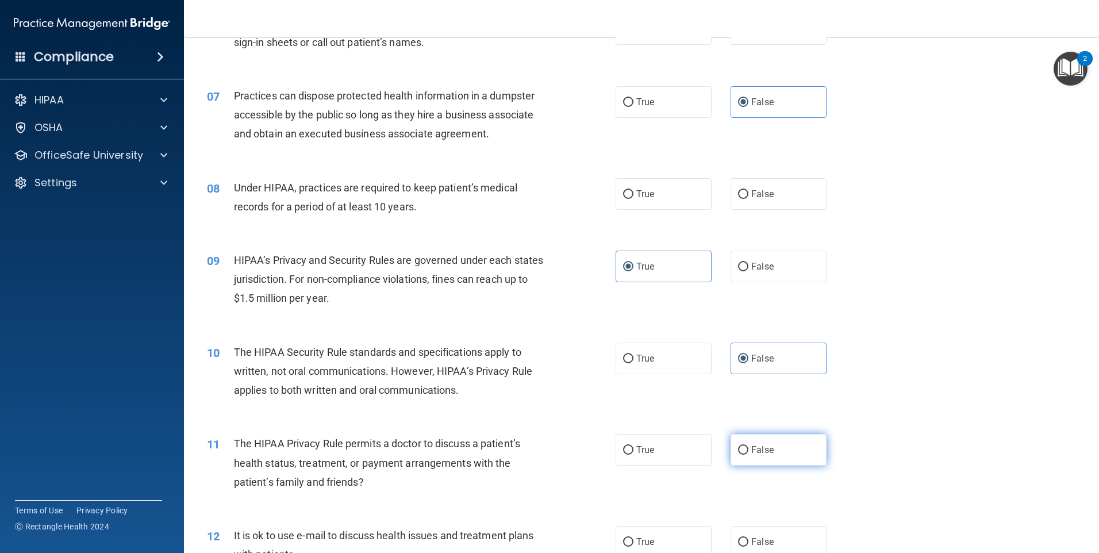
radio input "true"
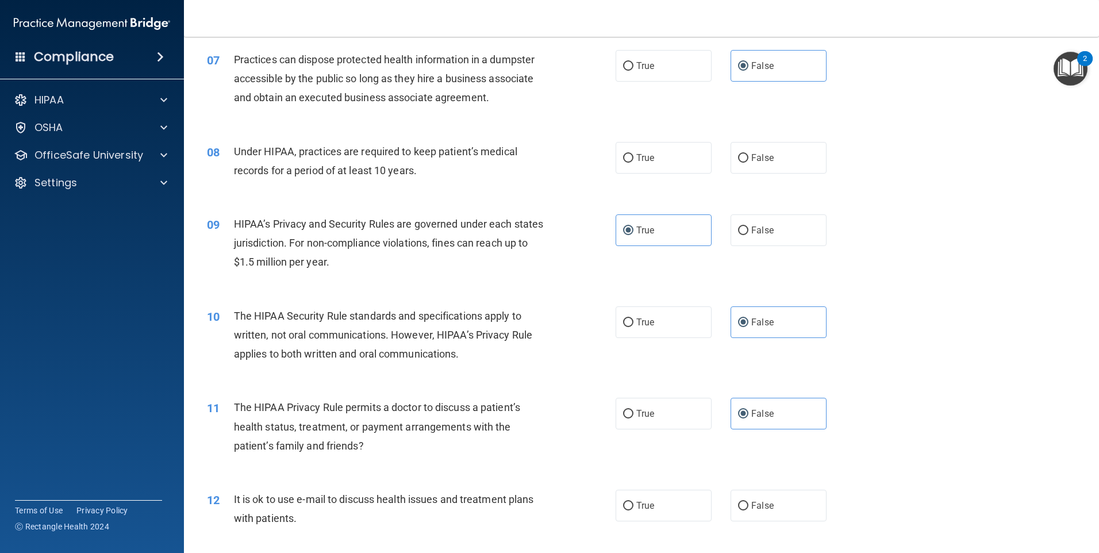
scroll to position [747, 0]
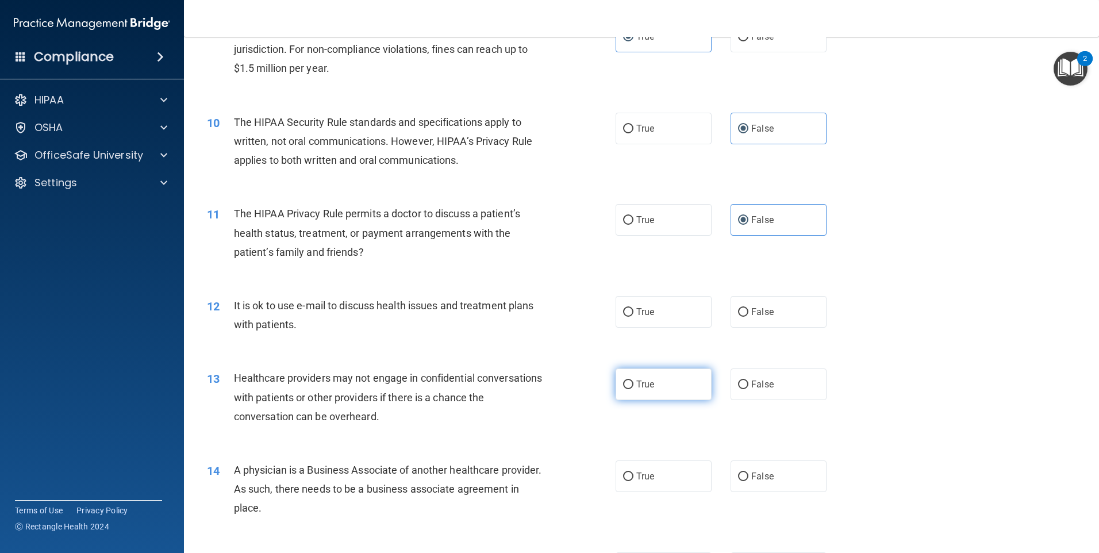
click at [545, 390] on label "True" at bounding box center [664, 384] width 96 height 32
click at [545, 389] on input "True" at bounding box center [628, 385] width 10 height 9
radio input "true"
click at [545, 313] on label "False" at bounding box center [779, 312] width 96 height 32
click at [545, 313] on input "False" at bounding box center [743, 312] width 10 height 9
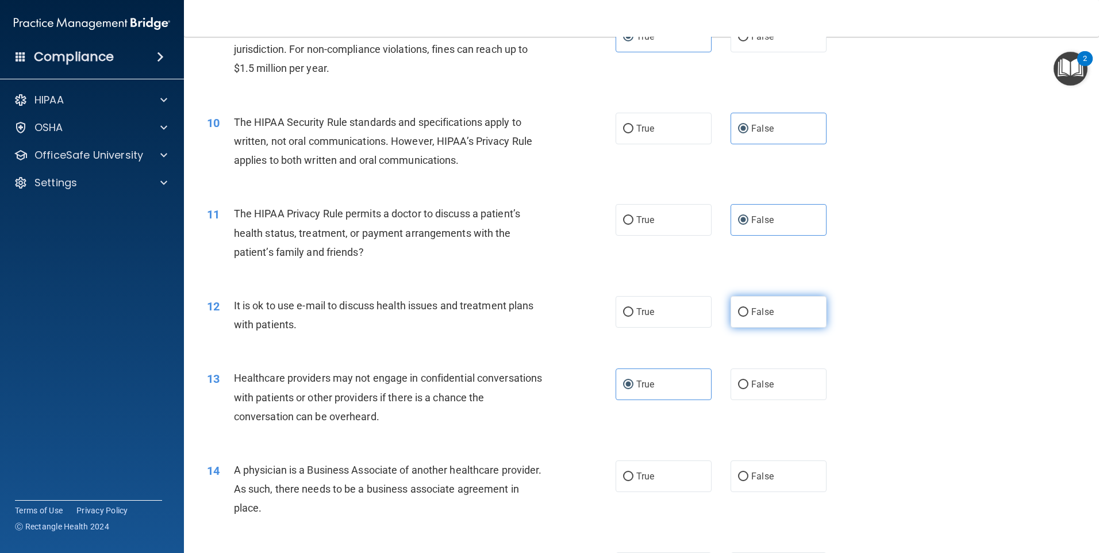
radio input "true"
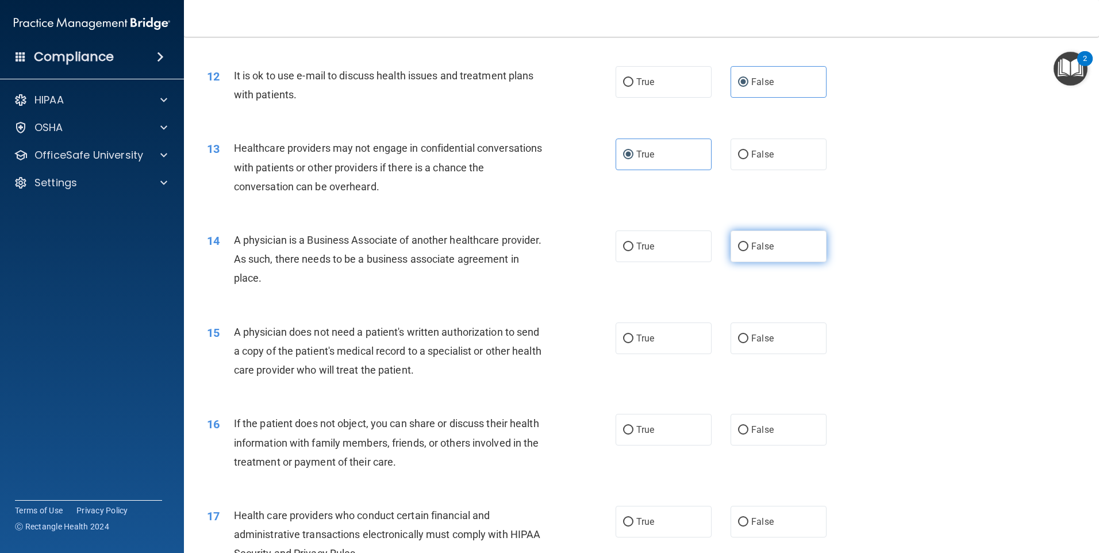
click at [545, 262] on div "14 A physician is a Business Associate of another healthcare provider. As such,…" at bounding box center [641, 262] width 886 height 92
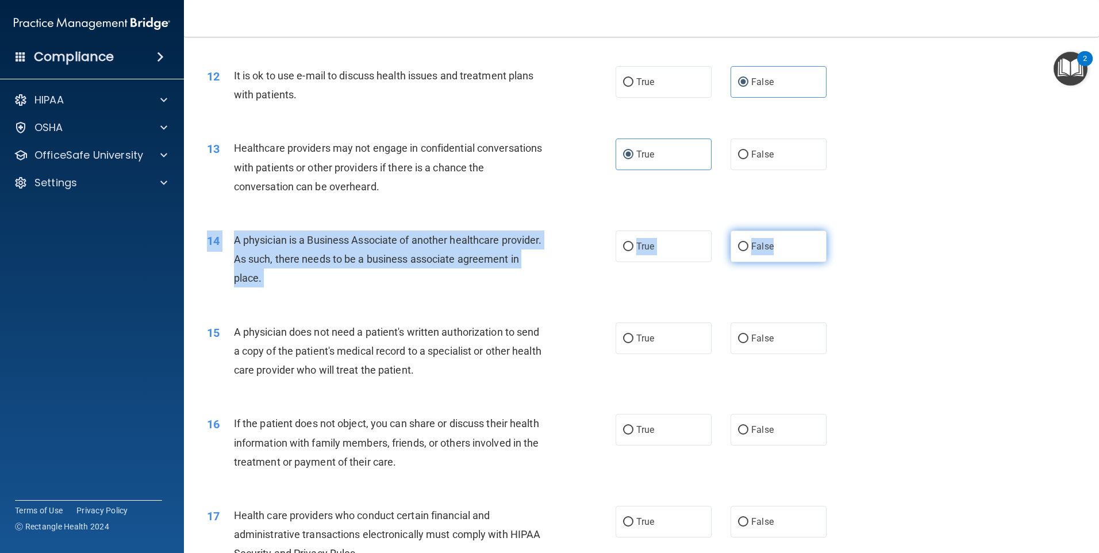
drag, startPoint x: 768, startPoint y: 262, endPoint x: 743, endPoint y: 246, distance: 29.5
click at [545, 246] on label "False" at bounding box center [779, 246] width 96 height 32
click at [545, 246] on input "False" at bounding box center [743, 247] width 10 height 9
radio input "true"
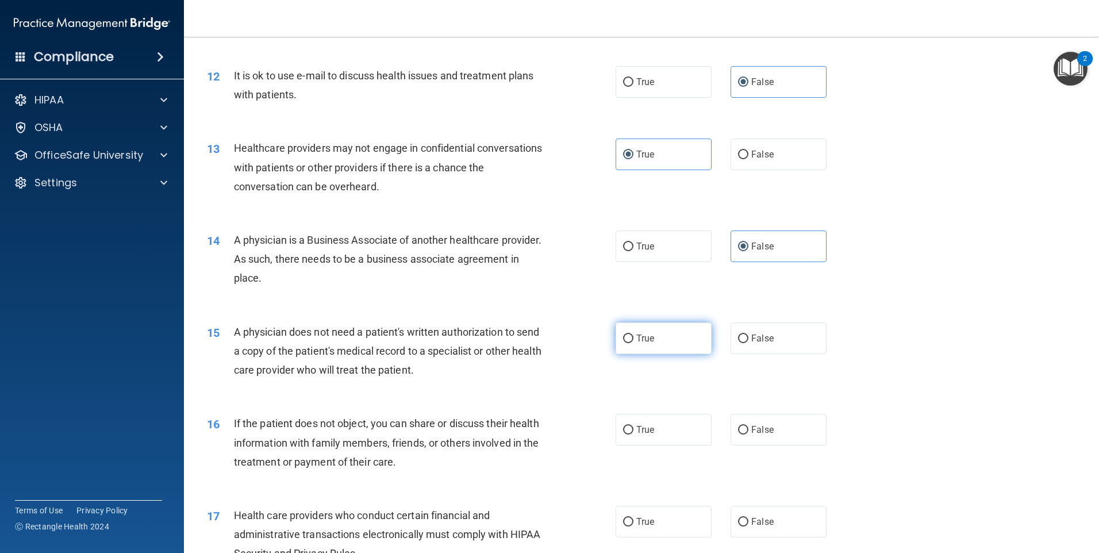
click at [545, 340] on label "True" at bounding box center [664, 338] width 96 height 32
click at [545, 340] on input "True" at bounding box center [628, 339] width 10 height 9
radio input "true"
click at [545, 440] on label "False" at bounding box center [779, 430] width 96 height 32
click at [545, 435] on input "False" at bounding box center [743, 430] width 10 height 9
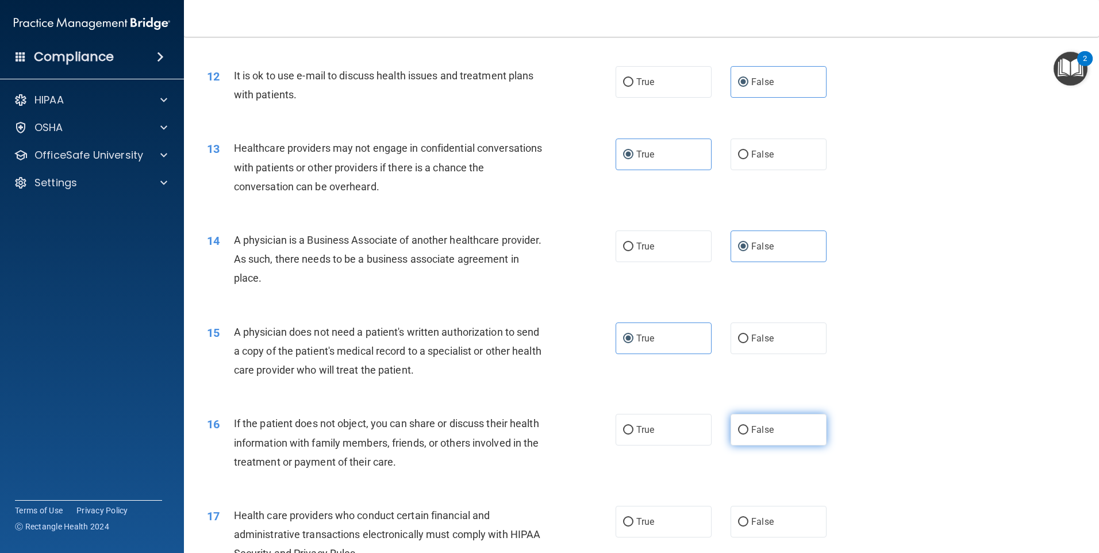
radio input "true"
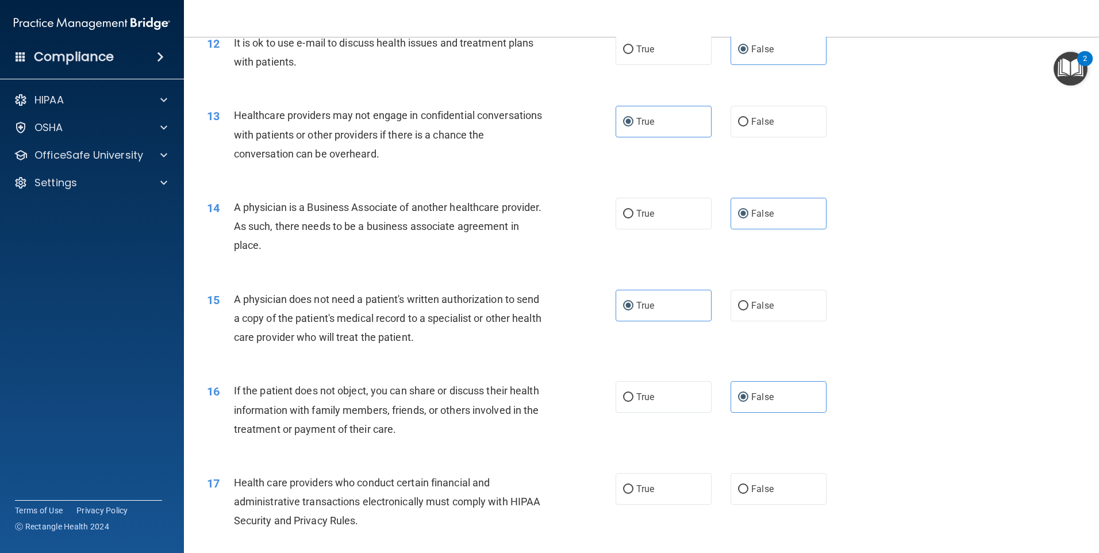
scroll to position [1207, 0]
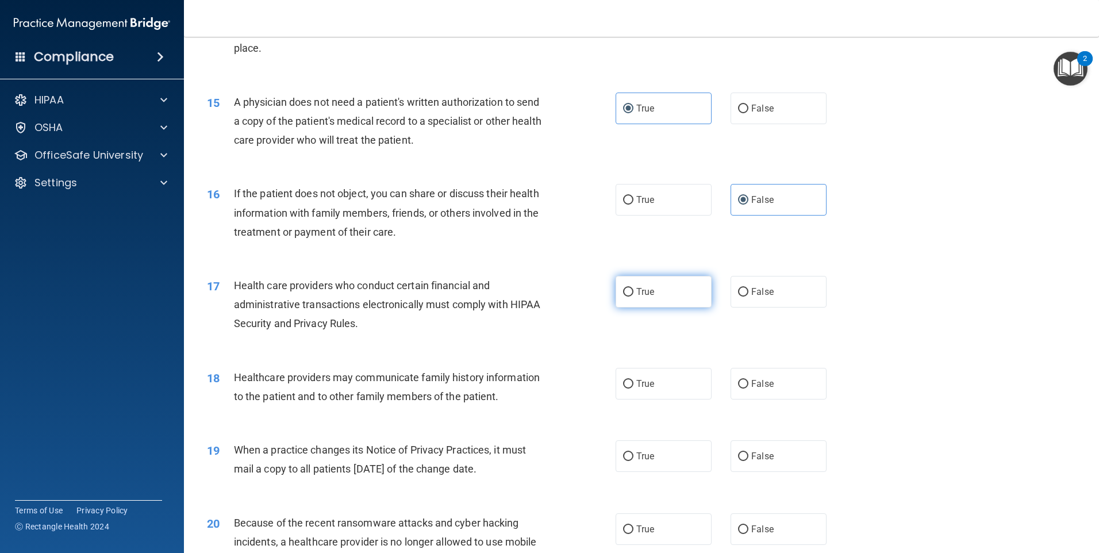
click at [545, 290] on label "True" at bounding box center [664, 292] width 96 height 32
click at [545, 290] on input "True" at bounding box center [628, 292] width 10 height 9
radio input "true"
click at [545, 390] on label "True" at bounding box center [664, 384] width 96 height 32
click at [545, 389] on input "True" at bounding box center [628, 384] width 10 height 9
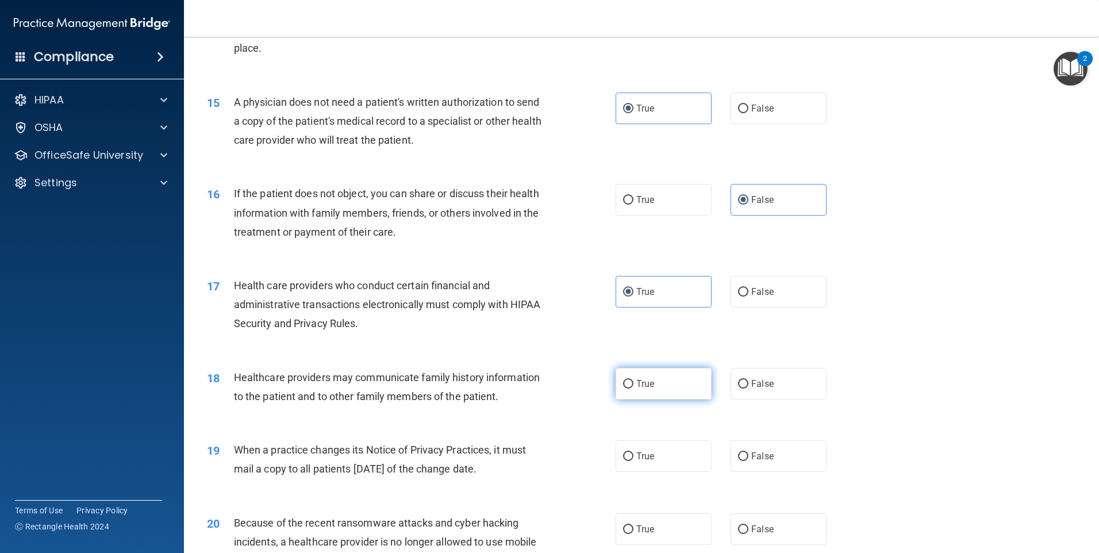
radio input "true"
click at [545, 457] on input "False" at bounding box center [743, 456] width 10 height 9
radio input "true"
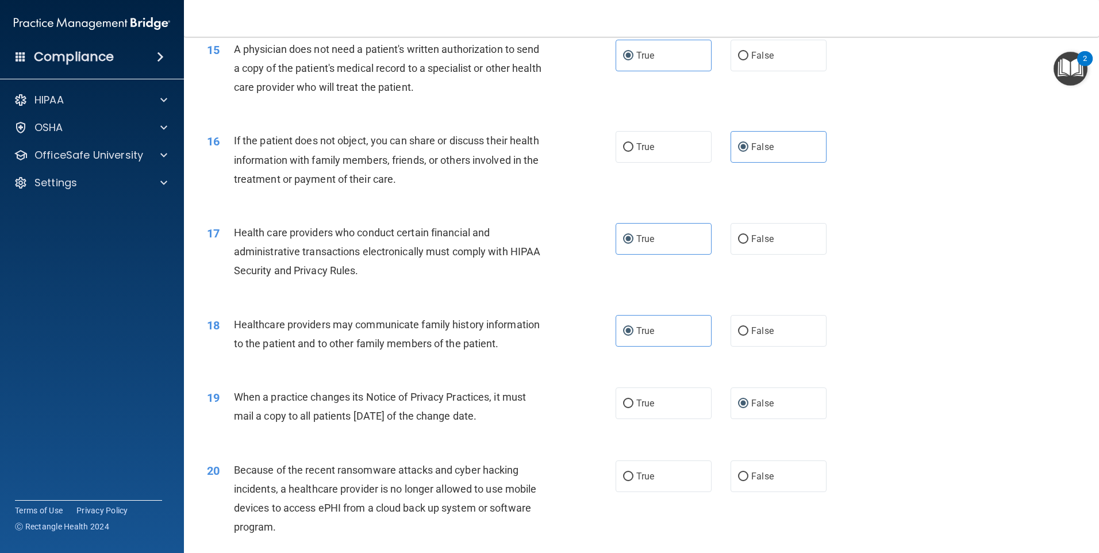
scroll to position [1379, 0]
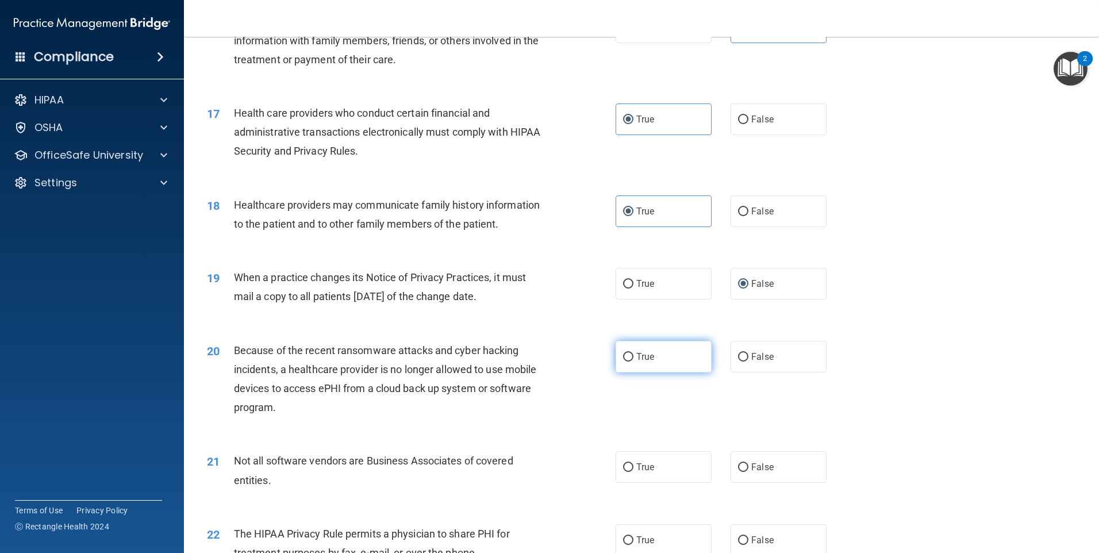
click at [545, 356] on label "True" at bounding box center [664, 357] width 96 height 32
click at [545, 356] on input "True" at bounding box center [628, 357] width 10 height 9
radio input "true"
click at [545, 459] on label "True" at bounding box center [664, 467] width 96 height 32
click at [545, 463] on input "True" at bounding box center [628, 467] width 10 height 9
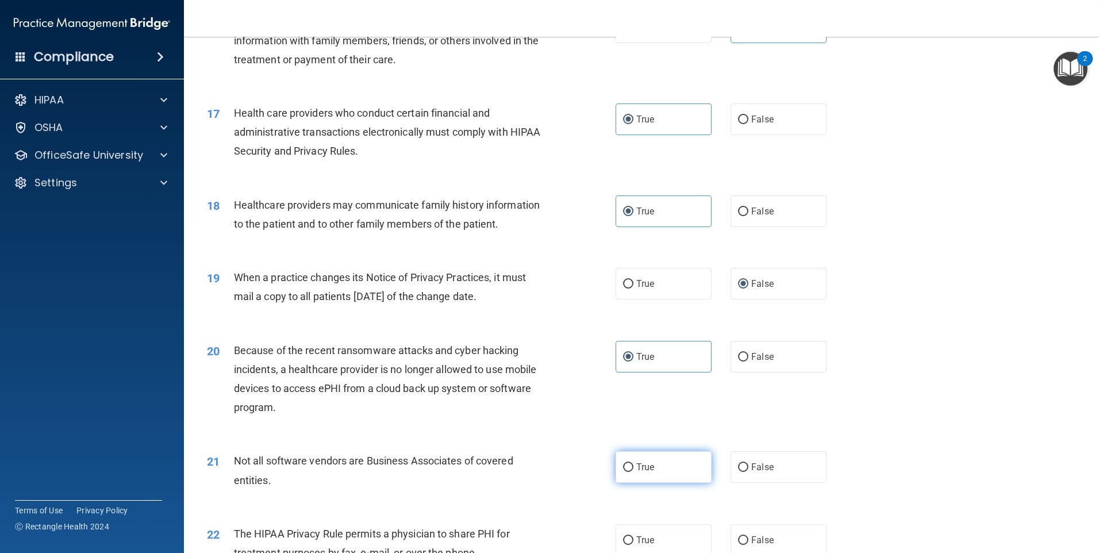
radio input "true"
click at [545, 545] on label "False" at bounding box center [779, 540] width 96 height 32
click at [545, 545] on input "False" at bounding box center [743, 540] width 10 height 9
radio input "true"
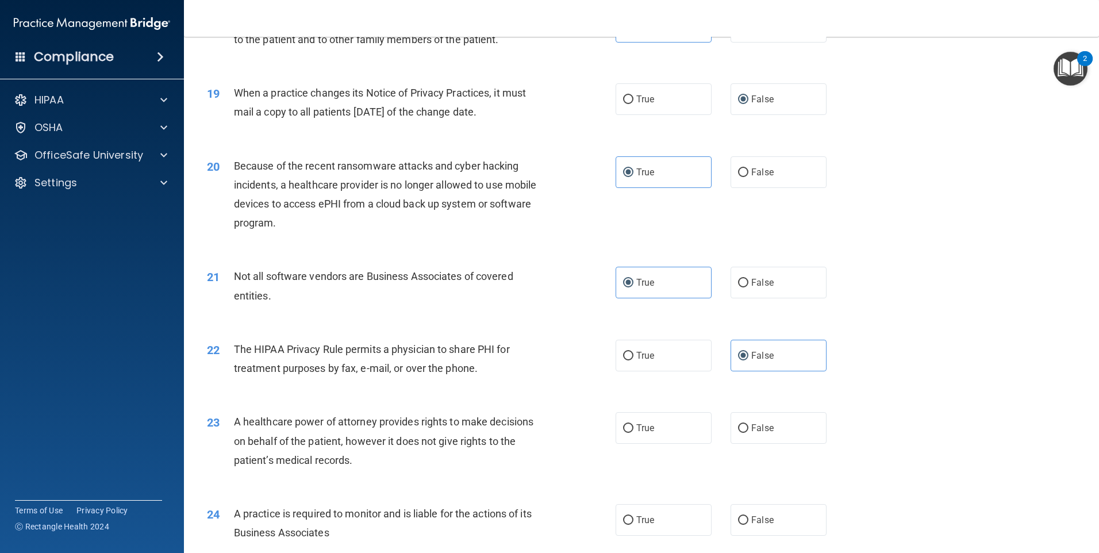
scroll to position [1609, 0]
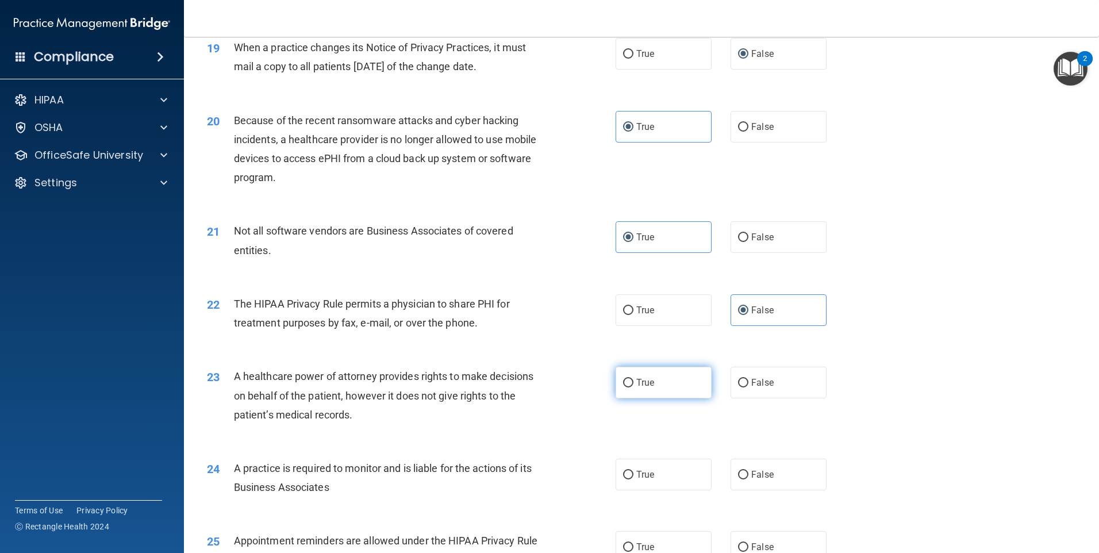
click at [545, 382] on label "True" at bounding box center [664, 383] width 96 height 32
click at [545, 382] on input "True" at bounding box center [628, 383] width 10 height 9
radio input "true"
click at [545, 490] on div "24 A practice is required to monitor and is liable for the actions of its Busin…" at bounding box center [641, 480] width 886 height 72
click at [545, 482] on label "False" at bounding box center [779, 475] width 96 height 32
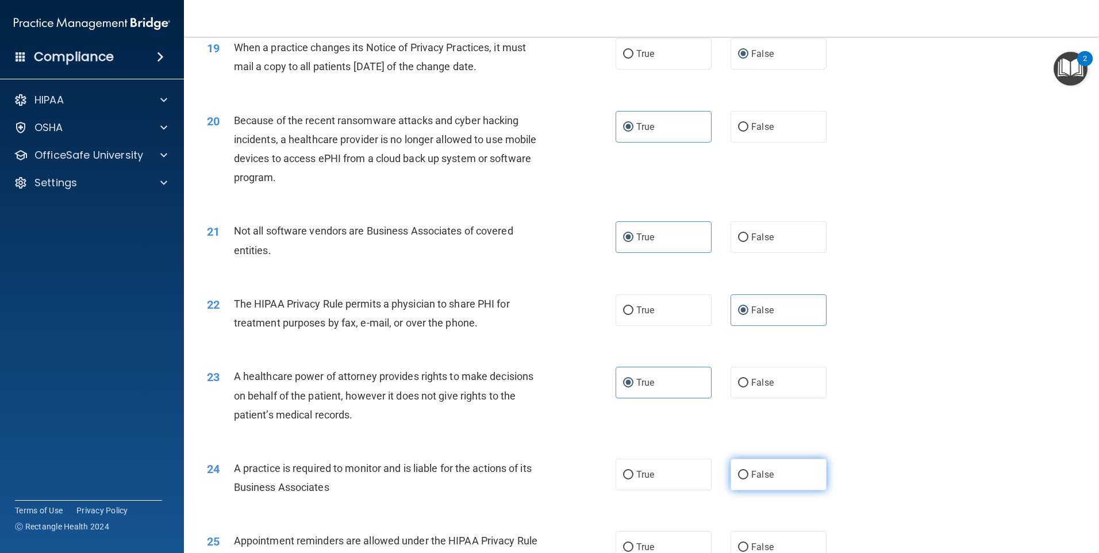
click at [545, 479] on input "False" at bounding box center [743, 475] width 10 height 9
radio input "true"
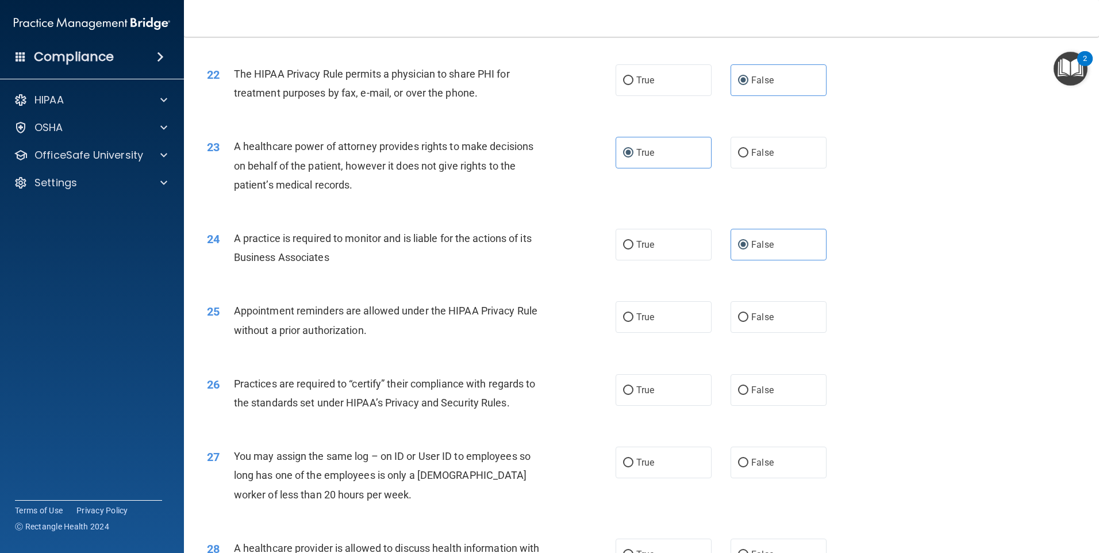
scroll to position [1897, 0]
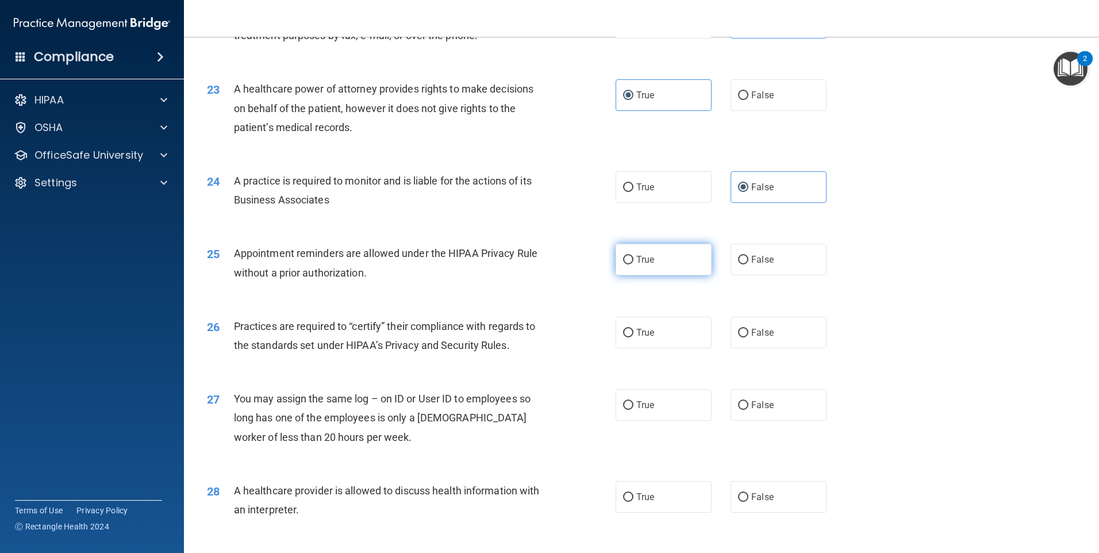
click at [545, 266] on label "True" at bounding box center [664, 260] width 96 height 32
click at [545, 264] on input "True" at bounding box center [628, 260] width 10 height 9
radio input "true"
click at [545, 344] on div "True False" at bounding box center [731, 333] width 230 height 32
click at [545, 336] on label "False" at bounding box center [779, 333] width 96 height 32
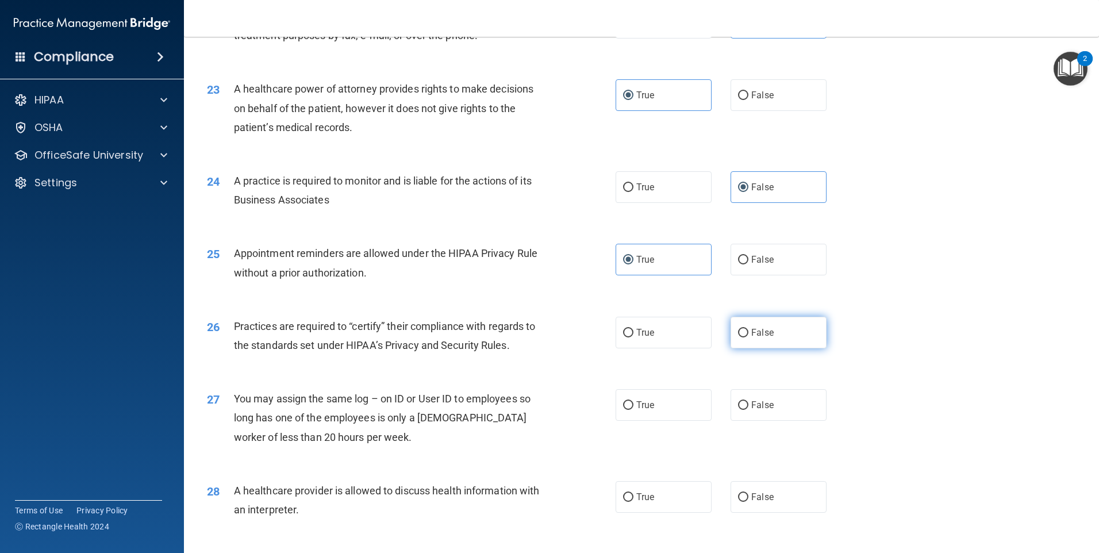
click at [545, 336] on input "False" at bounding box center [743, 333] width 10 height 9
radio input "true"
click at [545, 403] on label "True" at bounding box center [664, 405] width 96 height 32
click at [545, 403] on input "True" at bounding box center [628, 405] width 10 height 9
radio input "true"
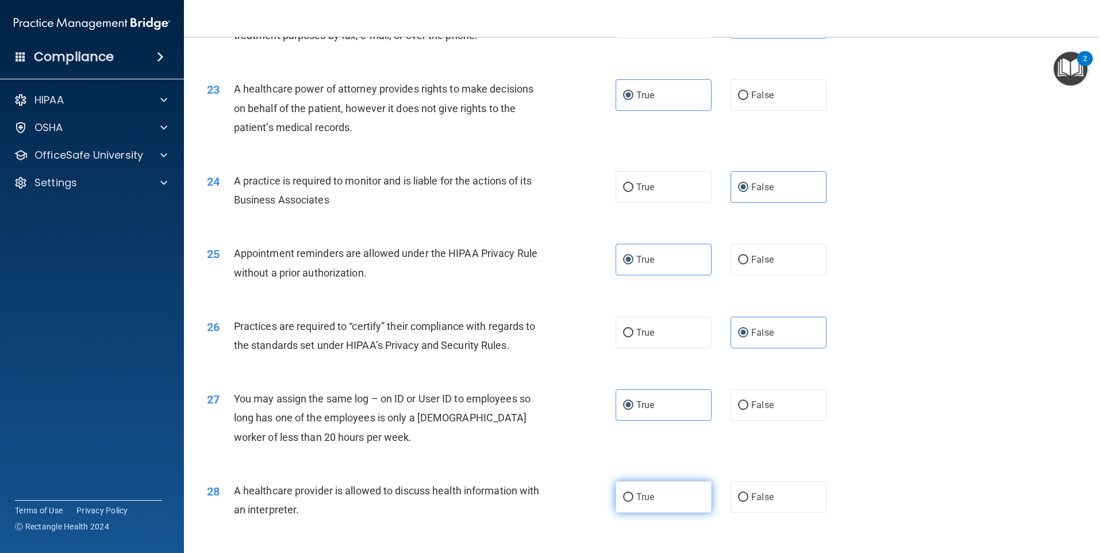
click at [545, 496] on label "True" at bounding box center [664, 497] width 96 height 32
click at [545, 496] on input "True" at bounding box center [628, 497] width 10 height 9
radio input "true"
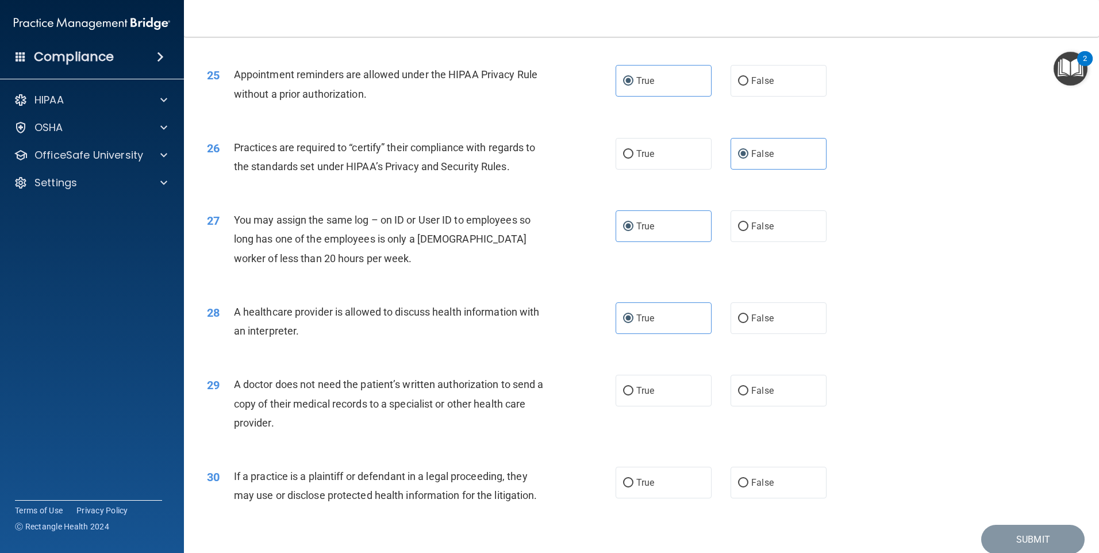
scroll to position [2123, 0]
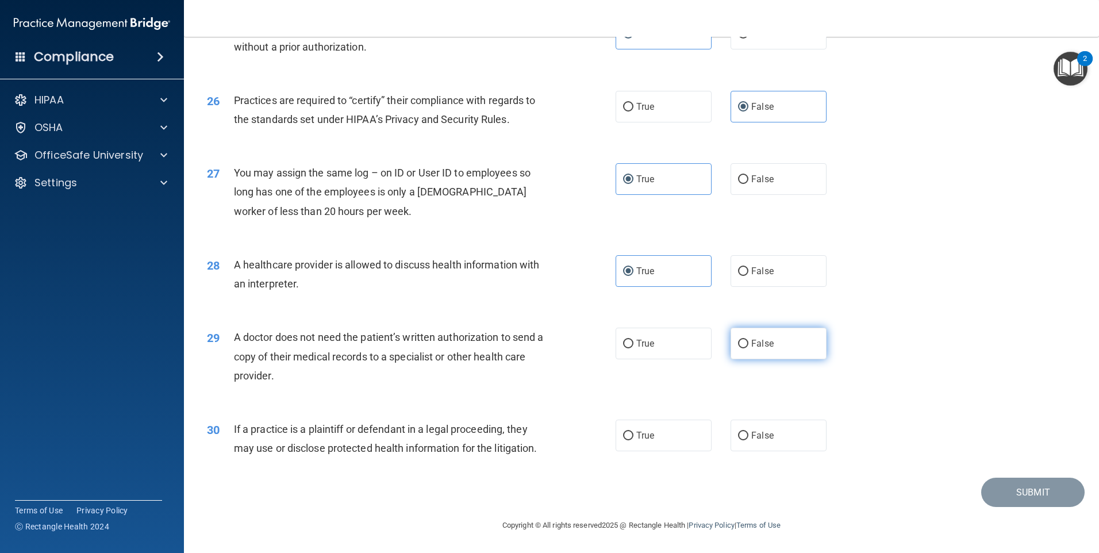
click at [545, 341] on span "False" at bounding box center [762, 343] width 22 height 11
click at [545, 341] on input "False" at bounding box center [743, 344] width 10 height 9
radio input "true"
click at [545, 442] on label "False" at bounding box center [779, 436] width 96 height 32
click at [545, 440] on input "False" at bounding box center [743, 436] width 10 height 9
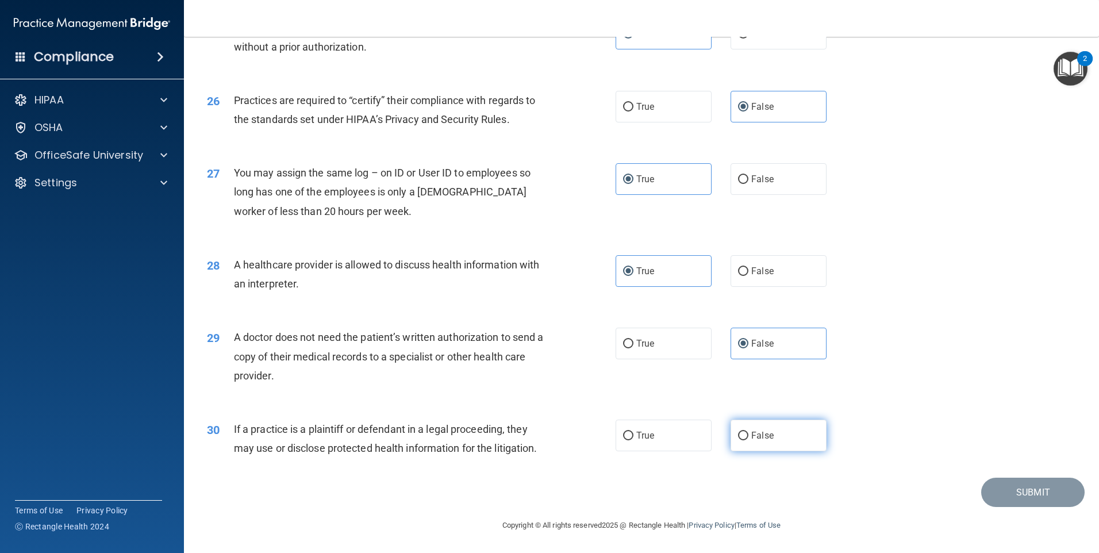
radio input "true"
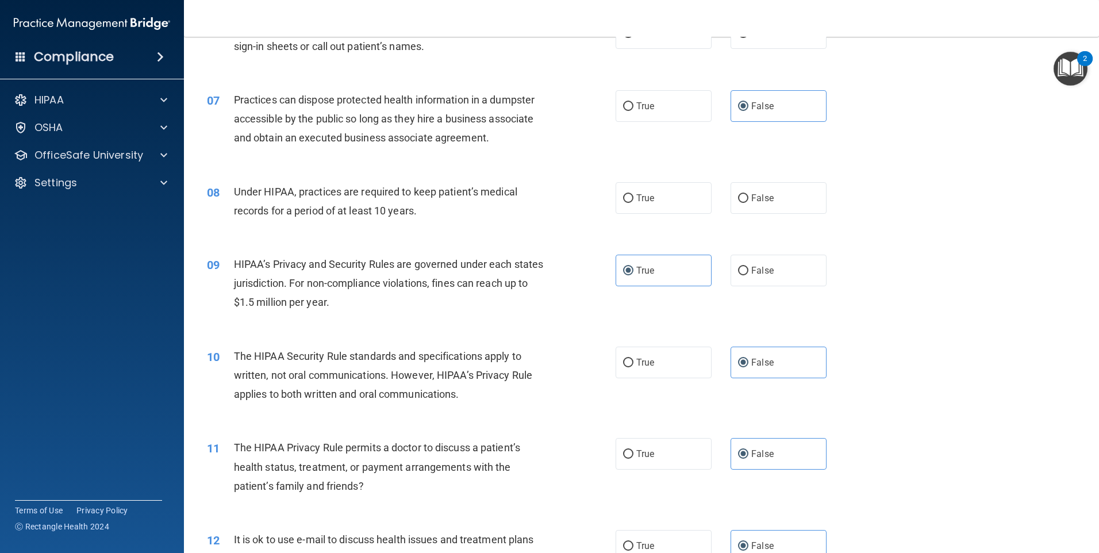
scroll to position [341, 0]
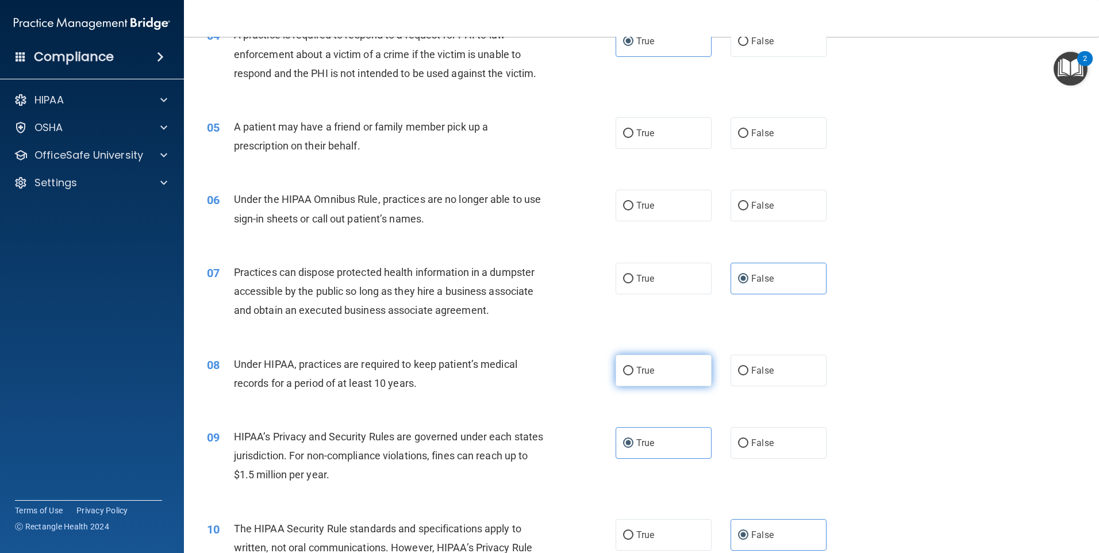
click at [545, 366] on label "True" at bounding box center [664, 371] width 96 height 32
click at [545, 367] on input "True" at bounding box center [628, 371] width 10 height 9
radio input "true"
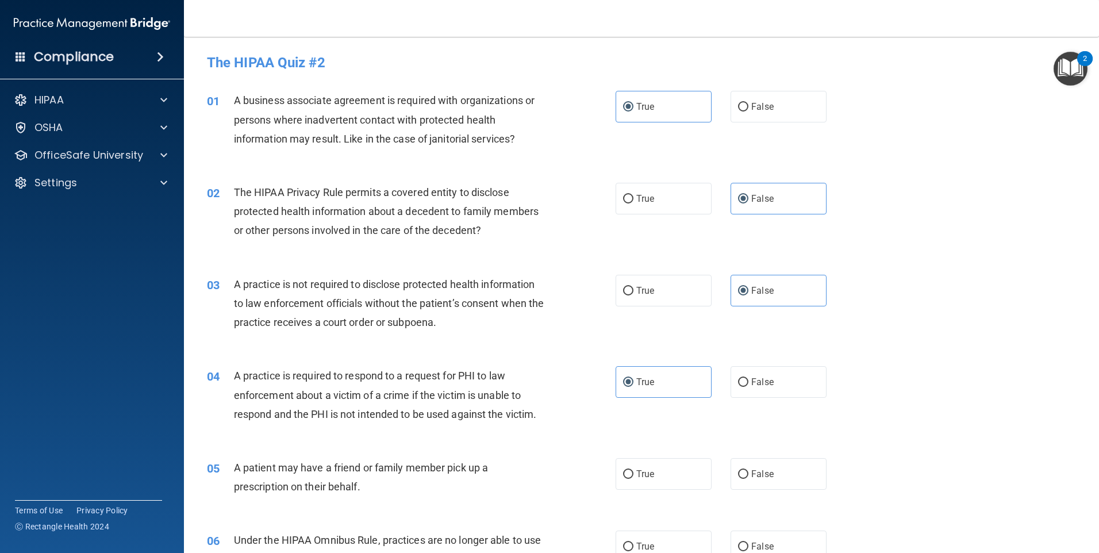
scroll to position [115, 0]
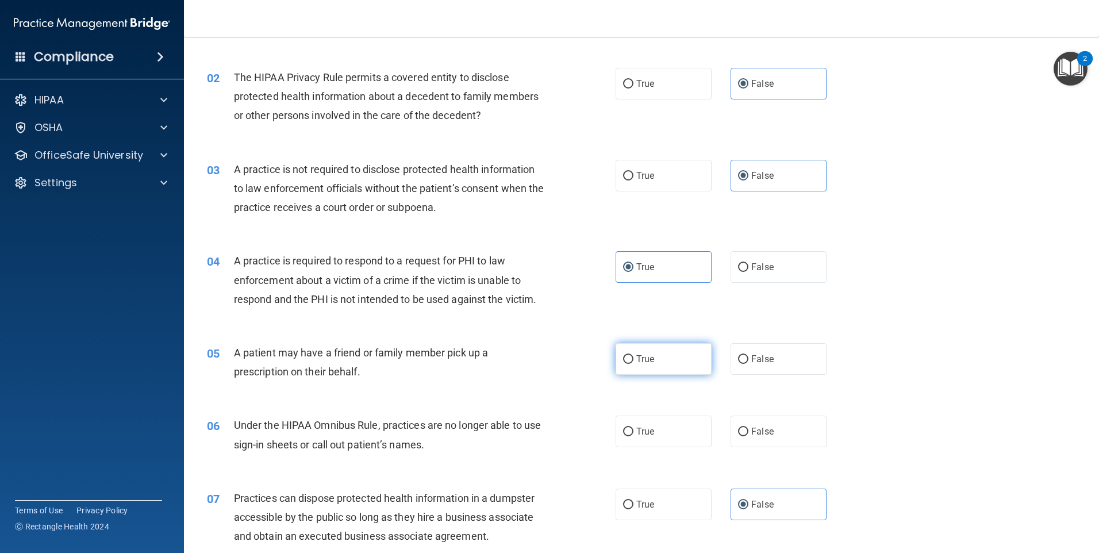
click at [545, 362] on label "True" at bounding box center [664, 359] width 96 height 32
click at [545, 362] on input "True" at bounding box center [628, 359] width 10 height 9
radio input "true"
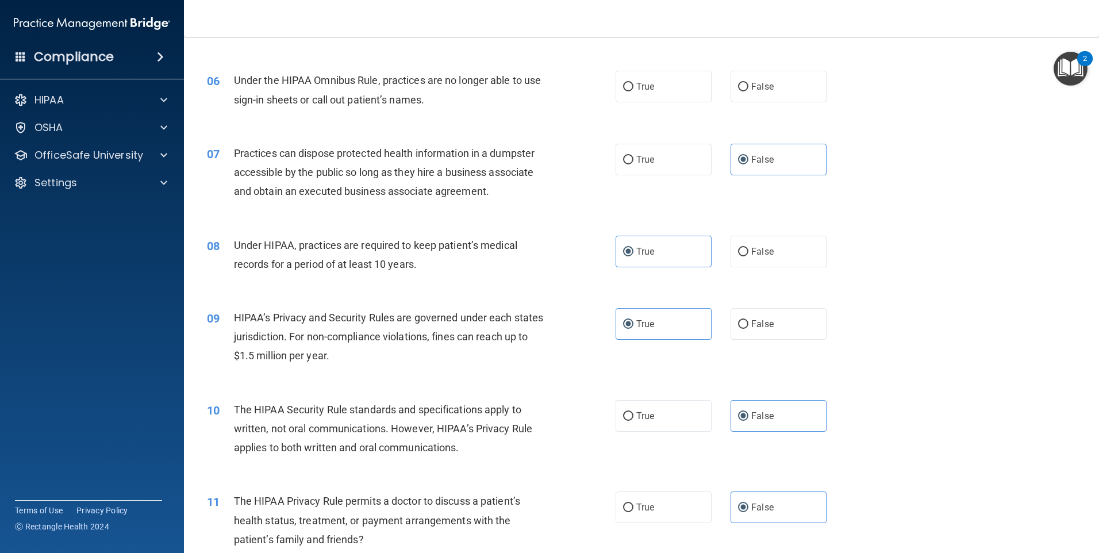
scroll to position [230, 0]
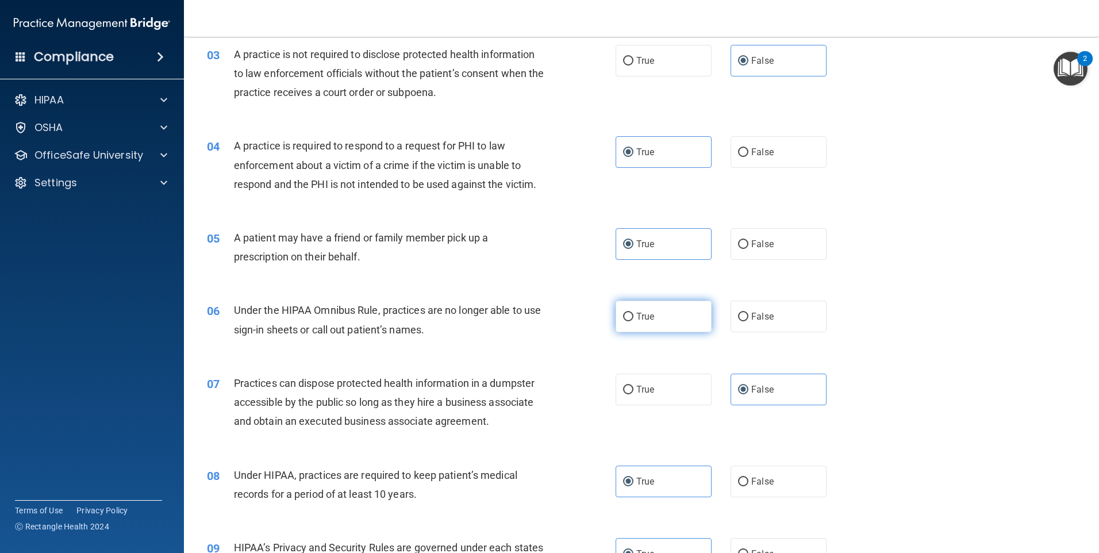
click at [545, 317] on input "True" at bounding box center [628, 317] width 10 height 9
radio input "true"
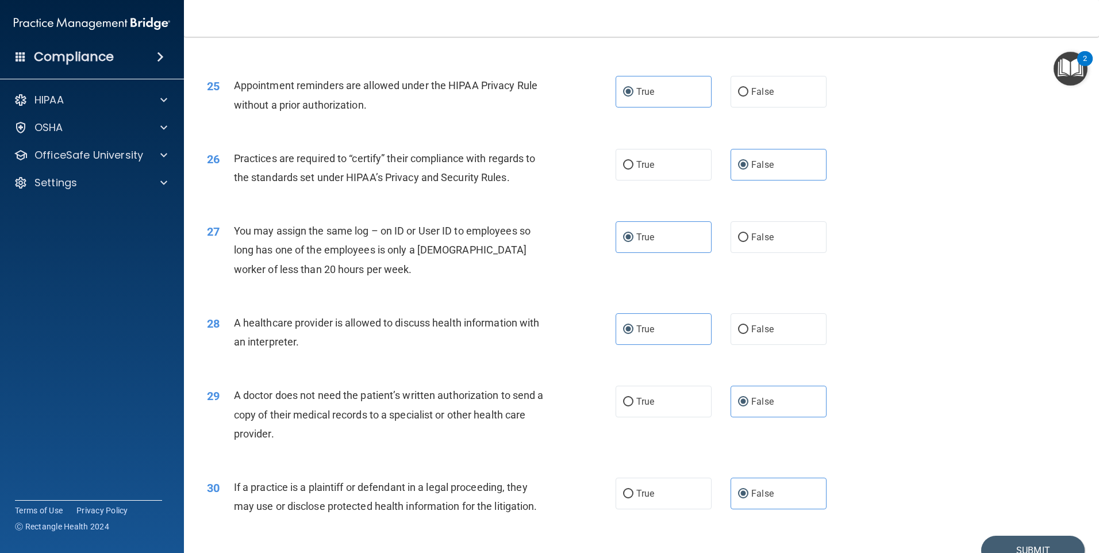
scroll to position [2123, 0]
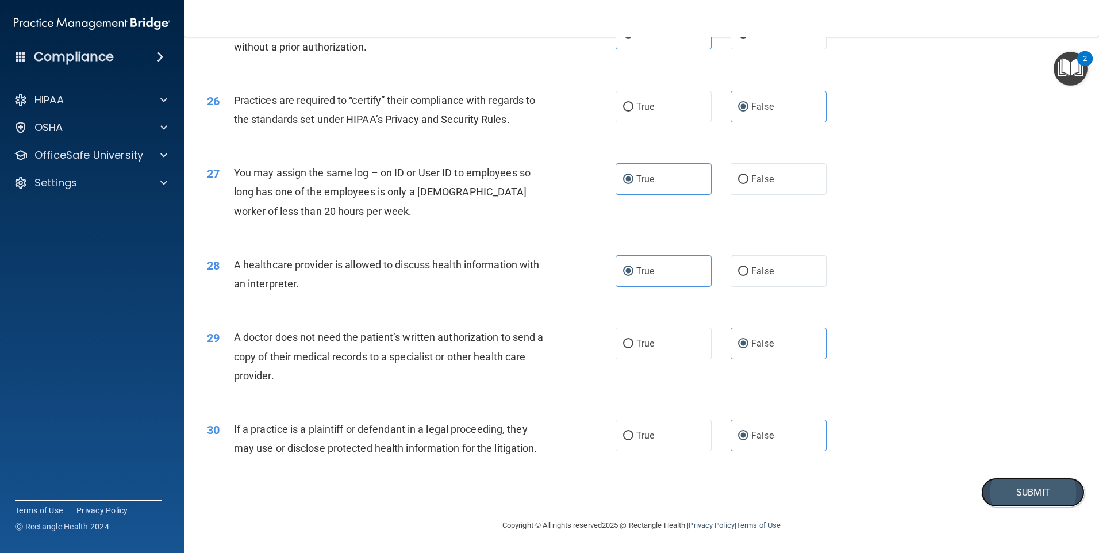
click at [545, 494] on button "Submit" at bounding box center [1032, 492] width 103 height 29
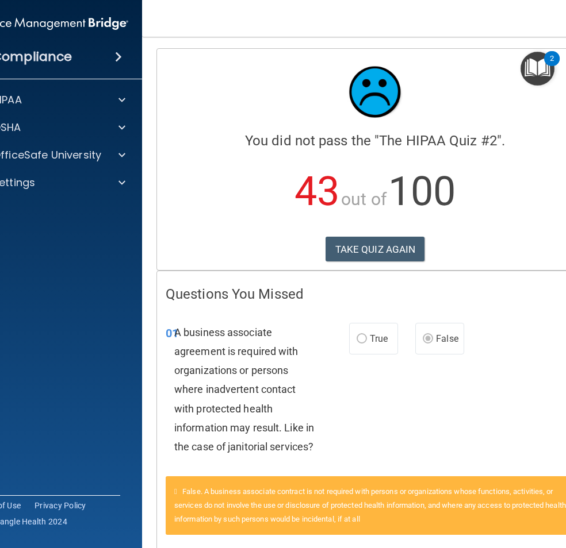
click at [540, 183] on p "43 out of 100" at bounding box center [375, 192] width 418 height 74
click at [508, 317] on div "01 A business associate agreement is required with organizations or persons whe…" at bounding box center [375, 393] width 436 height 168
click at [412, 251] on button "TAKE QUIZ AGAIN" at bounding box center [374, 249] width 99 height 25
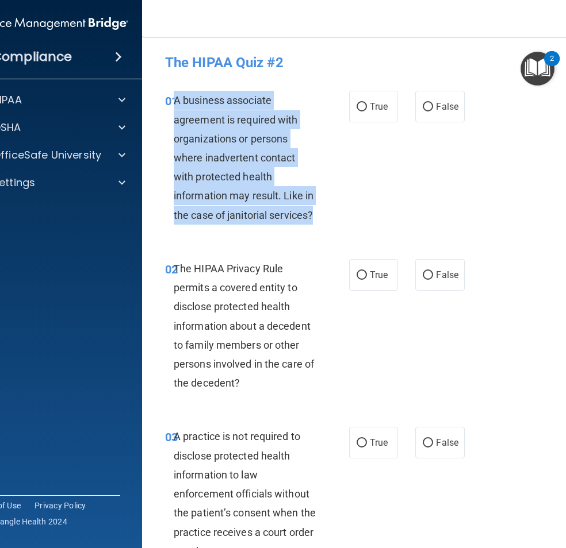
drag, startPoint x: 170, startPoint y: 98, endPoint x: 335, endPoint y: 215, distance: 202.4
click at [335, 215] on div "01 A business associate agreement is required with organizations or persons whe…" at bounding box center [257, 161] width 218 height 140
drag, startPoint x: 335, startPoint y: 215, endPoint x: 218, endPoint y: 183, distance: 120.3
copy span "A business associate agreement is required with organizations or persons where …"
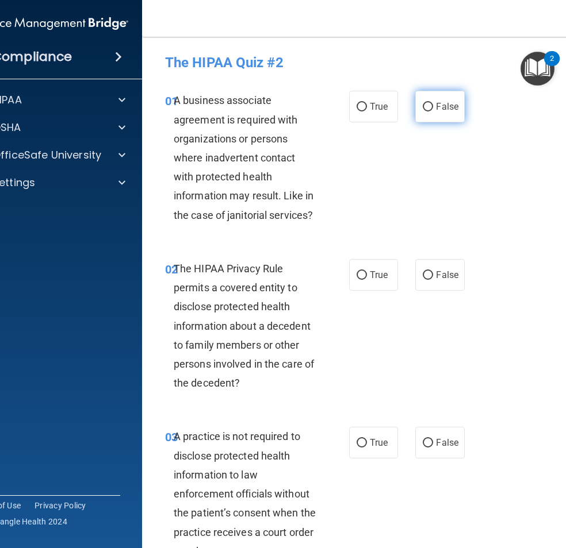
click at [436, 114] on label "False" at bounding box center [439, 107] width 49 height 32
click at [433, 112] on input "False" at bounding box center [427, 107] width 10 height 9
radio input "true"
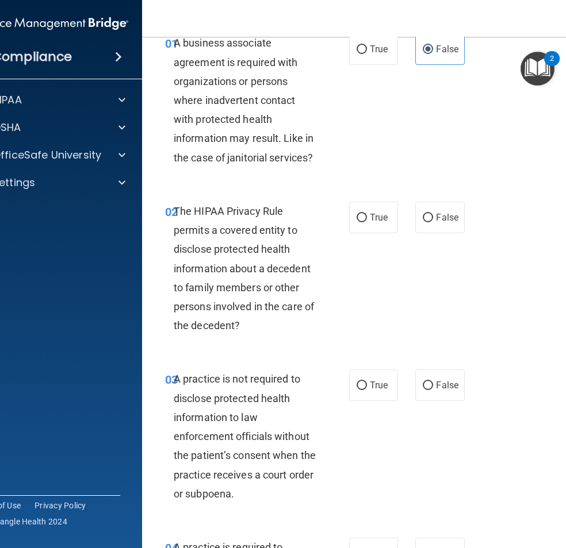
scroll to position [172, 0]
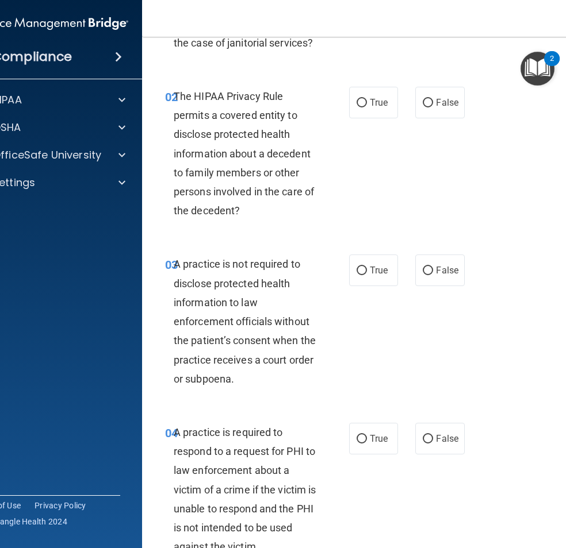
click at [348, 189] on div "02 The HIPAA Privacy Rule permits a covered entity to disclose protected health…" at bounding box center [257, 157] width 218 height 140
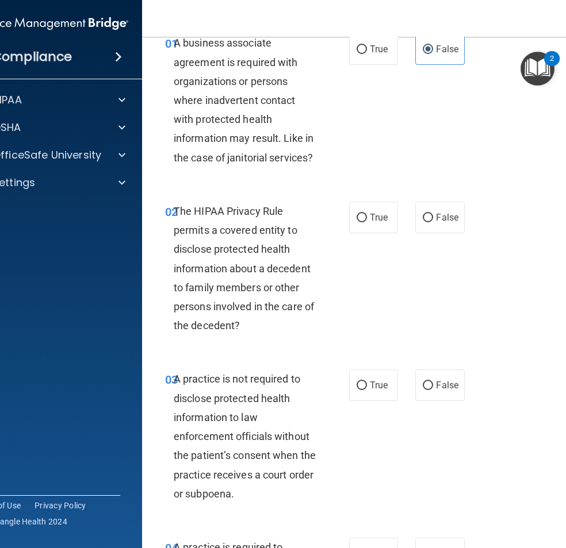
scroll to position [0, 0]
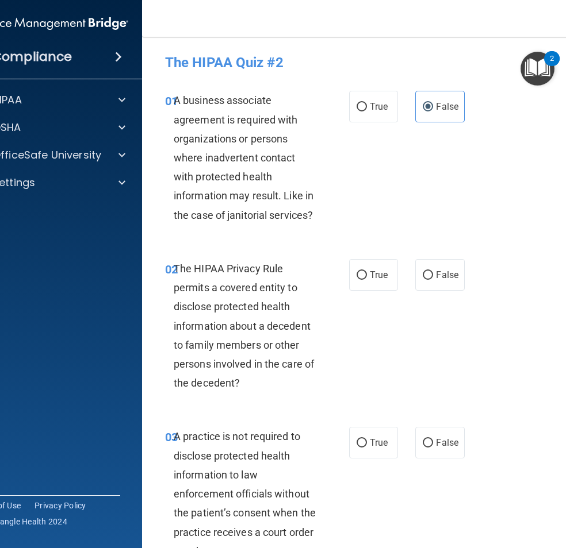
click at [439, 184] on div "01 A business associate agreement is required with organizations or persons whe…" at bounding box center [374, 160] width 437 height 168
click at [352, 249] on div "02 The HIPAA Privacy Rule permits a covered entity to disclose protected health…" at bounding box center [374, 329] width 437 height 168
click at [354, 263] on label "True" at bounding box center [373, 275] width 49 height 32
click at [356, 271] on input "True" at bounding box center [361, 275] width 10 height 9
radio input "true"
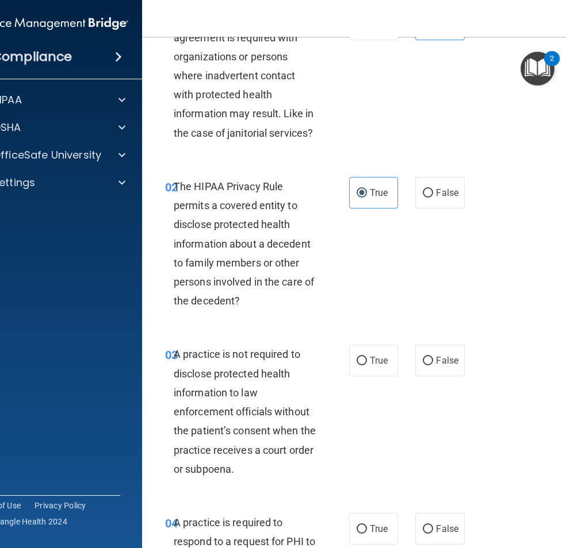
scroll to position [230, 0]
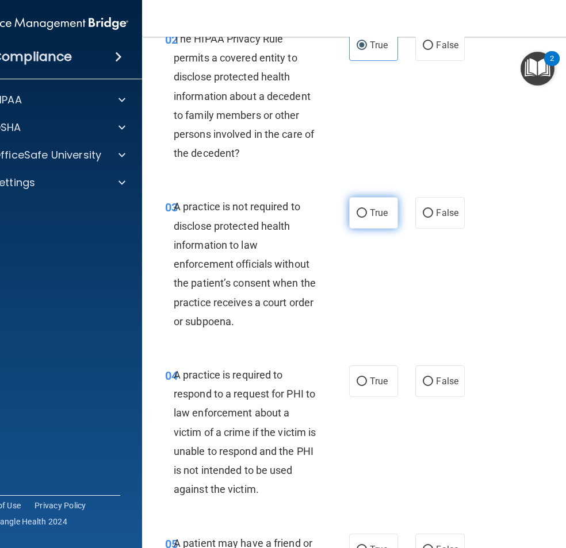
click at [368, 221] on label "True" at bounding box center [373, 213] width 49 height 32
click at [367, 218] on input "True" at bounding box center [361, 213] width 10 height 9
radio input "true"
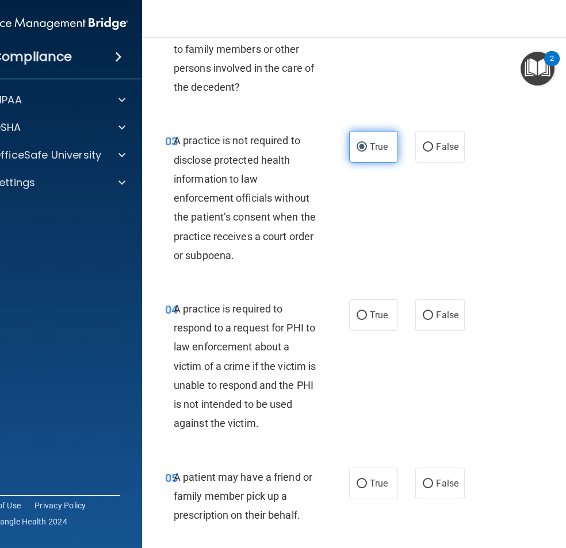
scroll to position [345, 0]
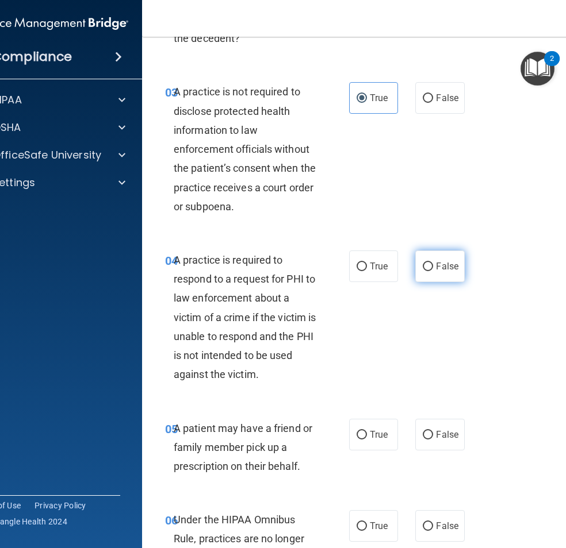
click at [436, 266] on span "False" at bounding box center [447, 266] width 22 height 11
click at [433, 266] on input "False" at bounding box center [427, 267] width 10 height 9
radio input "true"
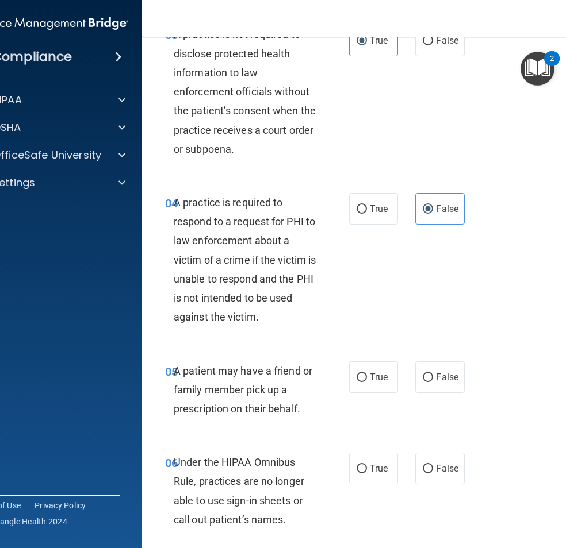
scroll to position [460, 0]
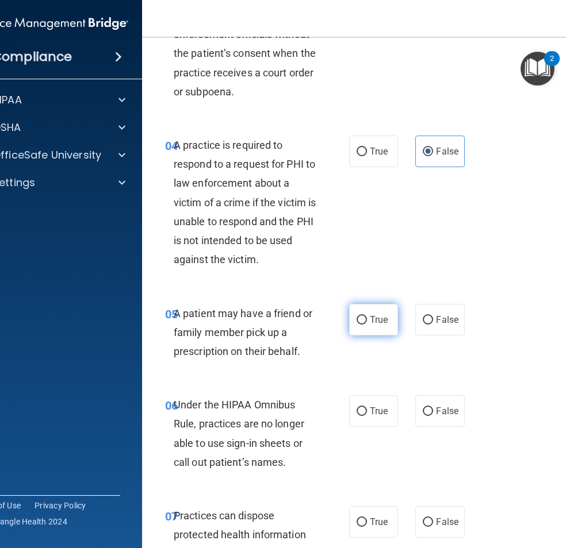
click at [370, 314] on span "True" at bounding box center [379, 319] width 18 height 11
click at [366, 316] on input "True" at bounding box center [361, 320] width 10 height 9
radio input "true"
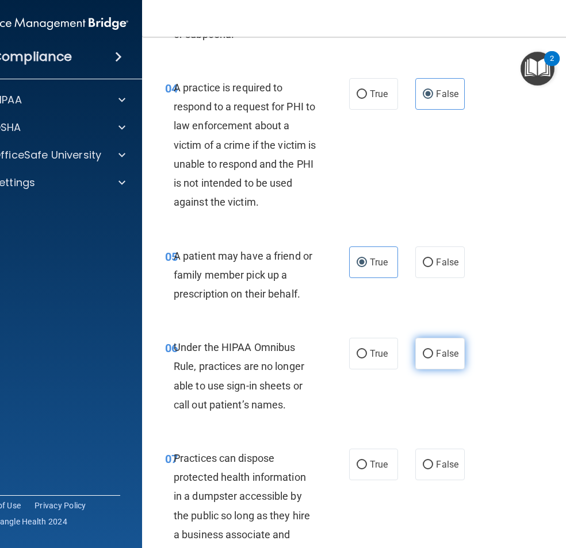
click at [436, 353] on span "False" at bounding box center [447, 353] width 22 height 11
click at [433, 353] on input "False" at bounding box center [427, 354] width 10 height 9
radio input "true"
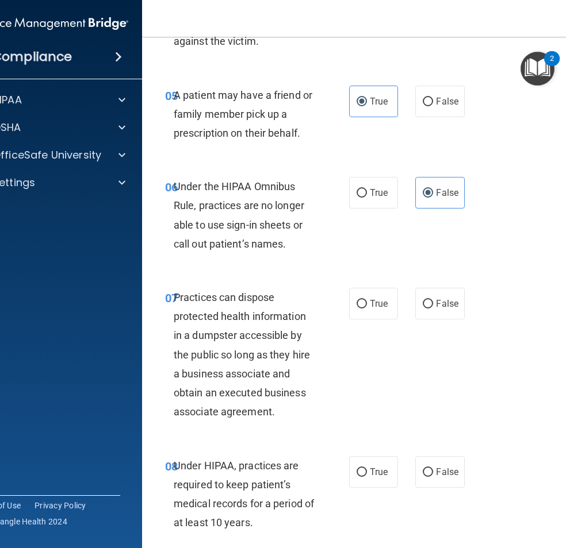
scroll to position [747, 0]
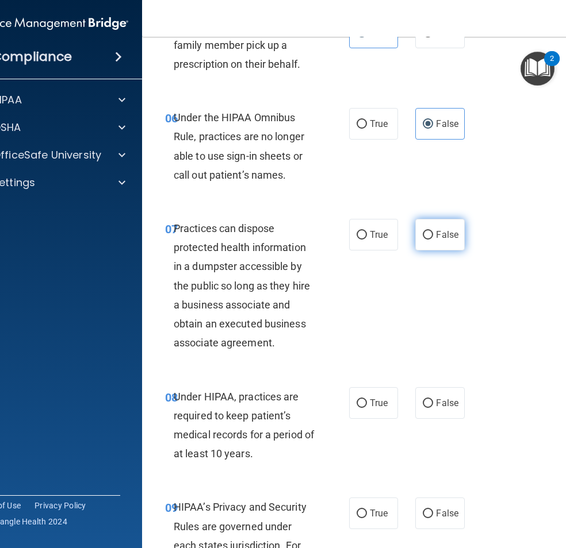
click at [426, 240] on label "False" at bounding box center [439, 235] width 49 height 32
click at [426, 240] on input "False" at bounding box center [427, 235] width 10 height 9
radio input "true"
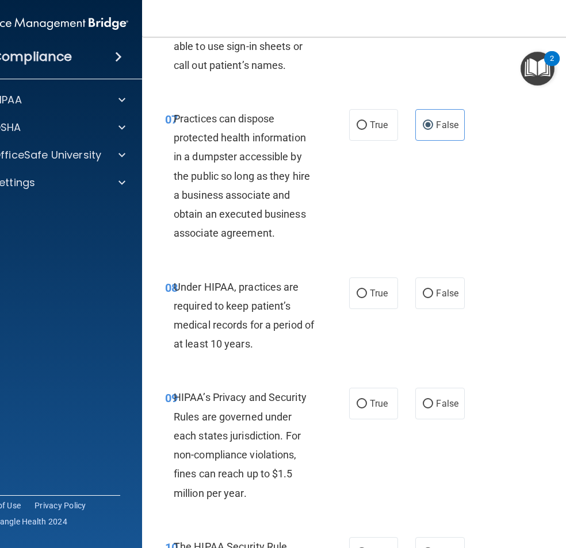
scroll to position [862, 0]
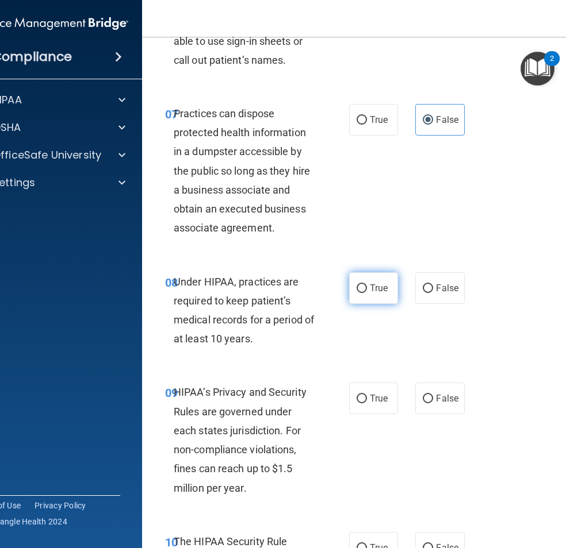
click at [376, 295] on label "True" at bounding box center [373, 288] width 49 height 32
click at [367, 293] on input "True" at bounding box center [361, 289] width 10 height 9
radio input "true"
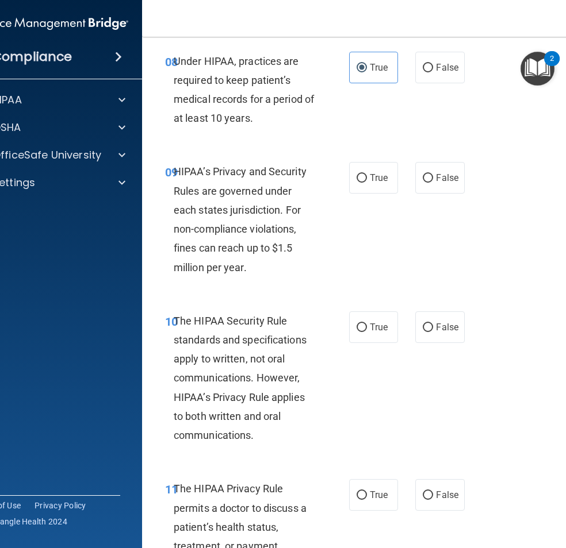
scroll to position [1092, 0]
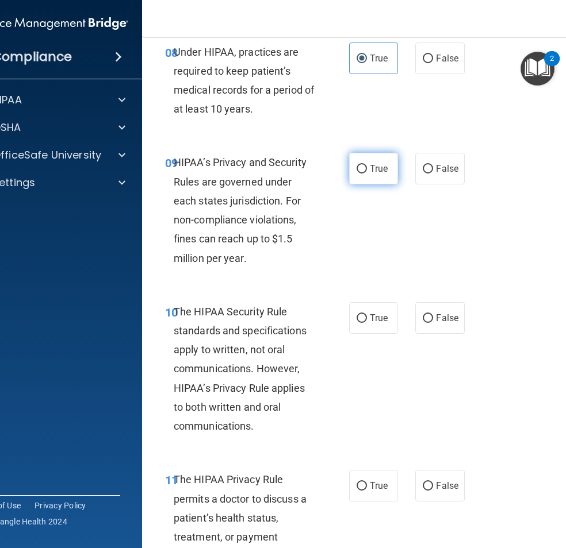
click at [352, 175] on label "True" at bounding box center [373, 169] width 49 height 32
click at [356, 174] on input "True" at bounding box center [361, 169] width 10 height 9
radio input "true"
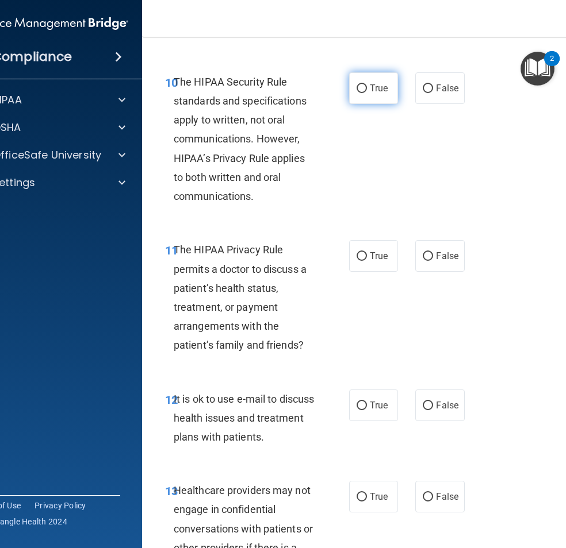
click at [368, 95] on label "True" at bounding box center [373, 88] width 49 height 32
click at [367, 93] on input "True" at bounding box center [361, 88] width 10 height 9
radio input "true"
click at [422, 93] on input "False" at bounding box center [427, 88] width 10 height 9
radio input "true"
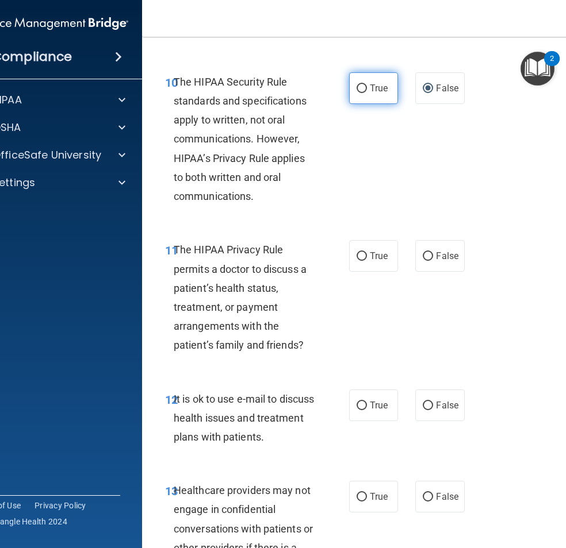
click at [370, 91] on span "True" at bounding box center [379, 88] width 18 height 11
click at [367, 91] on input "True" at bounding box center [361, 88] width 10 height 9
radio input "true"
radio input "false"
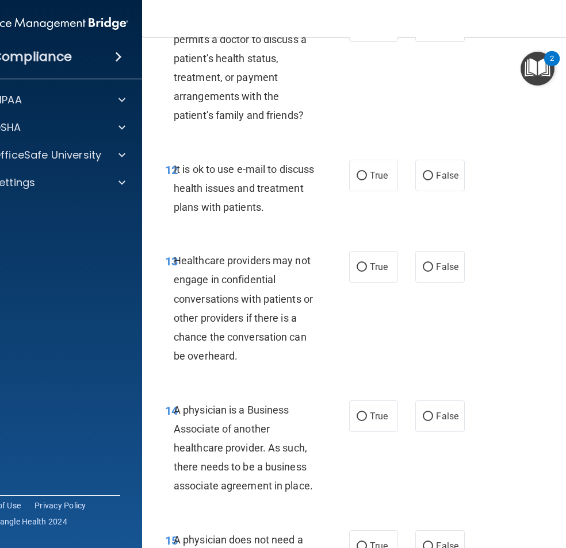
scroll to position [1437, 0]
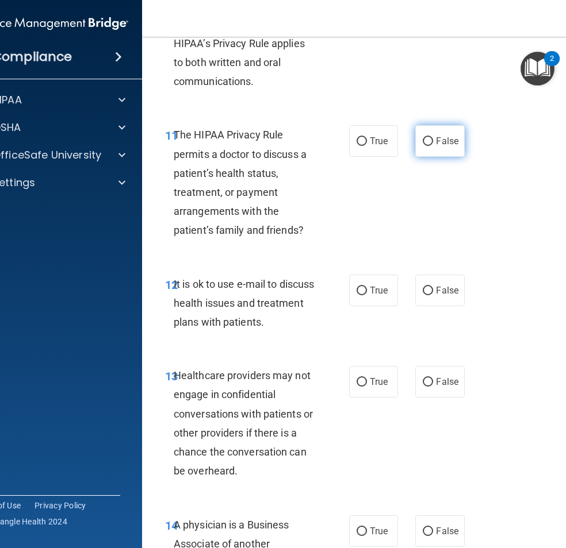
click at [435, 150] on label "False" at bounding box center [439, 141] width 49 height 32
click at [433, 146] on input "False" at bounding box center [427, 141] width 10 height 9
radio input "true"
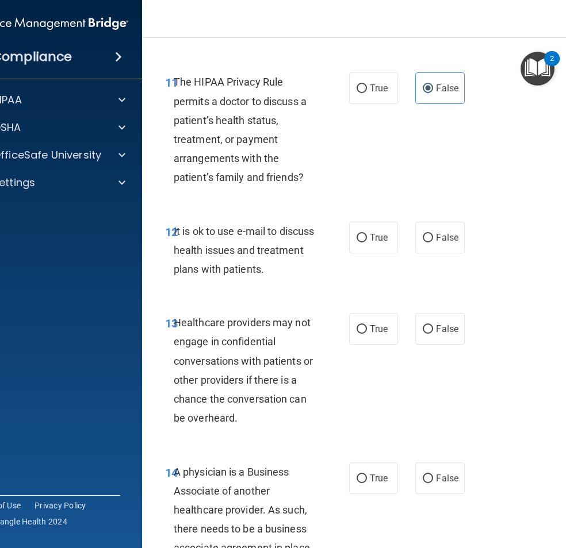
scroll to position [1552, 0]
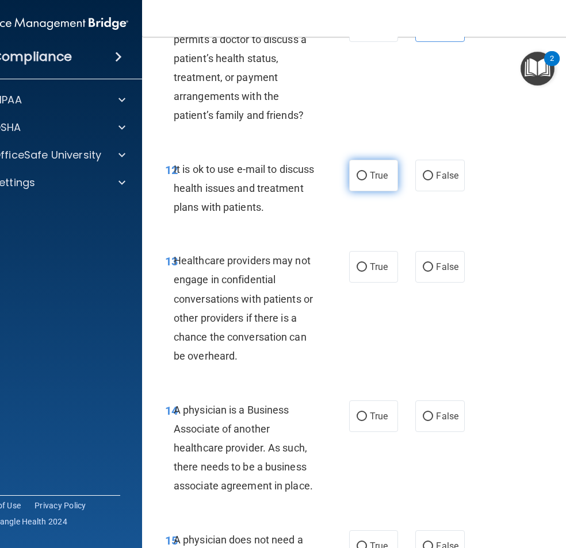
click at [380, 170] on span "True" at bounding box center [379, 175] width 18 height 11
click at [367, 172] on input "True" at bounding box center [361, 176] width 10 height 9
radio input "true"
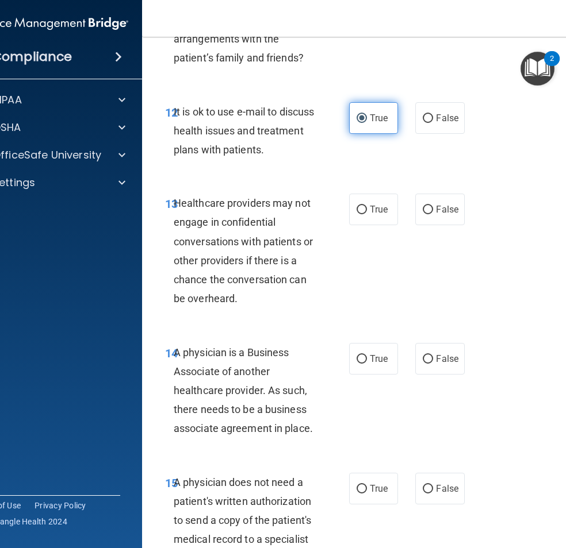
scroll to position [1667, 0]
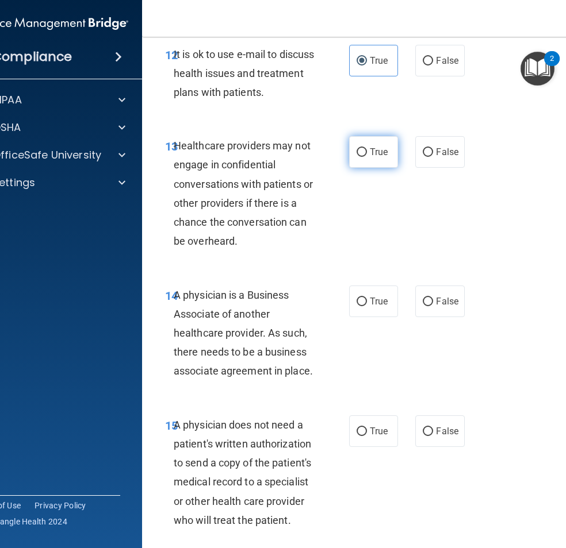
click at [349, 146] on label "True" at bounding box center [373, 152] width 49 height 32
click at [356, 148] on input "True" at bounding box center [361, 152] width 10 height 9
radio input "true"
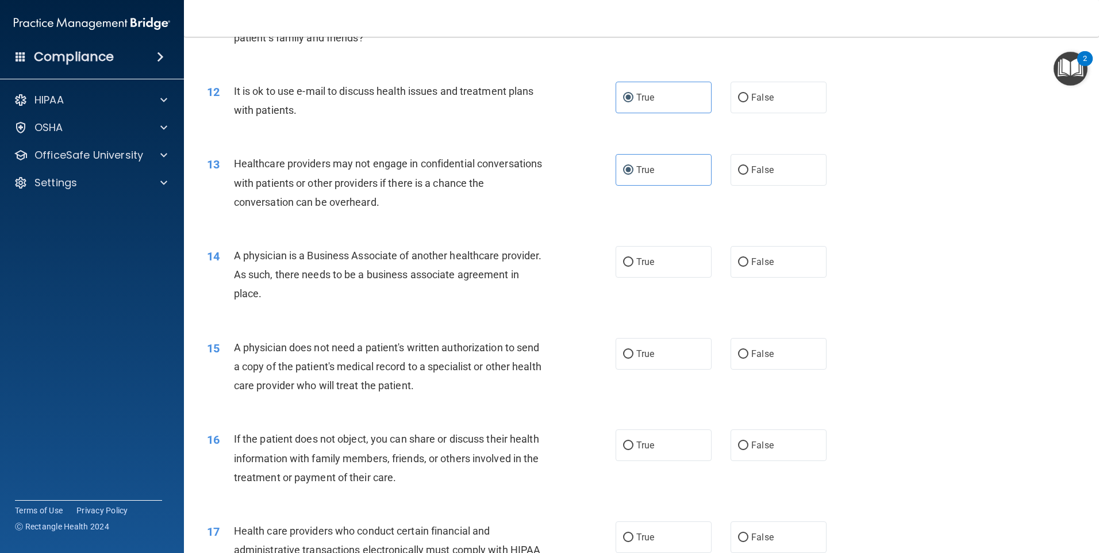
scroll to position [979, 0]
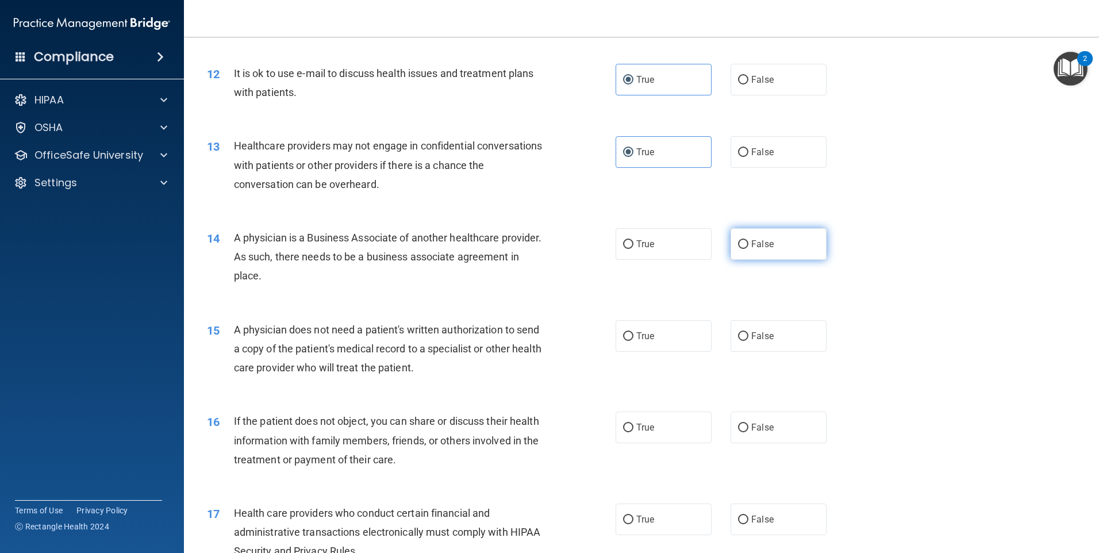
click at [545, 241] on label "False" at bounding box center [779, 244] width 96 height 32
click at [545, 241] on input "False" at bounding box center [743, 244] width 10 height 9
radio input "true"
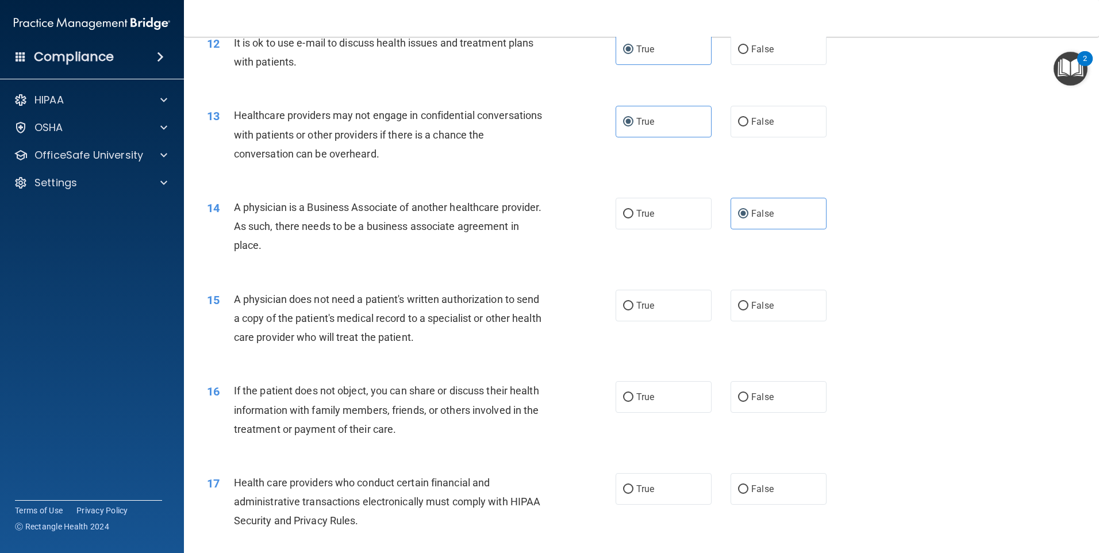
scroll to position [1037, 0]
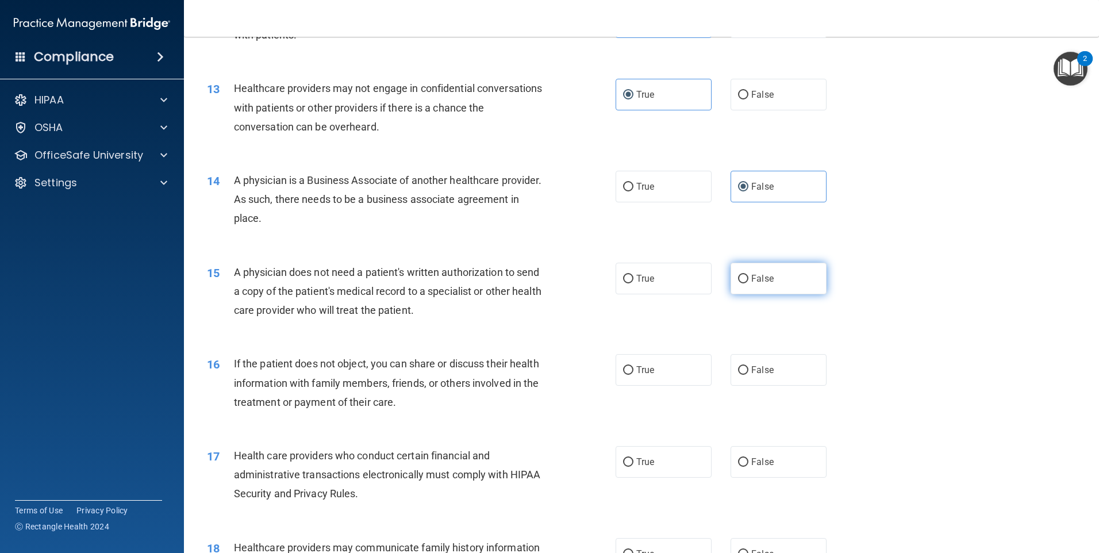
click at [545, 292] on label "False" at bounding box center [779, 279] width 96 height 32
click at [545, 283] on input "False" at bounding box center [743, 279] width 10 height 9
radio input "true"
click at [545, 275] on label "True" at bounding box center [664, 279] width 96 height 32
click at [545, 275] on input "True" at bounding box center [628, 279] width 10 height 9
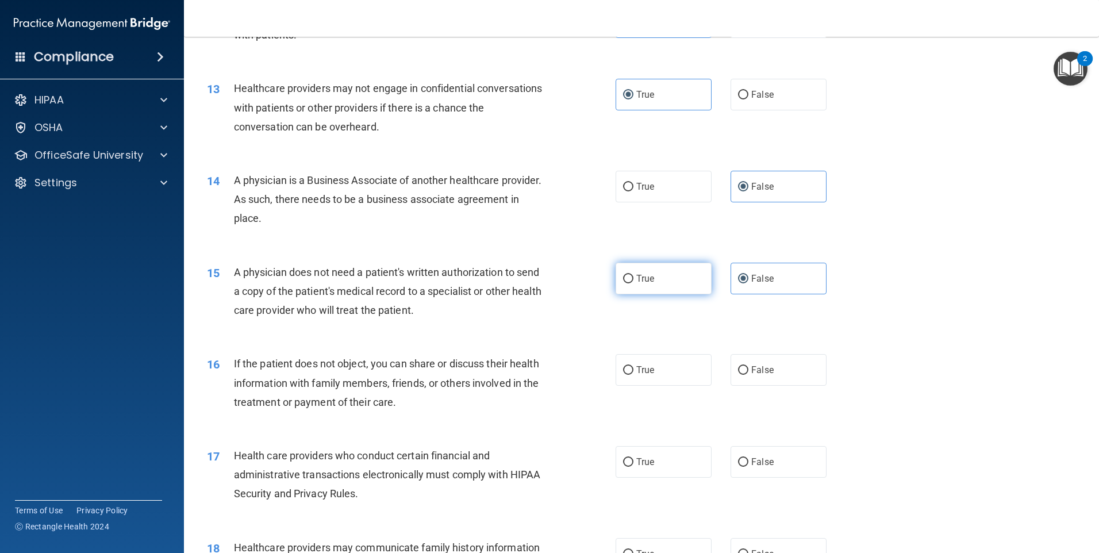
radio input "true"
radio input "false"
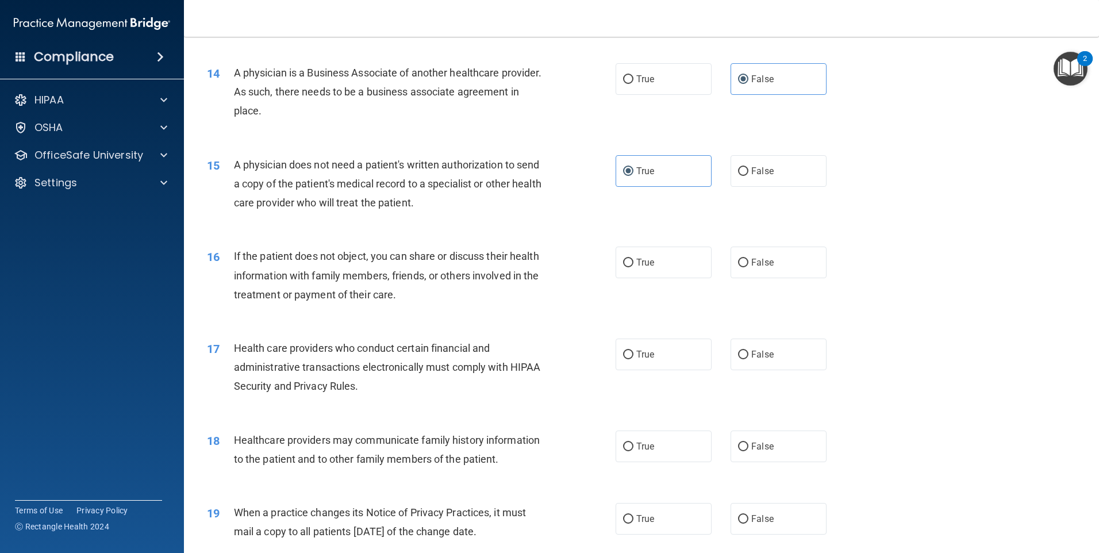
scroll to position [1152, 0]
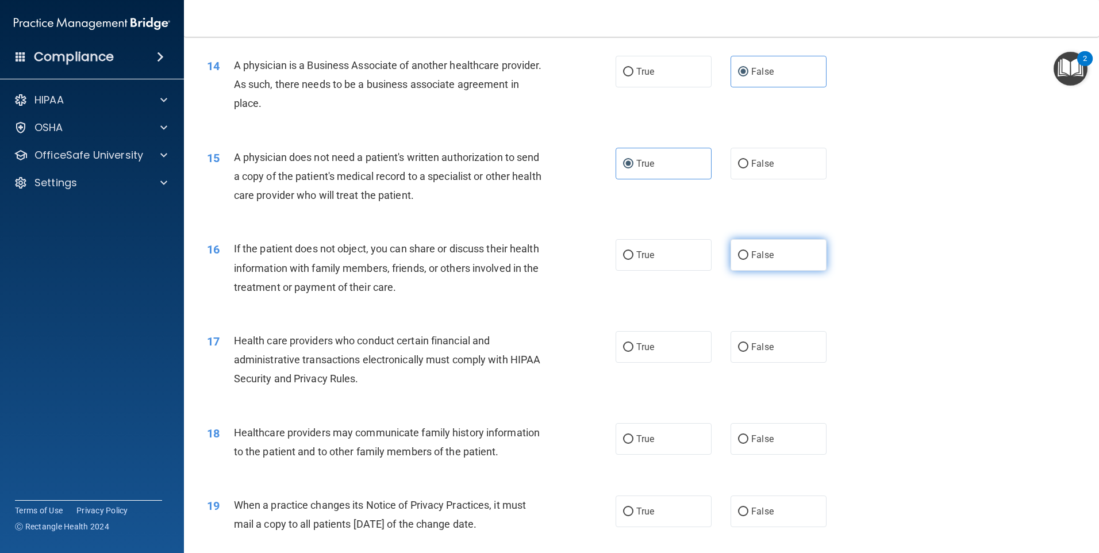
click at [545, 244] on label "False" at bounding box center [779, 255] width 96 height 32
click at [545, 251] on input "False" at bounding box center [743, 255] width 10 height 9
radio input "true"
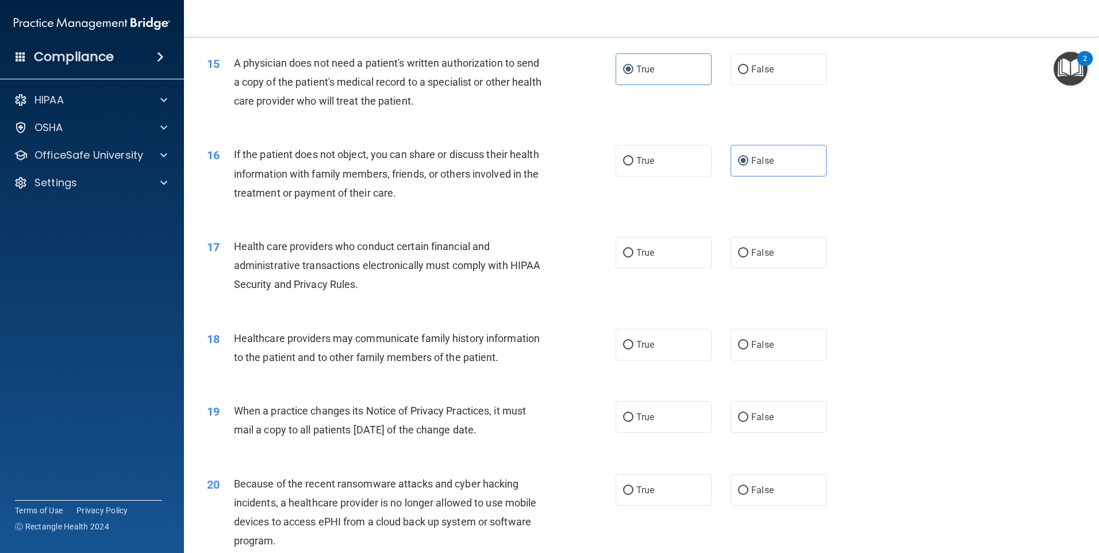
scroll to position [1267, 0]
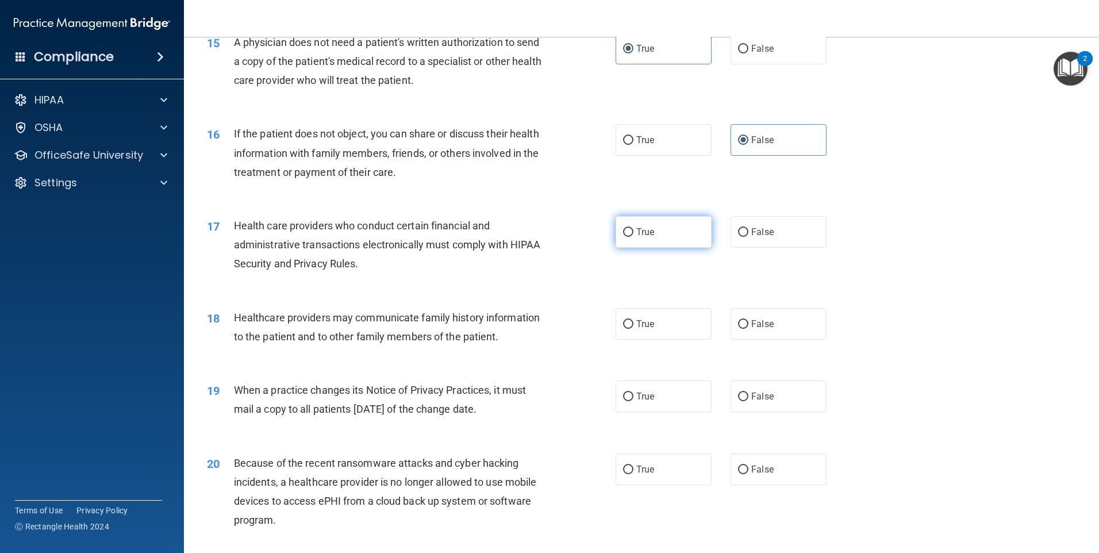
click at [545, 221] on label "True" at bounding box center [664, 232] width 96 height 32
click at [545, 228] on input "True" at bounding box center [628, 232] width 10 height 9
radio input "true"
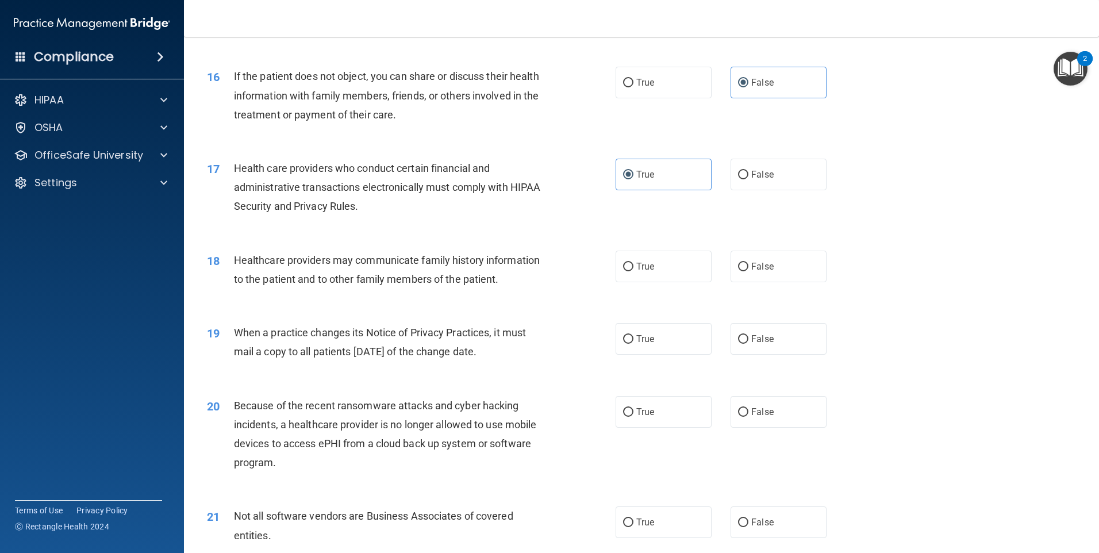
scroll to position [1382, 0]
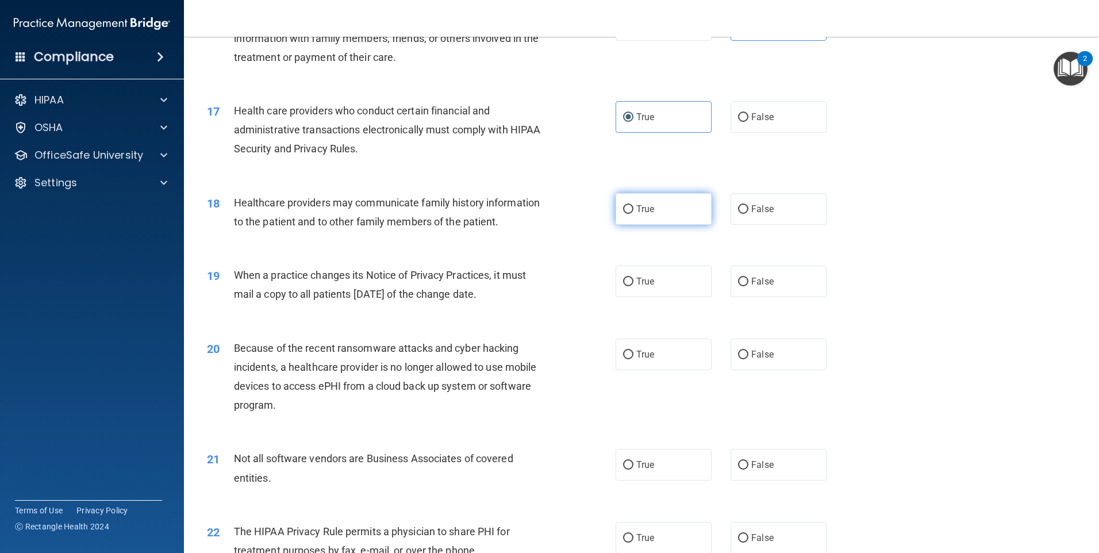
click at [545, 216] on label "True" at bounding box center [664, 209] width 96 height 32
click at [545, 214] on input "True" at bounding box center [628, 209] width 10 height 9
radio input "true"
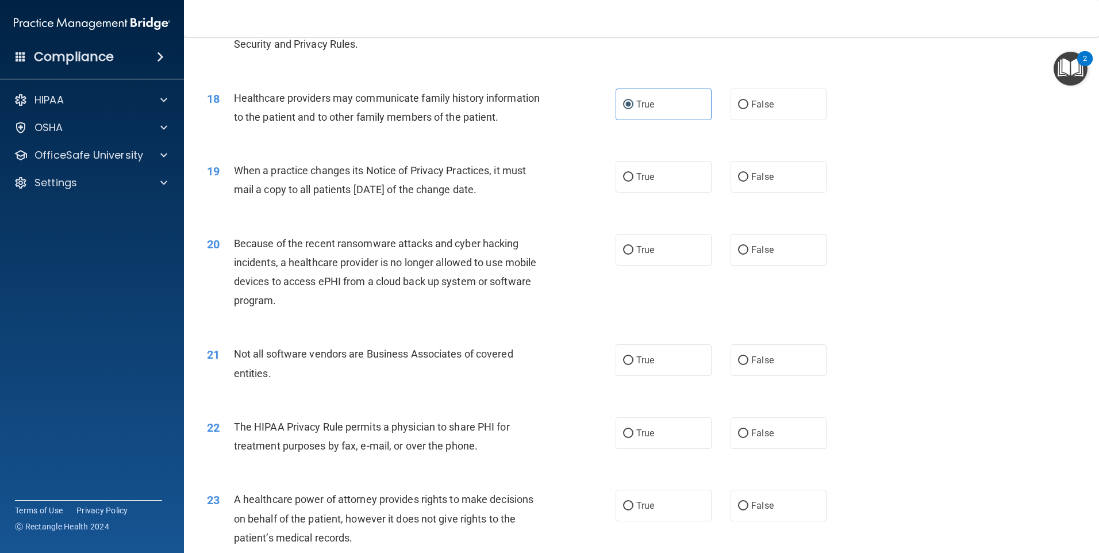
scroll to position [1497, 0]
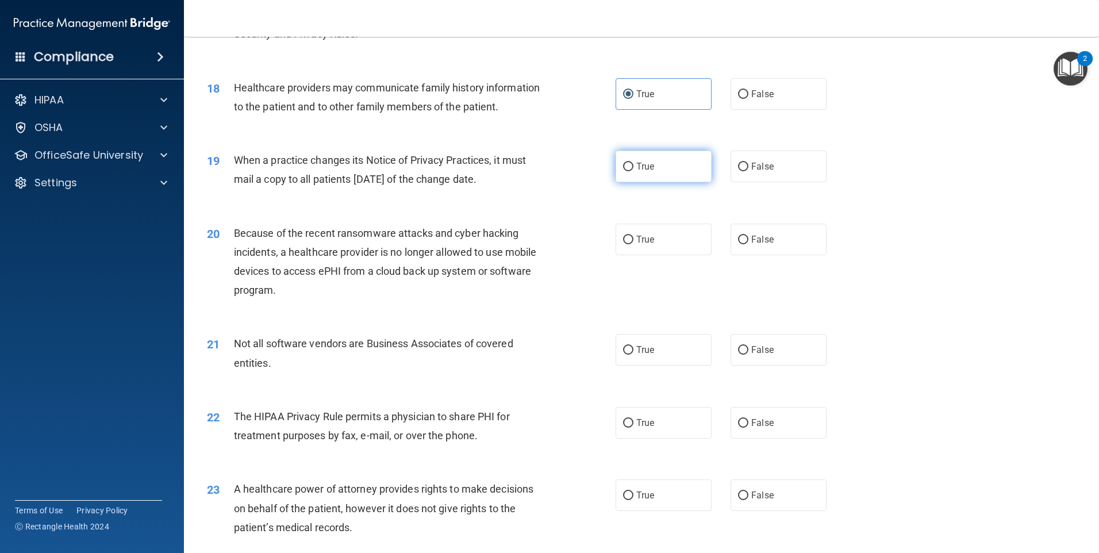
click at [545, 162] on label "True" at bounding box center [664, 167] width 96 height 32
click at [545, 163] on input "True" at bounding box center [628, 167] width 10 height 9
radio input "true"
click at [545, 232] on label "True" at bounding box center [664, 240] width 96 height 32
click at [545, 236] on input "True" at bounding box center [628, 240] width 10 height 9
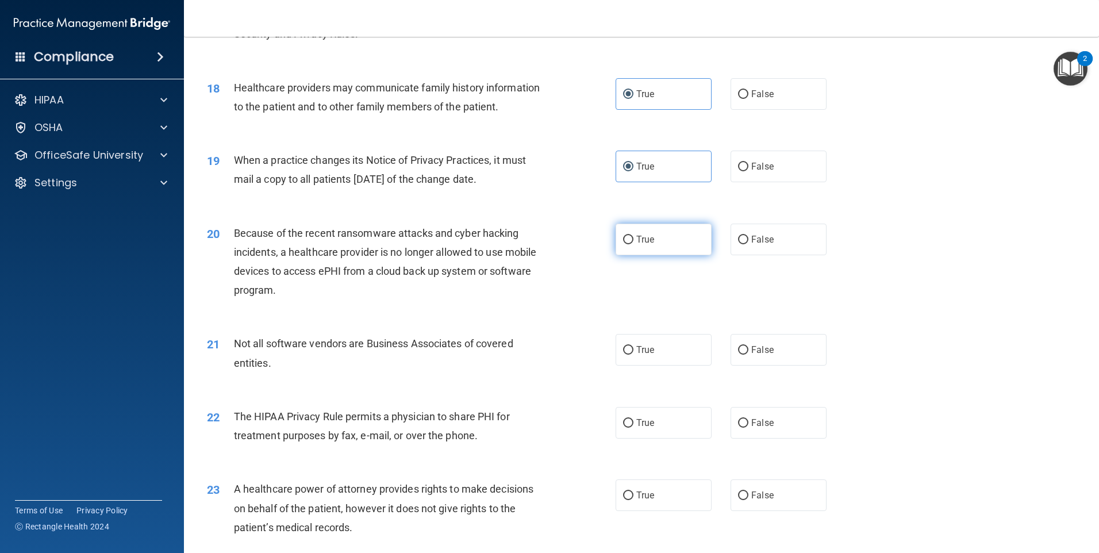
radio input "true"
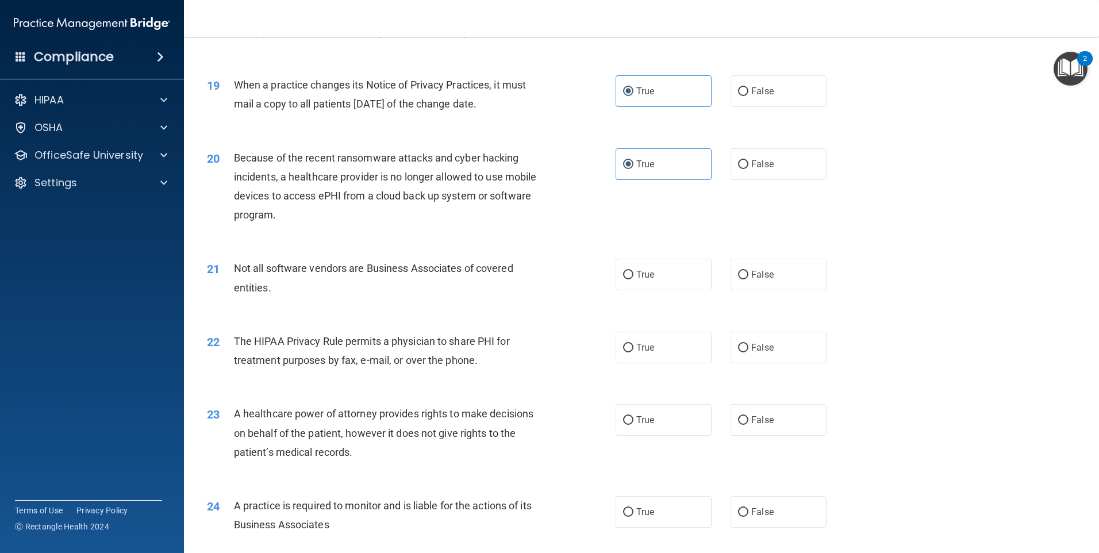
scroll to position [1554, 0]
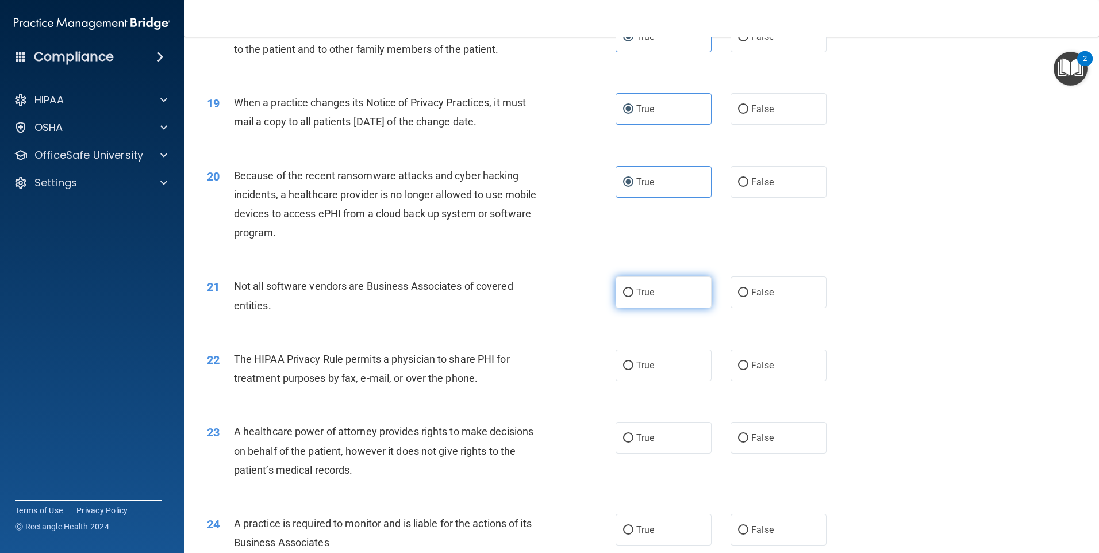
click at [545, 285] on label "True" at bounding box center [664, 292] width 96 height 32
click at [545, 289] on input "True" at bounding box center [628, 293] width 10 height 9
radio input "true"
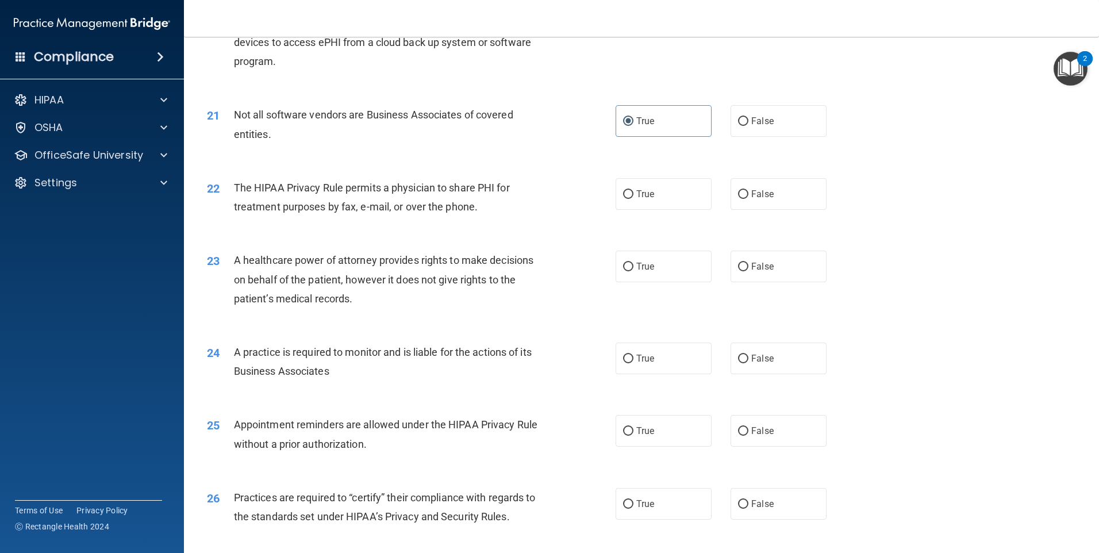
scroll to position [1727, 0]
click at [545, 130] on label "False" at bounding box center [779, 120] width 96 height 32
click at [545, 125] on input "False" at bounding box center [743, 120] width 10 height 9
radio input "true"
radio input "false"
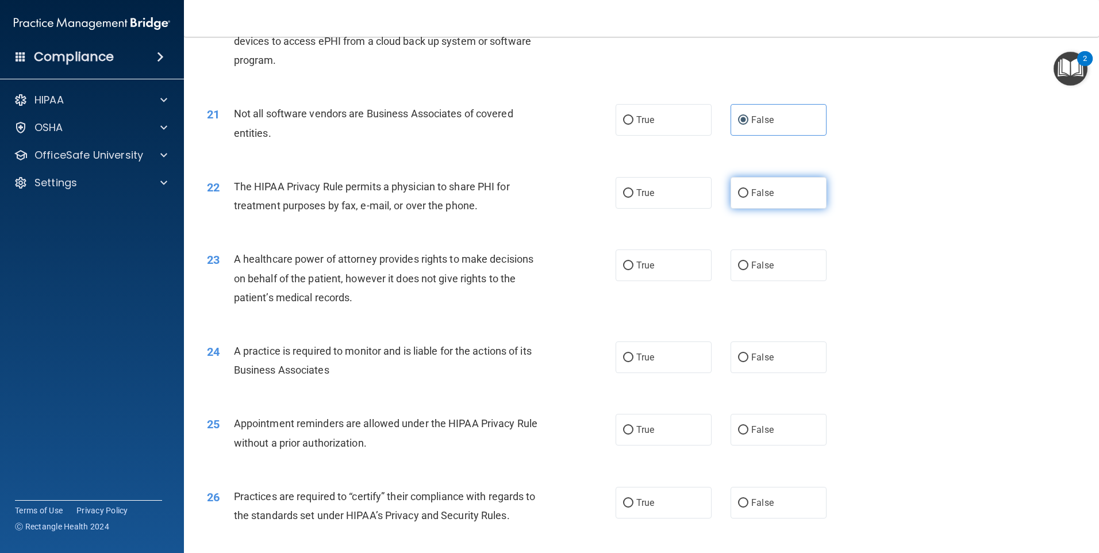
click at [545, 207] on label "False" at bounding box center [779, 193] width 96 height 32
click at [545, 198] on input "False" at bounding box center [743, 193] width 10 height 9
radio input "true"
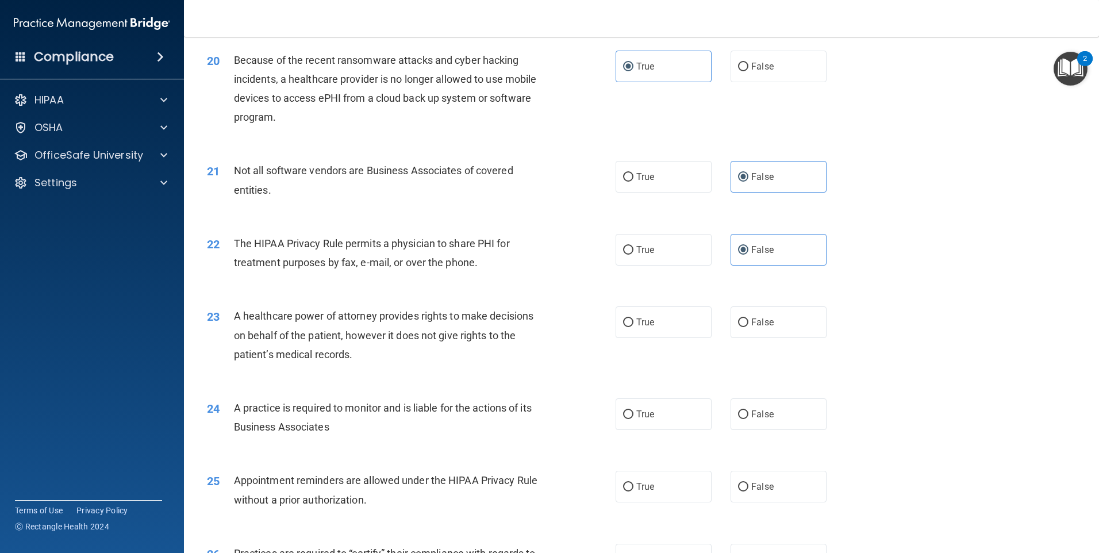
scroll to position [1669, 0]
click at [545, 334] on label "True" at bounding box center [664, 323] width 96 height 32
click at [545, 328] on input "True" at bounding box center [628, 323] width 10 height 9
radio input "true"
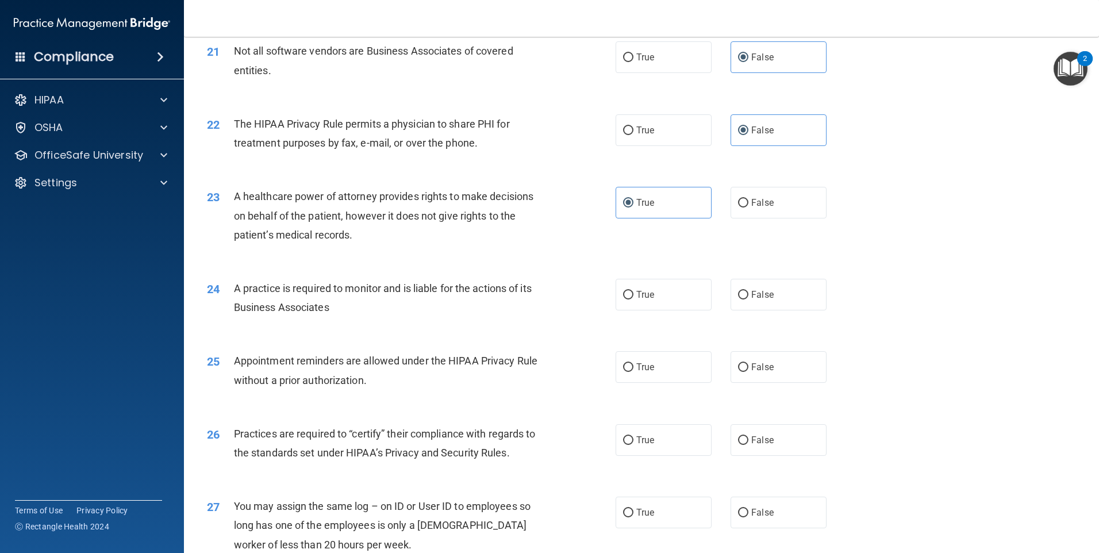
scroll to position [1778, 0]
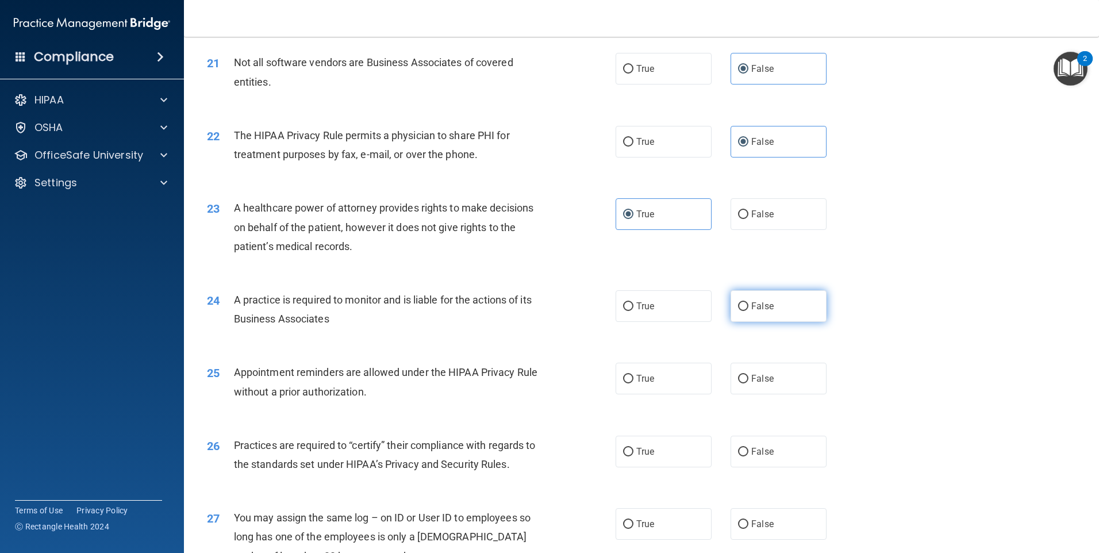
click at [545, 309] on label "False" at bounding box center [779, 306] width 96 height 32
click at [545, 309] on input "False" at bounding box center [743, 306] width 10 height 9
radio input "true"
click at [545, 392] on label "True" at bounding box center [664, 379] width 96 height 32
click at [545, 383] on input "True" at bounding box center [628, 379] width 10 height 9
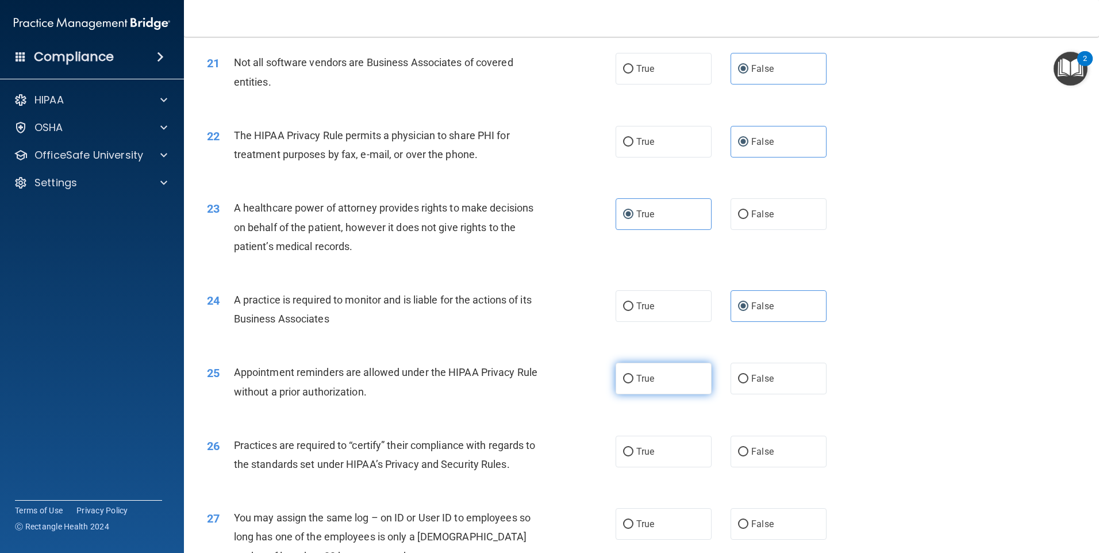
radio input "true"
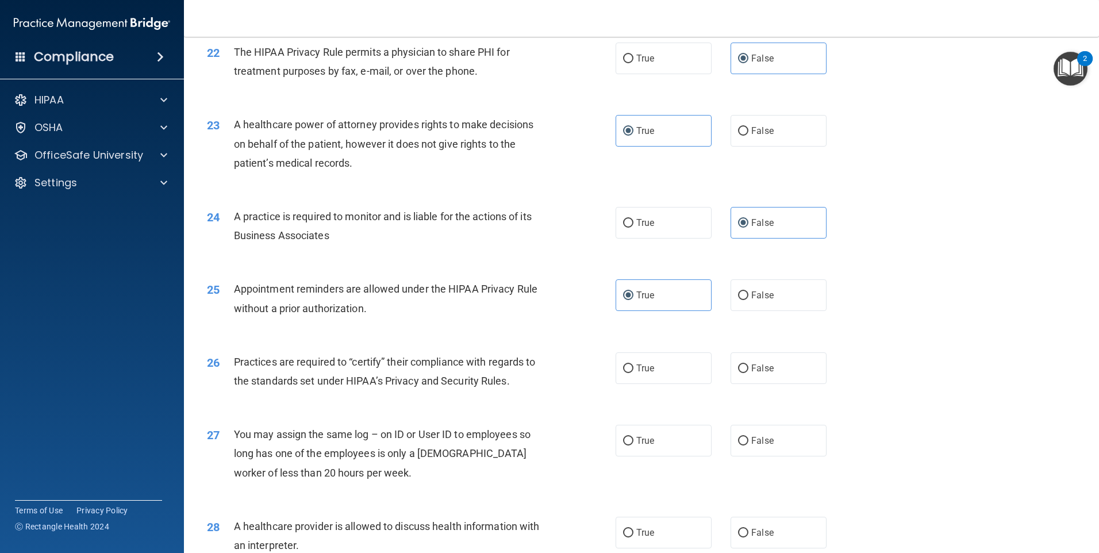
scroll to position [1950, 0]
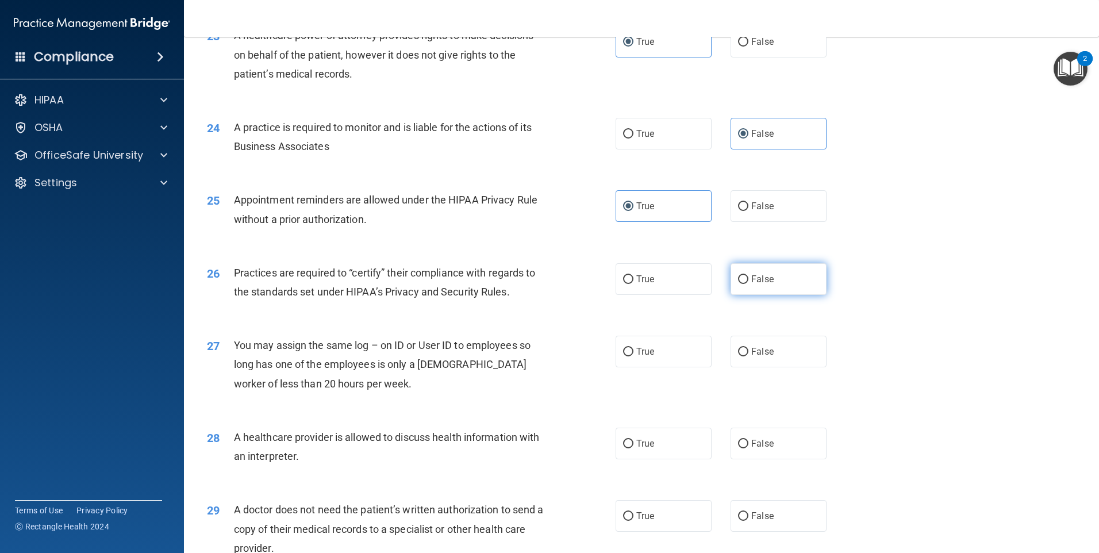
click at [545, 279] on label "False" at bounding box center [779, 279] width 96 height 32
click at [545, 279] on input "False" at bounding box center [743, 279] width 10 height 9
radio input "true"
click at [545, 287] on label "True" at bounding box center [664, 279] width 96 height 32
click at [545, 284] on input "True" at bounding box center [628, 279] width 10 height 9
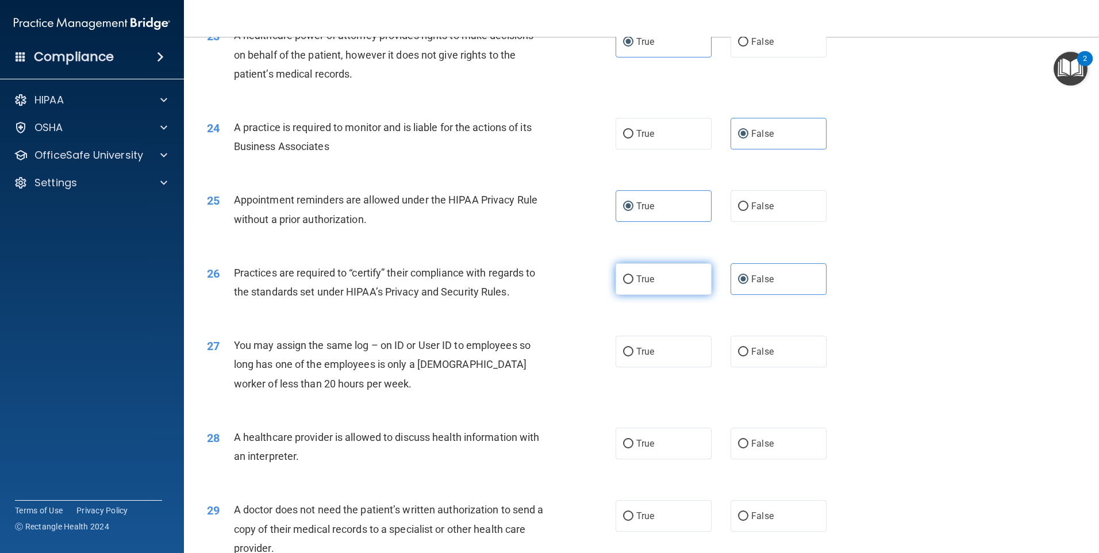
radio input "true"
radio input "false"
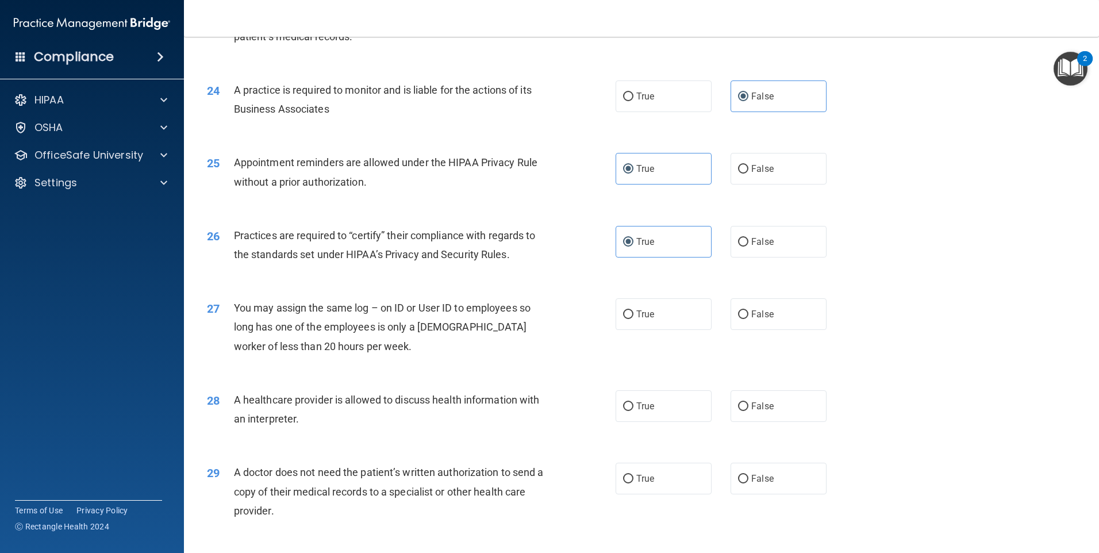
scroll to position [2008, 0]
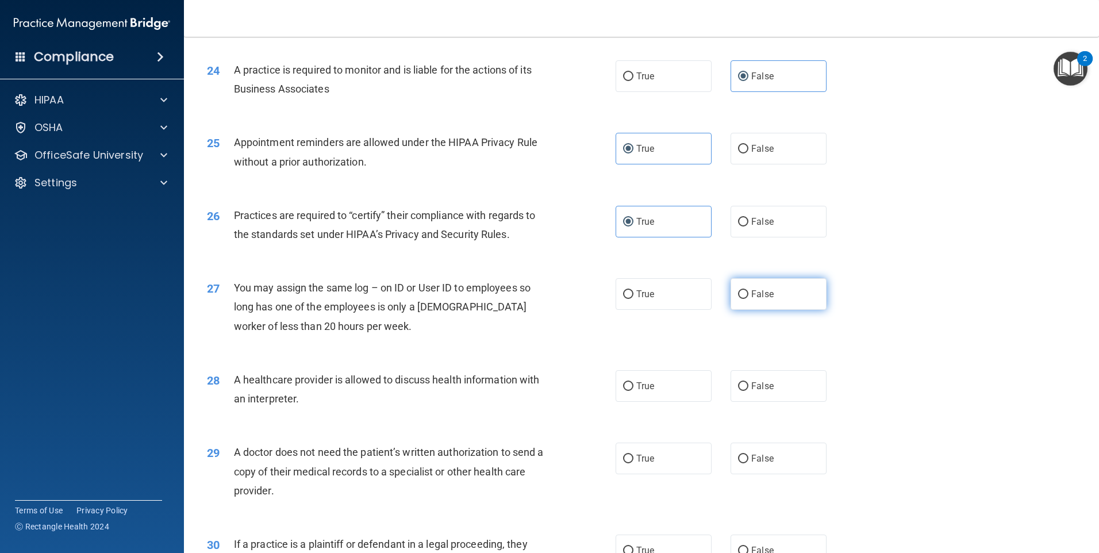
click at [545, 297] on label "False" at bounding box center [779, 294] width 96 height 32
click at [545, 297] on input "False" at bounding box center [743, 294] width 10 height 9
radio input "true"
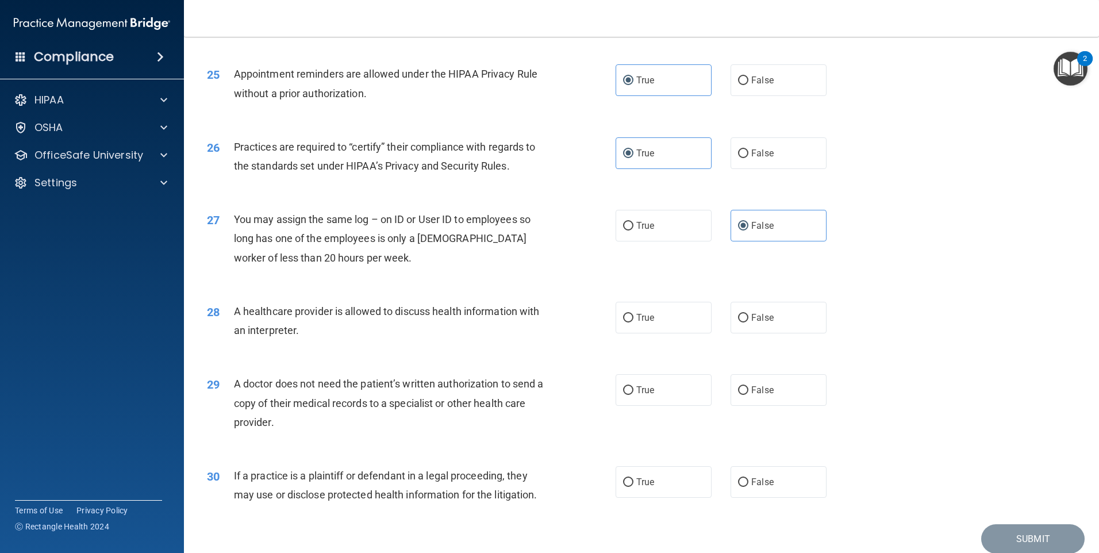
scroll to position [2123, 0]
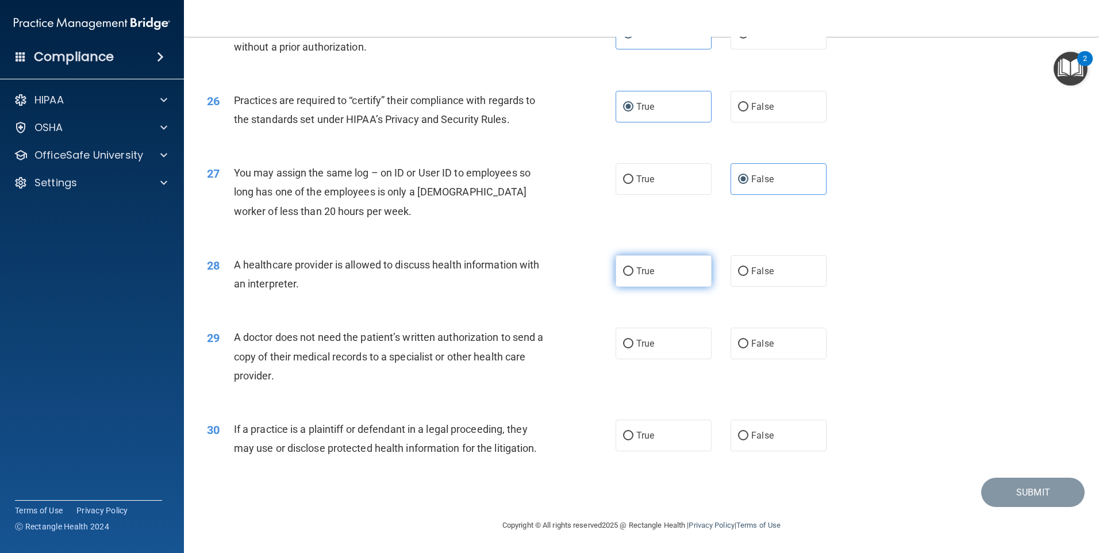
click at [545, 275] on input "True" at bounding box center [628, 271] width 10 height 9
radio input "true"
click at [545, 341] on span "False" at bounding box center [762, 343] width 22 height 11
click at [545, 341] on input "False" at bounding box center [743, 344] width 10 height 9
radio input "true"
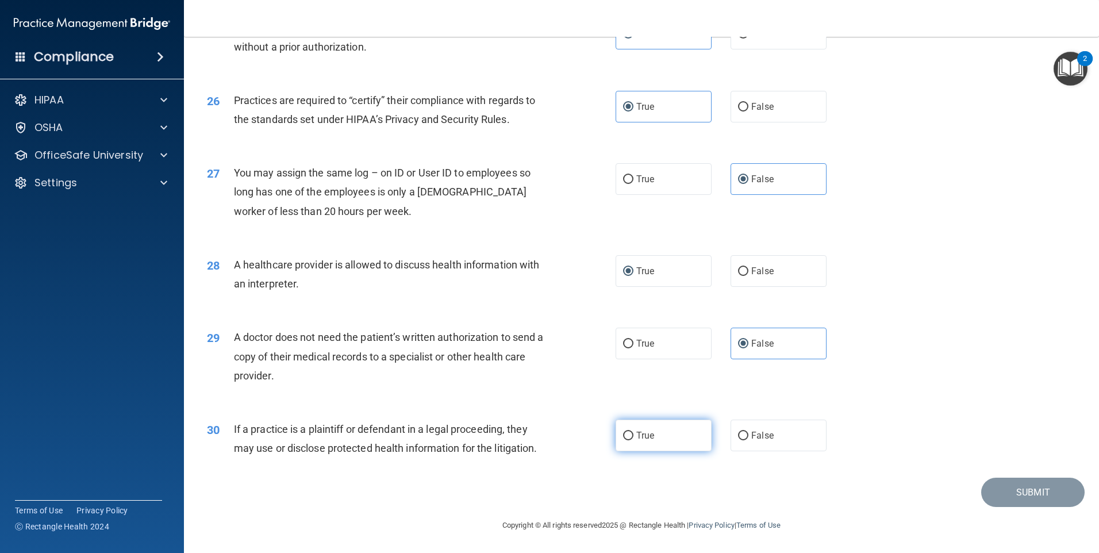
click at [545, 440] on label "True" at bounding box center [664, 436] width 96 height 32
click at [545, 440] on input "True" at bounding box center [628, 436] width 10 height 9
radio input "true"
click at [545, 483] on button "Submit" at bounding box center [1032, 492] width 103 height 29
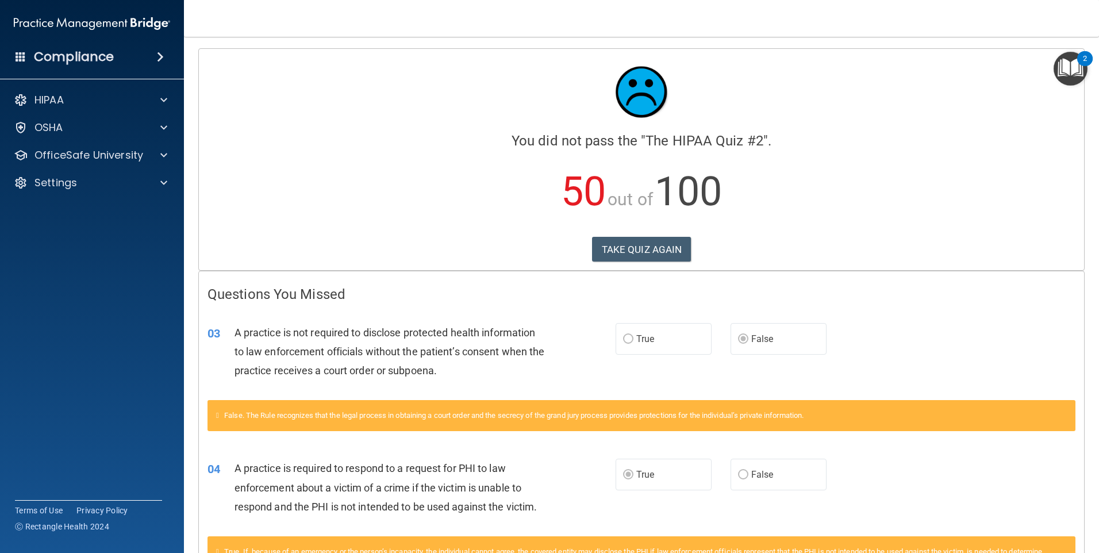
click at [455, 133] on h4 "You did not pass the " The HIPAA Quiz #2 "." at bounding box center [641, 140] width 868 height 15
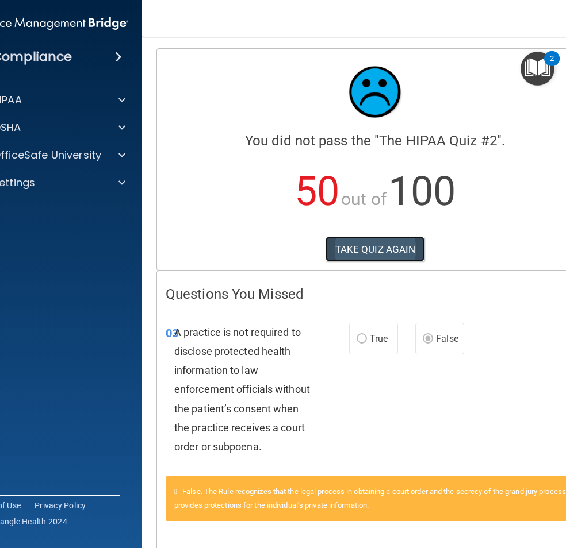
click at [411, 246] on button "TAKE QUIZ AGAIN" at bounding box center [374, 249] width 99 height 25
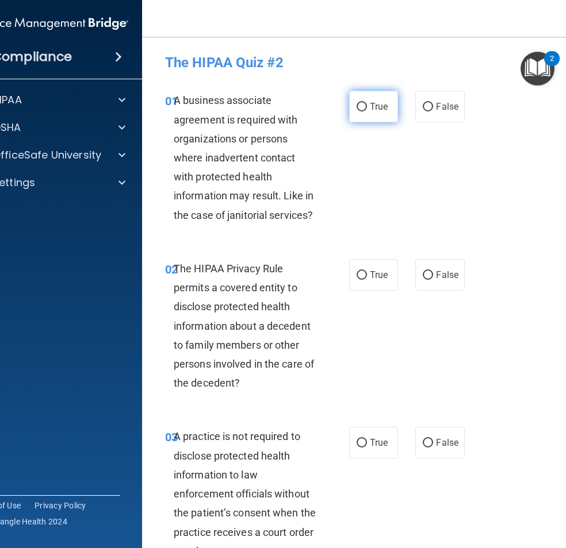
click at [360, 94] on label "True" at bounding box center [373, 107] width 49 height 32
click at [360, 103] on input "True" at bounding box center [361, 107] width 10 height 9
radio input "true"
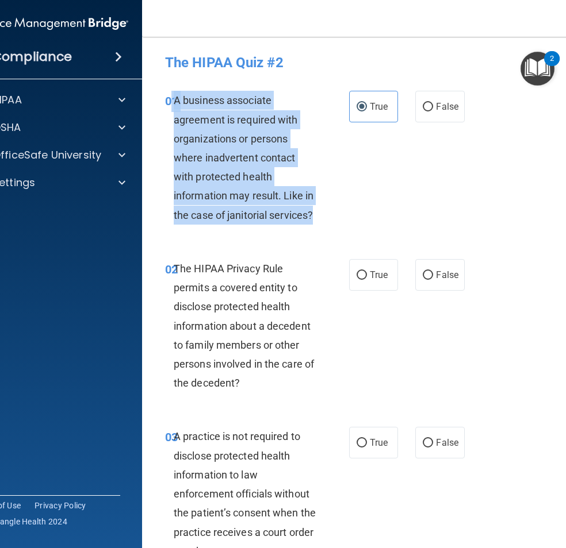
drag, startPoint x: 167, startPoint y: 98, endPoint x: 309, endPoint y: 222, distance: 188.2
click at [309, 222] on div "01 A business associate agreement is required with organizations or persons whe…" at bounding box center [257, 161] width 218 height 140
drag, startPoint x: 309, startPoint y: 222, endPoint x: 231, endPoint y: 157, distance: 101.3
copy div "1 A business associate agreement is required with organizations or persons wher…"
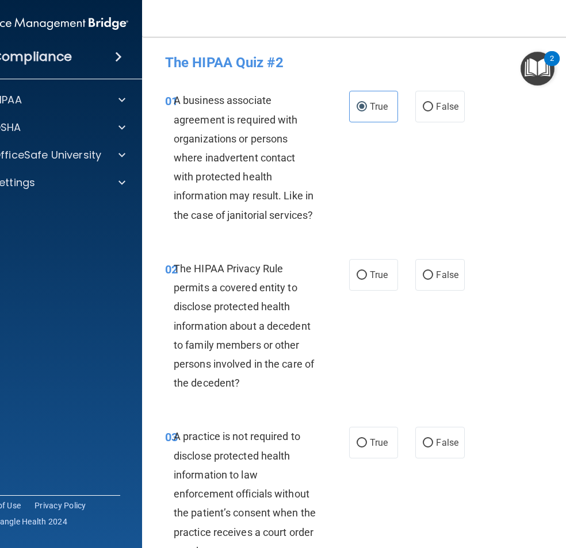
click at [366, 187] on div "01 A business associate agreement is required with organizations or persons whe…" at bounding box center [374, 160] width 437 height 168
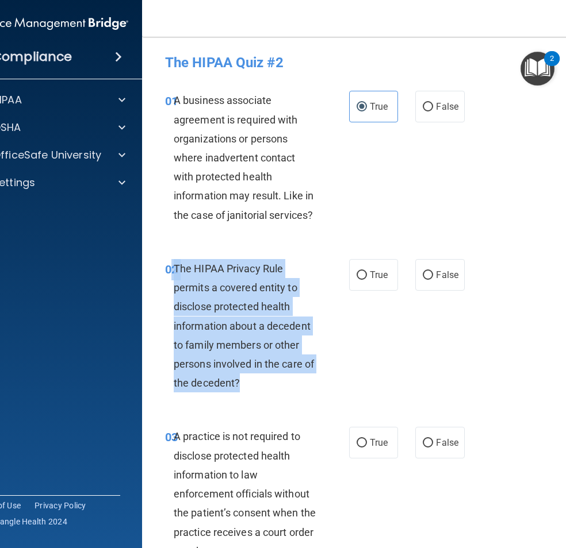
drag, startPoint x: 167, startPoint y: 267, endPoint x: 278, endPoint y: 374, distance: 154.1
click at [278, 374] on div "02 The HIPAA Privacy Rule permits a covered entity to disclose protected health…" at bounding box center [257, 329] width 218 height 140
drag, startPoint x: 278, startPoint y: 374, endPoint x: 277, endPoint y: 346, distance: 28.2
copy div "2 The HIPAA Privacy Rule permits a covered entity to disclose protected health …"
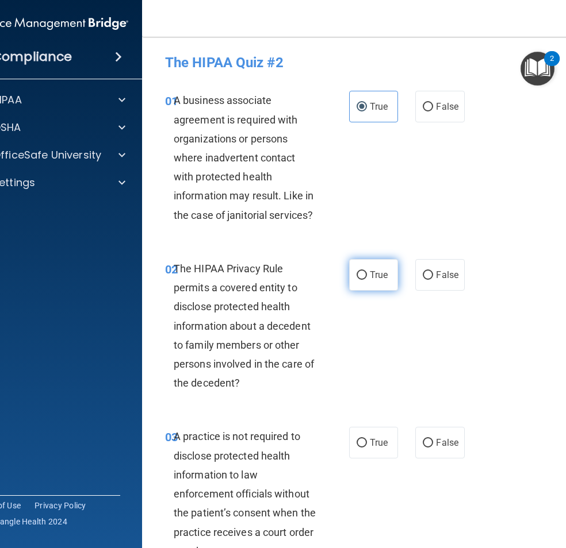
click at [385, 284] on label "True" at bounding box center [373, 275] width 49 height 32
click at [367, 280] on input "True" at bounding box center [361, 275] width 10 height 9
radio input "true"
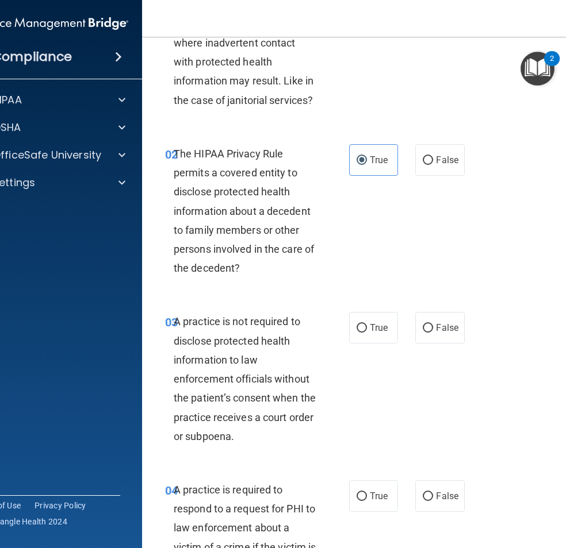
scroll to position [172, 0]
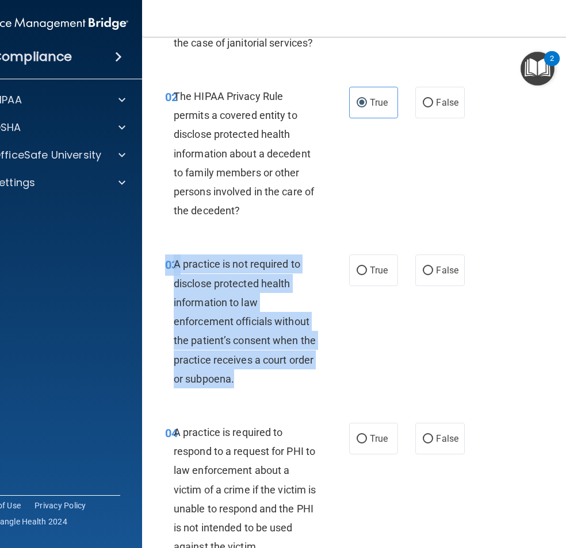
drag, startPoint x: 162, startPoint y: 264, endPoint x: 230, endPoint y: 372, distance: 127.6
click at [230, 372] on div "03 A practice is not required to disclose protected health information to law e…" at bounding box center [257, 325] width 218 height 140
drag, startPoint x: 230, startPoint y: 372, endPoint x: 237, endPoint y: 343, distance: 30.8
drag, startPoint x: 237, startPoint y: 343, endPoint x: 158, endPoint y: 300, distance: 90.0
click at [158, 300] on div "03 A practice is not required to disclose protected health information to law e…" at bounding box center [257, 325] width 218 height 140
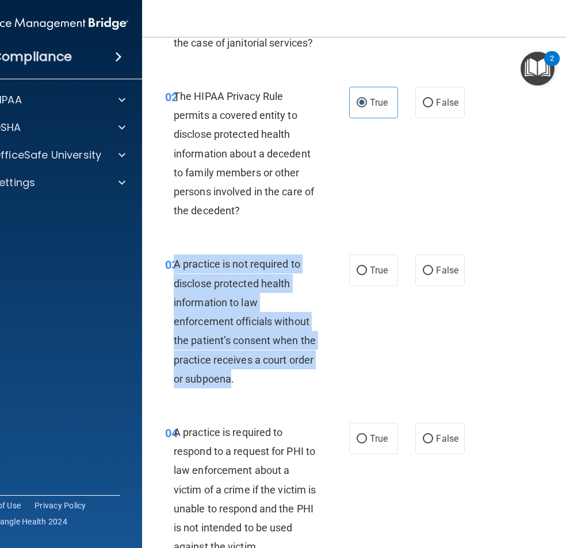
drag, startPoint x: 170, startPoint y: 259, endPoint x: 226, endPoint y: 374, distance: 128.0
click at [226, 374] on span "A practice is not required to disclose protected health information to law enfo…" at bounding box center [245, 321] width 142 height 126
copy span "A practice is not required to disclose protected health information to law enfo…"
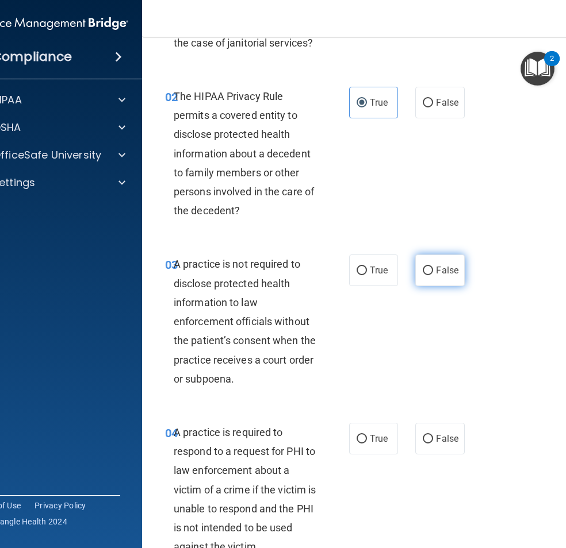
click at [438, 266] on span "False" at bounding box center [447, 270] width 22 height 11
click at [433, 267] on input "False" at bounding box center [427, 271] width 10 height 9
radio input "true"
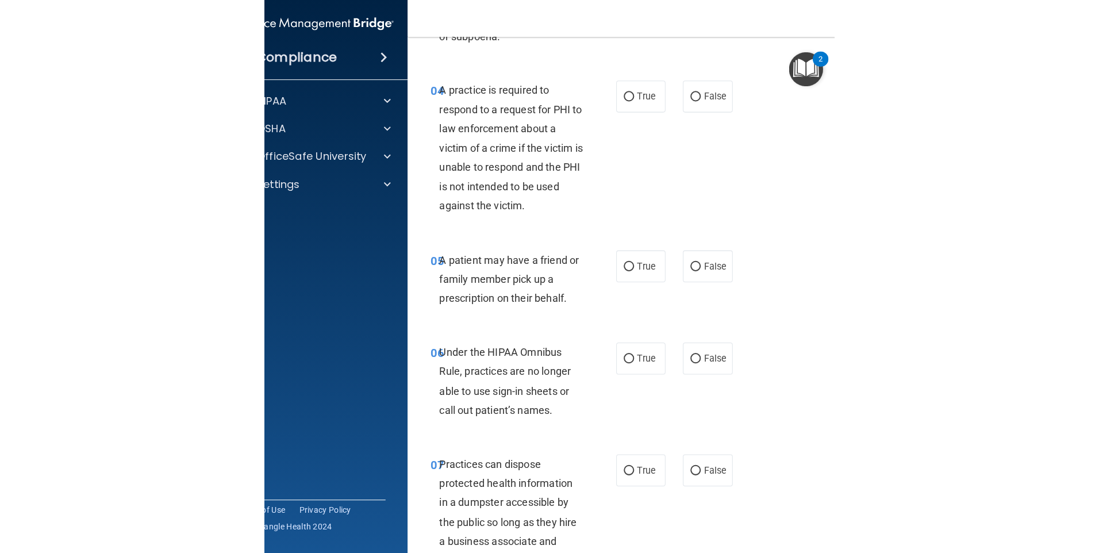
scroll to position [460, 0]
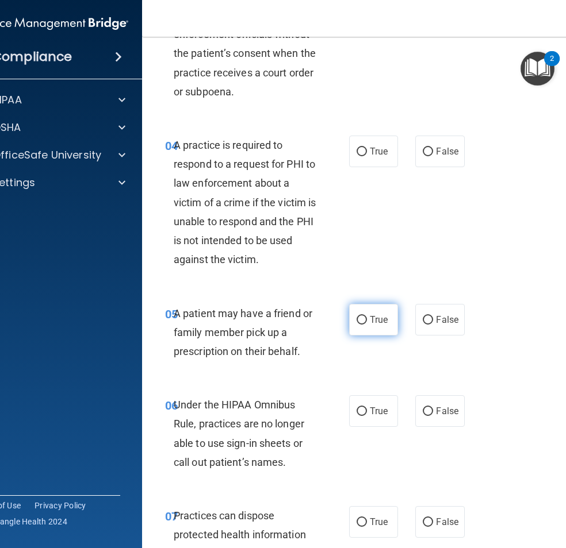
click at [375, 308] on label "True" at bounding box center [373, 320] width 49 height 32
click at [367, 316] on input "True" at bounding box center [361, 320] width 10 height 9
radio input "true"
click at [375, 314] on span "True" at bounding box center [379, 319] width 18 height 11
click at [367, 316] on input "True" at bounding box center [361, 320] width 10 height 9
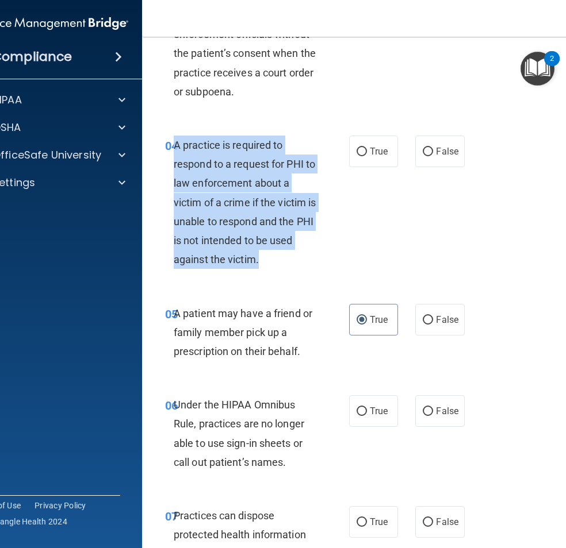
drag, startPoint x: 170, startPoint y: 142, endPoint x: 280, endPoint y: 255, distance: 157.3
click at [280, 255] on div "A practice is required to respond to a request for PHI to law enforcement about…" at bounding box center [249, 203] width 151 height 134
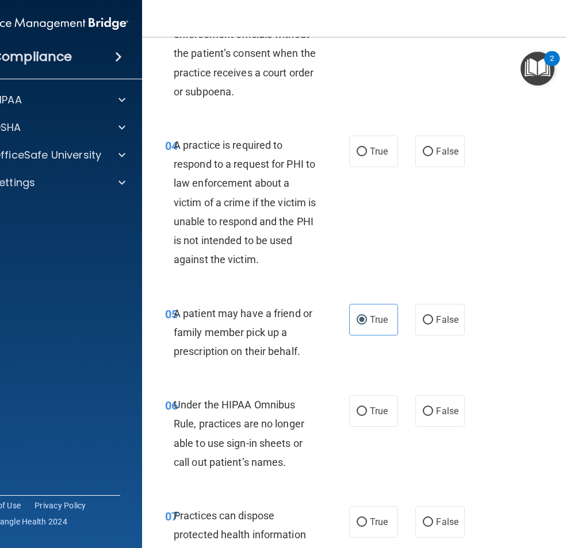
click at [545, 261] on div "04 A practice is required to respond to a request for PHI to law enforcement ab…" at bounding box center [374, 205] width 437 height 168
click at [360, 145] on label "True" at bounding box center [373, 152] width 49 height 32
click at [360, 148] on input "True" at bounding box center [361, 152] width 10 height 9
radio input "true"
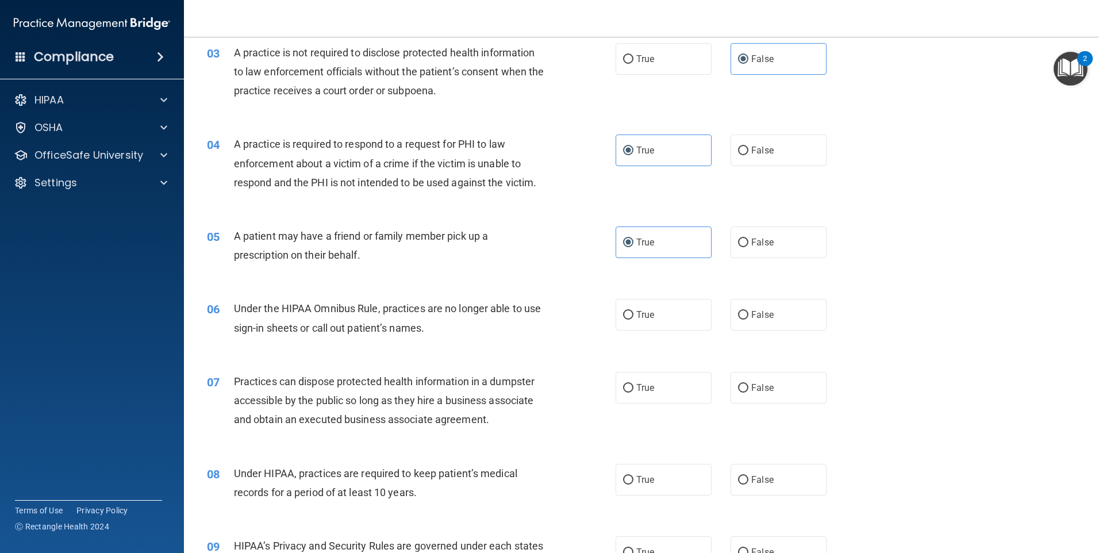
scroll to position [250, 0]
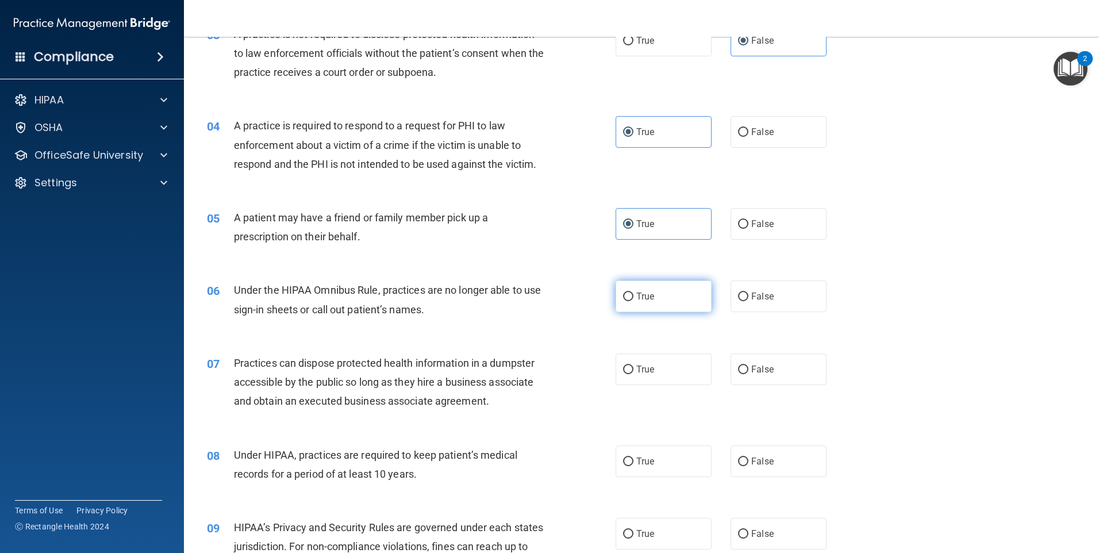
click at [545, 289] on label "True" at bounding box center [664, 296] width 96 height 32
click at [545, 293] on input "True" at bounding box center [628, 297] width 10 height 9
radio input "true"
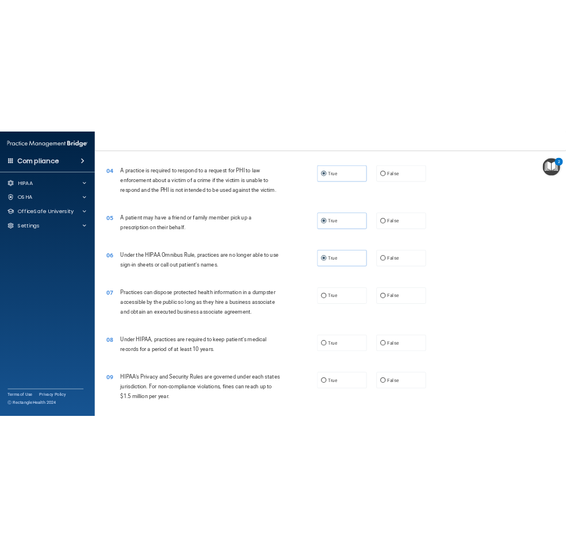
scroll to position [365, 0]
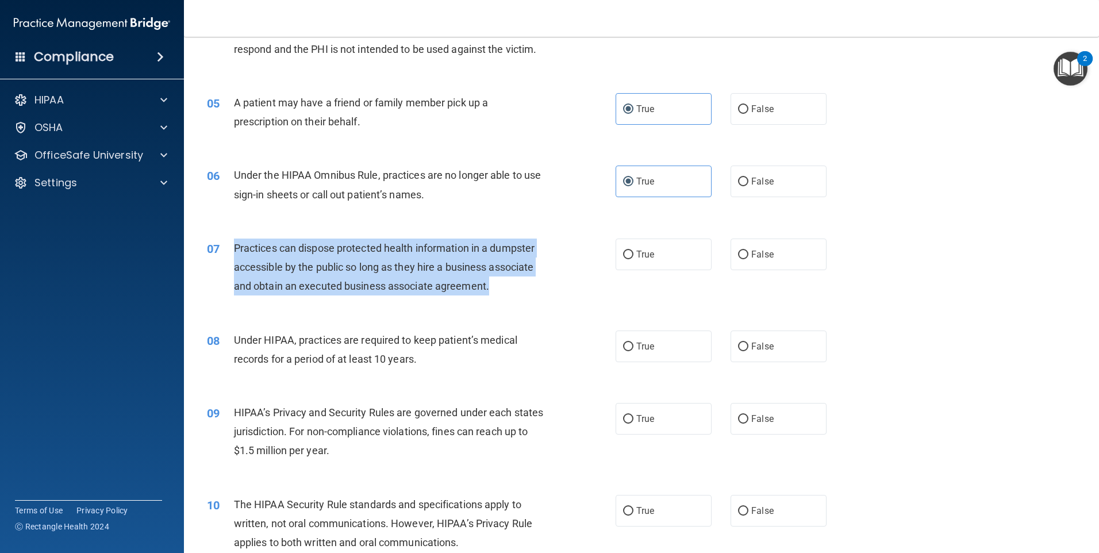
drag, startPoint x: 226, startPoint y: 243, endPoint x: 492, endPoint y: 294, distance: 270.5
click at [492, 294] on div "07 Practices can dispose protected health information in a dumpster accessible …" at bounding box center [411, 270] width 443 height 63
drag, startPoint x: 492, startPoint y: 294, endPoint x: 483, endPoint y: 266, distance: 30.2
copy div "Practices can dispose protected health information in a dumpster accessible by …"
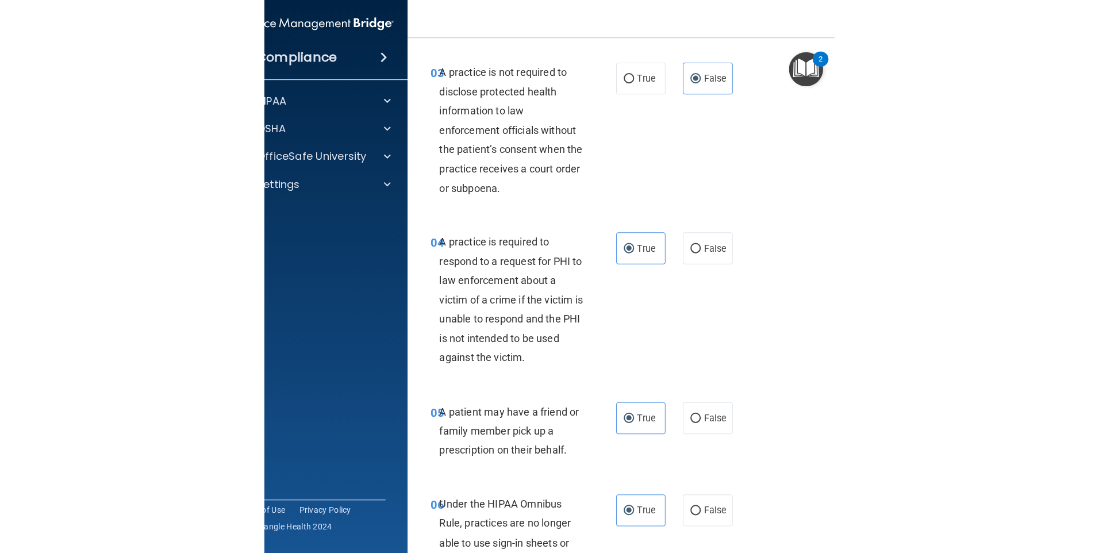
scroll to position [594, 0]
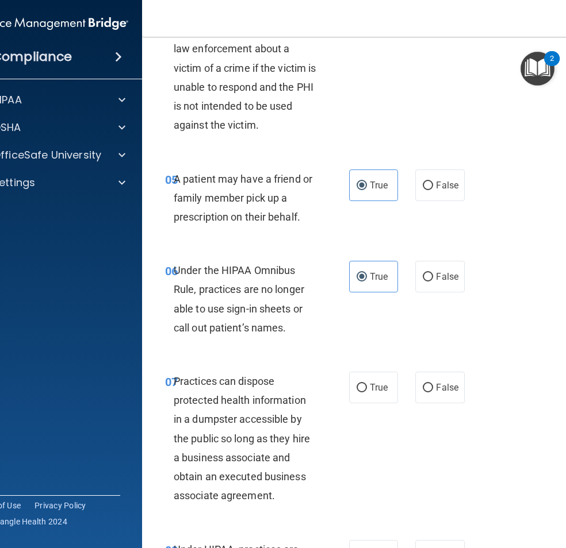
click at [325, 68] on div "04 A practice is required to respond to a request for PHI to law enforcement ab…" at bounding box center [257, 71] width 218 height 140
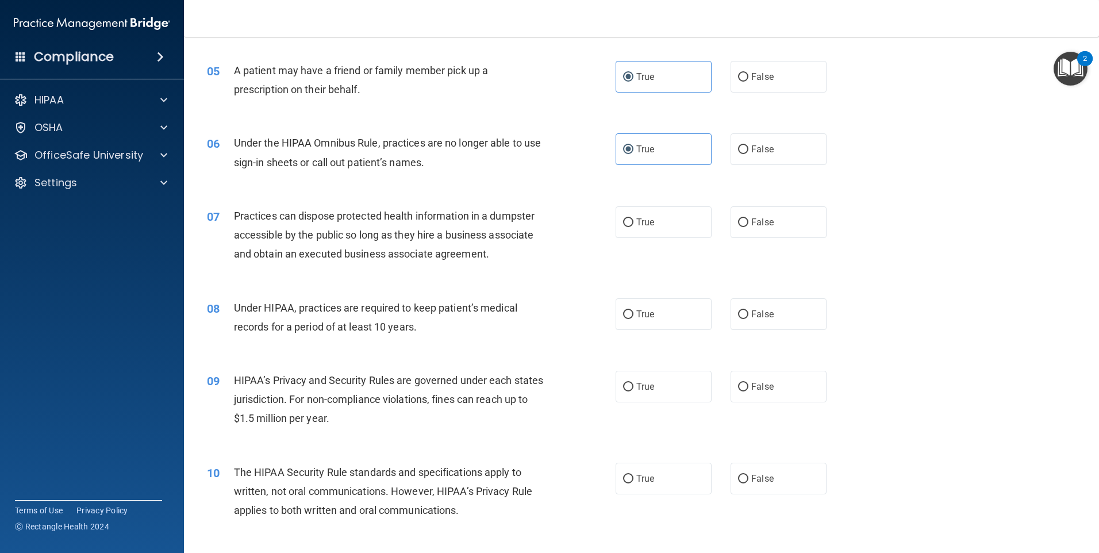
scroll to position [422, 0]
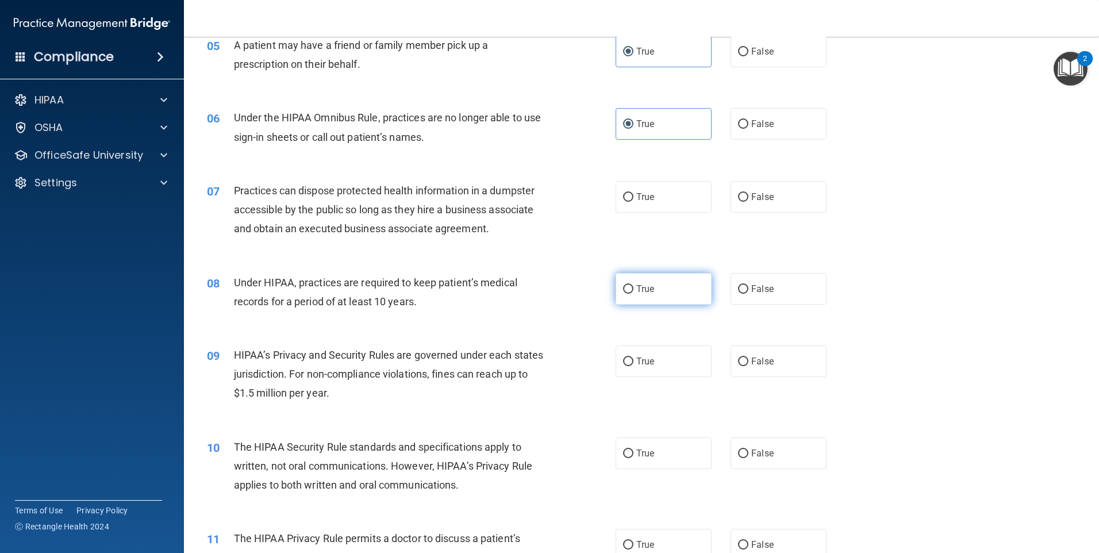
click at [545, 291] on span "True" at bounding box center [645, 288] width 18 height 11
click at [545, 291] on input "True" at bounding box center [628, 289] width 10 height 9
radio input "true"
click at [545, 191] on label "False" at bounding box center [779, 197] width 96 height 32
click at [545, 193] on input "False" at bounding box center [743, 197] width 10 height 9
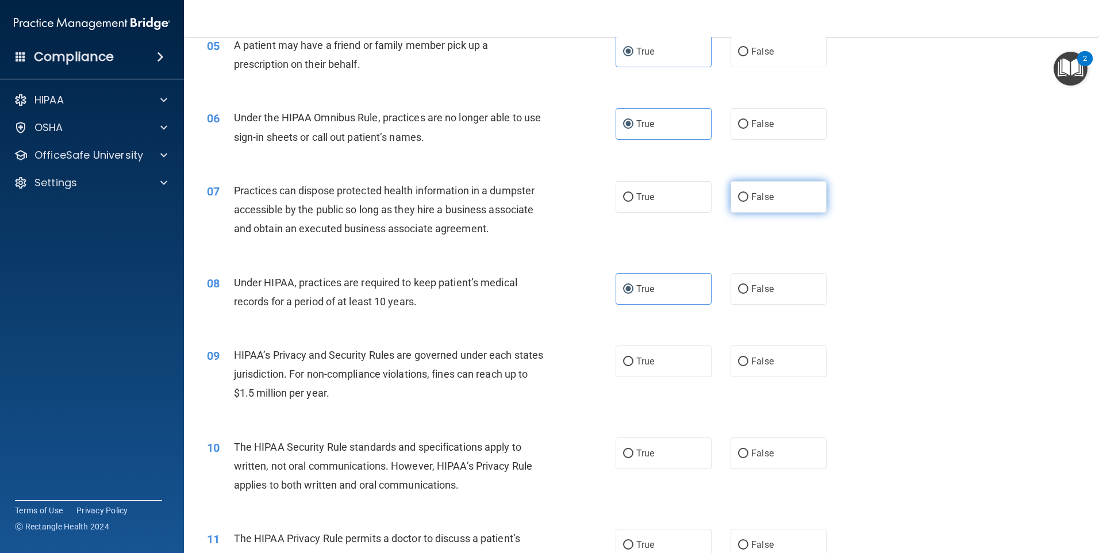
radio input "true"
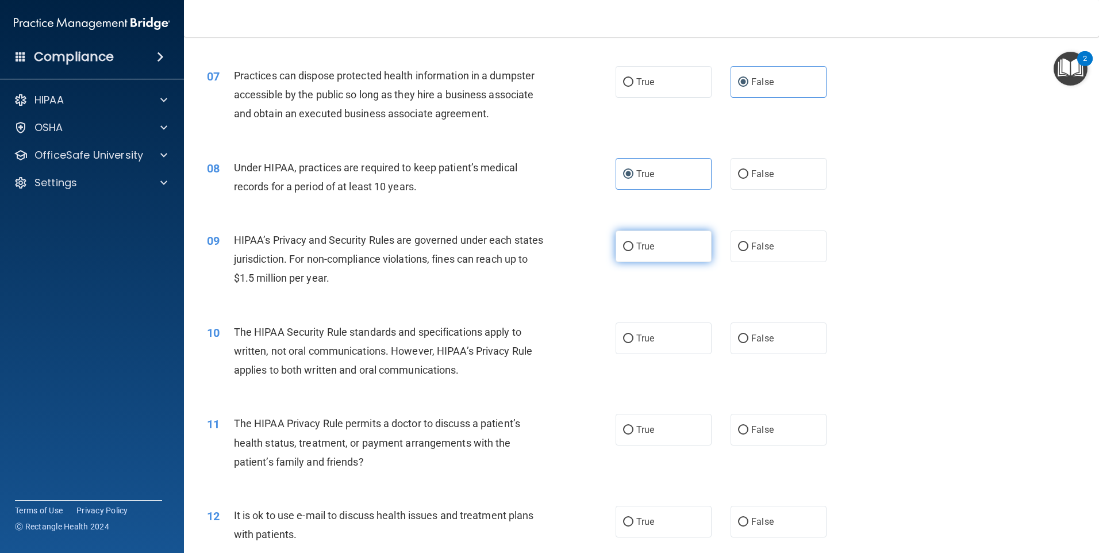
click at [545, 253] on label "True" at bounding box center [664, 246] width 96 height 32
click at [545, 251] on input "True" at bounding box center [628, 247] width 10 height 9
radio input "true"
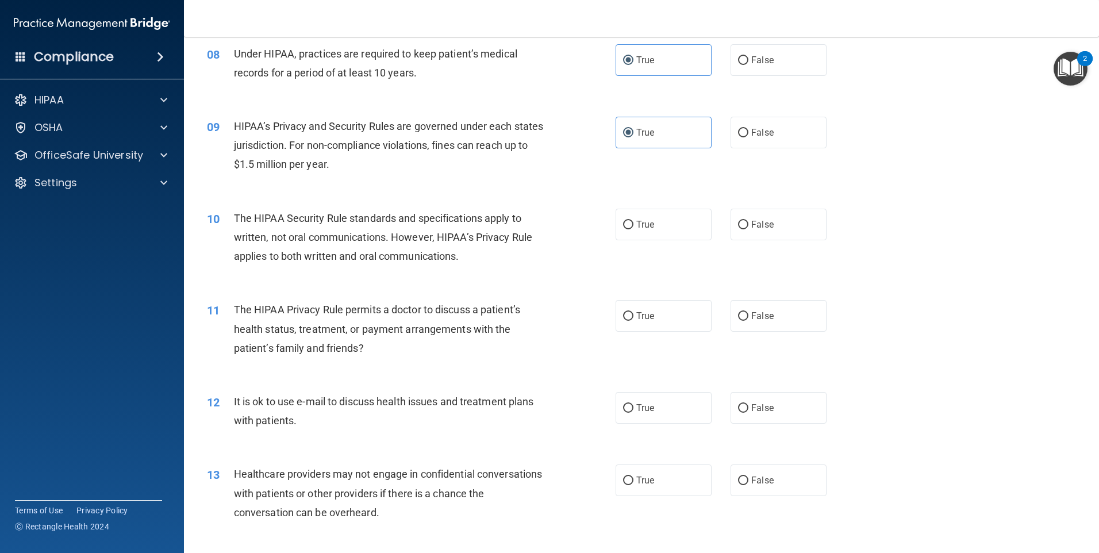
scroll to position [652, 0]
click at [545, 409] on label "False" at bounding box center [779, 407] width 96 height 32
click at [545, 409] on input "False" at bounding box center [743, 407] width 10 height 9
radio input "true"
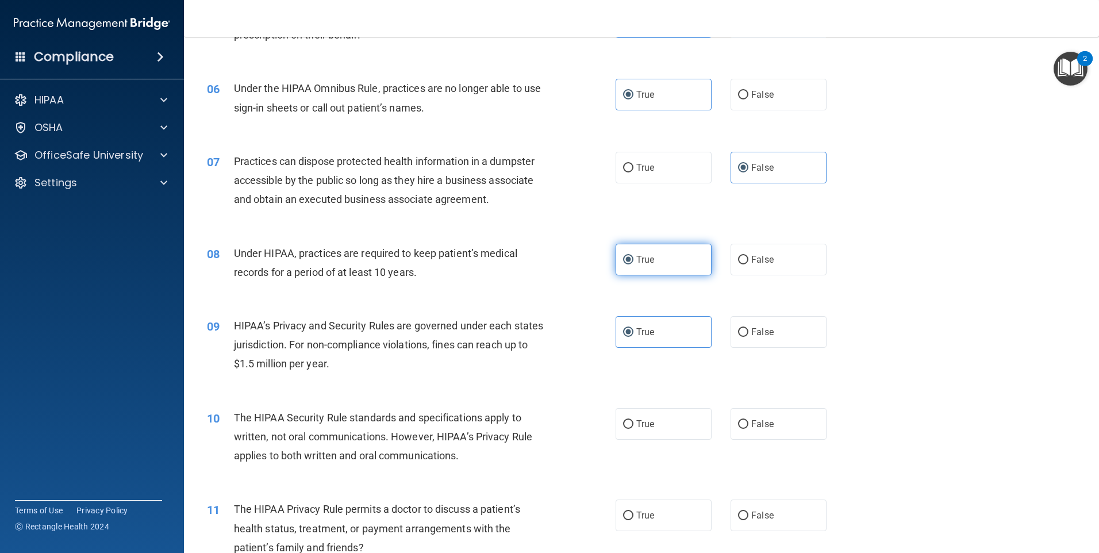
scroll to position [537, 0]
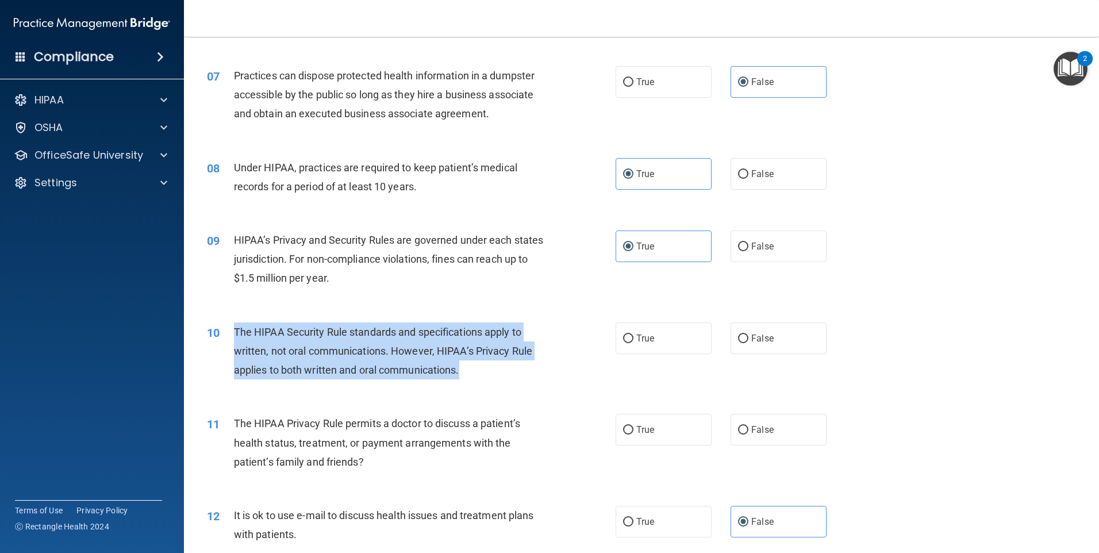
drag, startPoint x: 233, startPoint y: 328, endPoint x: 475, endPoint y: 376, distance: 246.6
click at [475, 376] on div "The HIPAA Security Rule standards and specifications apply to written, not oral…" at bounding box center [394, 350] width 320 height 57
drag, startPoint x: 475, startPoint y: 376, endPoint x: 458, endPoint y: 328, distance: 50.9
copy span "The HIPAA Security Rule standards and specifications apply to written, not oral…"
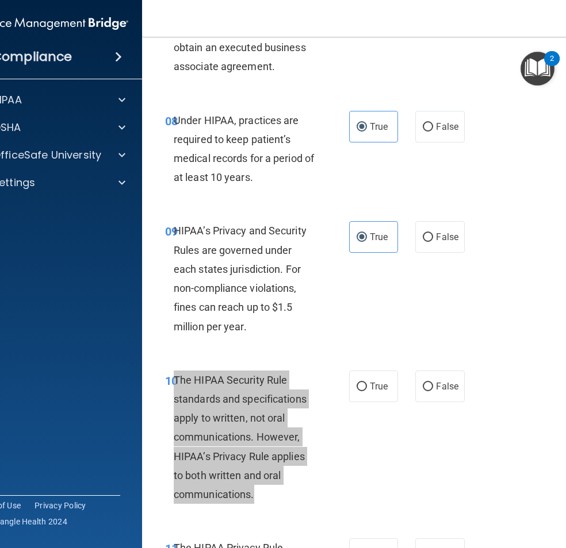
scroll to position [1092, 0]
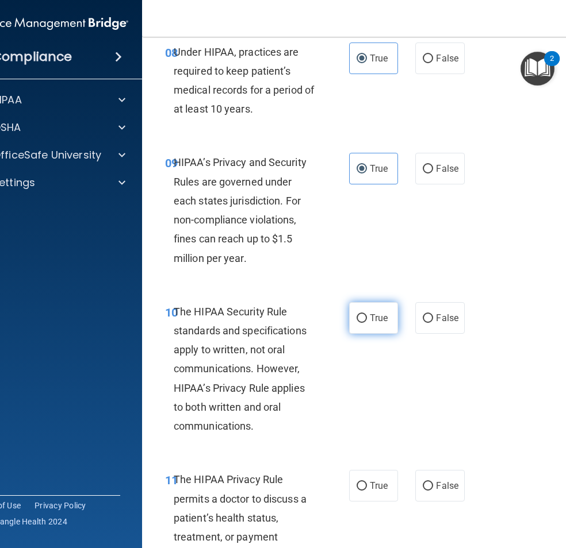
click at [374, 327] on label "True" at bounding box center [373, 318] width 49 height 32
click at [367, 323] on input "True" at bounding box center [361, 318] width 10 height 9
radio input "true"
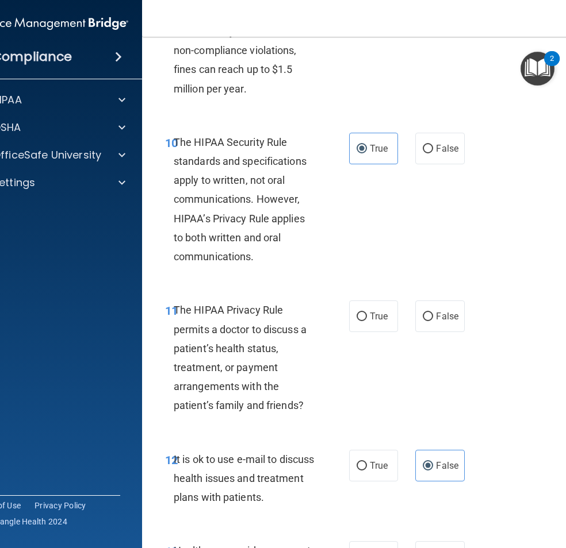
scroll to position [1265, 0]
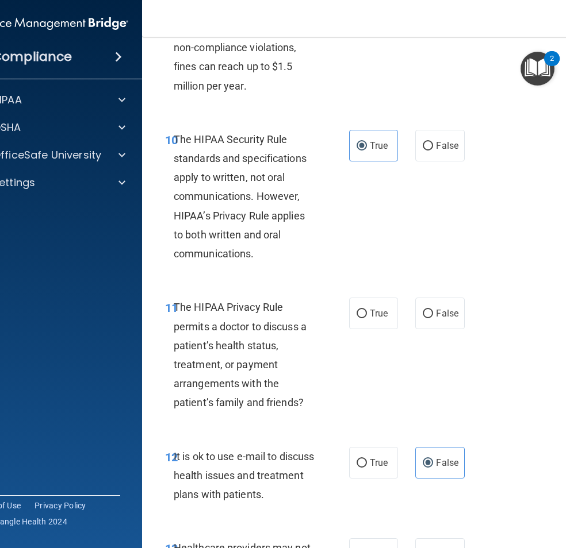
click at [303, 293] on div "11 The HIPAA Privacy Rule permits a doctor to discuss a patient’s health status…" at bounding box center [374, 357] width 437 height 149
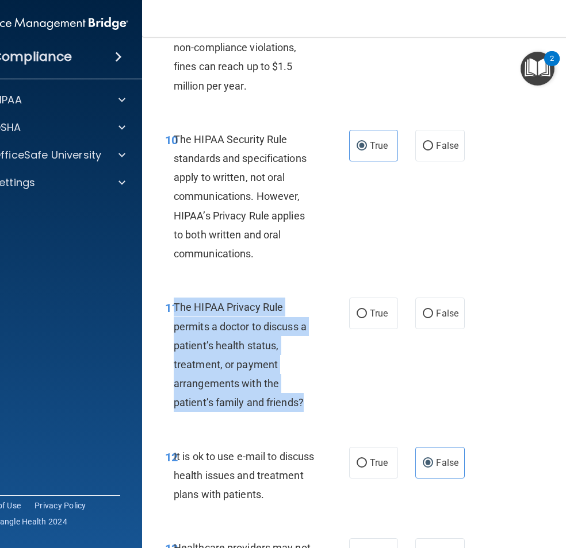
drag, startPoint x: 171, startPoint y: 304, endPoint x: 300, endPoint y: 395, distance: 158.0
click at [300, 395] on div "The HIPAA Privacy Rule permits a doctor to discuss a patient’s health status, t…" at bounding box center [249, 355] width 151 height 114
drag, startPoint x: 300, startPoint y: 395, endPoint x: 217, endPoint y: 322, distance: 110.0
copy span "The HIPAA Privacy Rule permits a doctor to discuss a patient’s health status, t…"
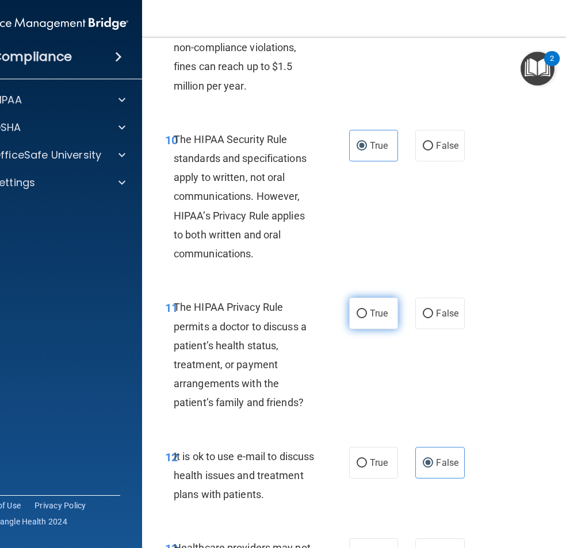
click at [372, 322] on label "True" at bounding box center [373, 314] width 49 height 32
click at [367, 318] on input "True" at bounding box center [361, 314] width 10 height 9
radio input "true"
click at [373, 367] on div "11 The HIPAA Privacy Rule permits a doctor to discuss a patient’s health status…" at bounding box center [374, 357] width 437 height 149
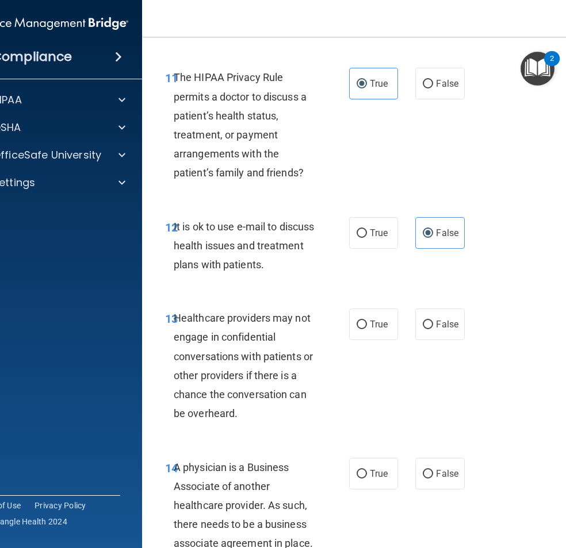
scroll to position [1552, 0]
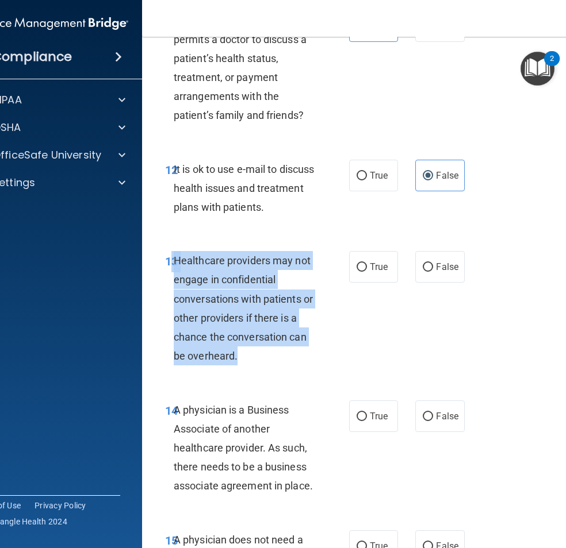
drag, startPoint x: 168, startPoint y: 261, endPoint x: 240, endPoint y: 352, distance: 115.8
click at [240, 352] on div "13 Healthcare providers may not engage in confidential conversations with patie…" at bounding box center [257, 311] width 218 height 120
drag, startPoint x: 240, startPoint y: 352, endPoint x: 245, endPoint y: 311, distance: 41.1
copy div "3 Healthcare providers may not engage in confidential conversations with patien…"
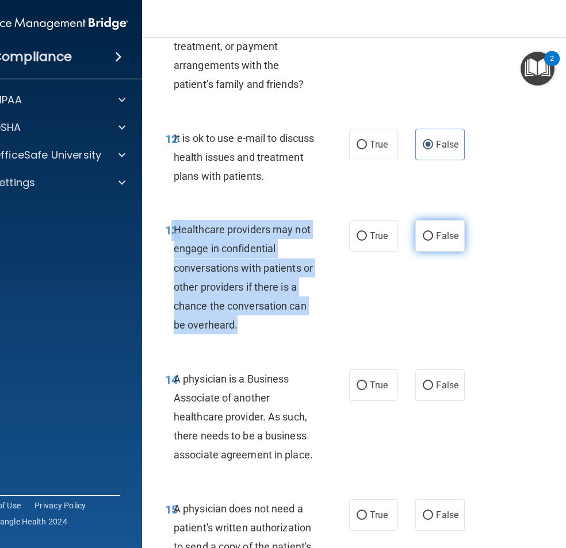
scroll to position [1609, 0]
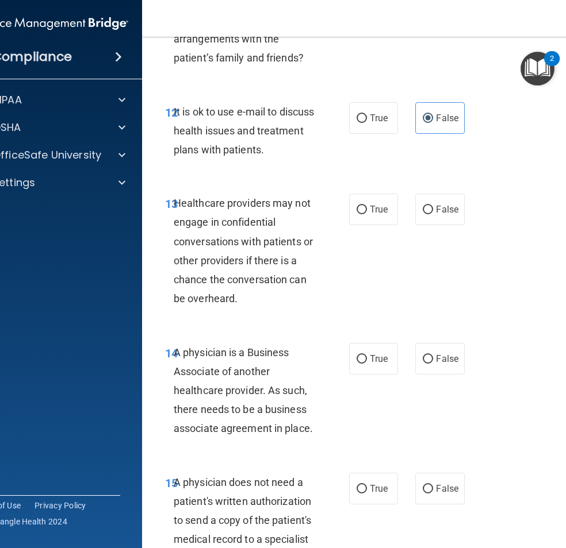
click at [393, 317] on div "13 Healthcare providers may not engage in confidential conversations with patie…" at bounding box center [374, 253] width 437 height 149
click at [417, 210] on label "False" at bounding box center [439, 210] width 49 height 32
click at [422, 210] on input "False" at bounding box center [427, 210] width 10 height 9
radio input "true"
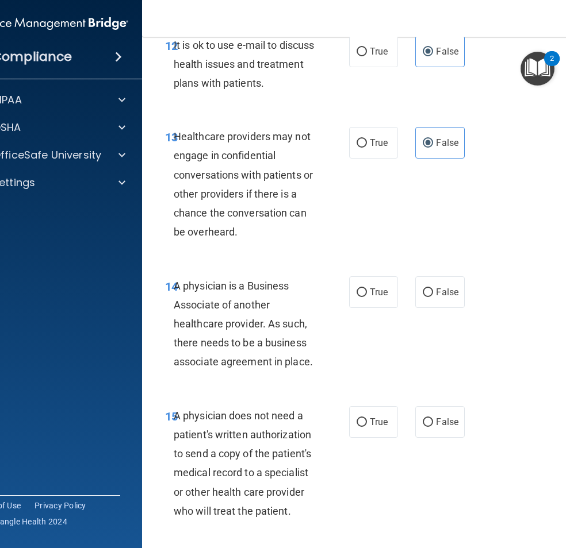
scroll to position [1782, 0]
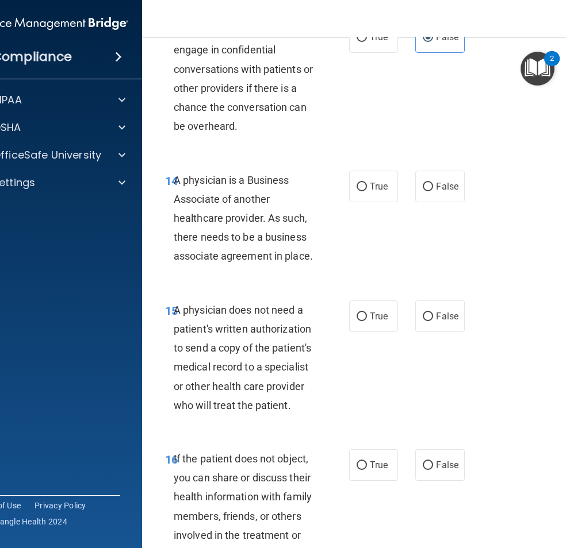
drag, startPoint x: 171, startPoint y: 177, endPoint x: 314, endPoint y: 265, distance: 168.0
click at [314, 265] on div "A physician is a Business Associate of another healthcare provider. As such, th…" at bounding box center [249, 218] width 151 height 95
drag, startPoint x: 314, startPoint y: 265, endPoint x: 192, endPoint y: 198, distance: 138.9
copy span "A physician is a Business Associate of another healthcare provider. As such, th…"
click at [436, 189] on span "False" at bounding box center [447, 186] width 22 height 11
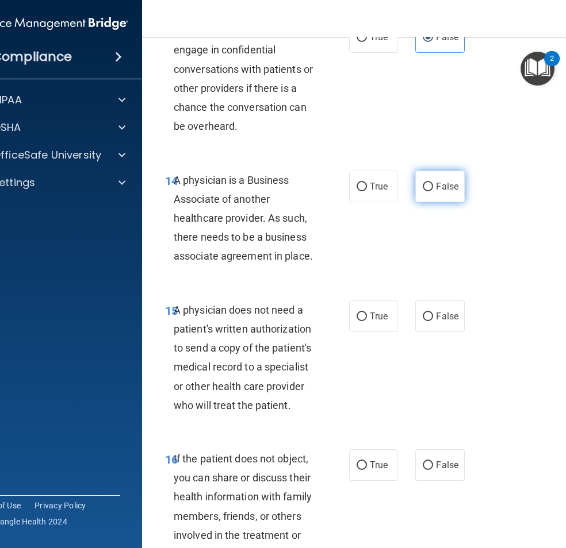
click at [433, 189] on input "False" at bounding box center [427, 187] width 10 height 9
radio input "true"
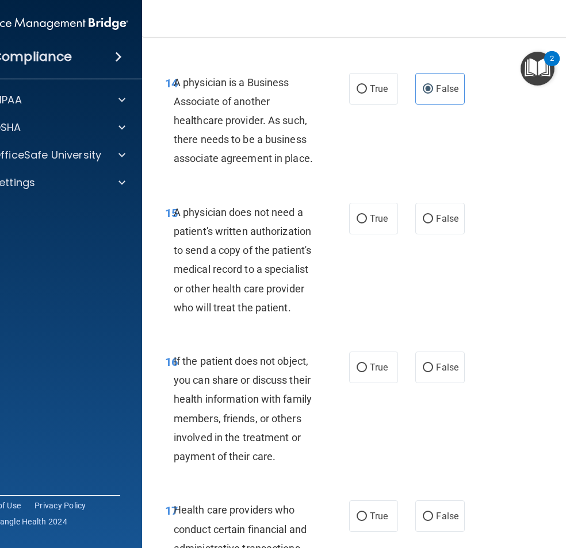
scroll to position [1897, 0]
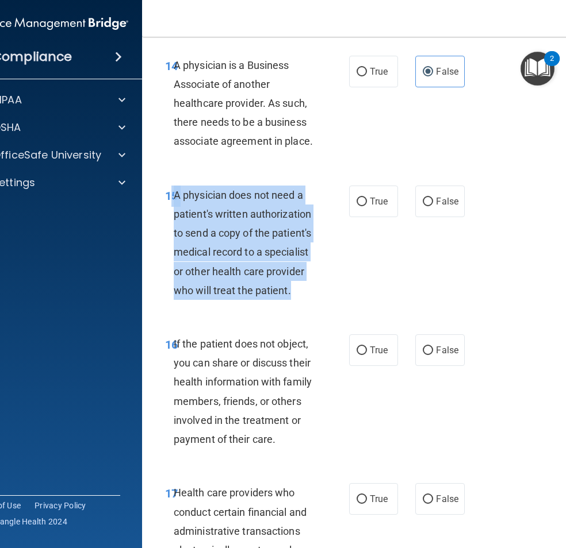
drag, startPoint x: 168, startPoint y: 187, endPoint x: 288, endPoint y: 296, distance: 162.0
click at [288, 296] on div "15 A physician does not need a patient's written authorization to send a copy o…" at bounding box center [257, 246] width 218 height 120
drag, startPoint x: 288, startPoint y: 296, endPoint x: 252, endPoint y: 241, distance: 65.2
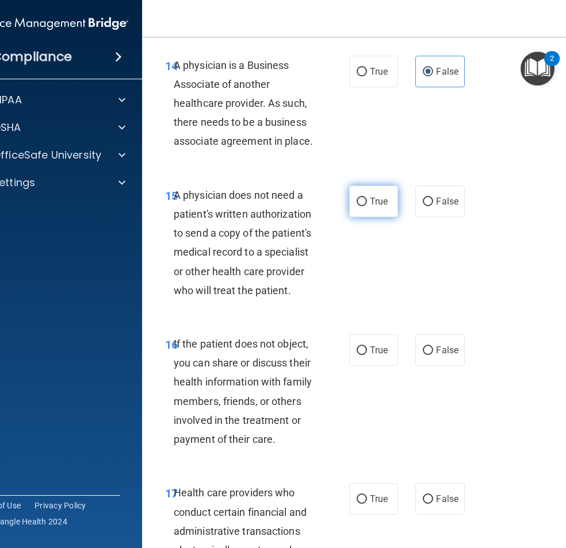
click at [380, 204] on span "True" at bounding box center [379, 201] width 18 height 11
click at [367, 204] on input "True" at bounding box center [361, 202] width 10 height 9
radio input "true"
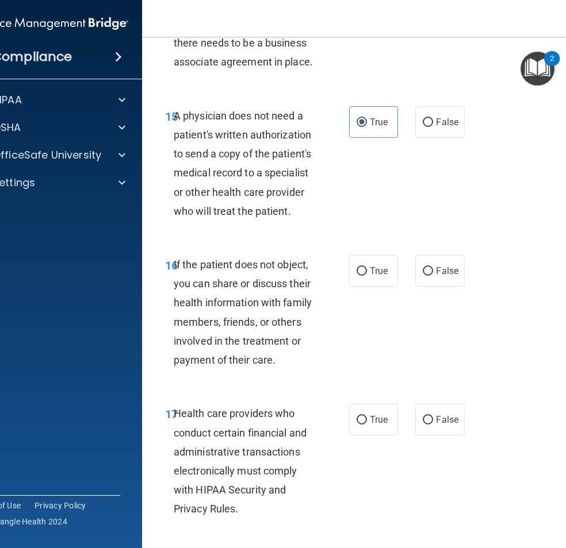
scroll to position [2012, 0]
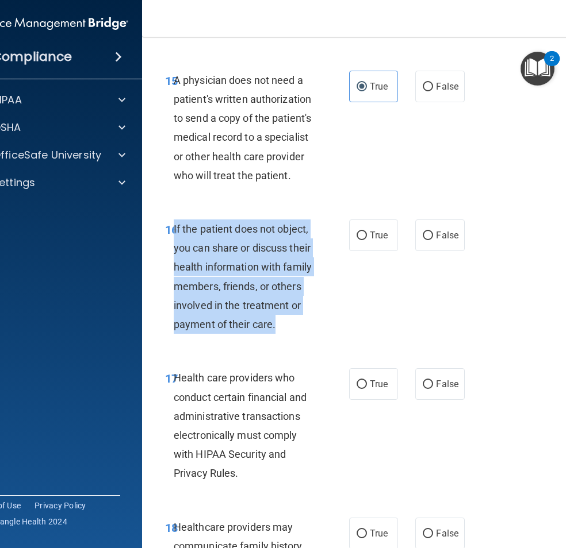
drag, startPoint x: 170, startPoint y: 228, endPoint x: 281, endPoint y: 321, distance: 144.9
click at [281, 321] on div "If the patient does not object, you can share or discuss their health informati…" at bounding box center [249, 277] width 151 height 114
drag, startPoint x: 281, startPoint y: 321, endPoint x: 276, endPoint y: 292, distance: 29.2
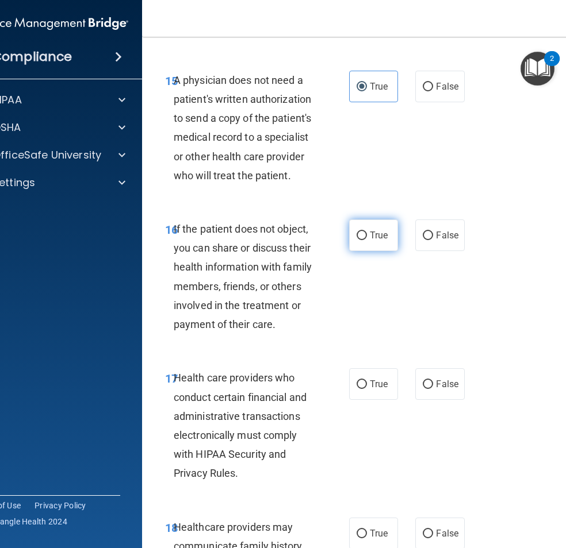
click at [388, 236] on label "True" at bounding box center [373, 236] width 49 height 32
click at [367, 236] on input "True" at bounding box center [361, 236] width 10 height 9
radio input "true"
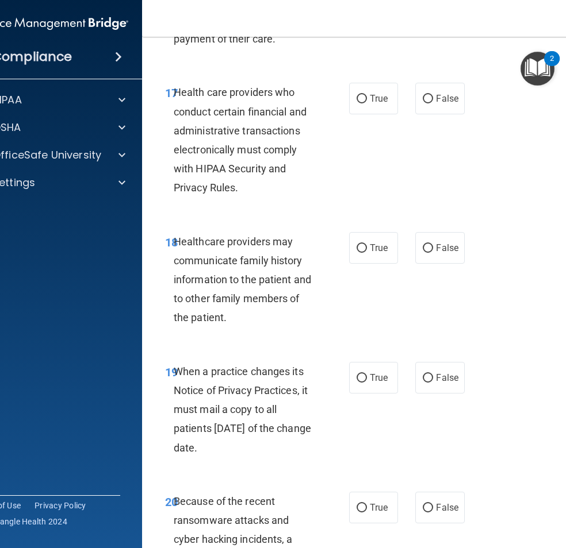
scroll to position [2299, 0]
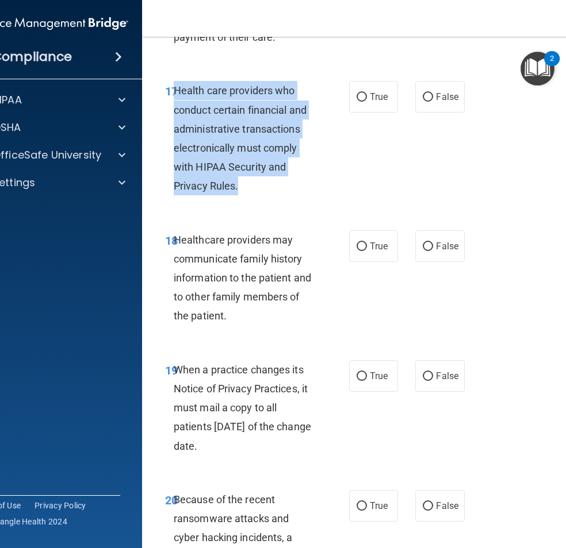
drag, startPoint x: 169, startPoint y: 86, endPoint x: 297, endPoint y: 179, distance: 158.0
click at [297, 179] on div "Health care providers who conduct certain financial and administrative transact…" at bounding box center [249, 138] width 151 height 114
drag, startPoint x: 297, startPoint y: 179, endPoint x: 224, endPoint y: 121, distance: 93.3
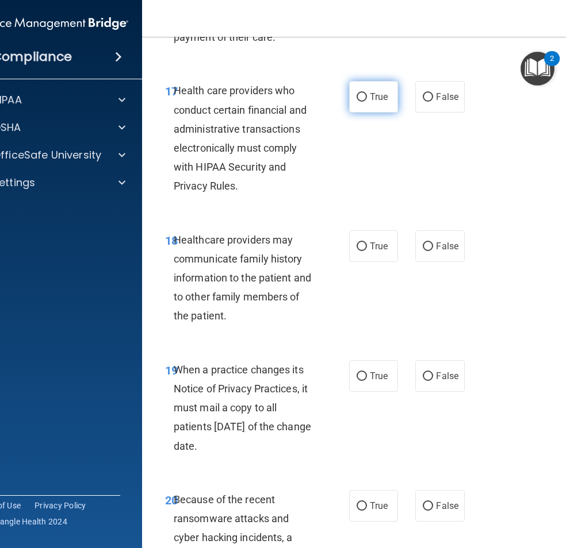
click at [364, 105] on label "True" at bounding box center [373, 97] width 49 height 32
click at [364, 102] on input "True" at bounding box center [361, 97] width 10 height 9
radio input "true"
click at [372, 100] on span "True" at bounding box center [379, 96] width 18 height 11
click at [367, 100] on input "True" at bounding box center [361, 97] width 10 height 9
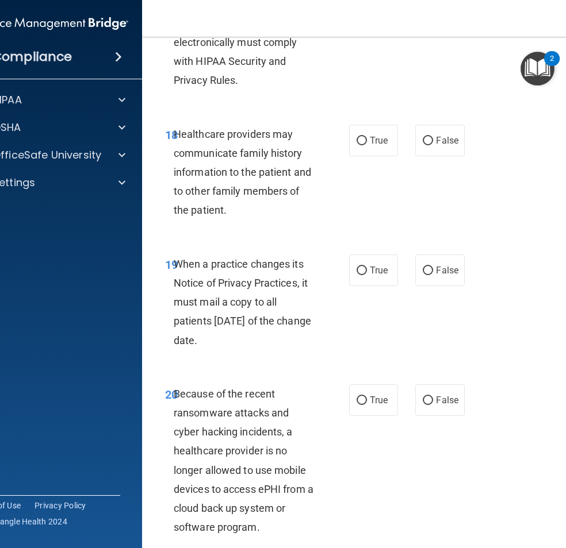
scroll to position [2414, 0]
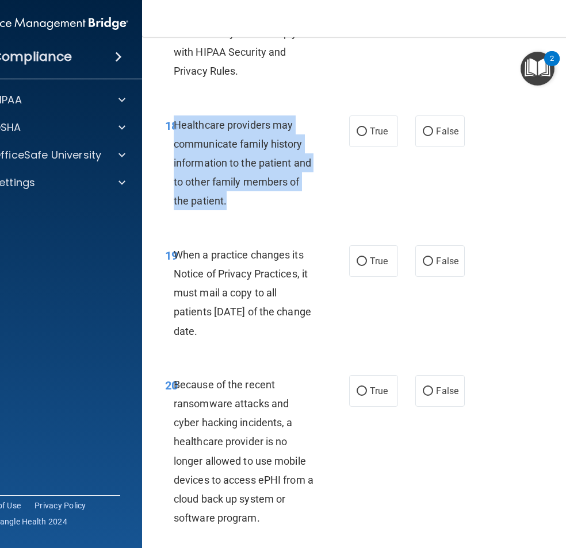
drag, startPoint x: 170, startPoint y: 124, endPoint x: 262, endPoint y: 205, distance: 123.0
click at [262, 205] on div "Healthcare providers may communicate family history information to the patient …" at bounding box center [249, 163] width 151 height 95
drag, startPoint x: 262, startPoint y: 205, endPoint x: 263, endPoint y: 168, distance: 36.8
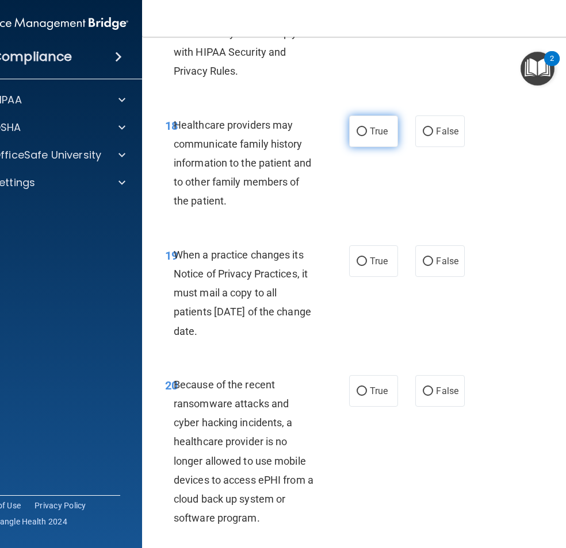
click at [387, 132] on label "True" at bounding box center [373, 132] width 49 height 32
click at [367, 132] on input "True" at bounding box center [361, 132] width 10 height 9
radio input "true"
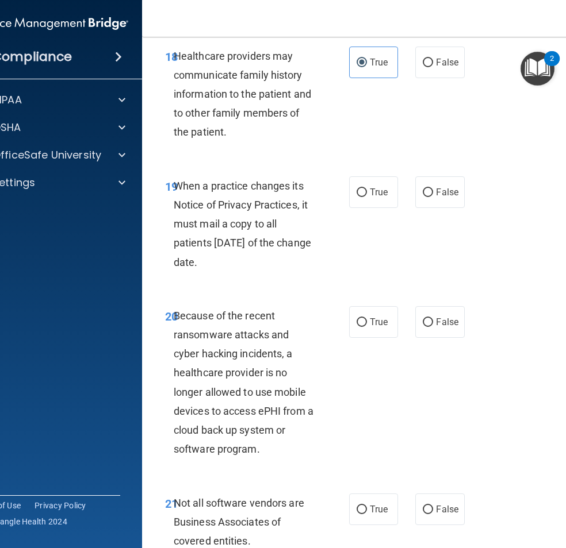
scroll to position [2529, 0]
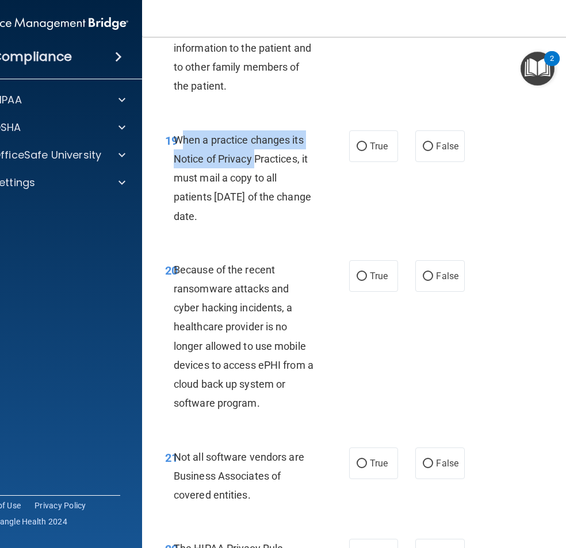
drag, startPoint x: 175, startPoint y: 144, endPoint x: 252, endPoint y: 156, distance: 78.0
click at [252, 156] on span "When a practice changes its Notice of Privacy Practices, it must mail a copy to…" at bounding box center [242, 178] width 137 height 89
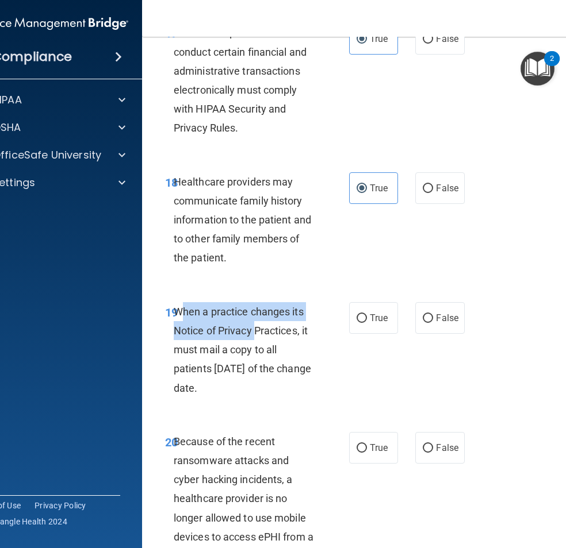
scroll to position [2357, 0]
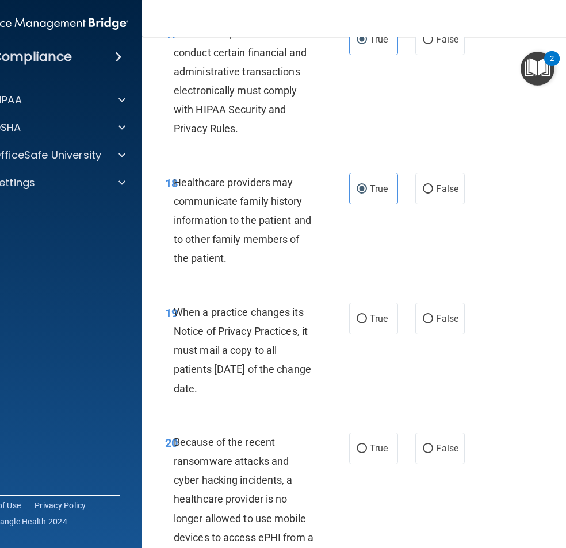
click at [156, 345] on div "19 When a practice changes its Notice of Privacy Practices, it must mail a copy…" at bounding box center [257, 353] width 218 height 101
drag, startPoint x: 167, startPoint y: 306, endPoint x: 233, endPoint y: 391, distance: 107.4
click at [233, 391] on div "19 When a practice changes its Notice of Privacy Practices, it must mail a copy…" at bounding box center [257, 353] width 218 height 101
drag, startPoint x: 233, startPoint y: 391, endPoint x: 229, endPoint y: 363, distance: 28.5
click at [465, 331] on div "19 When a practice changes its Notice of Privacy Practices, it must mail a copy…" at bounding box center [374, 354] width 437 height 130
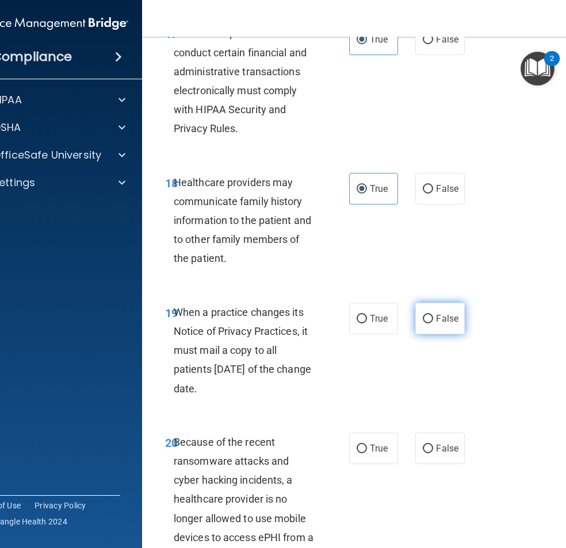
click at [441, 334] on label "False" at bounding box center [439, 319] width 49 height 32
click at [433, 324] on input "False" at bounding box center [427, 319] width 10 height 9
radio input "true"
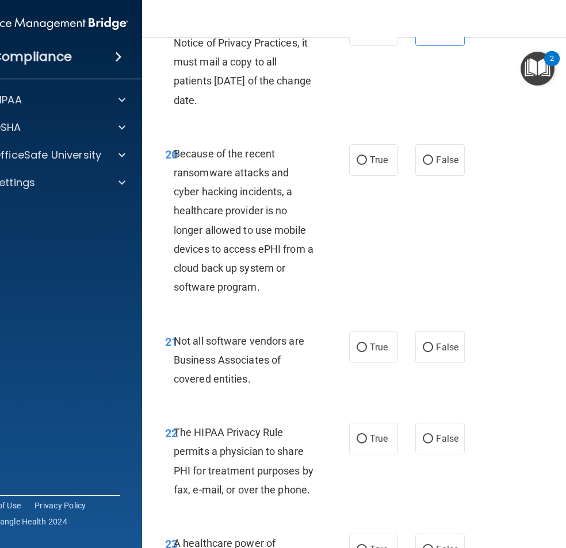
scroll to position [2701, 0]
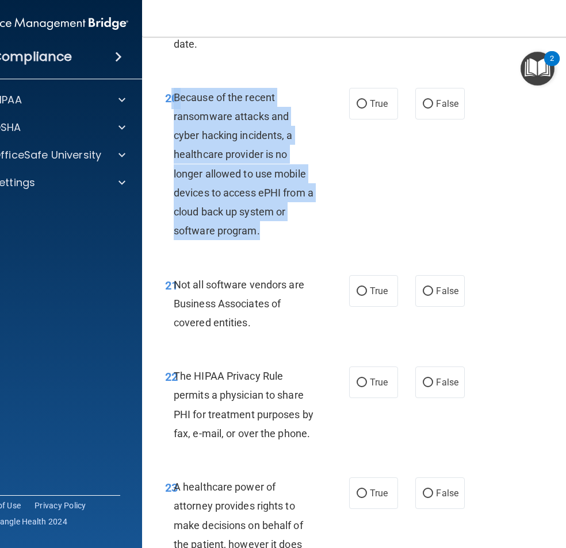
drag, startPoint x: 168, startPoint y: 97, endPoint x: 260, endPoint y: 223, distance: 156.2
click at [260, 223] on div "20 Because of the recent ransomware attacks and cyber hacking incidents, a heal…" at bounding box center [257, 167] width 218 height 159
drag, startPoint x: 260, startPoint y: 223, endPoint x: 256, endPoint y: 202, distance: 21.8
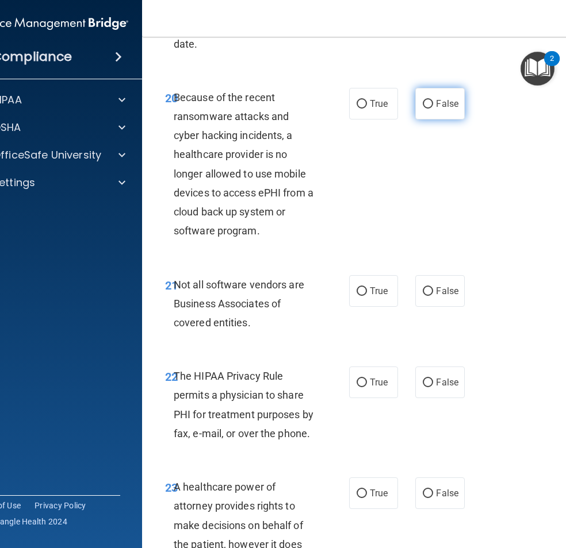
click at [438, 109] on label "False" at bounding box center [439, 104] width 49 height 32
click at [433, 109] on input "False" at bounding box center [427, 104] width 10 height 9
radio input "true"
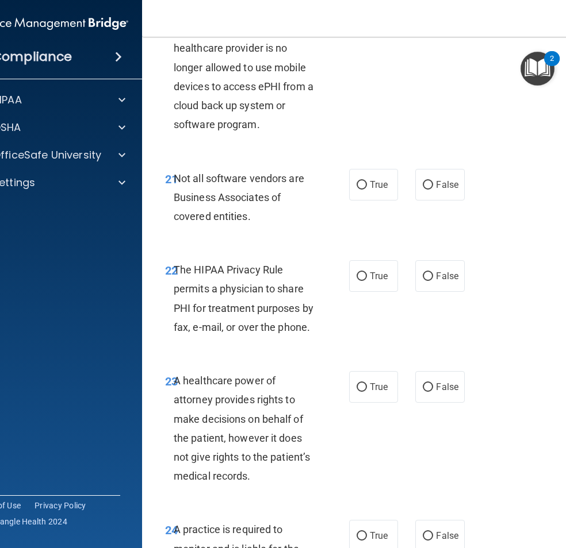
scroll to position [2816, 0]
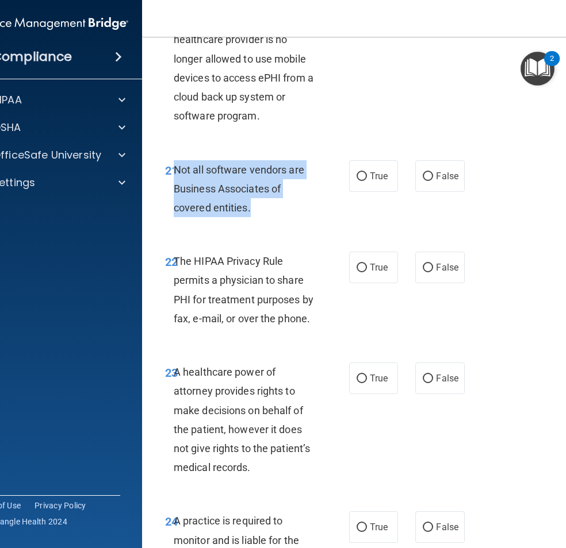
drag, startPoint x: 264, startPoint y: 210, endPoint x: 171, endPoint y: 174, distance: 99.2
click at [174, 174] on div "Not all software vendors are Business Associates of covered entities." at bounding box center [249, 188] width 151 height 57
click at [374, 179] on span "True" at bounding box center [379, 176] width 18 height 11
click at [367, 179] on input "True" at bounding box center [361, 176] width 10 height 9
radio input "true"
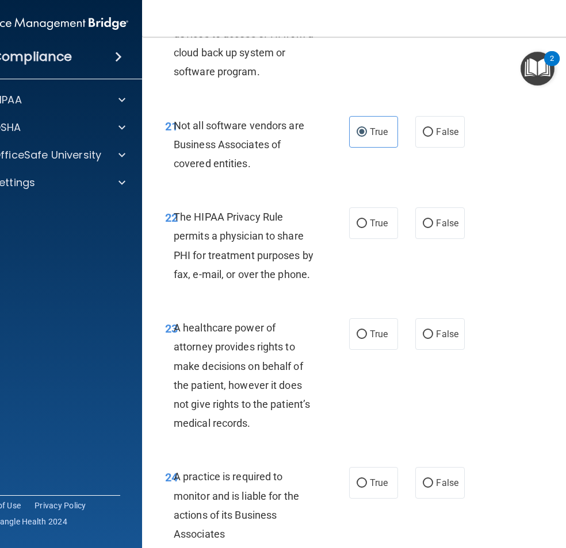
scroll to position [2931, 0]
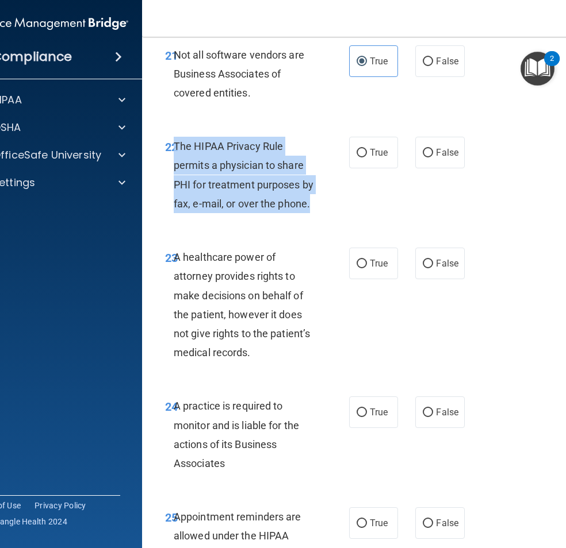
drag, startPoint x: 169, startPoint y: 144, endPoint x: 308, endPoint y: 210, distance: 154.0
click at [308, 210] on div "The HIPAA Privacy Rule permits a physician to share PHI for treatment purposes …" at bounding box center [249, 175] width 151 height 76
drag, startPoint x: 308, startPoint y: 210, endPoint x: 266, endPoint y: 183, distance: 50.4
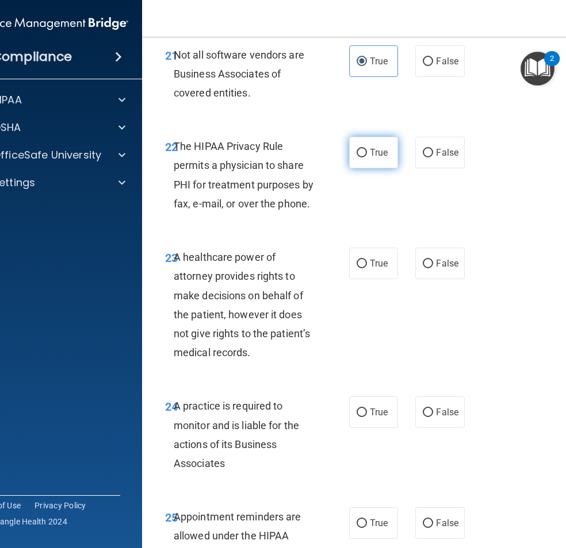
click at [379, 155] on span "True" at bounding box center [379, 152] width 18 height 11
click at [367, 155] on input "True" at bounding box center [361, 153] width 10 height 9
radio input "true"
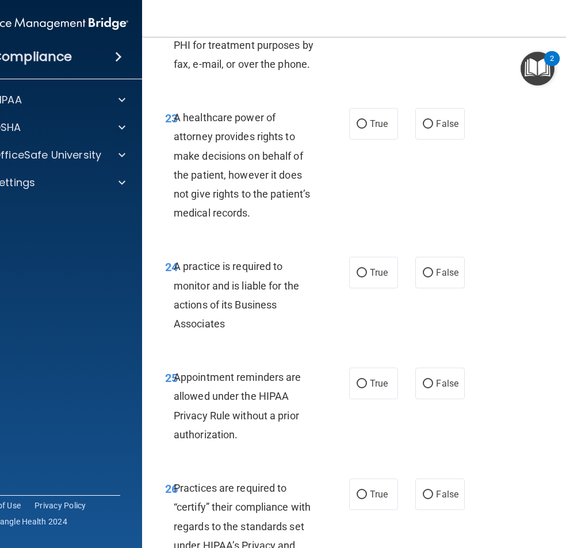
scroll to position [3104, 0]
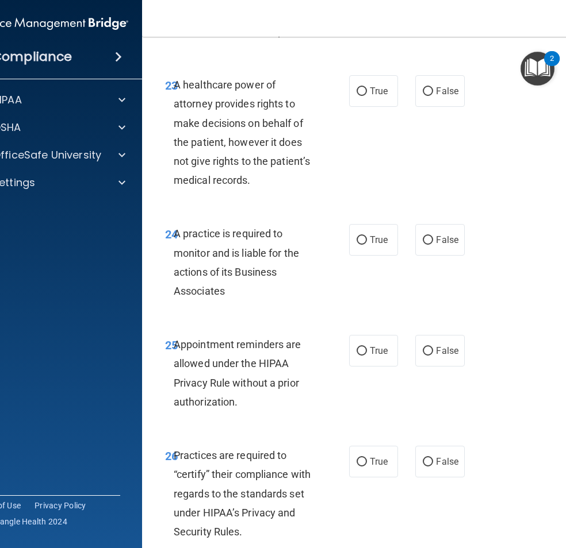
click at [353, 182] on div "23 A healthcare power of attorney provides rights to make decisions on behalf o…" at bounding box center [257, 135] width 218 height 120
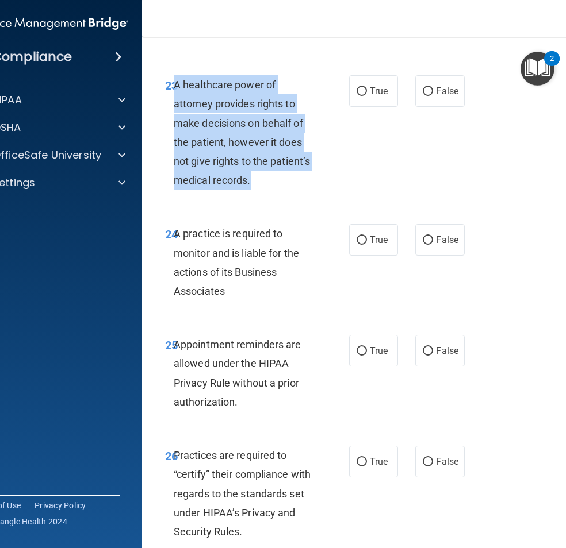
drag, startPoint x: 171, startPoint y: 86, endPoint x: 264, endPoint y: 193, distance: 141.8
click at [264, 193] on div "23 A healthcare power of attorney provides rights to make decisions on behalf o…" at bounding box center [257, 135] width 218 height 120
drag, startPoint x: 264, startPoint y: 193, endPoint x: 257, endPoint y: 141, distance: 52.3
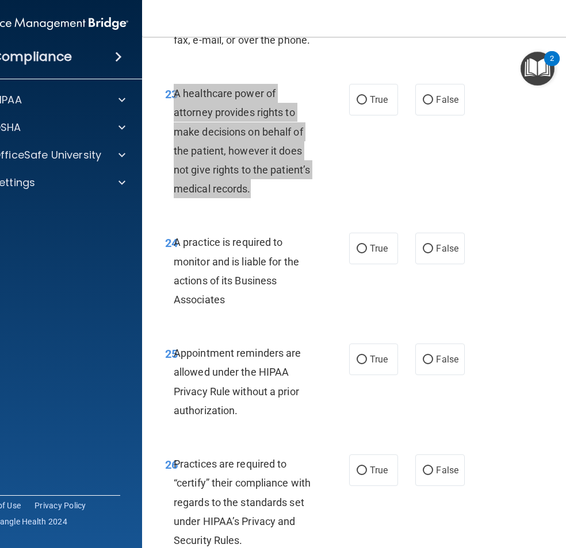
scroll to position [3046, 0]
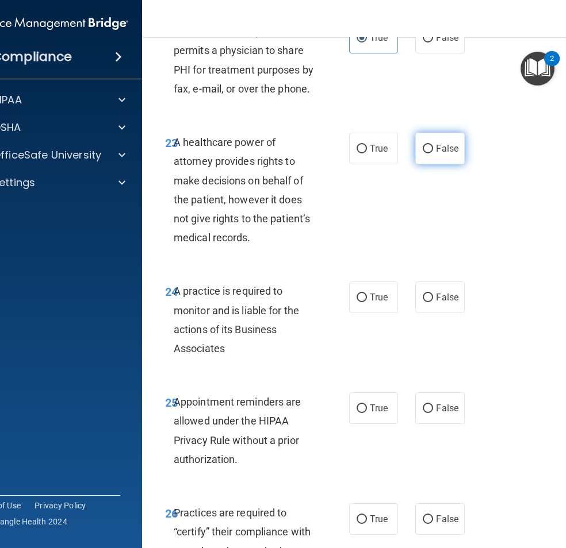
click at [439, 157] on label "False" at bounding box center [439, 149] width 49 height 32
click at [433, 153] on input "False" at bounding box center [427, 149] width 10 height 9
radio input "true"
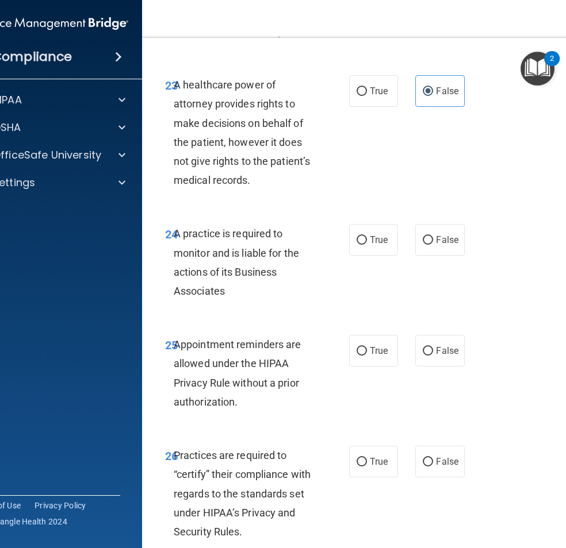
scroll to position [3161, 0]
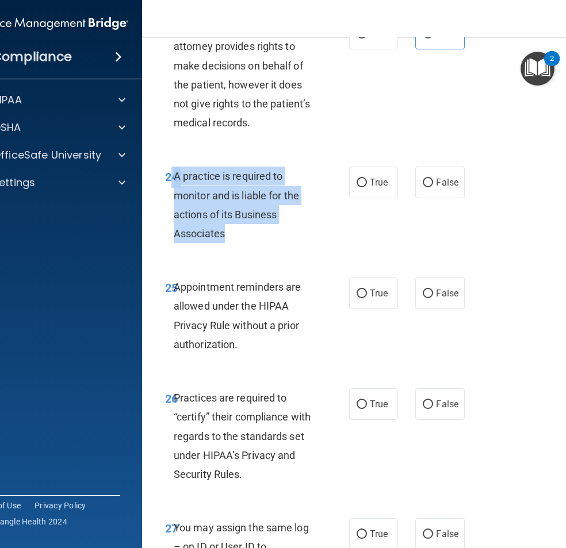
drag, startPoint x: 190, startPoint y: 174, endPoint x: 221, endPoint y: 236, distance: 69.4
click at [221, 236] on div "24 A practice is required to monitor and is liable for the actions of its Busin…" at bounding box center [257, 208] width 218 height 82
drag, startPoint x: 221, startPoint y: 236, endPoint x: 227, endPoint y: 206, distance: 31.0
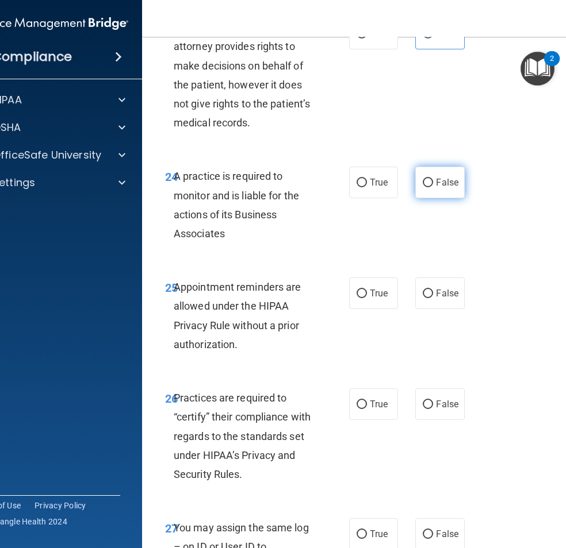
click at [449, 196] on label "False" at bounding box center [439, 183] width 49 height 32
click at [433, 187] on input "False" at bounding box center [427, 183] width 10 height 9
radio input "true"
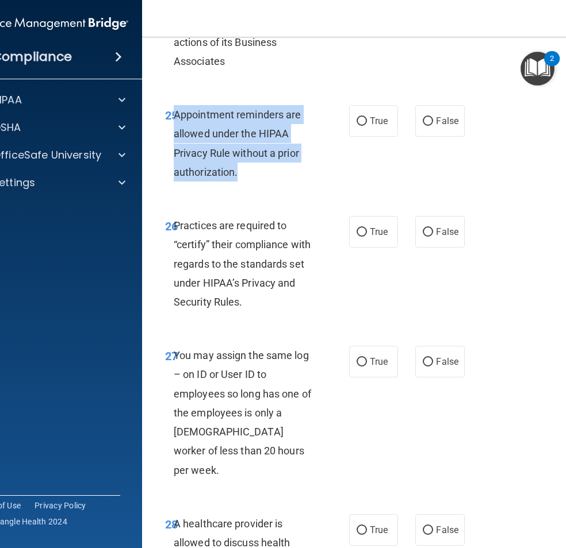
drag, startPoint x: 175, startPoint y: 112, endPoint x: 245, endPoint y: 171, distance: 91.8
click at [245, 171] on div "Appointment reminders are allowed under the HIPAA Privacy Rule without a prior …" at bounding box center [249, 143] width 151 height 76
drag, startPoint x: 245, startPoint y: 171, endPoint x: 248, endPoint y: 147, distance: 25.0
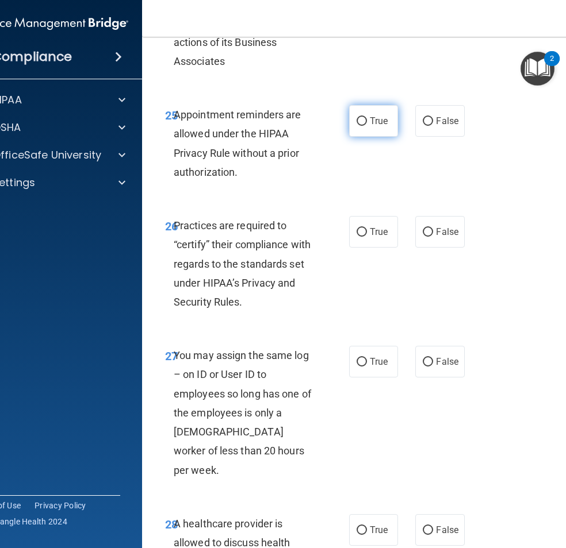
click at [385, 128] on label "True" at bounding box center [373, 121] width 49 height 32
click at [367, 126] on input "True" at bounding box center [361, 121] width 10 height 9
radio input "true"
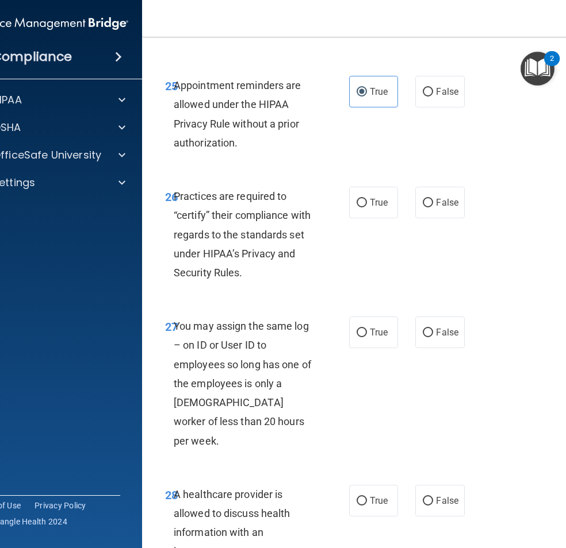
scroll to position [3391, 0]
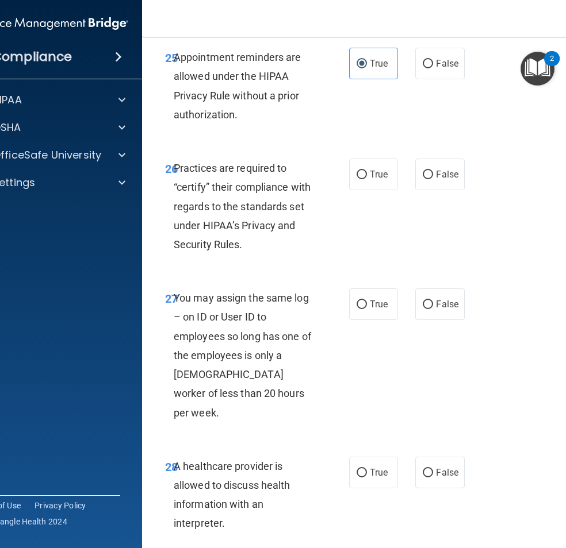
click at [174, 169] on span "Practices are required to “certify” their compliance with regards to the standa…" at bounding box center [242, 206] width 137 height 89
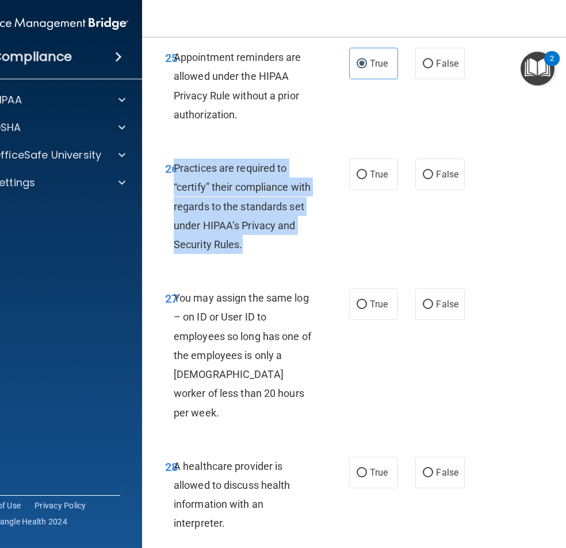
drag, startPoint x: 170, startPoint y: 168, endPoint x: 237, endPoint y: 247, distance: 103.9
click at [237, 247] on span "Practices are required to “certify” their compliance with regards to the standa…" at bounding box center [242, 206] width 137 height 89
drag, startPoint x: 237, startPoint y: 247, endPoint x: 237, endPoint y: 214, distance: 33.3
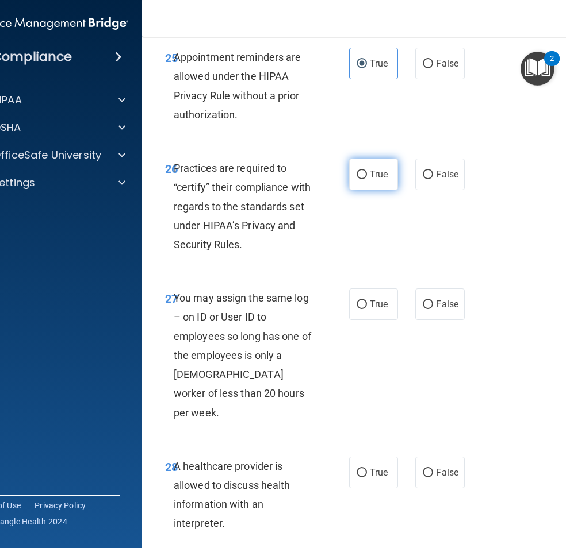
click at [391, 164] on label "True" at bounding box center [373, 175] width 49 height 32
click at [367, 171] on input "True" at bounding box center [361, 175] width 10 height 9
radio input "true"
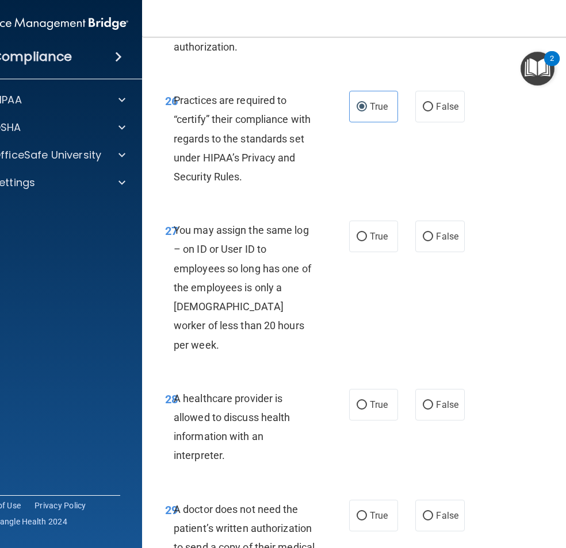
scroll to position [3506, 0]
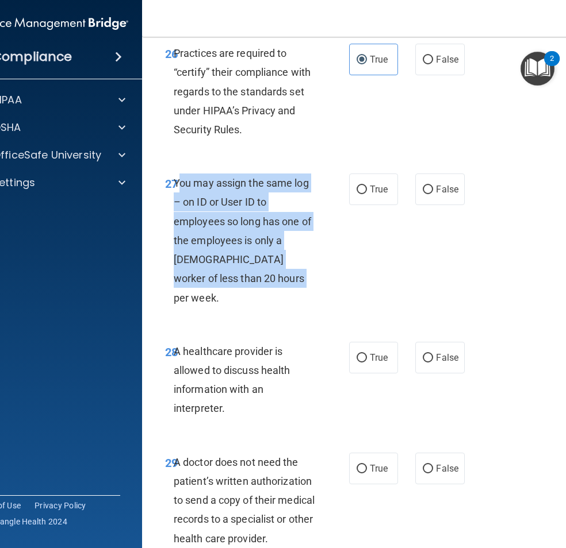
drag, startPoint x: 173, startPoint y: 179, endPoint x: 293, endPoint y: 277, distance: 154.9
click at [293, 277] on div "You may assign the same log – on ID or User ID to employees so long has one of …" at bounding box center [249, 241] width 151 height 134
drag, startPoint x: 293, startPoint y: 277, endPoint x: 272, endPoint y: 243, distance: 40.5
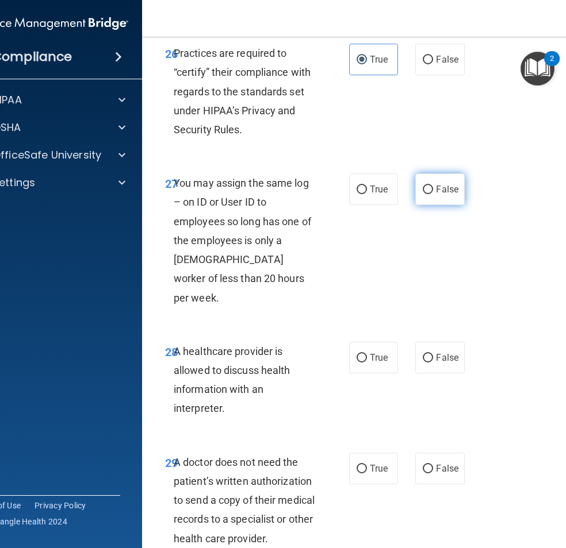
click at [426, 196] on label "False" at bounding box center [439, 190] width 49 height 32
click at [426, 194] on input "False" at bounding box center [427, 190] width 10 height 9
radio input "true"
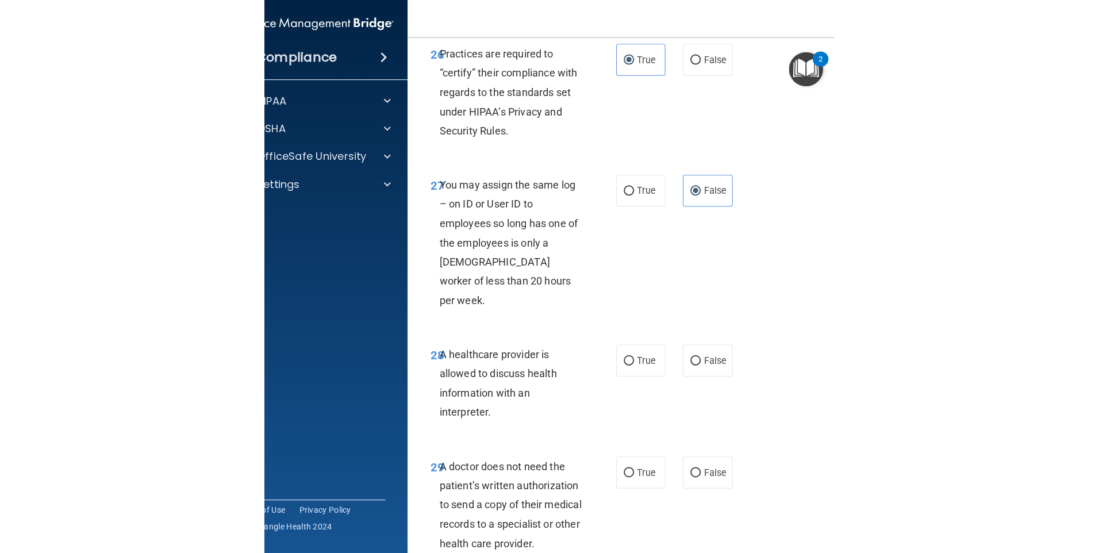
scroll to position [3679, 0]
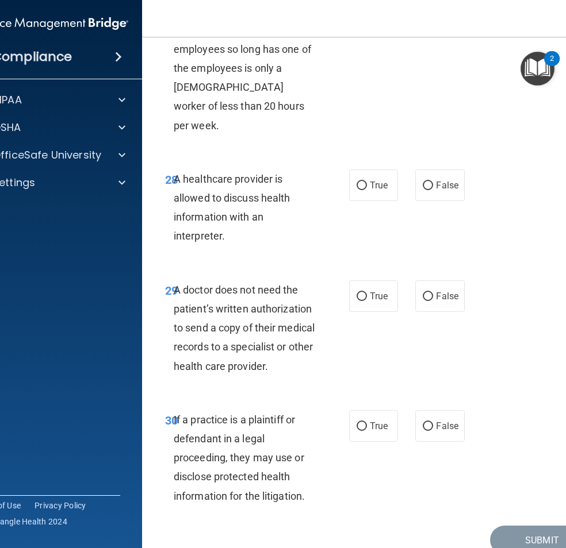
click at [466, 226] on div "28 A healthcare provider is allowed to discuss health information with an inter…" at bounding box center [374, 210] width 437 height 111
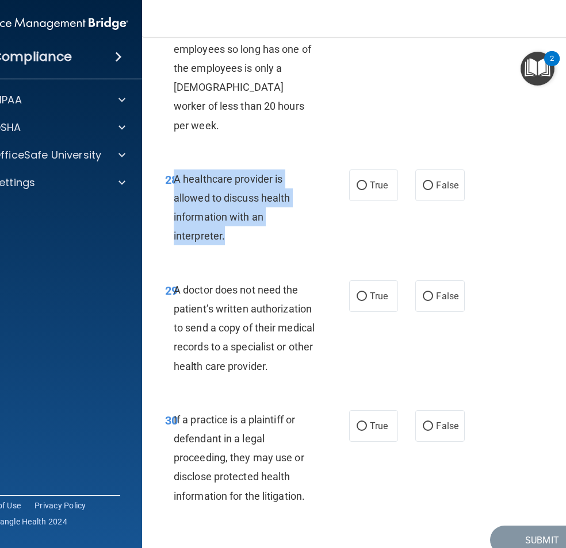
drag, startPoint x: 247, startPoint y: 224, endPoint x: 171, endPoint y: 161, distance: 98.4
click at [174, 170] on div "A healthcare provider is allowed to discuss health information with an interpre…" at bounding box center [249, 208] width 151 height 76
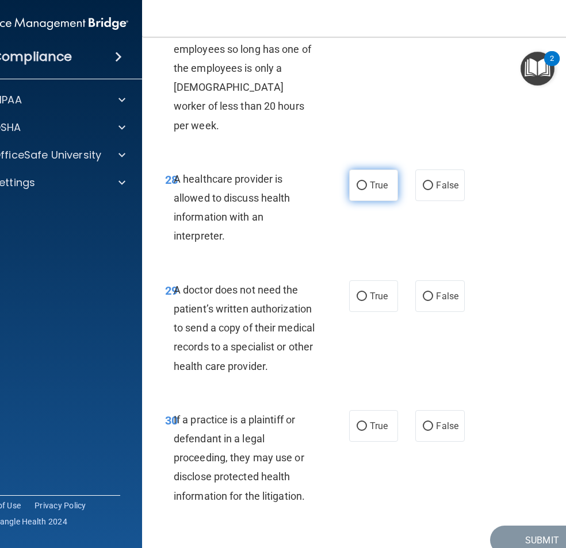
click at [374, 180] on span "True" at bounding box center [379, 185] width 18 height 11
click at [367, 182] on input "True" at bounding box center [361, 186] width 10 height 9
radio input "true"
click at [420, 228] on div "28 A healthcare provider is allowed to discuss health information with an inter…" at bounding box center [374, 210] width 437 height 111
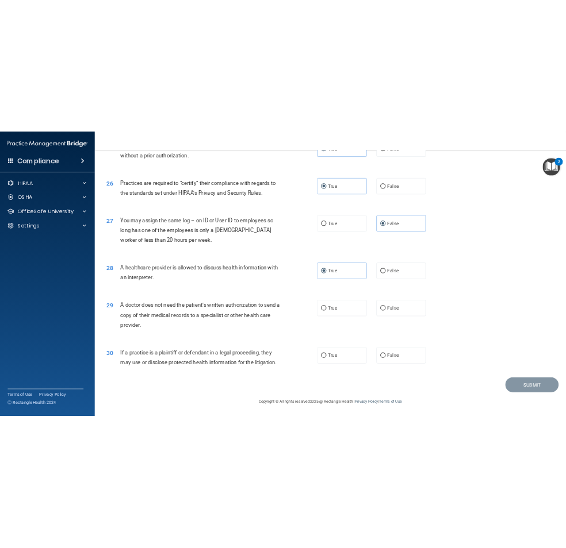
scroll to position [2123, 0]
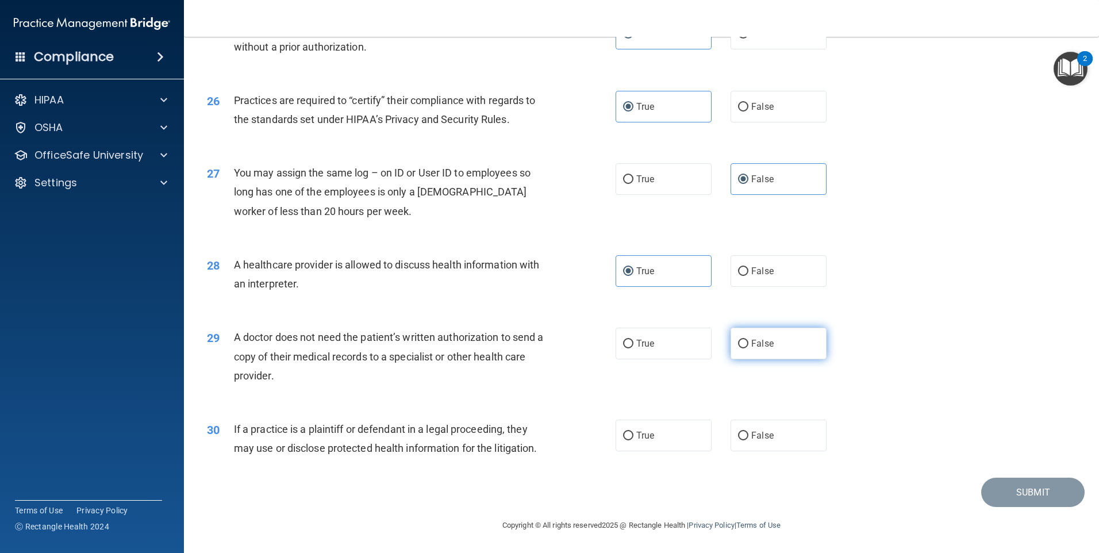
click at [545, 344] on span "False" at bounding box center [762, 343] width 22 height 11
click at [545, 344] on input "False" at bounding box center [743, 344] width 10 height 9
radio input "true"
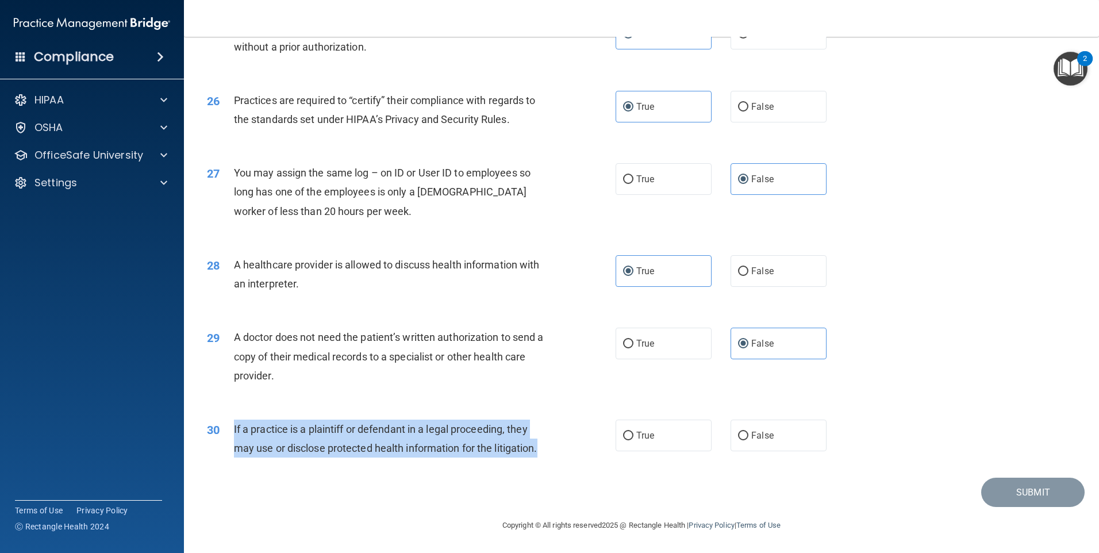
drag, startPoint x: 547, startPoint y: 449, endPoint x: 230, endPoint y: 429, distance: 317.3
click at [230, 429] on div "30 If a practice is a plaintiff or defendant in a legal proceeding, they may us…" at bounding box center [411, 442] width 443 height 44
drag, startPoint x: 230, startPoint y: 429, endPoint x: 271, endPoint y: 429, distance: 40.8
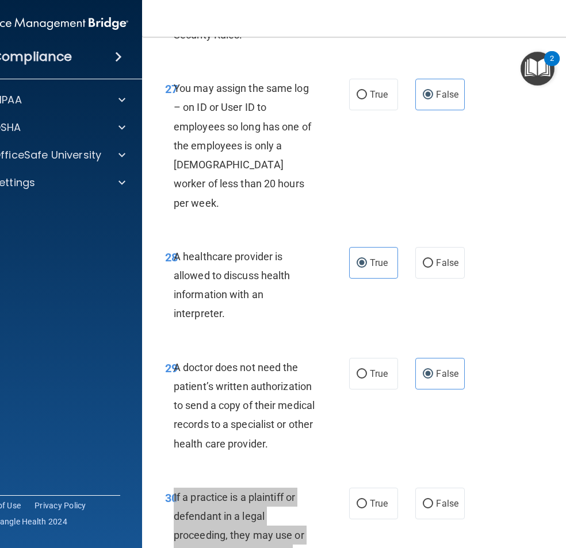
scroll to position [3712, 0]
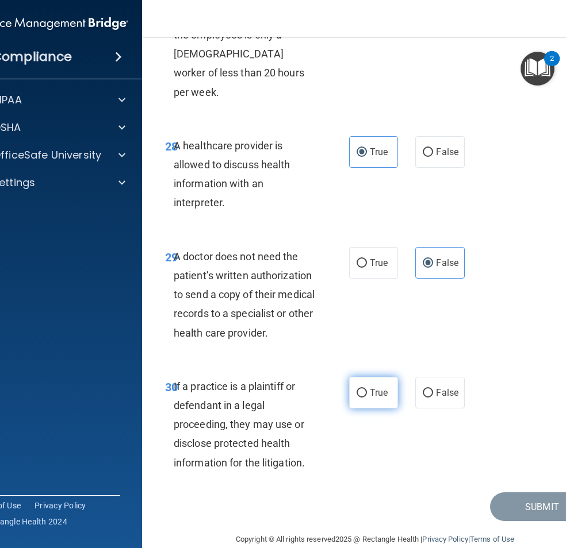
click at [381, 387] on span "True" at bounding box center [379, 392] width 18 height 11
click at [367, 389] on input "True" at bounding box center [361, 393] width 10 height 9
radio input "true"
click at [505, 493] on button "Submit" at bounding box center [541, 507] width 103 height 29
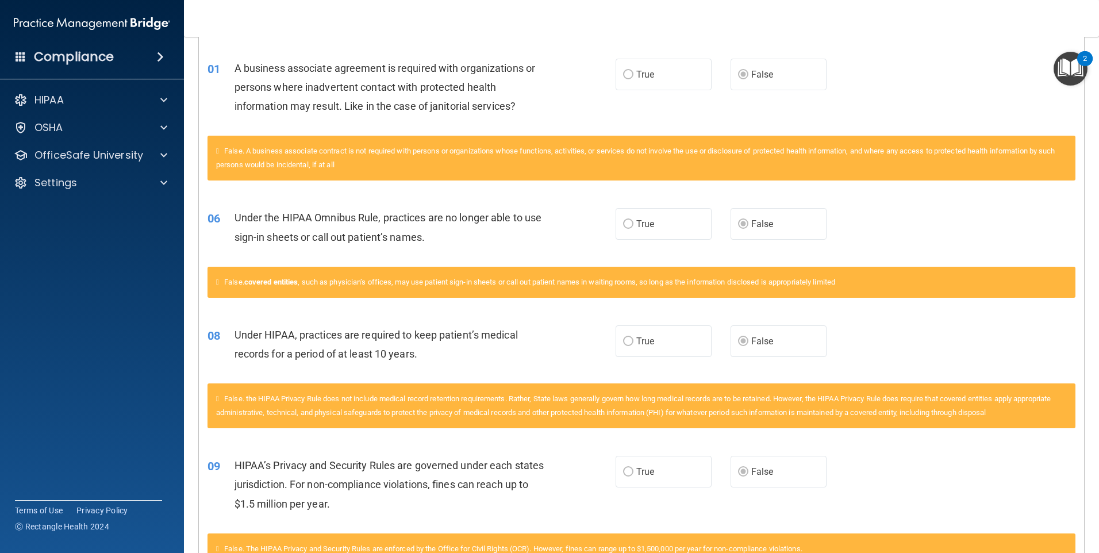
scroll to position [345, 0]
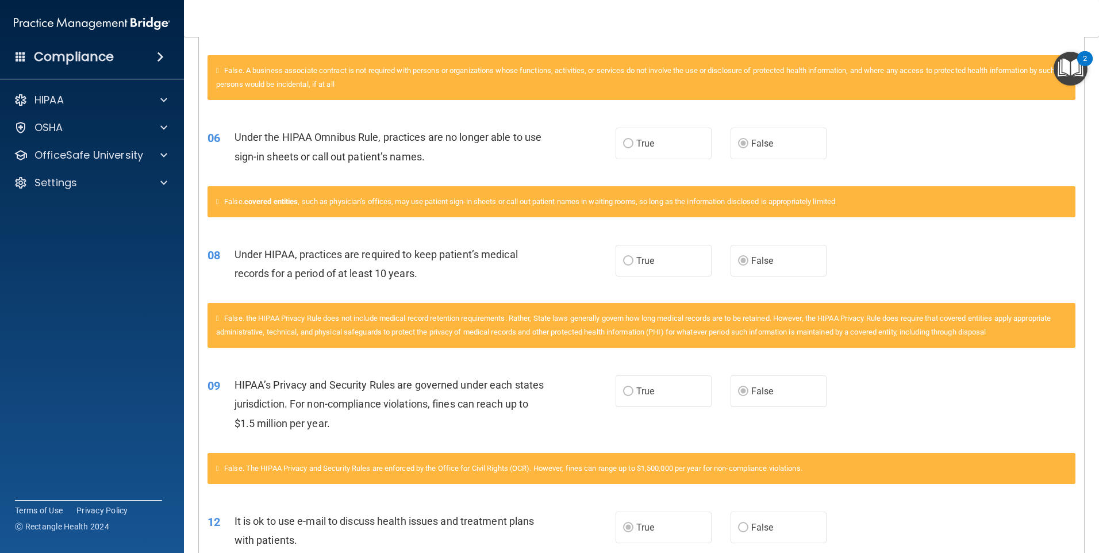
click at [545, 264] on label "True" at bounding box center [664, 261] width 96 height 32
click at [545, 381] on label "True" at bounding box center [664, 391] width 96 height 32
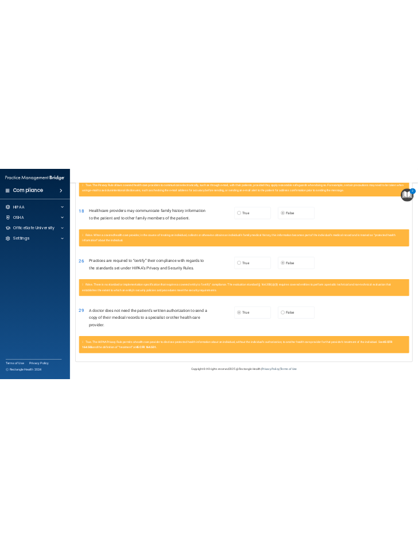
scroll to position [1217, 0]
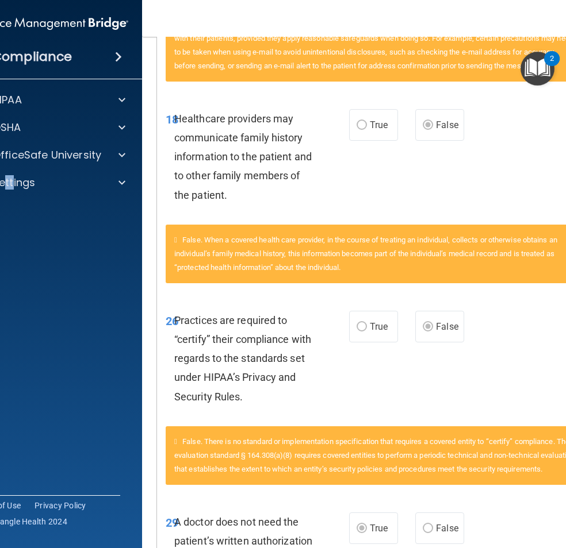
drag, startPoint x: 0, startPoint y: 251, endPoint x: 9, endPoint y: 249, distance: 8.7
click at [9, 249] on accordion "HIPAA Documents and Policies Report an Incident Business Associates Emergency P…" at bounding box center [50, 242] width 185 height 316
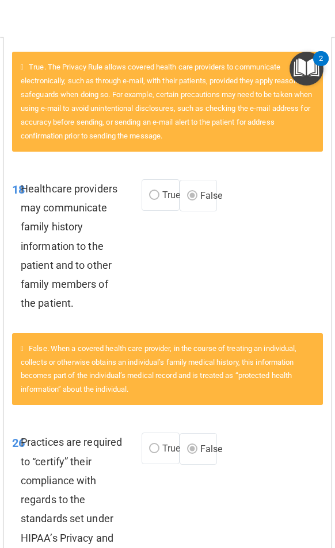
scroll to position [1210, 0]
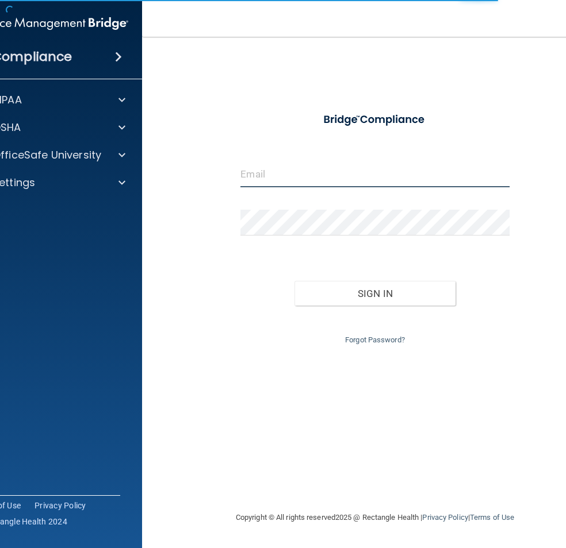
type input "[EMAIL_ADDRESS][DOMAIN_NAME]"
click at [532, 180] on div "[EMAIL_ADDRESS][DOMAIN_NAME] Invalid email/password. You don't have permission …" at bounding box center [375, 273] width 420 height 451
